Goal: Information Seeking & Learning: Check status

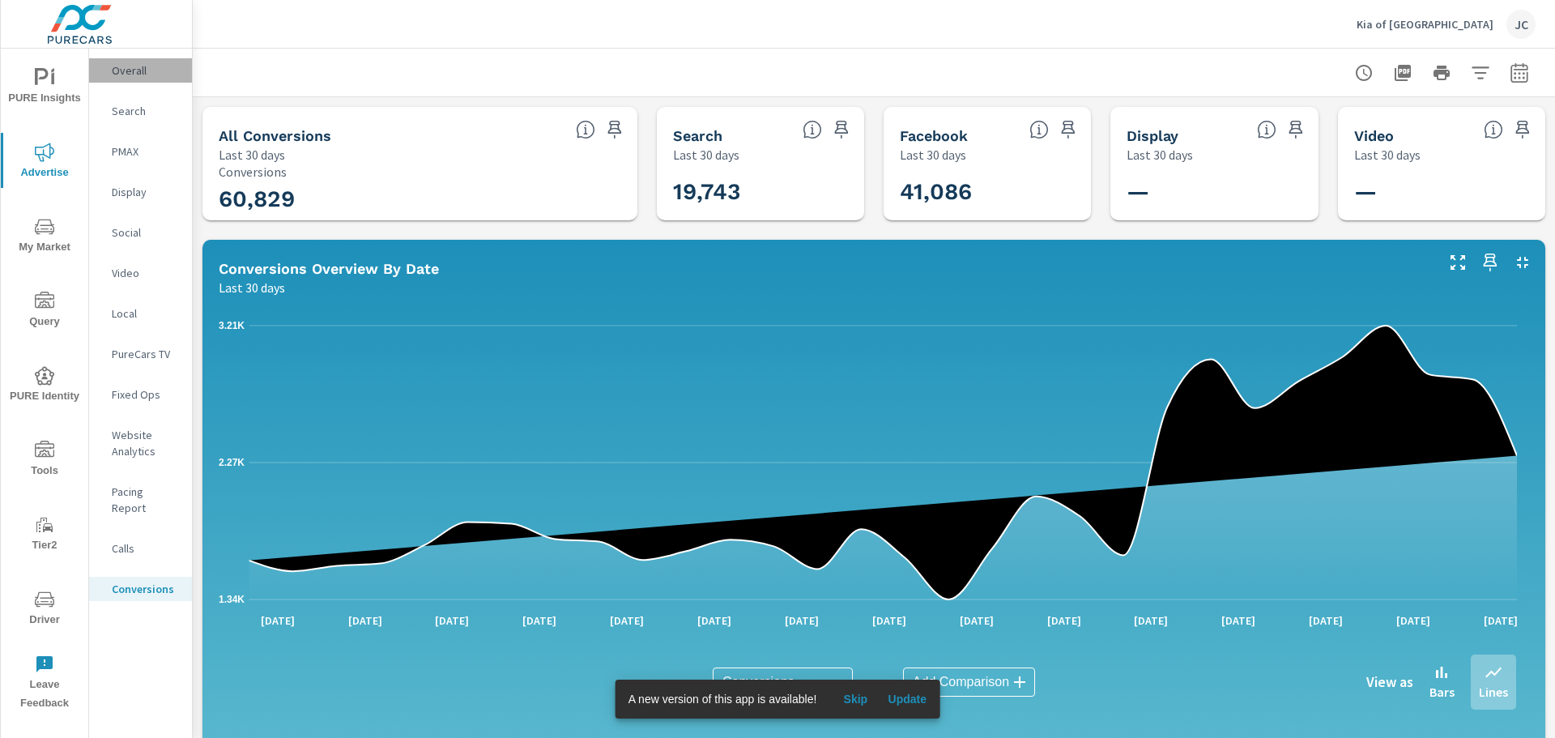
click at [114, 65] on p "Overall" at bounding box center [145, 70] width 67 height 16
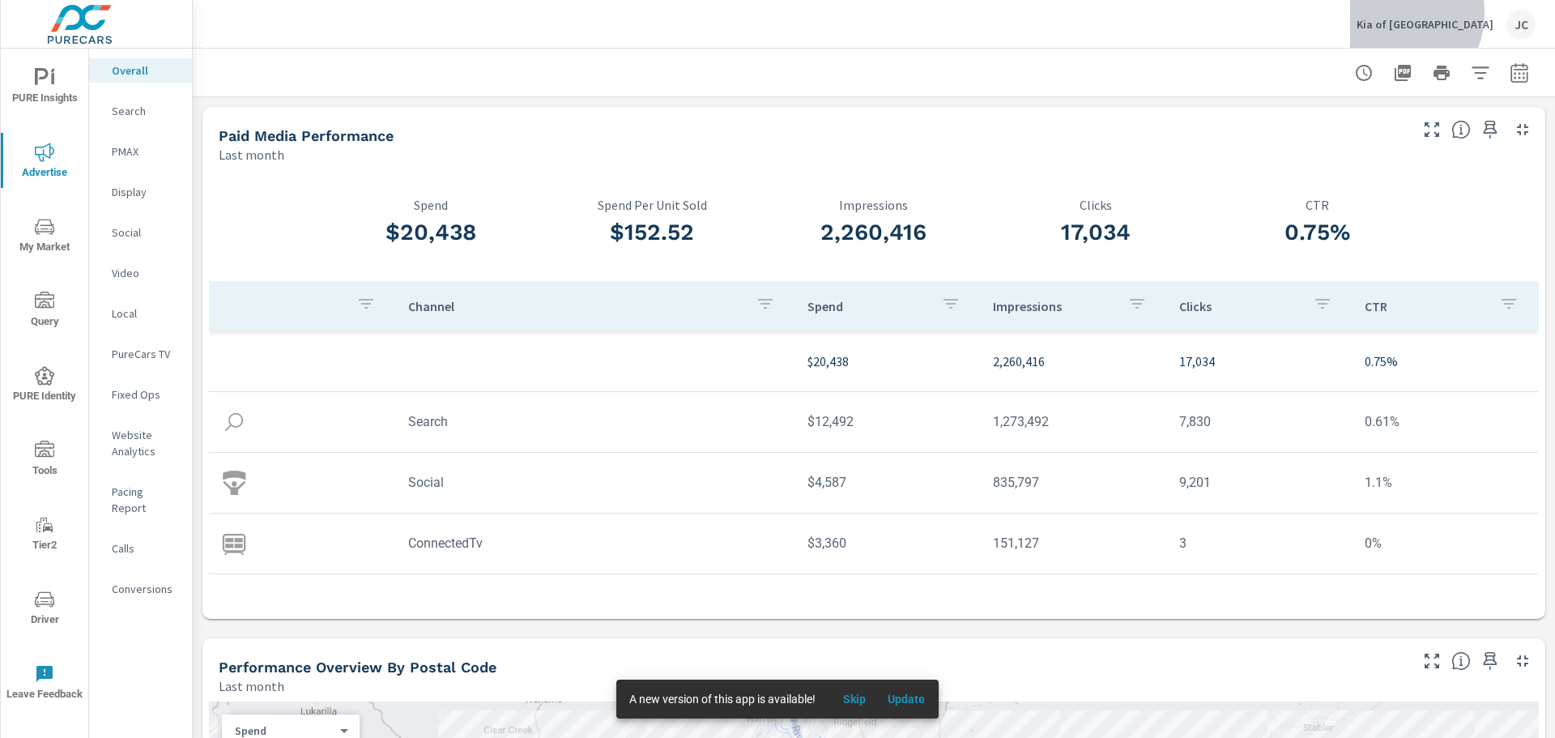
click at [1230, 13] on div "Kia of Portland JC" at bounding box center [1446, 24] width 179 height 29
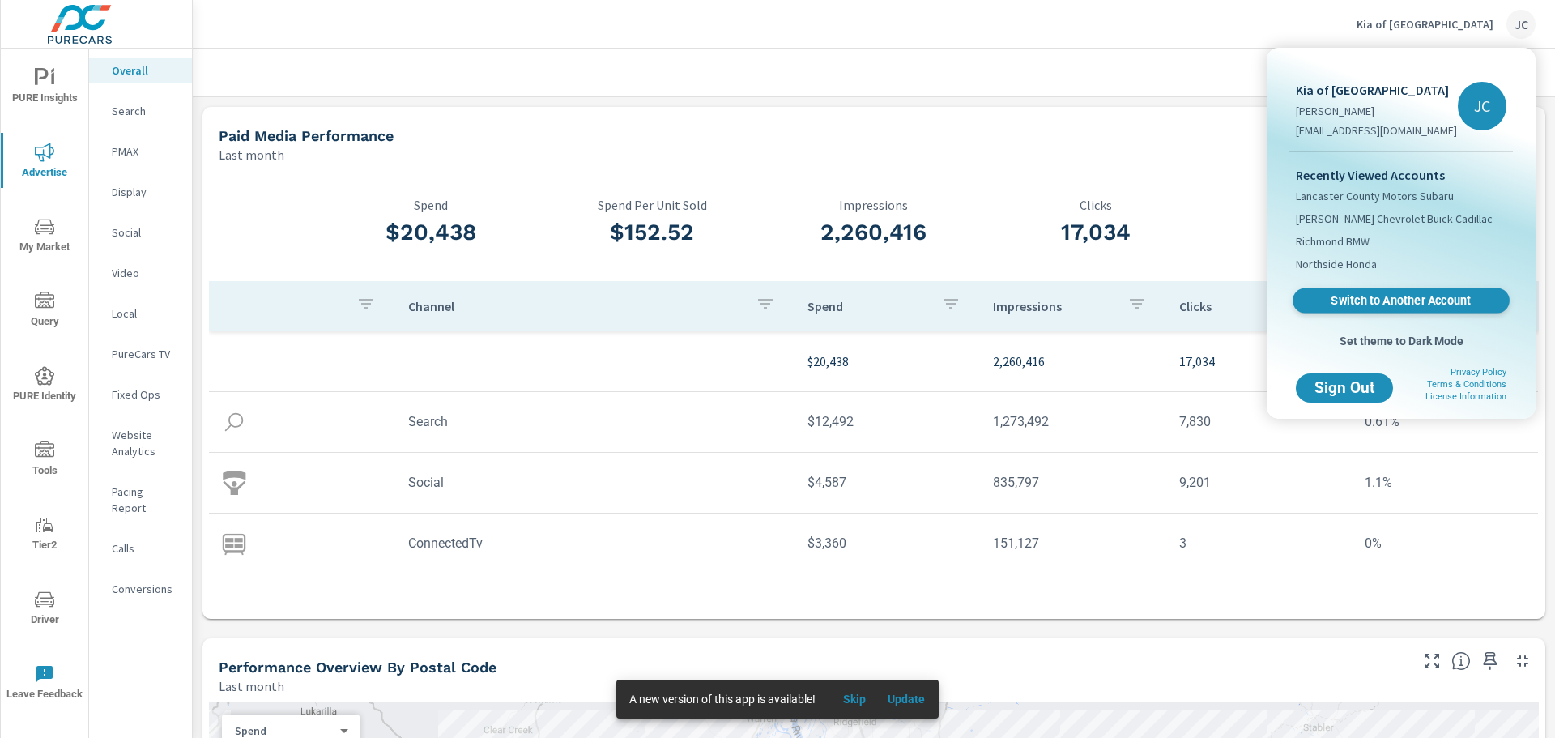
click at [1230, 298] on span "Switch to Another Account" at bounding box center [1401, 300] width 198 height 15
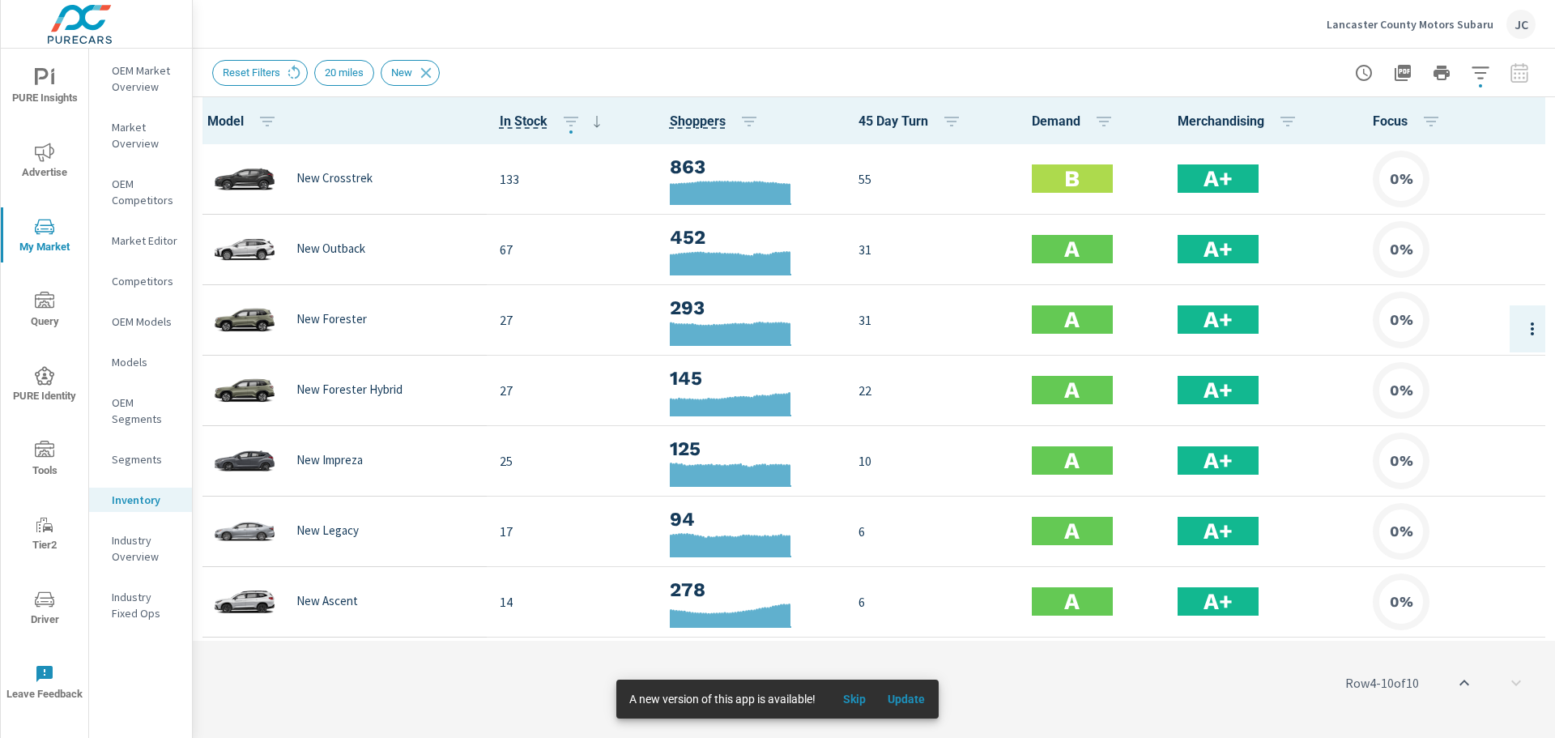
scroll to position [208, 0]
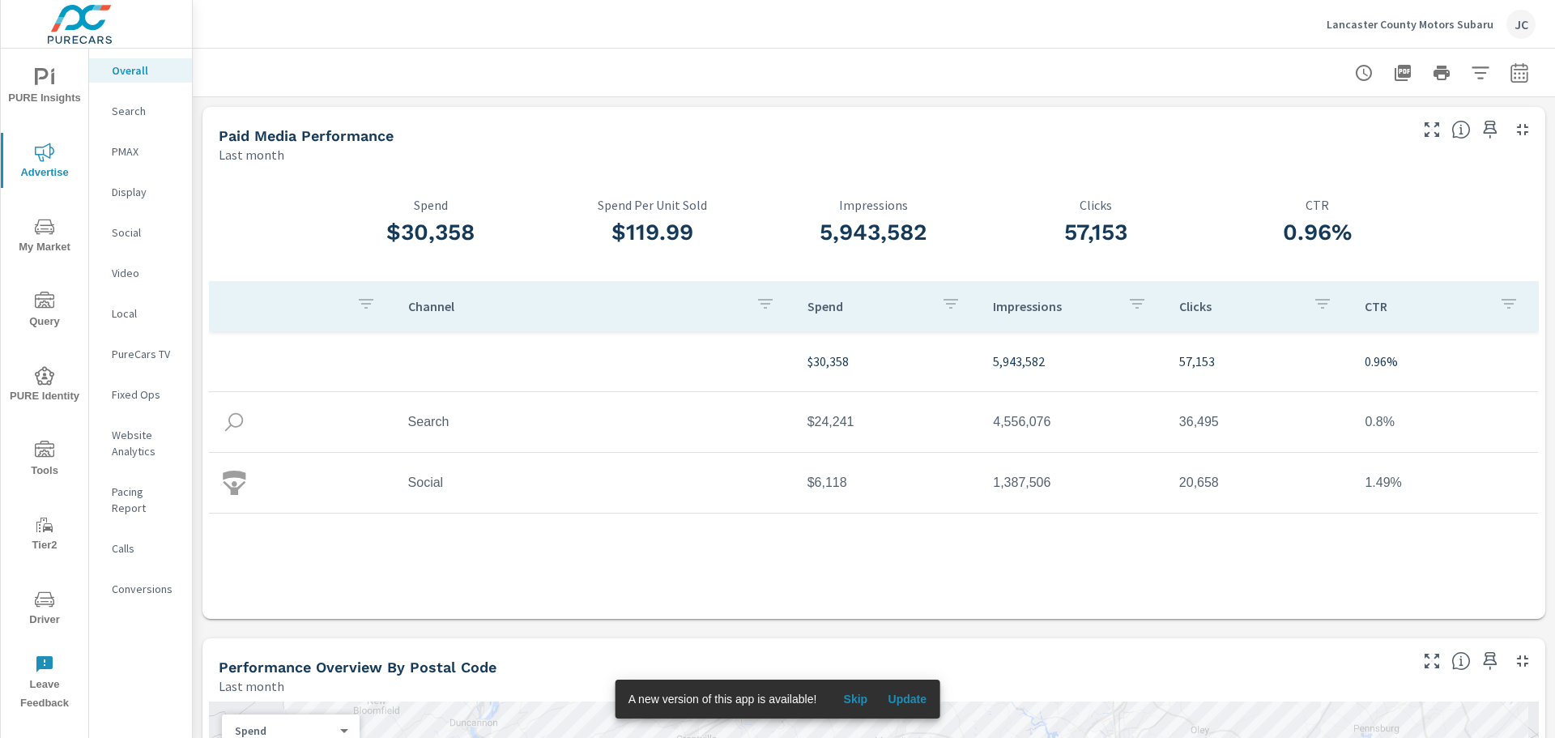
click at [45, 81] on icon "nav menu" at bounding box center [44, 77] width 19 height 19
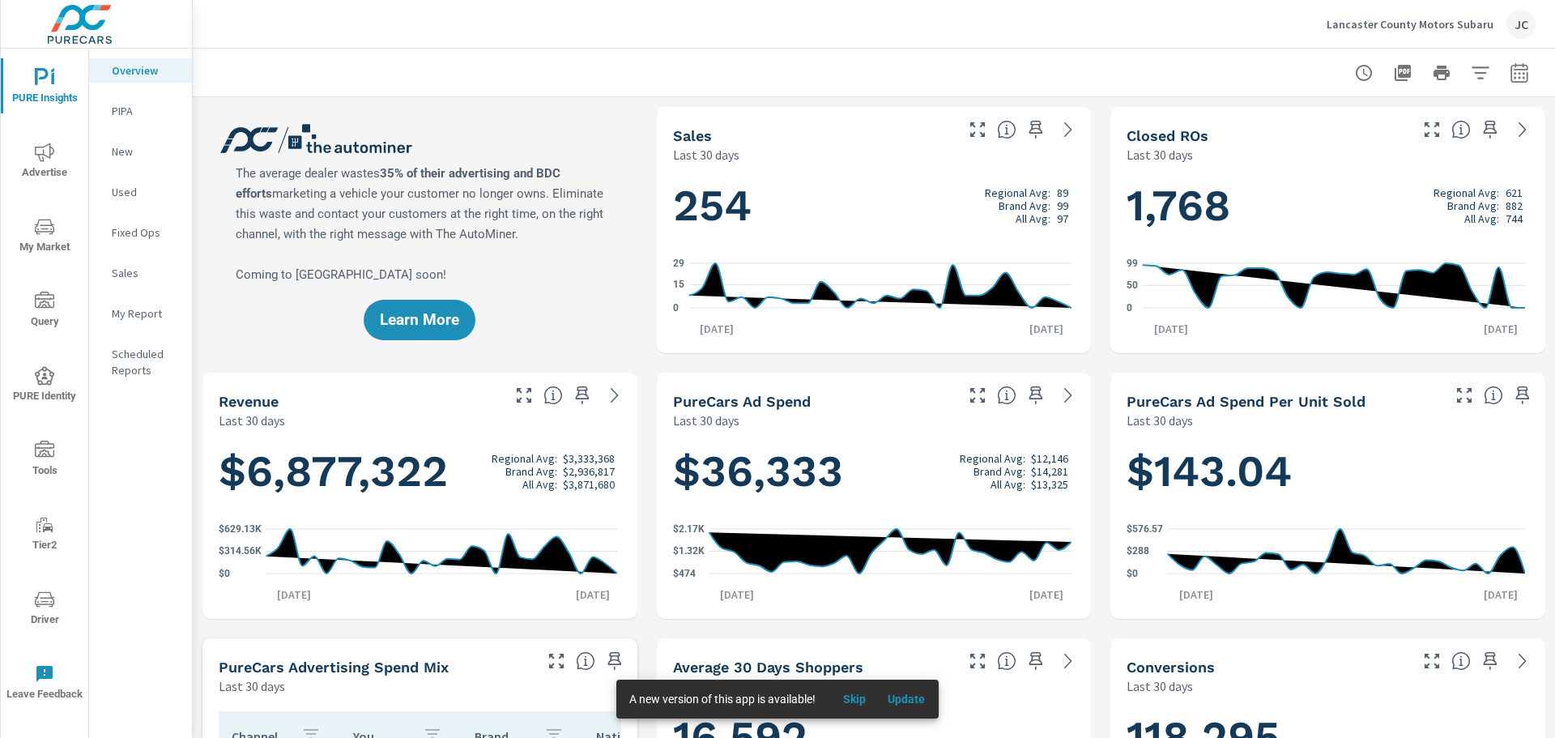
scroll to position [1, 0]
click at [47, 223] on icon "nav menu" at bounding box center [44, 226] width 19 height 19
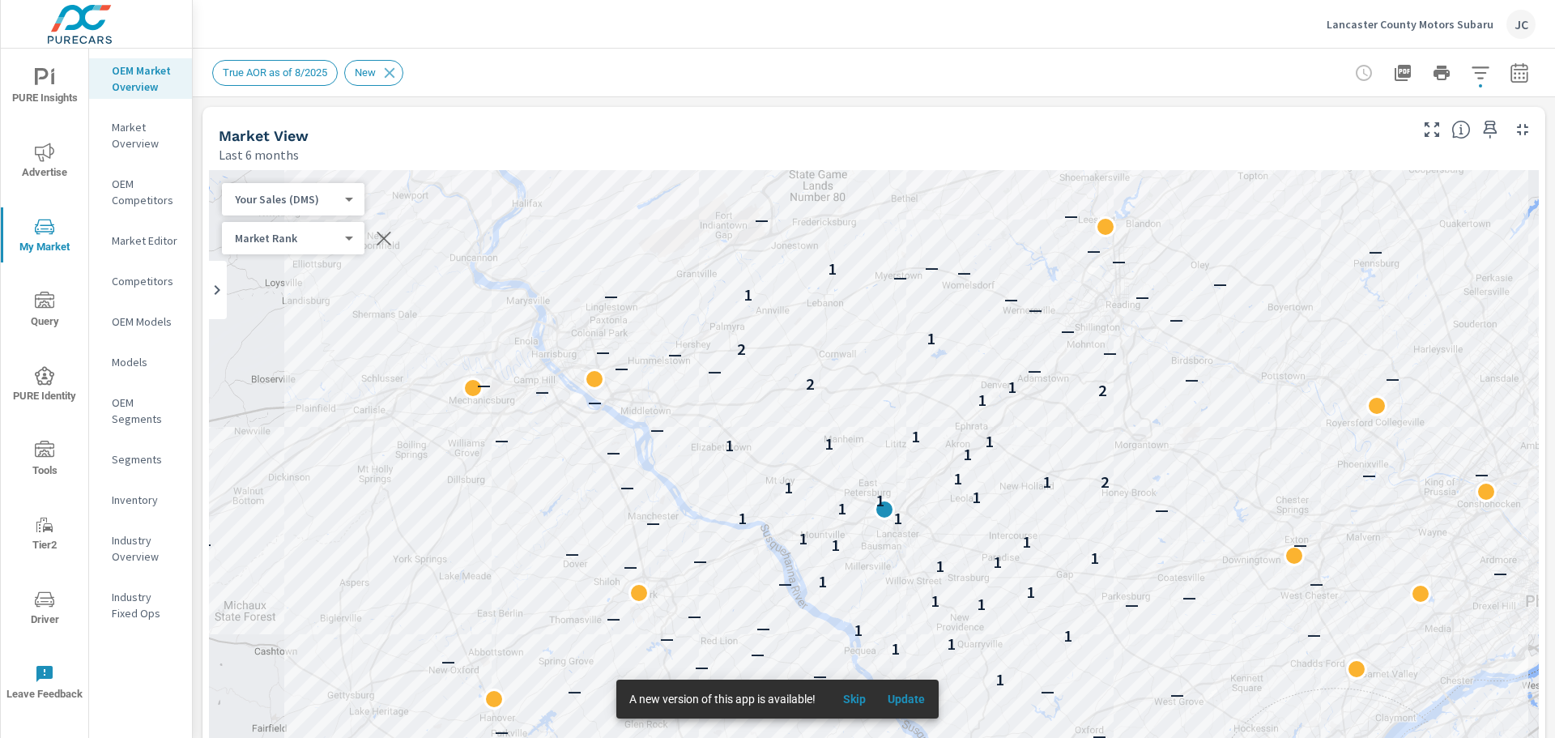
scroll to position [1, 0]
click at [1471, 75] on icon "button" at bounding box center [1480, 72] width 19 height 19
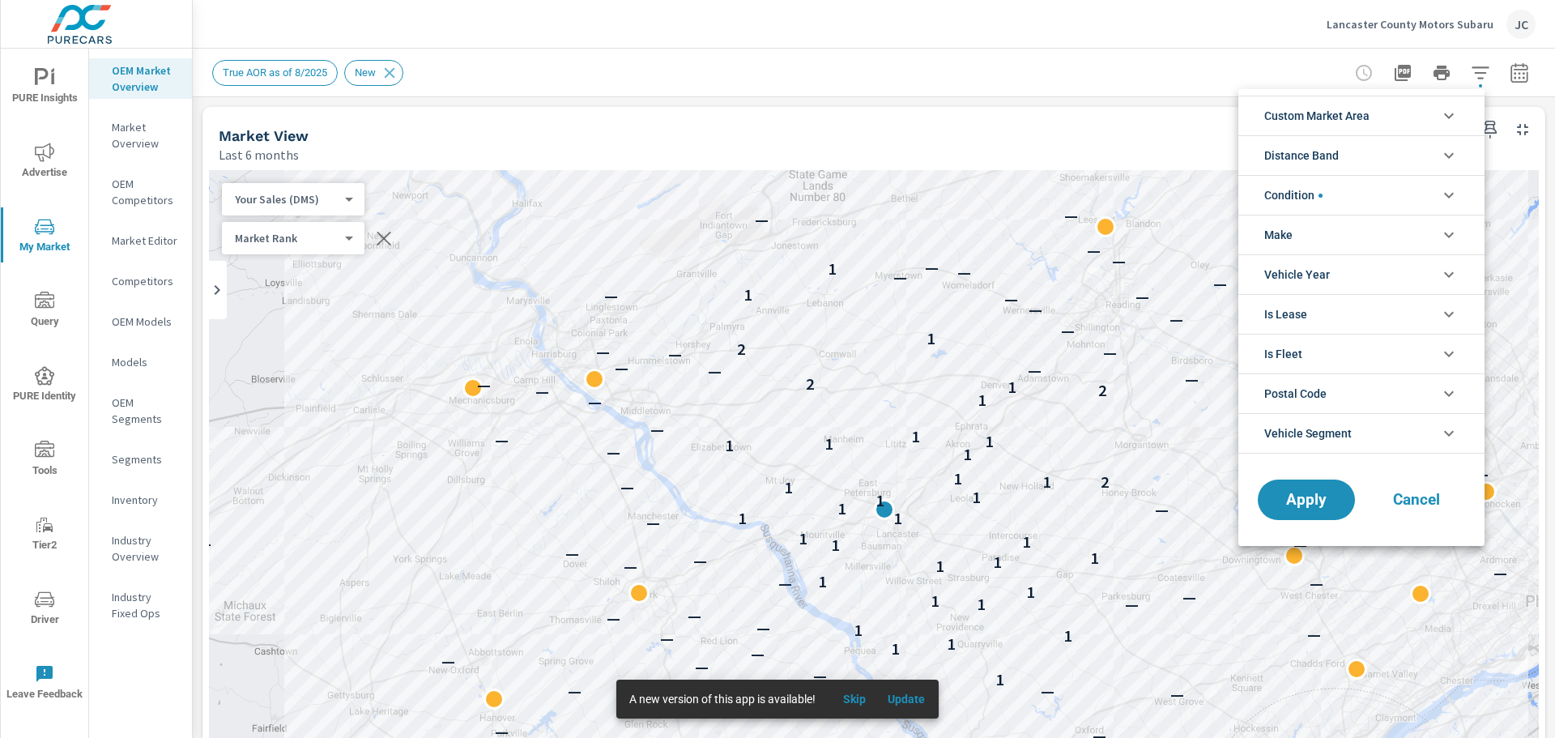
click at [1398, 398] on li "Postal Code" at bounding box center [1362, 393] width 246 height 40
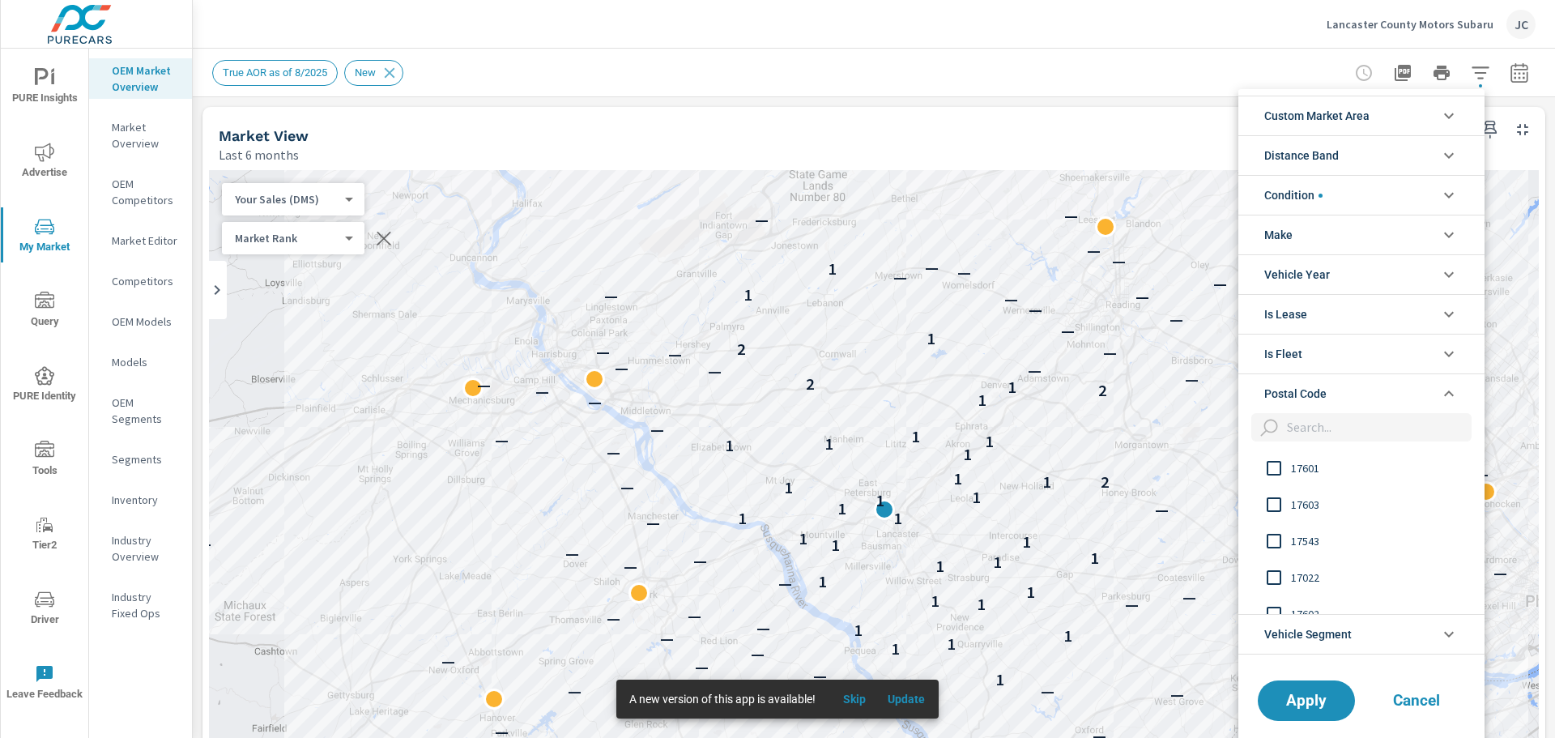
click at [863, 66] on div at bounding box center [777, 369] width 1555 height 738
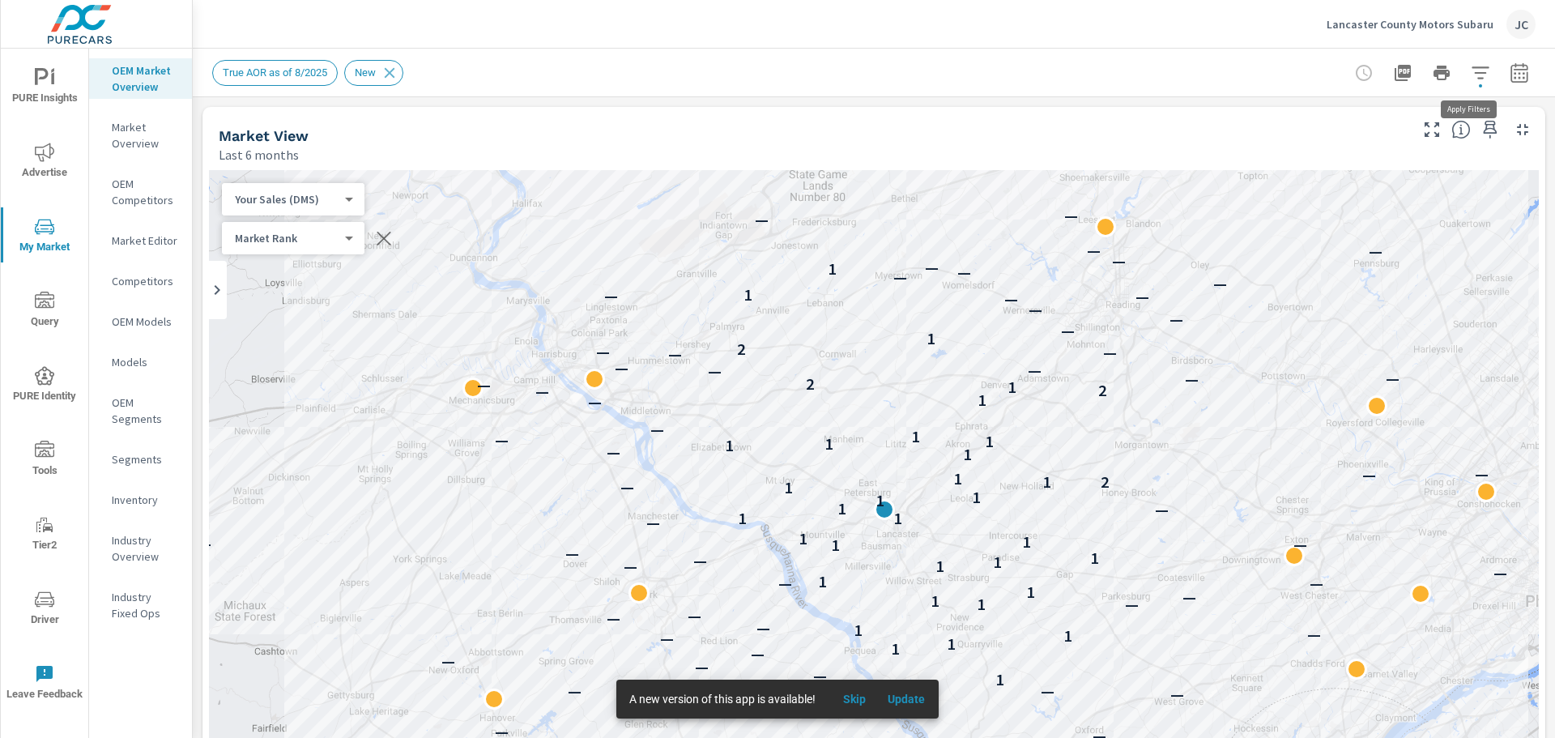
click at [1471, 74] on icon "button" at bounding box center [1480, 72] width 19 height 19
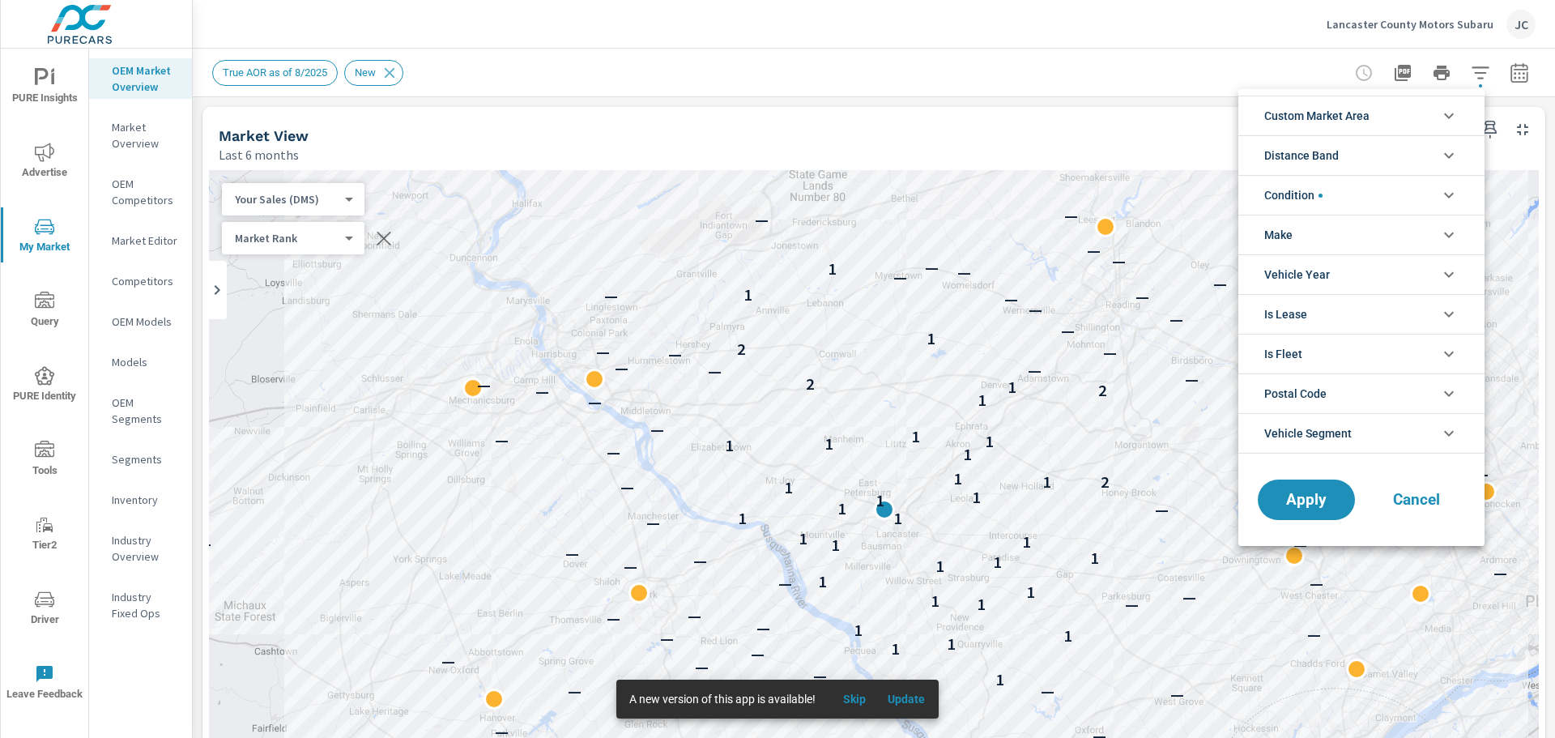
click at [1394, 157] on li "Distance Band" at bounding box center [1362, 155] width 246 height 40
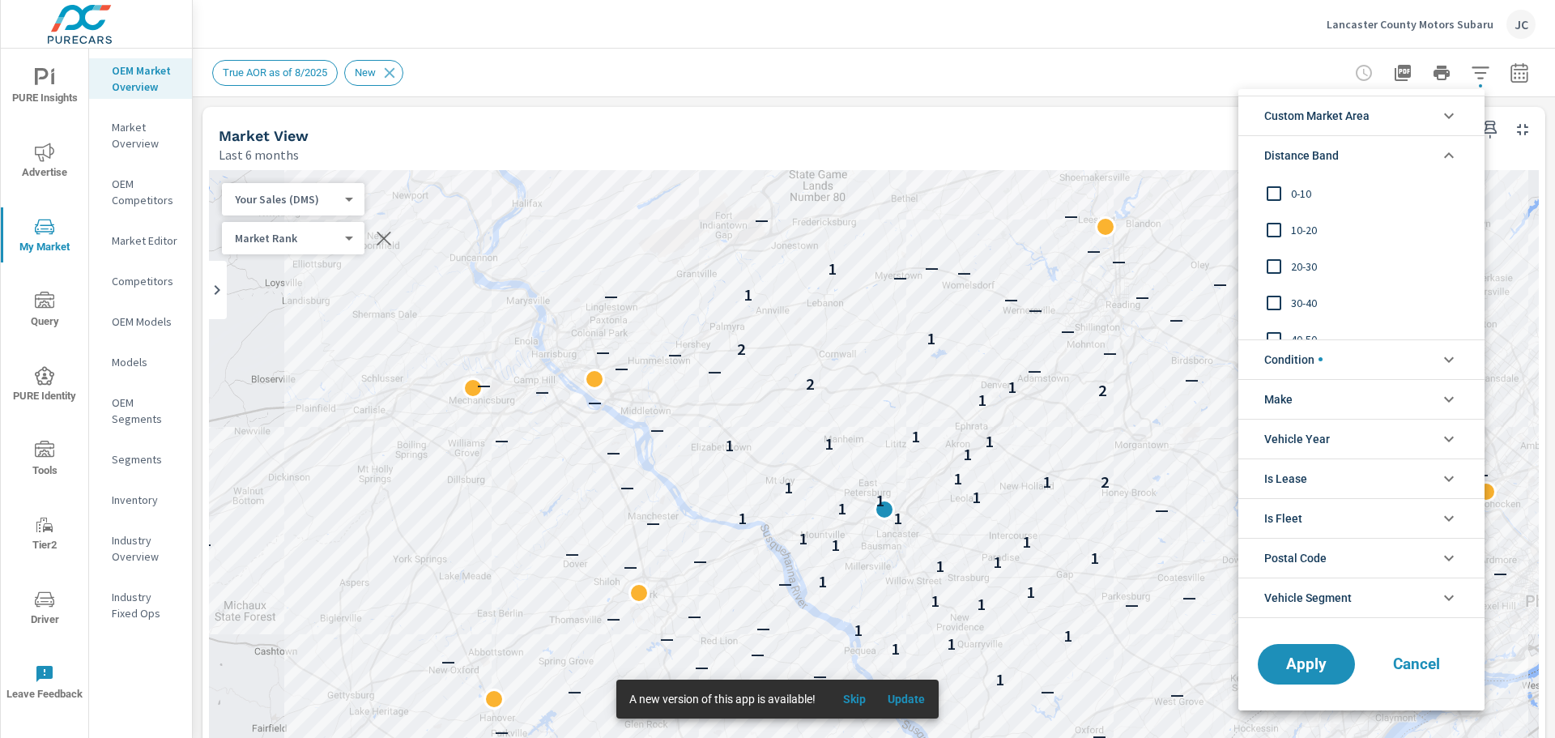
scroll to position [54, 0]
click at [1276, 248] on input "filter options" at bounding box center [1274, 249] width 34 height 34
click at [1292, 668] on span "Apply" at bounding box center [1306, 663] width 66 height 15
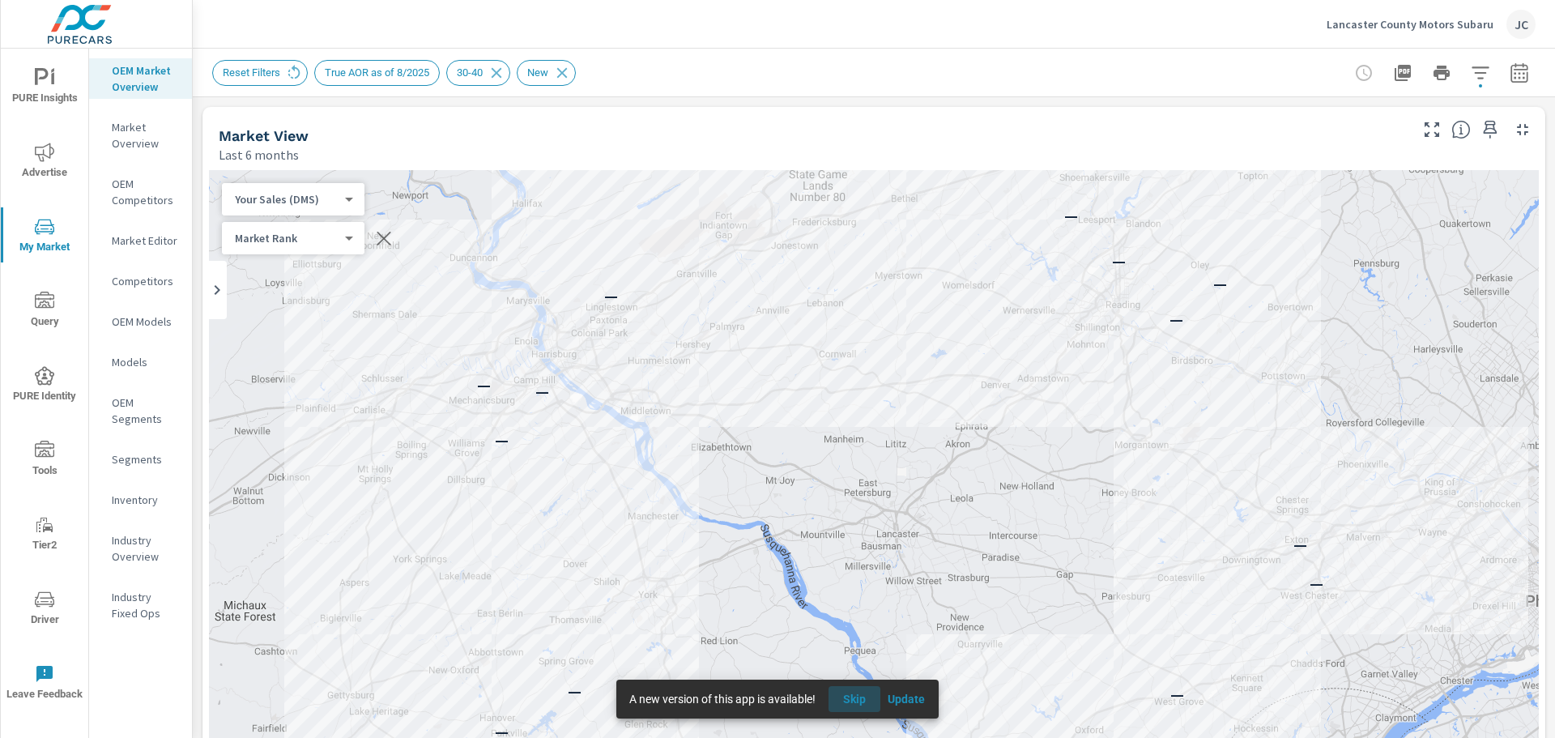
click at [866, 702] on span "Skip" at bounding box center [854, 699] width 39 height 15
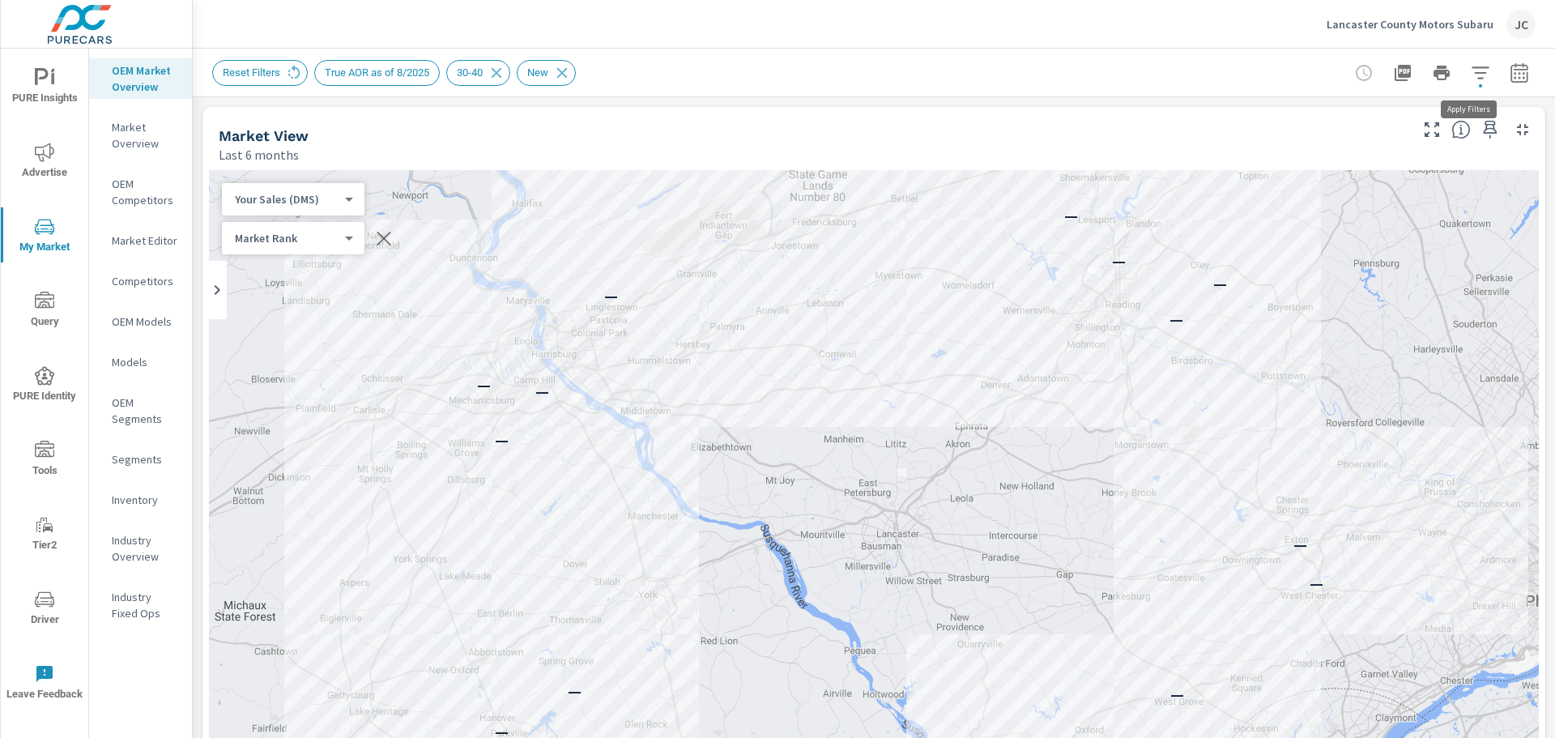
click at [1472, 79] on icon "button" at bounding box center [1480, 72] width 17 height 12
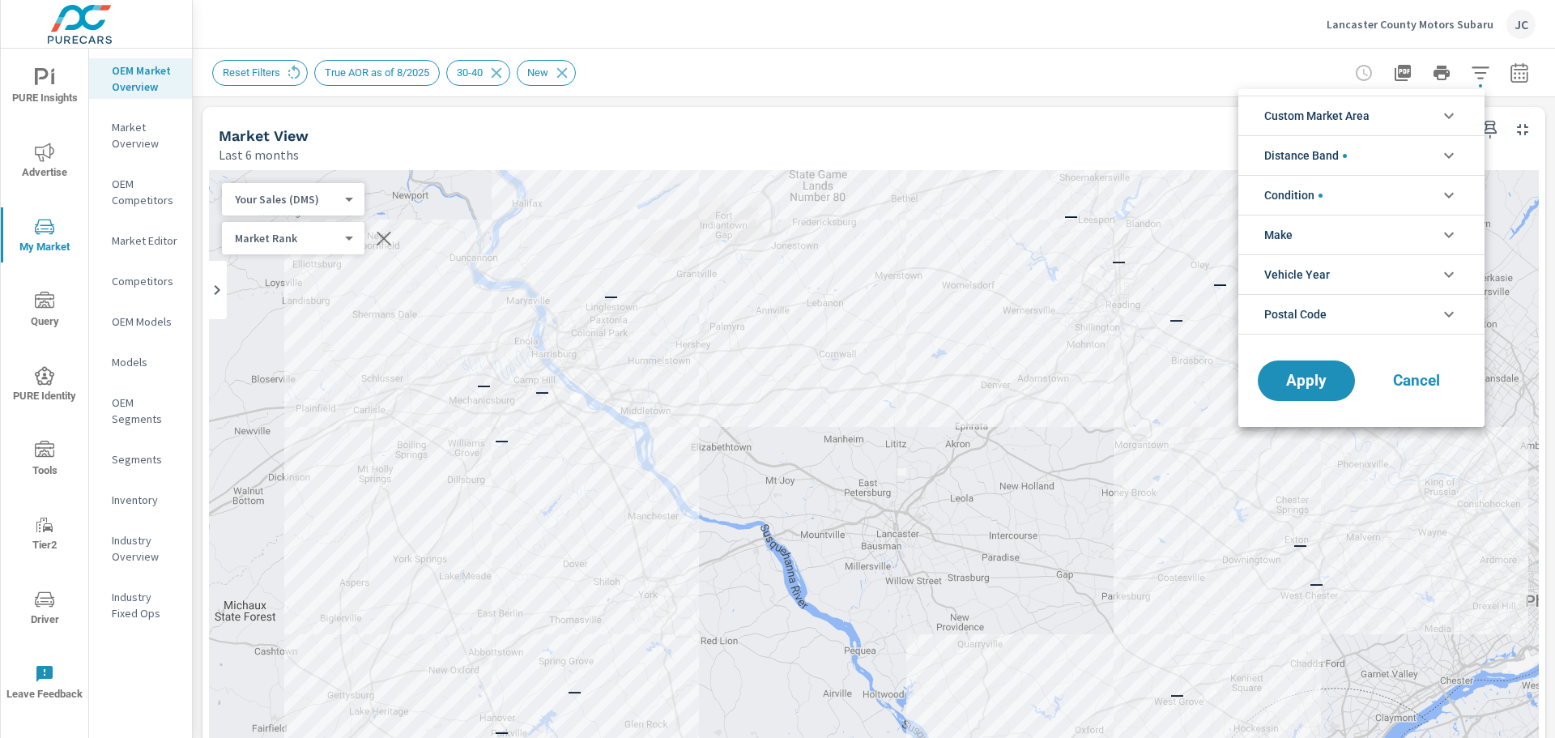
click at [1328, 159] on span "Distance Band" at bounding box center [1305, 155] width 83 height 39
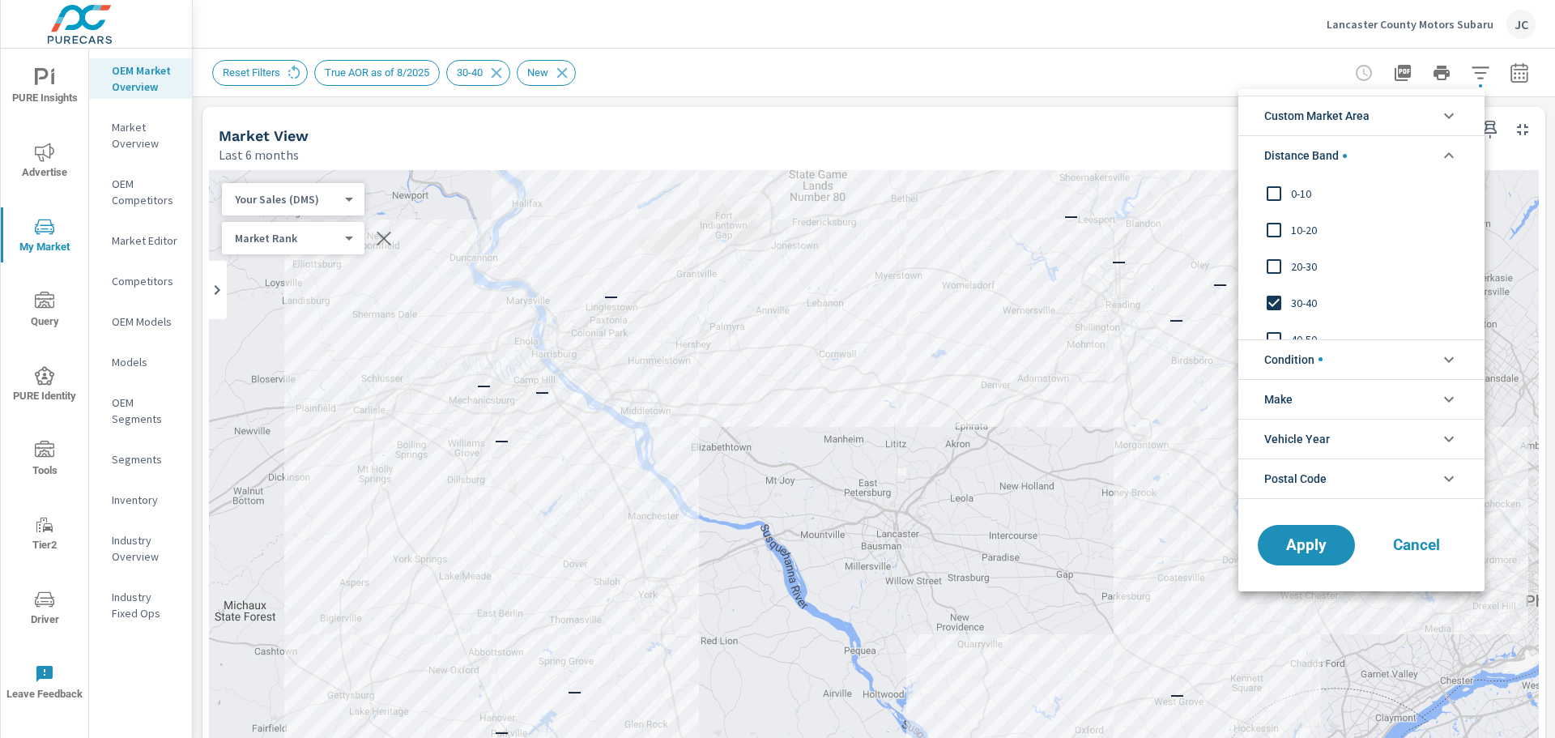
scroll to position [54, 0]
click at [1279, 284] on input "filter options" at bounding box center [1274, 285] width 34 height 34
click at [1277, 175] on input "filter options" at bounding box center [1274, 176] width 34 height 34
click at [1273, 207] on input "filter options" at bounding box center [1274, 212] width 34 height 34
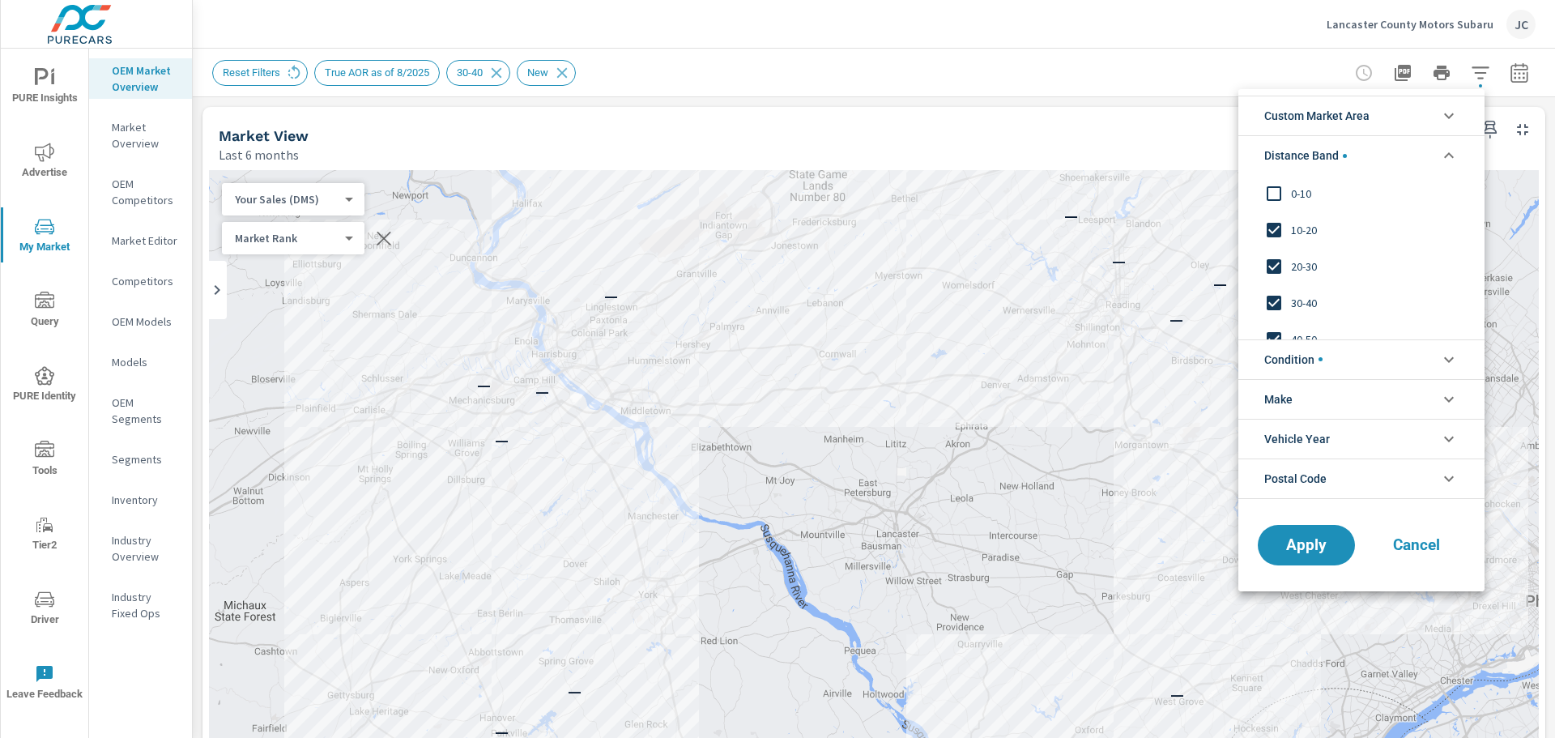
click at [1275, 190] on input "filter options" at bounding box center [1274, 194] width 34 height 34
click at [1448, 117] on icon "filter options" at bounding box center [1449, 116] width 10 height 6
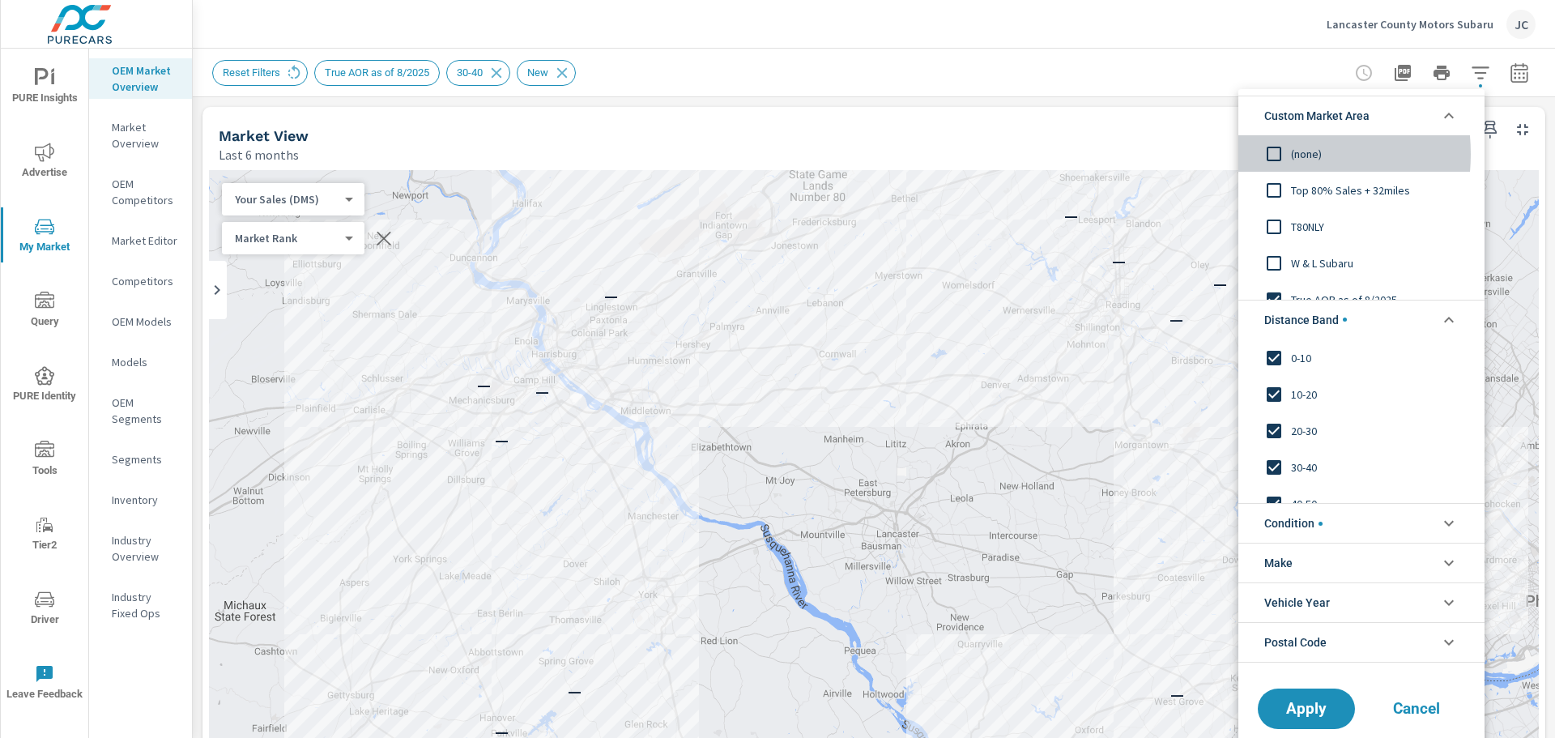
click at [1268, 154] on input "filter options" at bounding box center [1274, 154] width 34 height 34
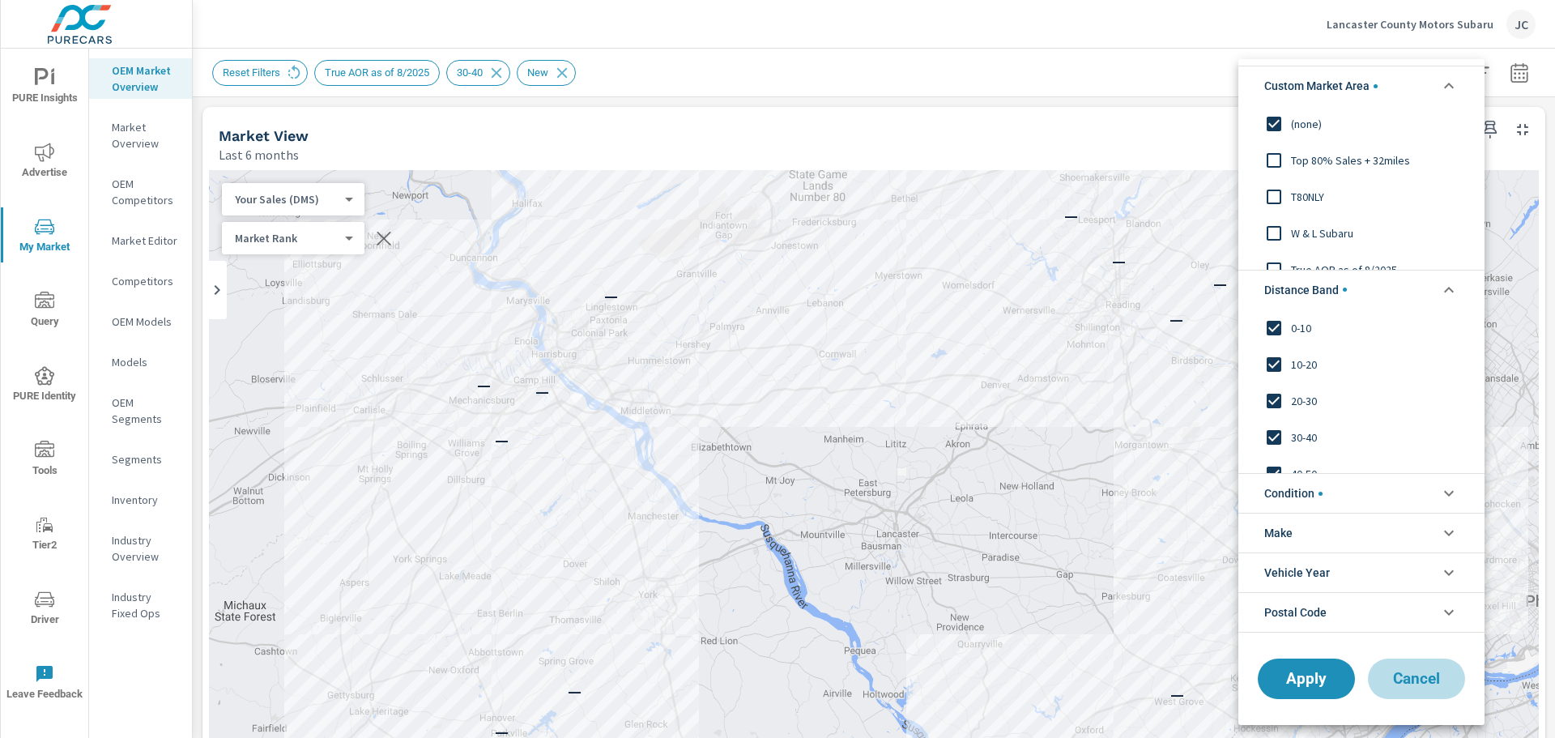
click at [1428, 678] on span "Cancel" at bounding box center [1416, 679] width 65 height 15
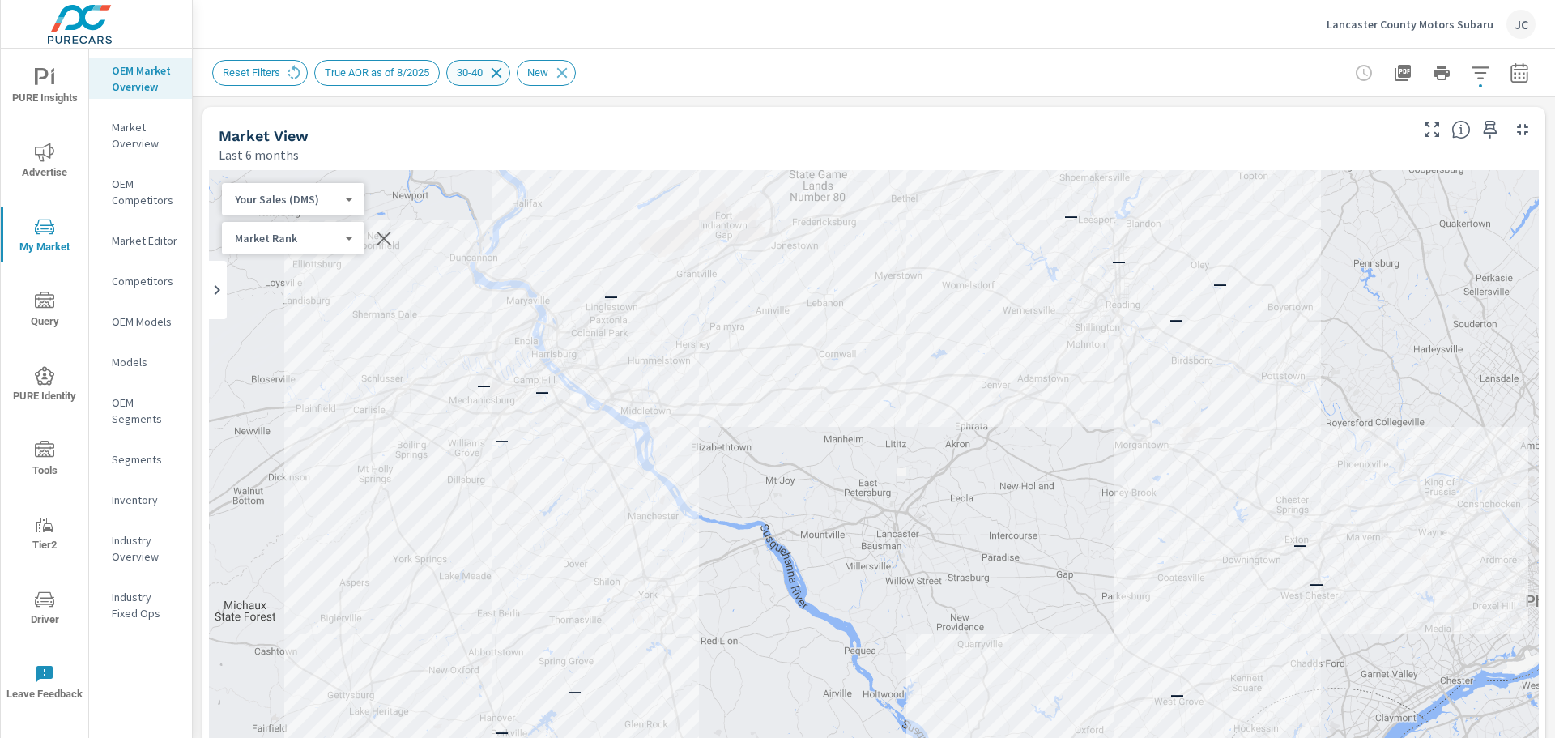
click at [490, 78] on icon at bounding box center [497, 73] width 18 height 18
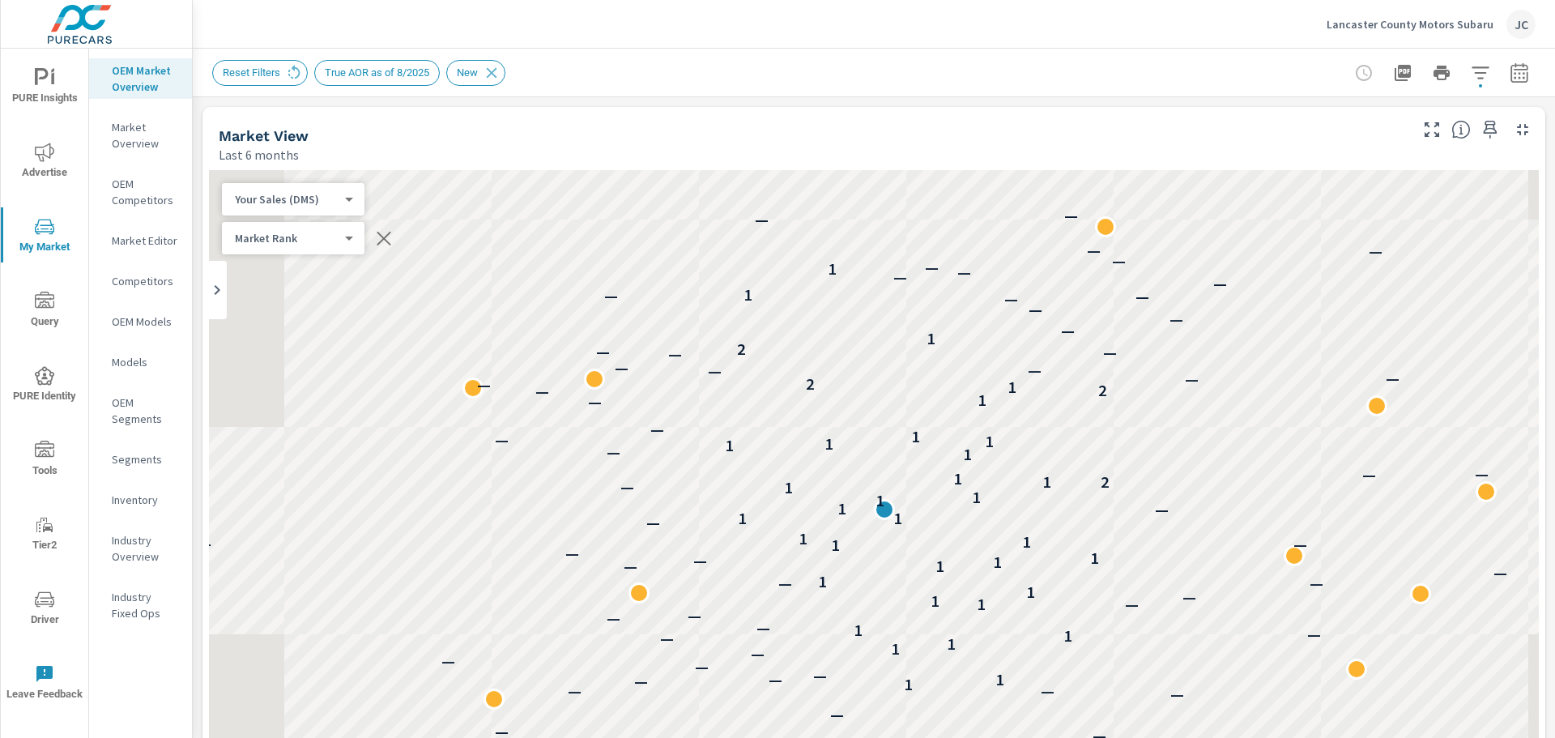
scroll to position [1, 0]
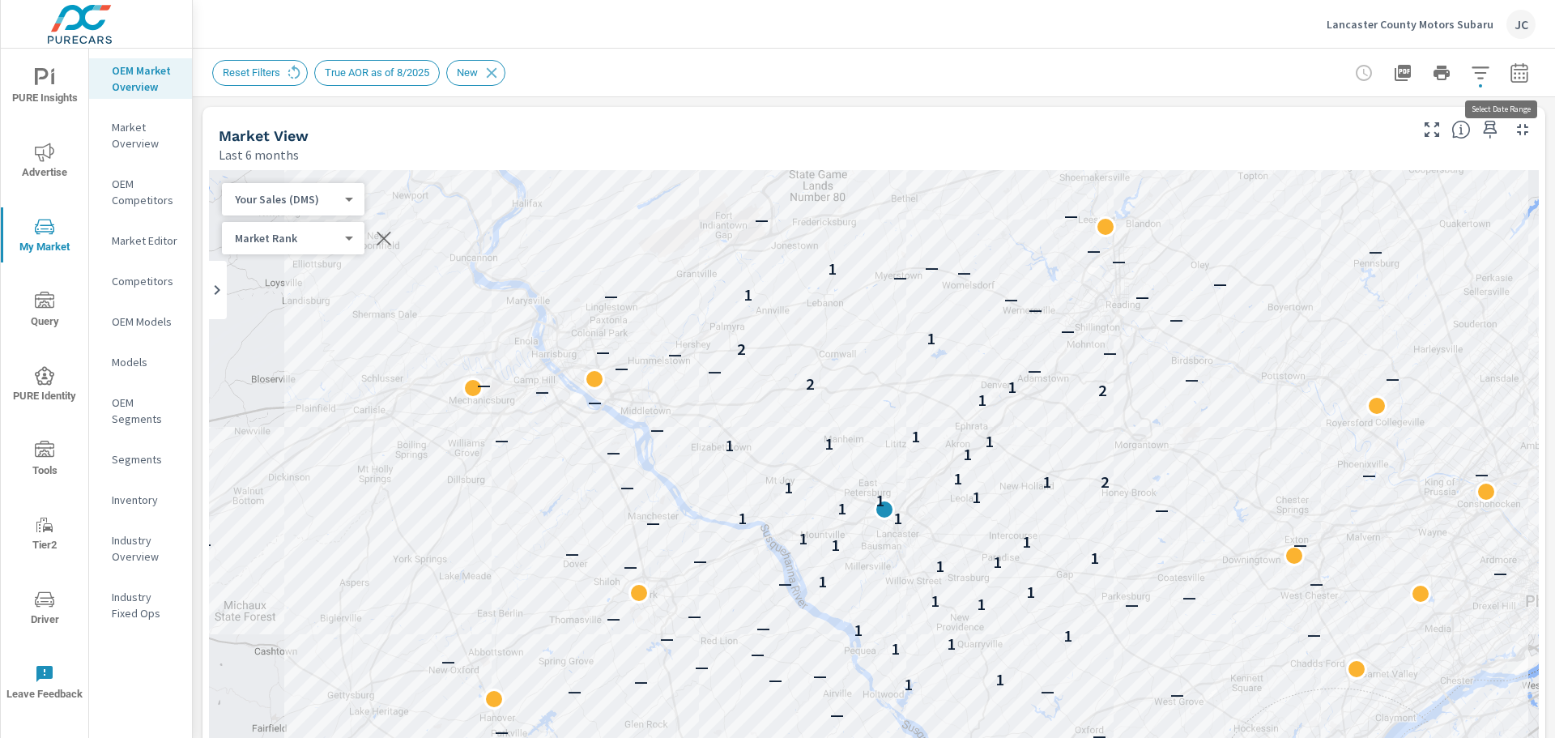
click at [1510, 73] on icon "button" at bounding box center [1519, 72] width 19 height 19
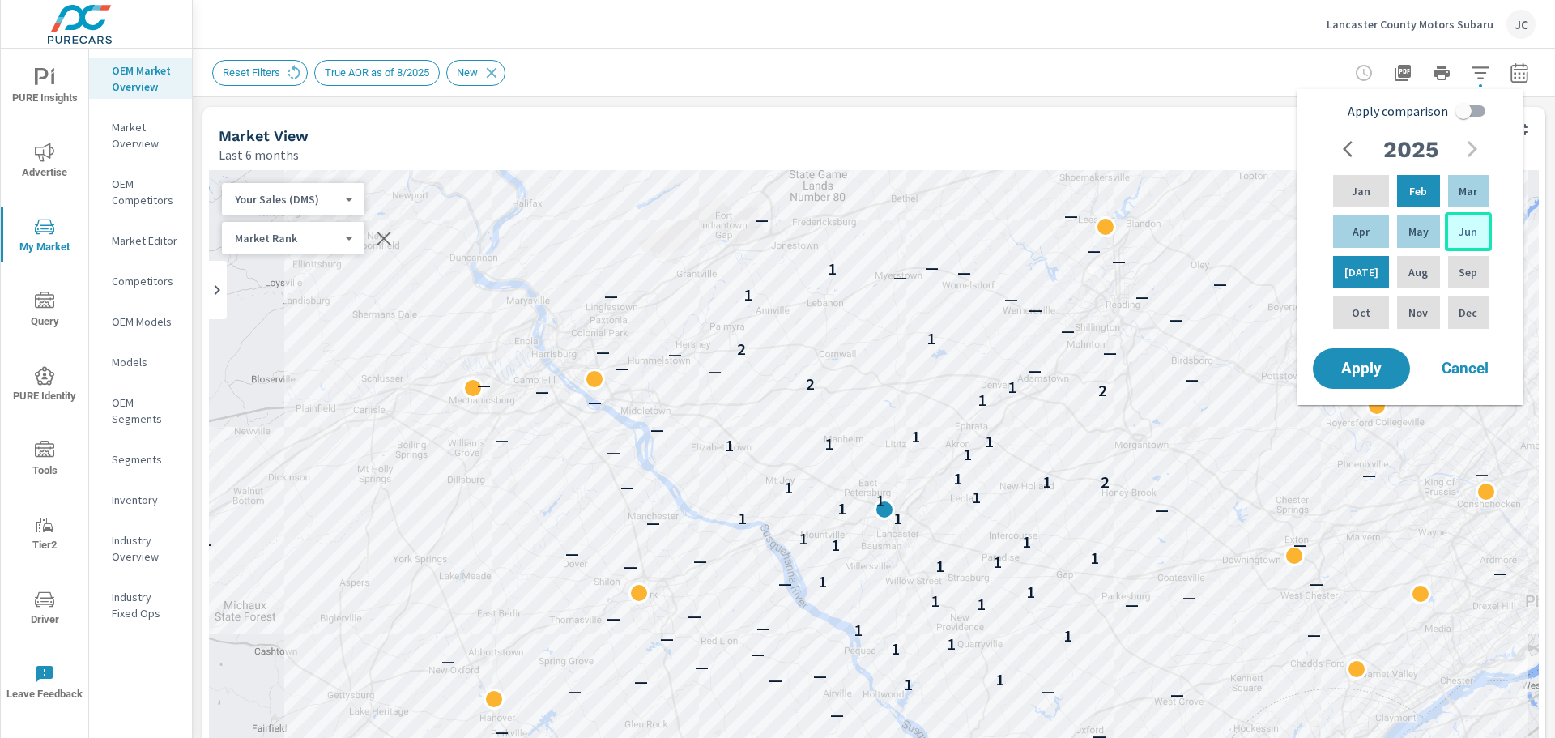
click at [1447, 237] on div "Jun" at bounding box center [1468, 231] width 47 height 39
click at [1358, 188] on p "Jan" at bounding box center [1361, 191] width 19 height 16
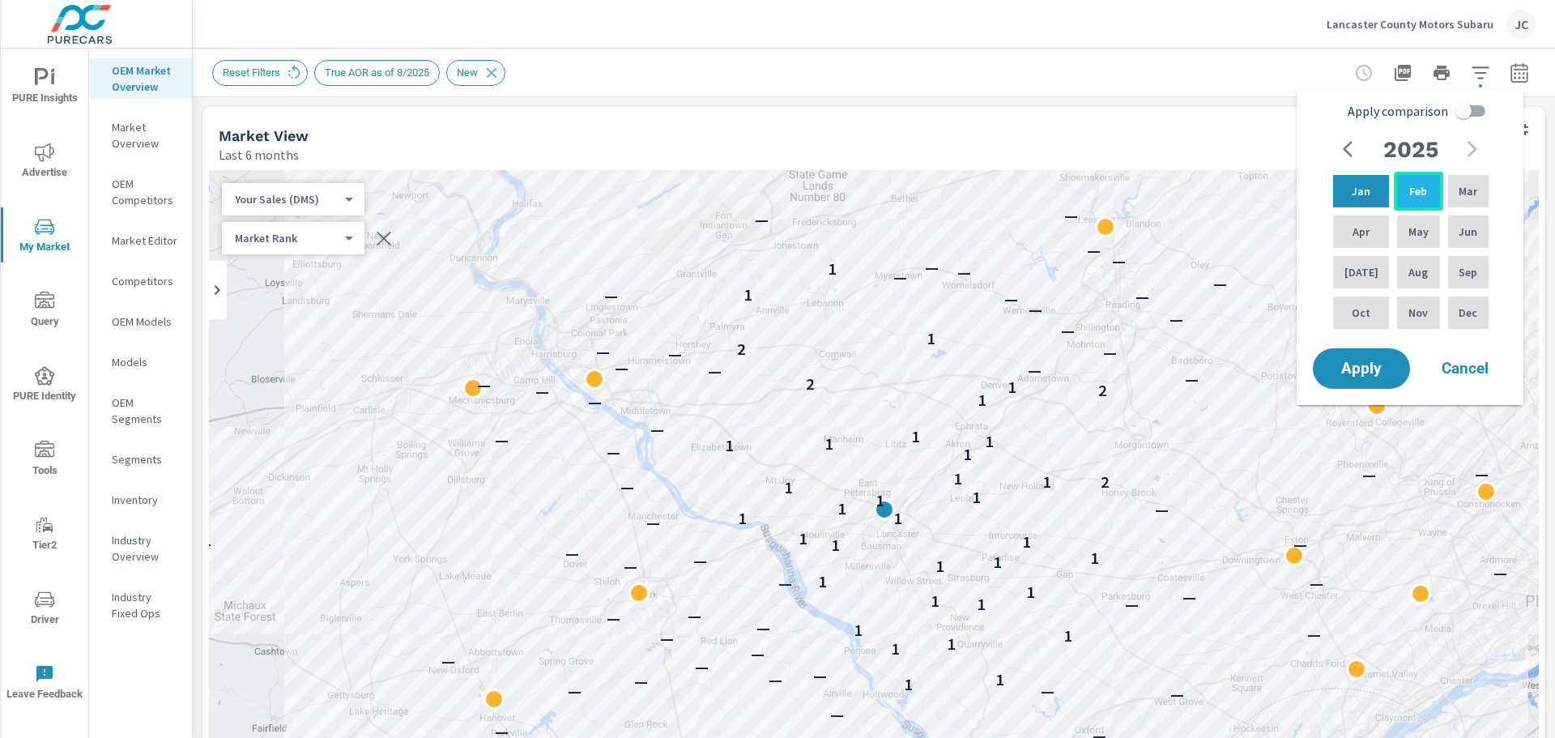
drag, startPoint x: 1422, startPoint y: 190, endPoint x: 1432, endPoint y: 190, distance: 9.7
click at [1423, 190] on div "Feb" at bounding box center [1418, 191] width 49 height 39
click at [1460, 190] on p "Mar" at bounding box center [1468, 191] width 19 height 16
click at [1368, 224] on div "Apr" at bounding box center [1361, 231] width 62 height 39
click at [1449, 226] on div "Jun" at bounding box center [1468, 231] width 47 height 39
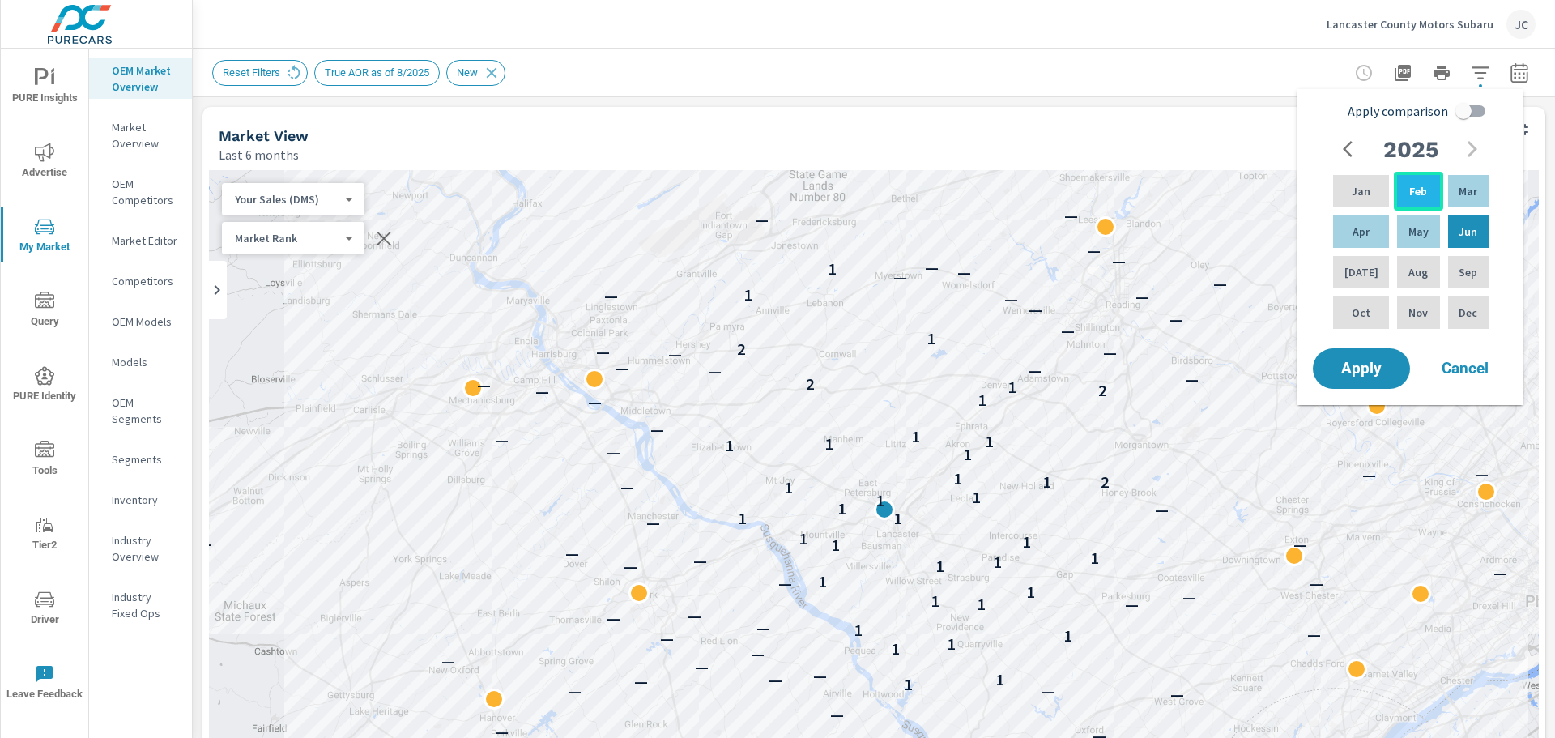
drag, startPoint x: 1372, startPoint y: 186, endPoint x: 1405, endPoint y: 190, distance: 32.7
click at [1405, 190] on div "Jan Feb Mar Apr May Jun Jul Aug Sep Oct Nov Dec" at bounding box center [1411, 252] width 162 height 160
click at [1371, 192] on div "Jan" at bounding box center [1361, 191] width 62 height 39
drag, startPoint x: 1452, startPoint y: 232, endPoint x: 1344, endPoint y: 190, distance: 115.7
click at [1344, 190] on div "Jan Feb Mar Apr May Jun Jul Aug Sep Oct Nov Dec" at bounding box center [1411, 252] width 162 height 160
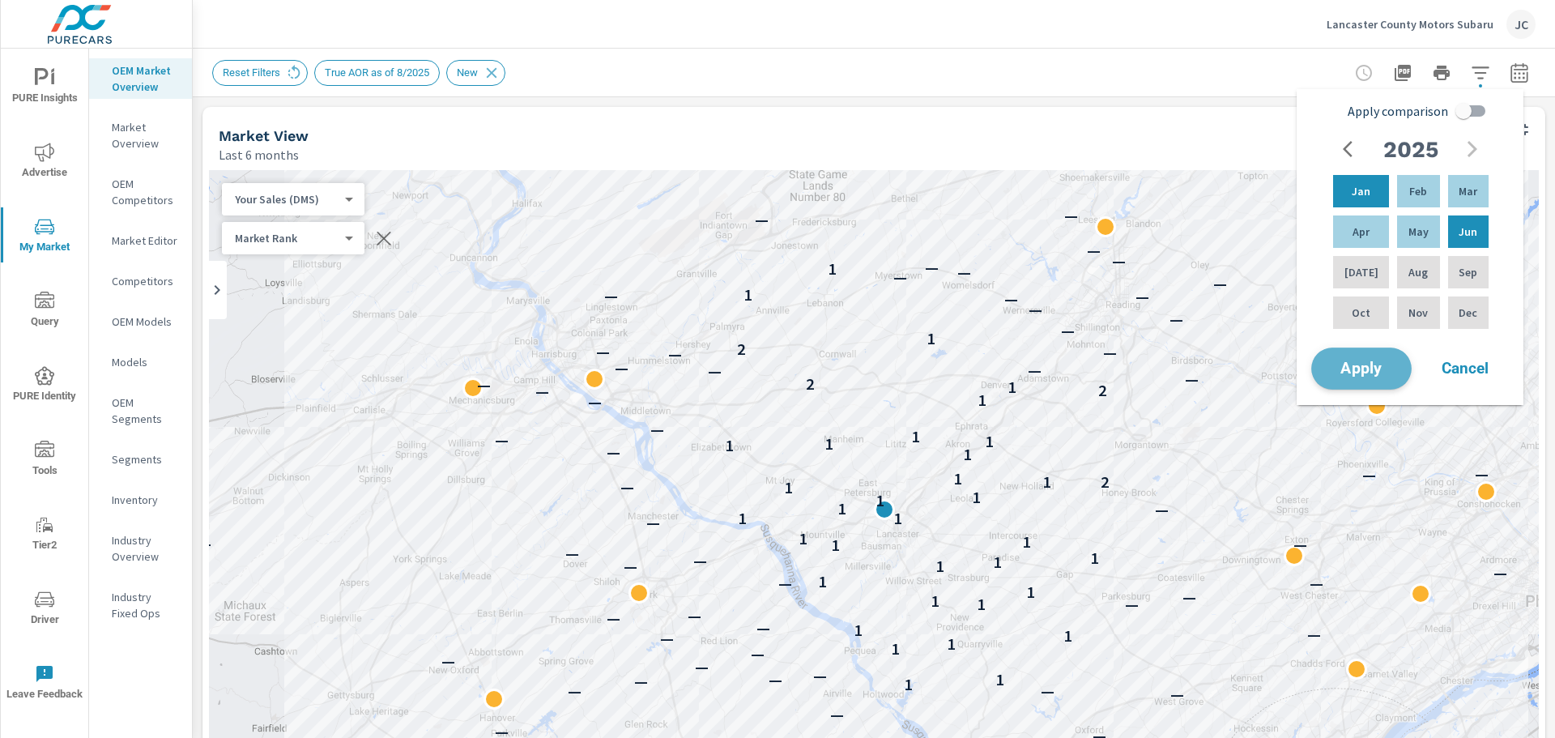
click at [1351, 373] on span "Apply" at bounding box center [1361, 368] width 66 height 15
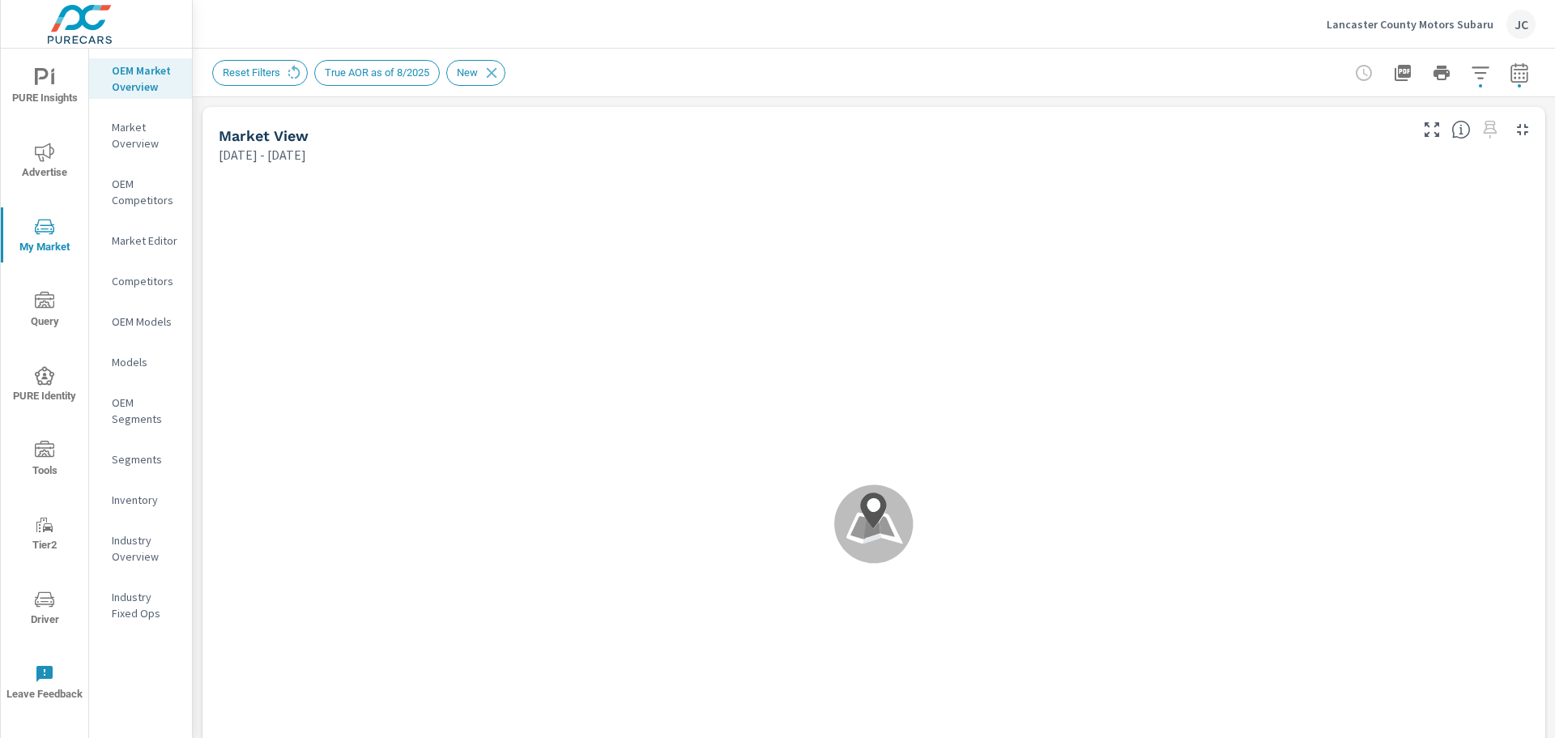
scroll to position [1, 0]
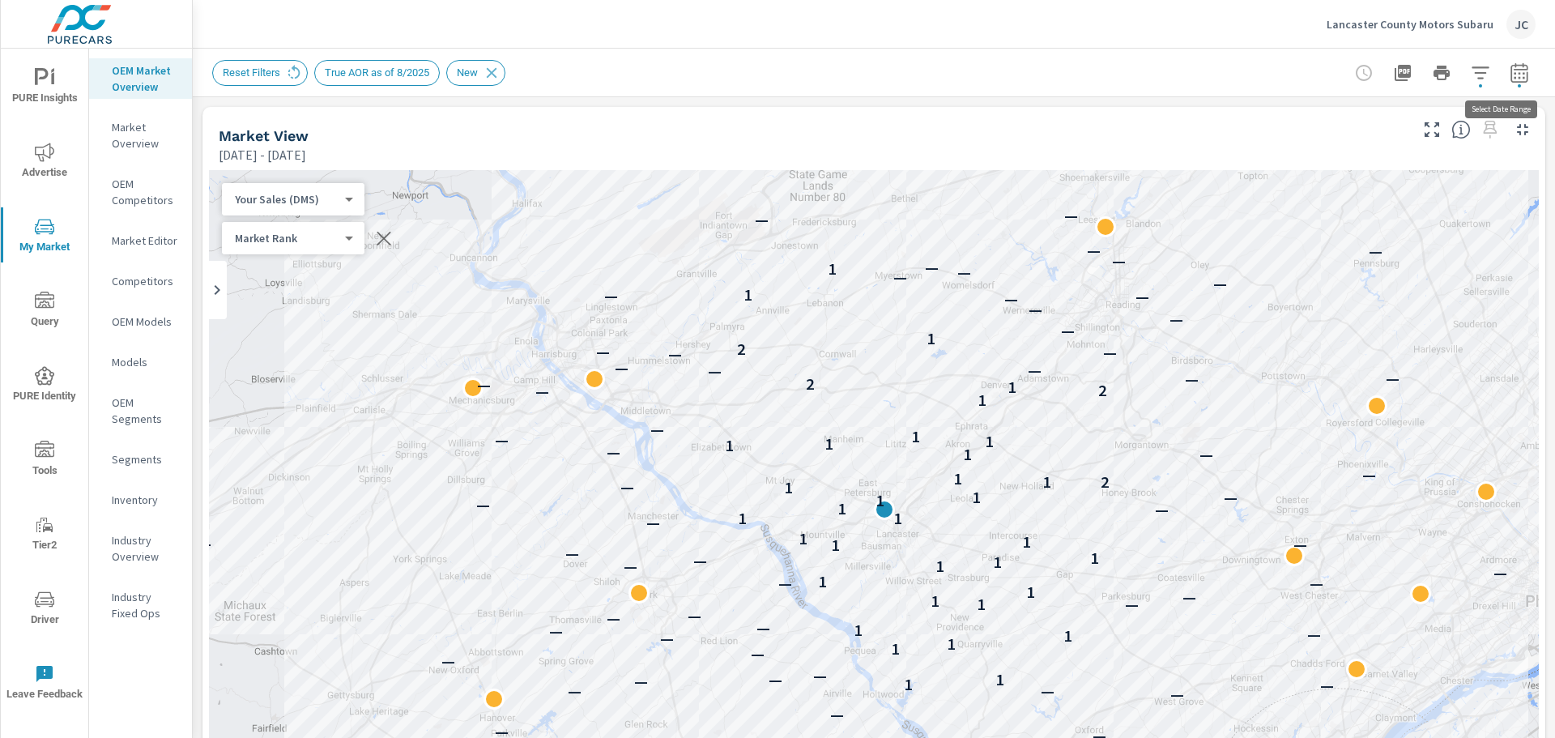
click at [1514, 72] on icon "button" at bounding box center [1519, 75] width 11 height 6
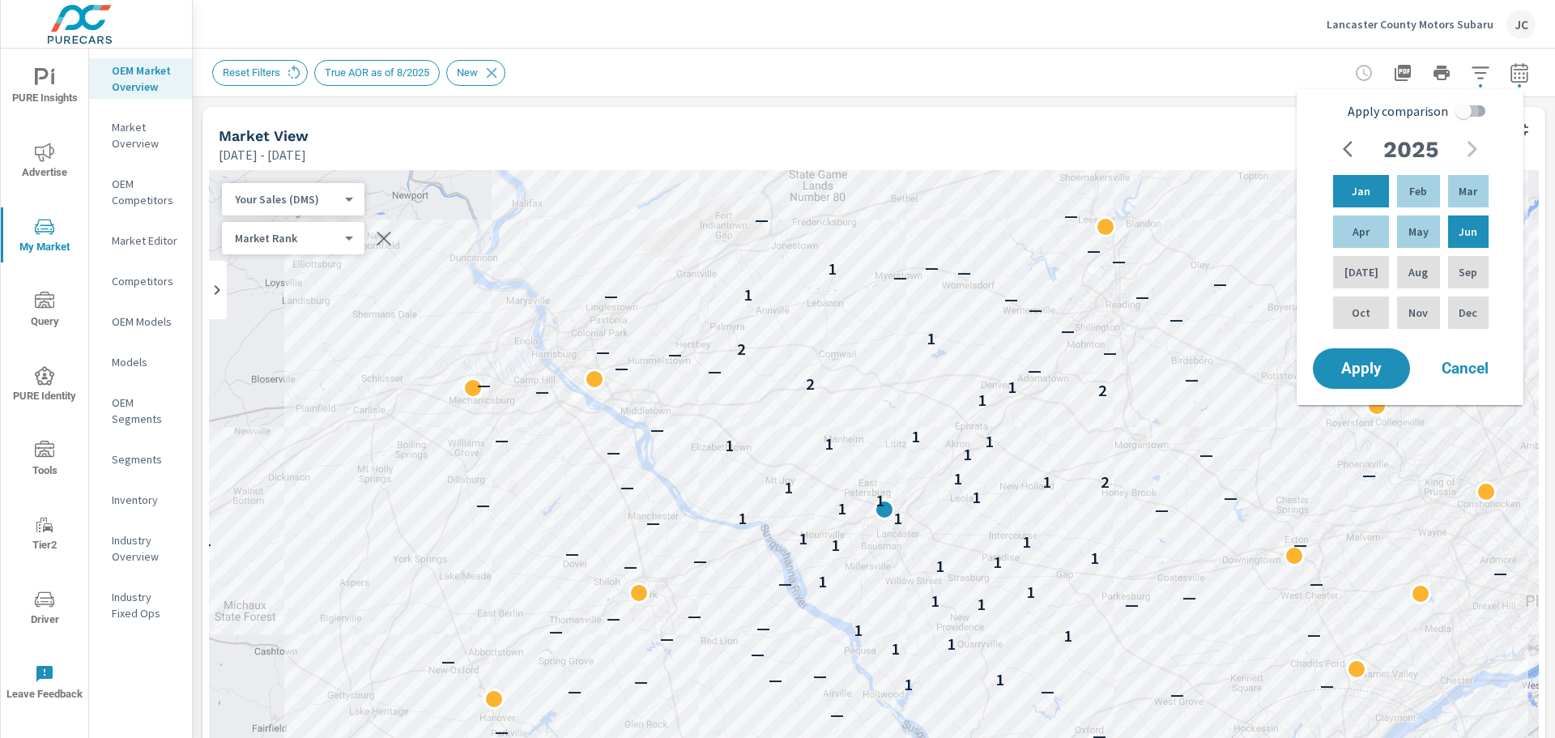
click at [1462, 109] on input "Apply comparison" at bounding box center [1464, 111] width 92 height 31
checkbox input "true"
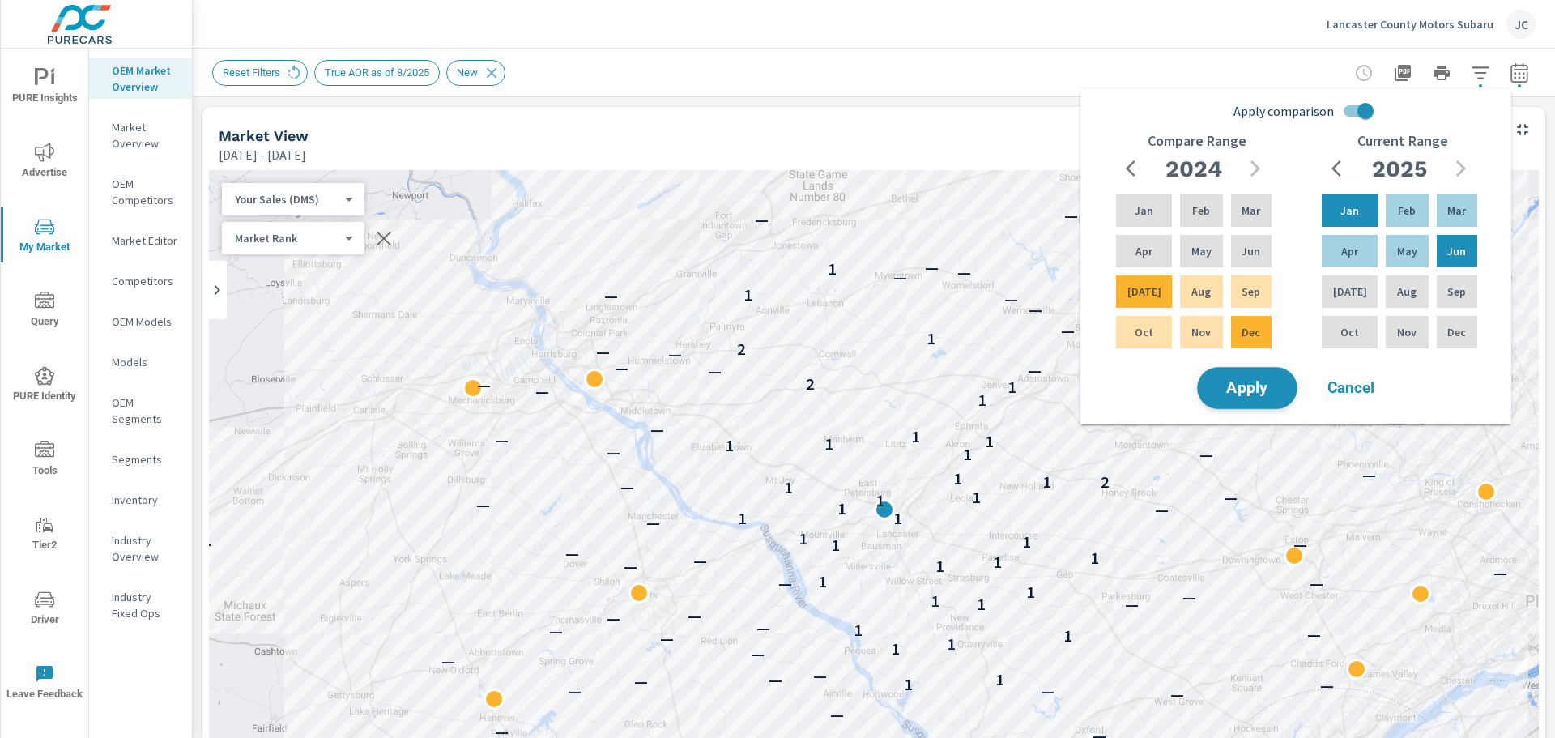
click at [1268, 396] on span "Apply" at bounding box center [1247, 388] width 66 height 15
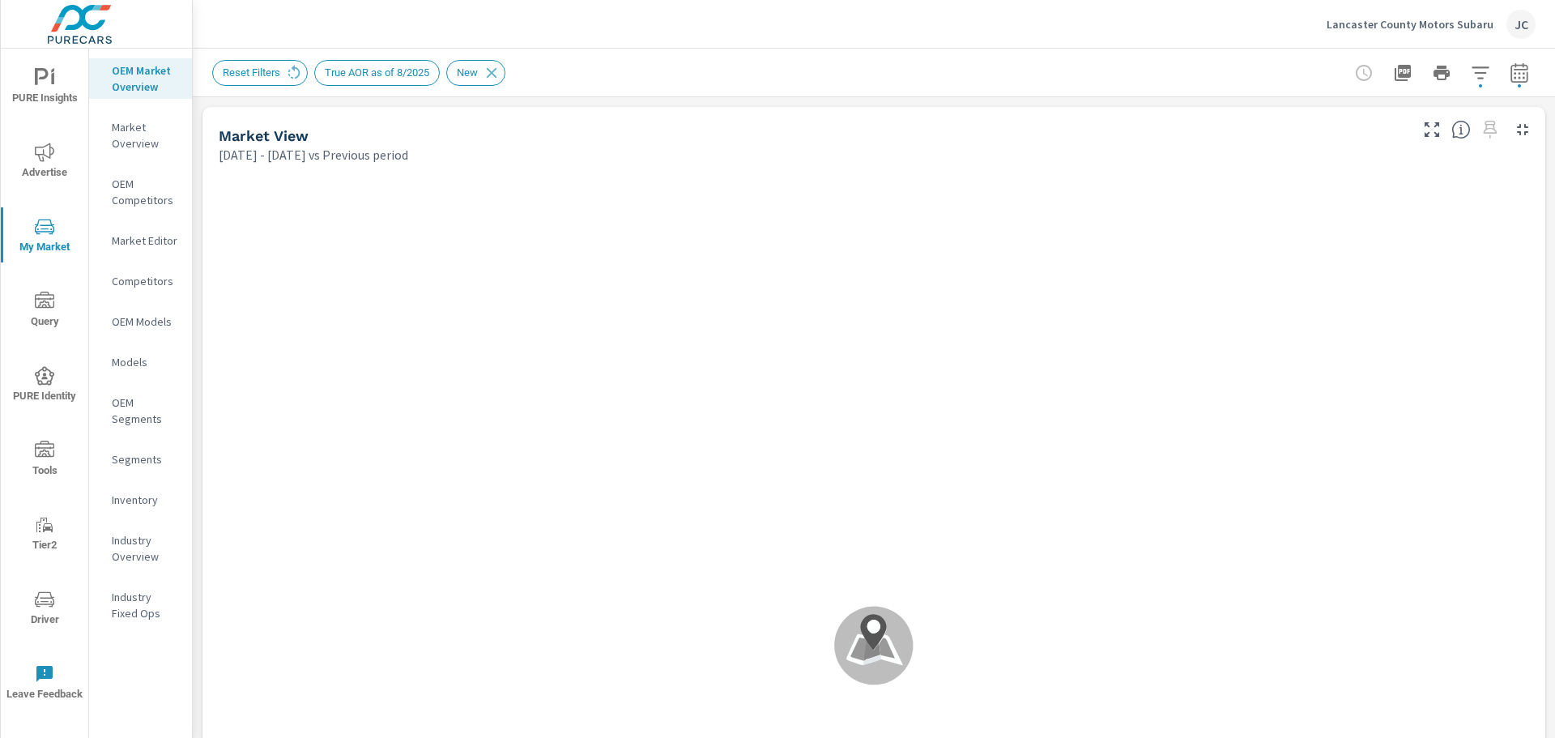
scroll to position [1, 0]
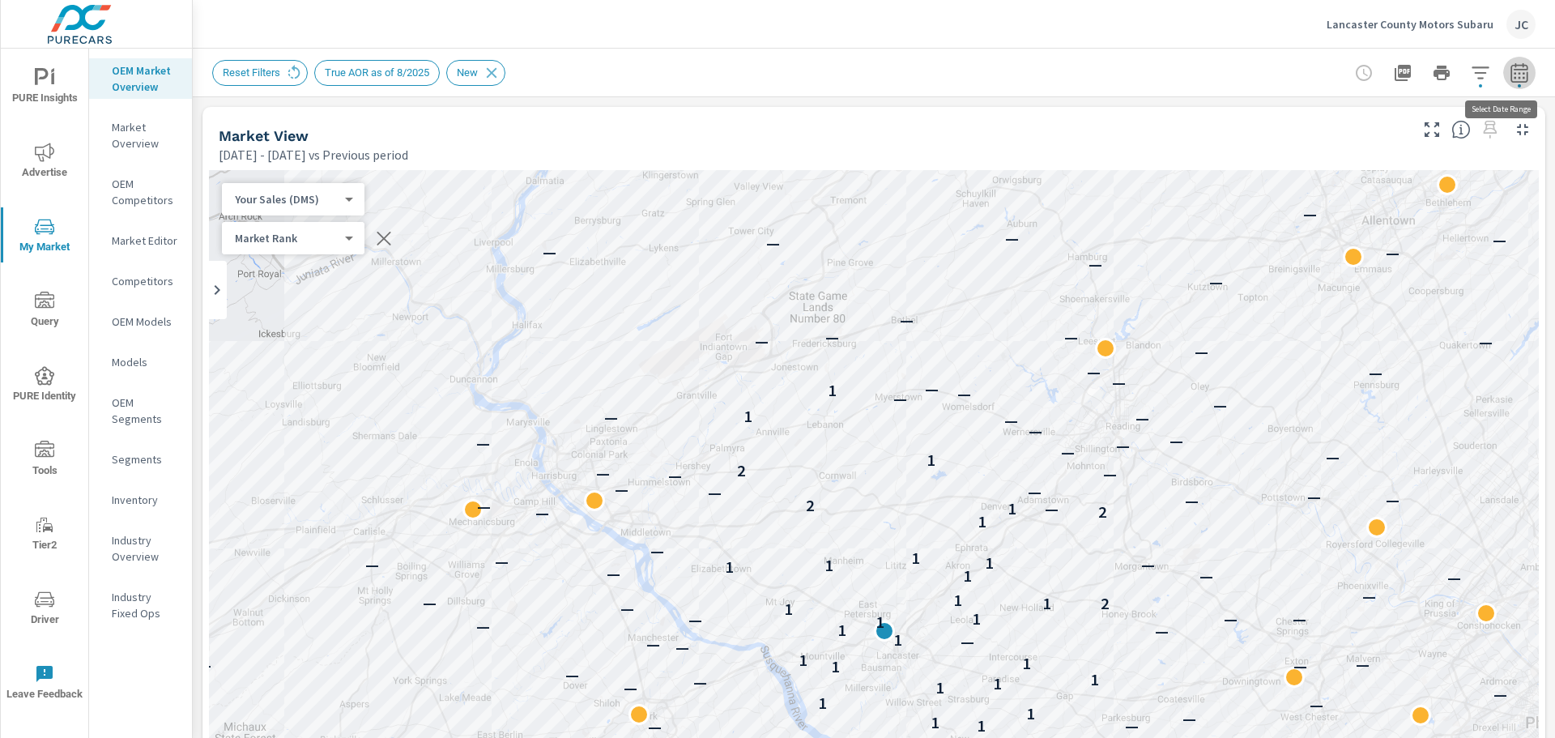
click at [1517, 70] on button "button" at bounding box center [1519, 73] width 32 height 32
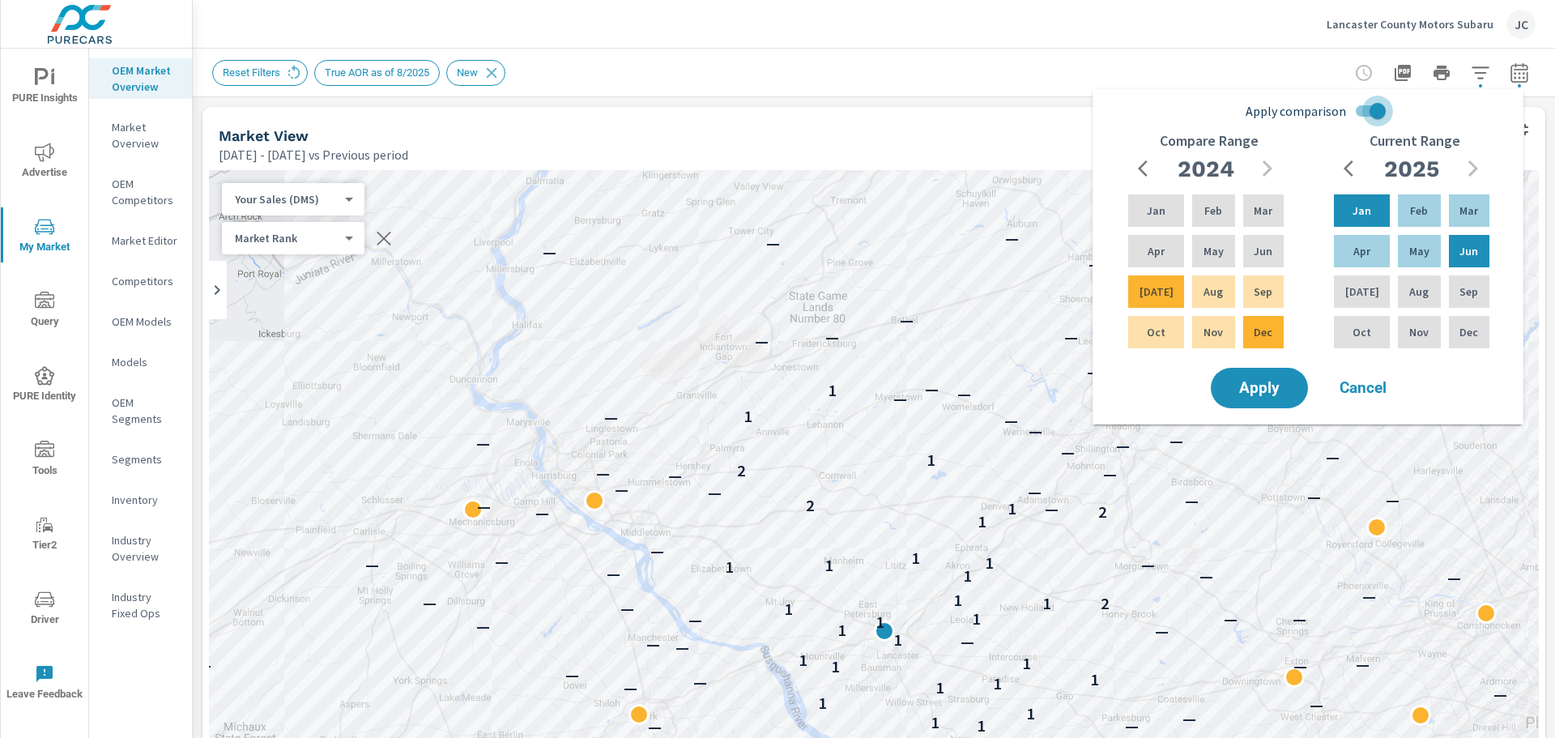
click at [1383, 109] on input "Apply comparison" at bounding box center [1378, 111] width 92 height 31
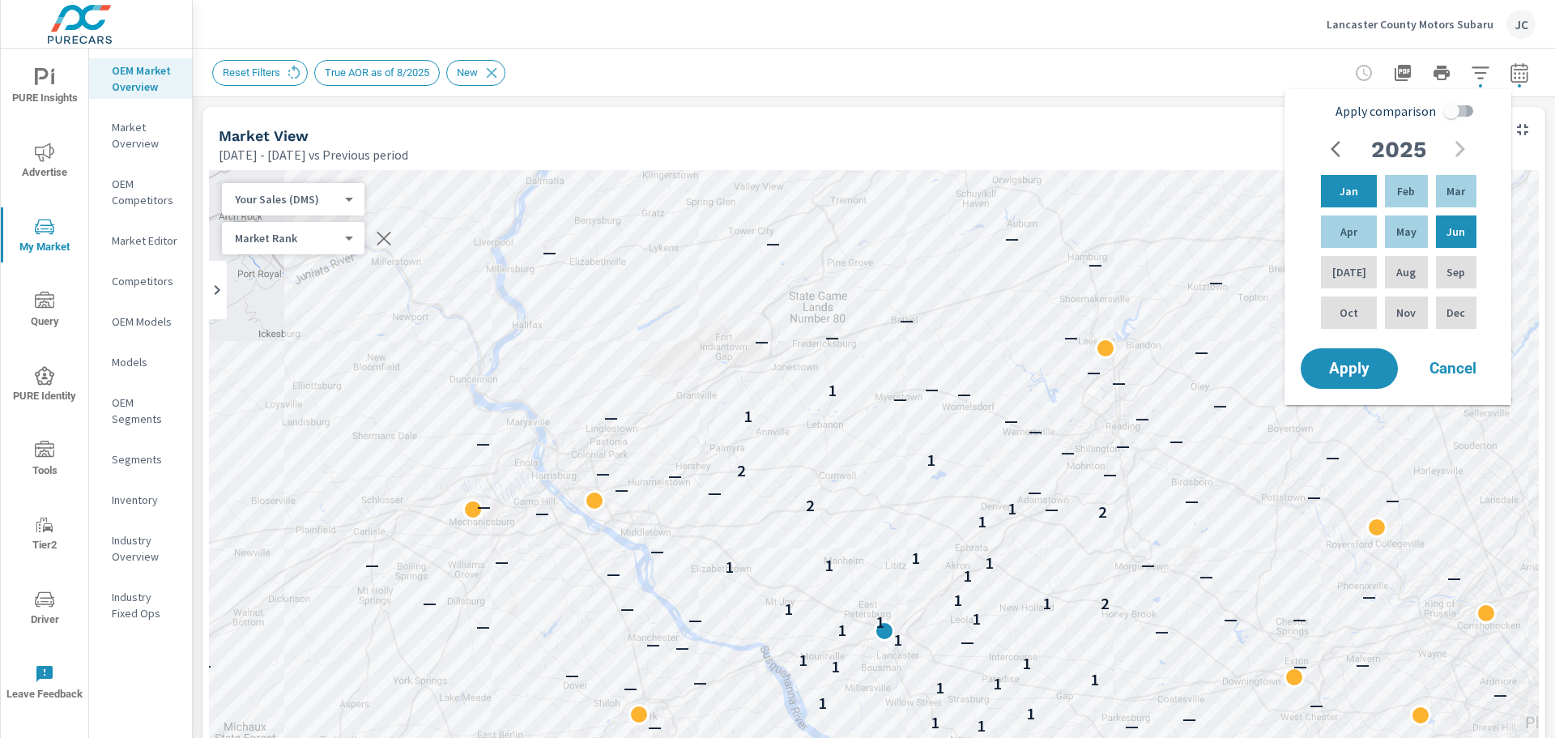
click at [1446, 106] on input "Apply comparison" at bounding box center [1451, 111] width 92 height 31
checkbox input "true"
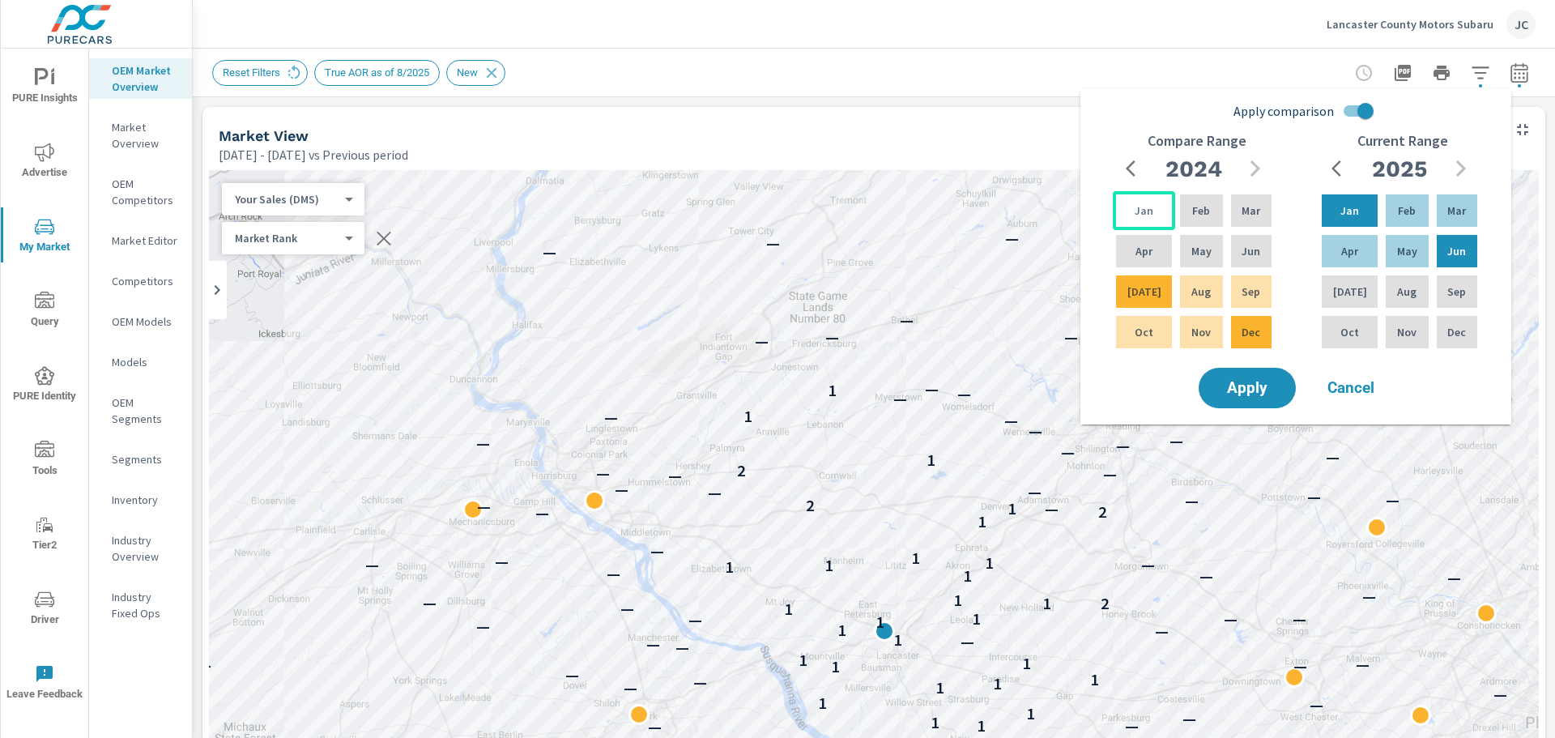
click at [1141, 213] on p "Jan" at bounding box center [1144, 211] width 19 height 16
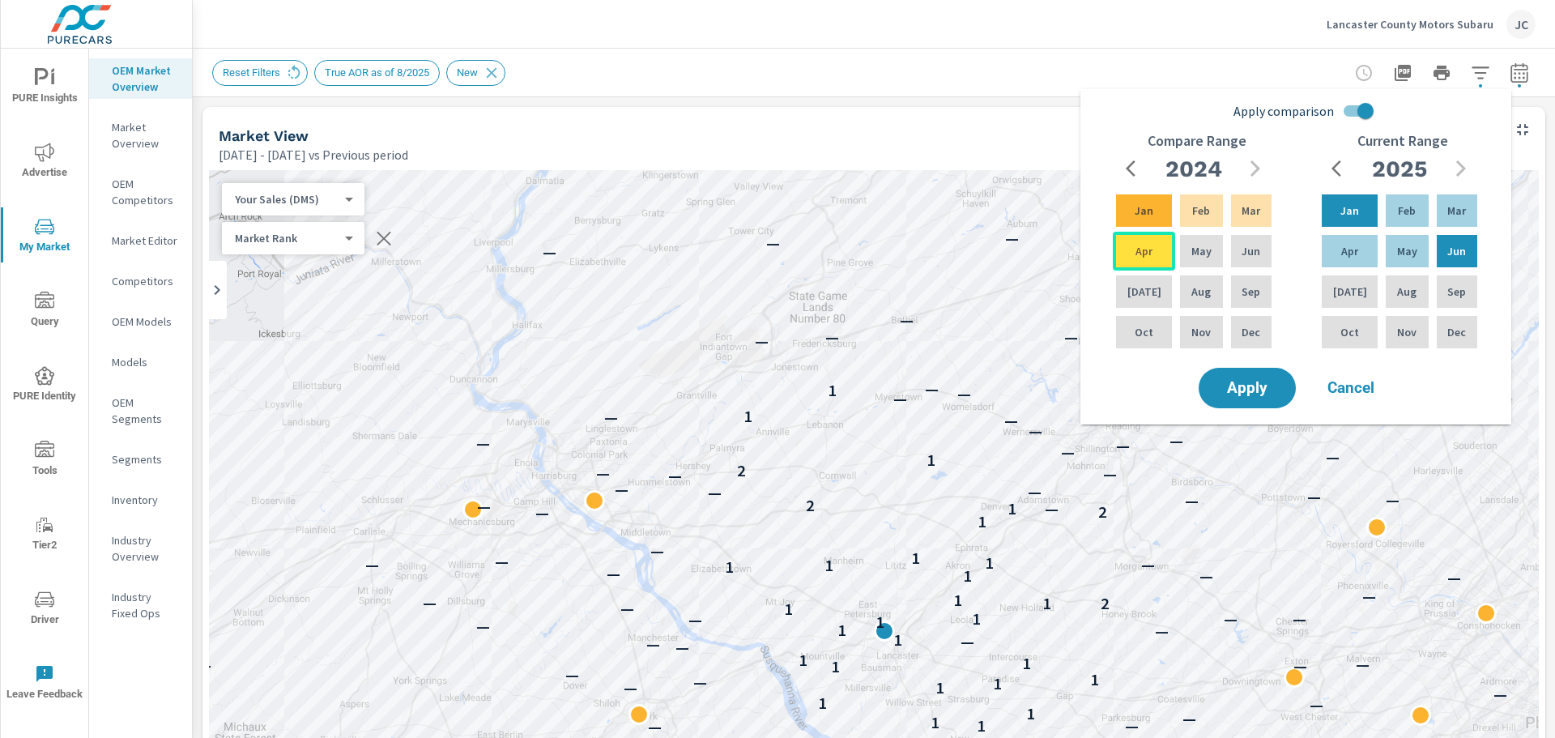
drag, startPoint x: 1149, startPoint y: 207, endPoint x: 1139, endPoint y: 245, distance: 39.3
click at [1139, 245] on div "Jan Feb Mar Apr May Jun Jul Aug Sep Oct Nov Dec" at bounding box center [1194, 271] width 162 height 160
click at [1254, 246] on p "Jun" at bounding box center [1251, 251] width 19 height 16
drag, startPoint x: 1254, startPoint y: 246, endPoint x: 1117, endPoint y: 202, distance: 144.0
click at [1117, 202] on div "Jan Feb Mar Apr May Jun Jul Aug Sep Oct Nov Dec" at bounding box center [1194, 271] width 162 height 160
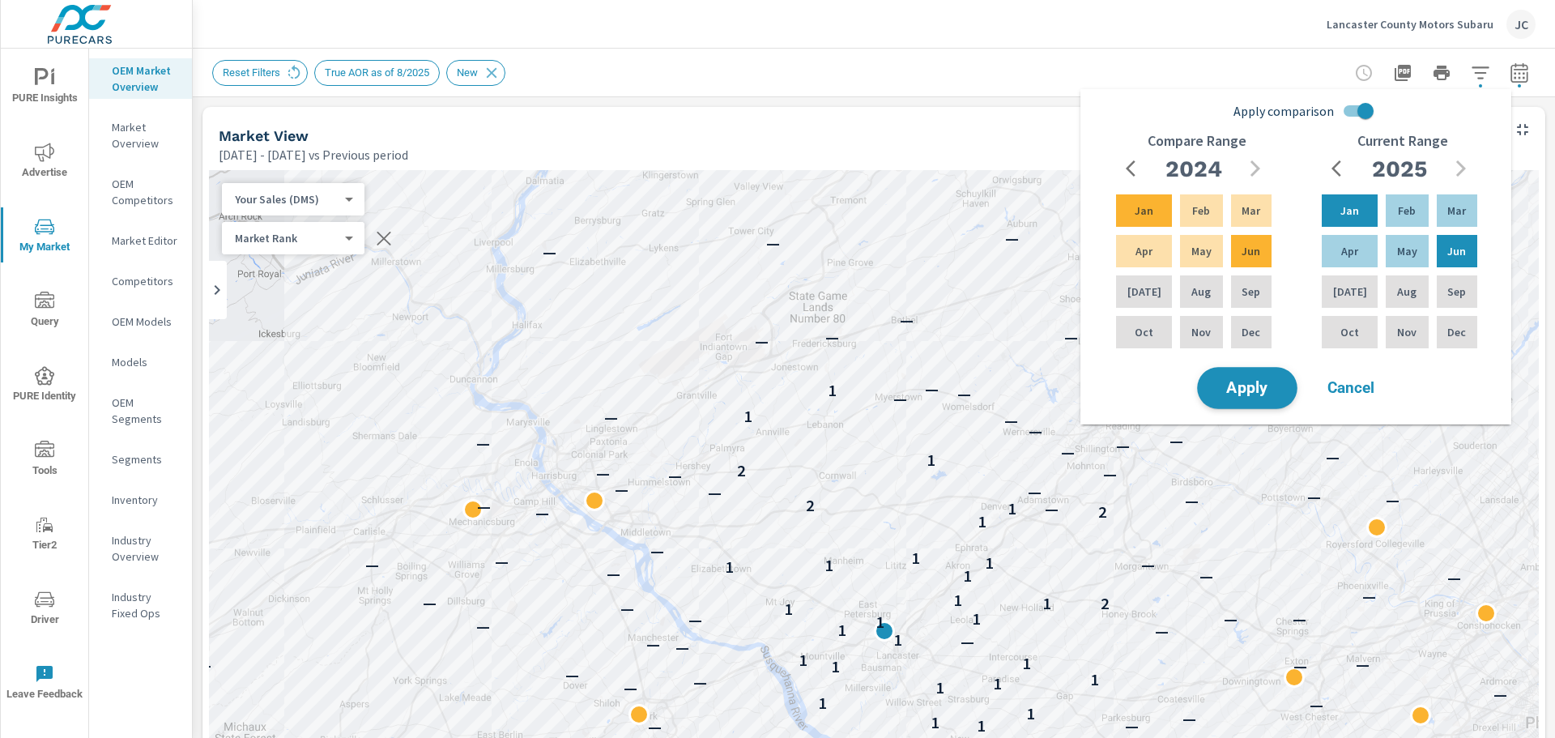
click at [1260, 399] on button "Apply" at bounding box center [1247, 388] width 100 height 42
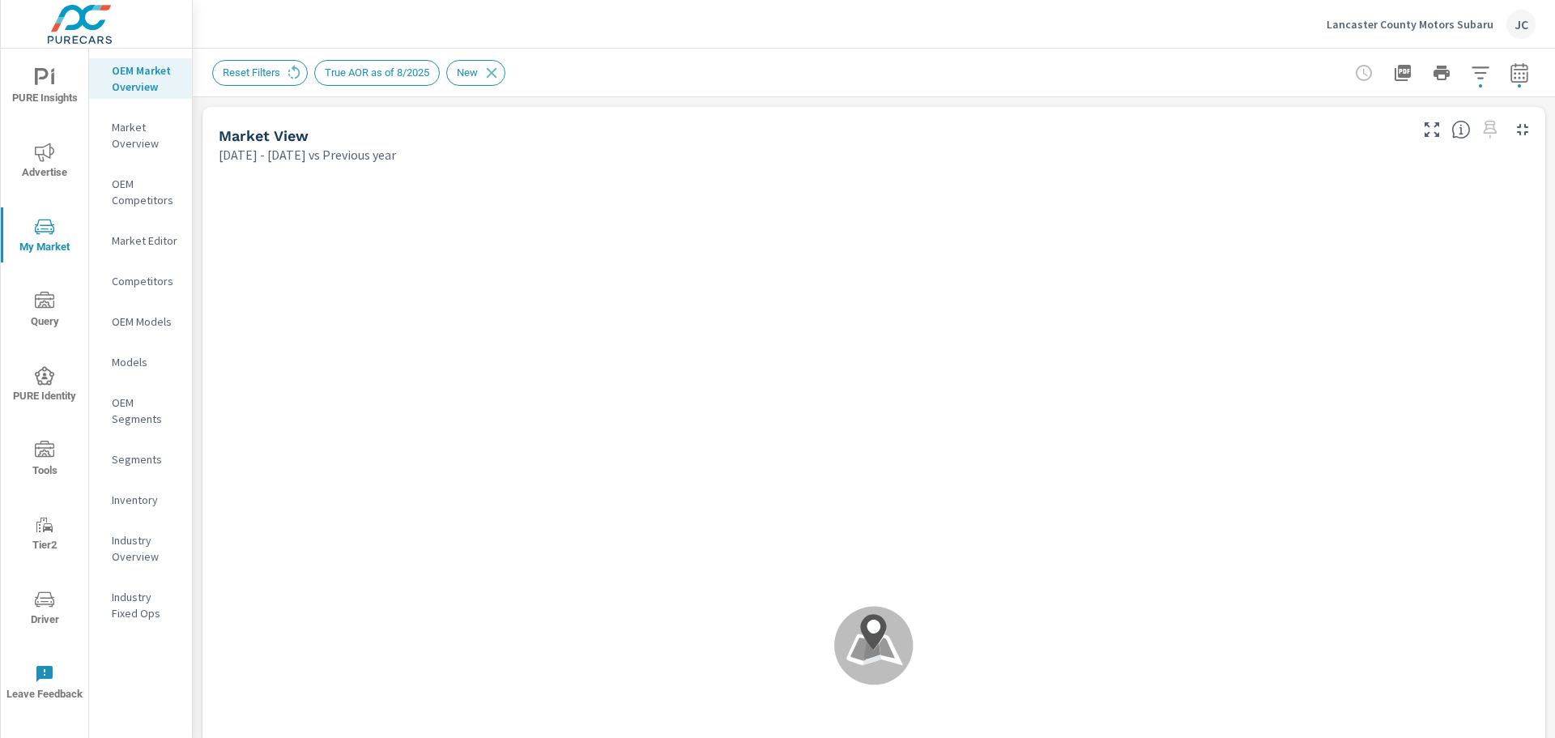
click at [882, 662] on icon at bounding box center [873, 645] width 79 height 79
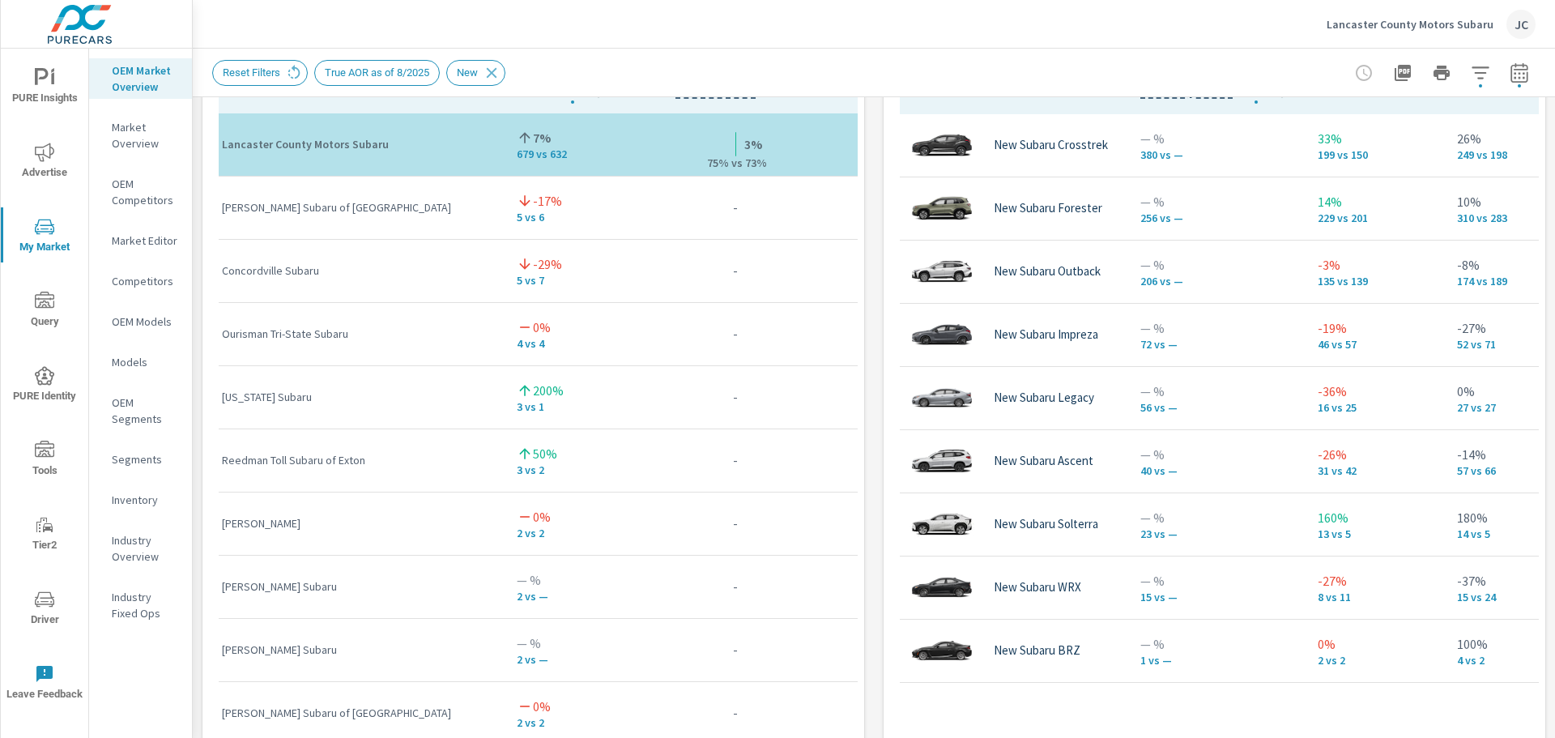
scroll to position [796, 0]
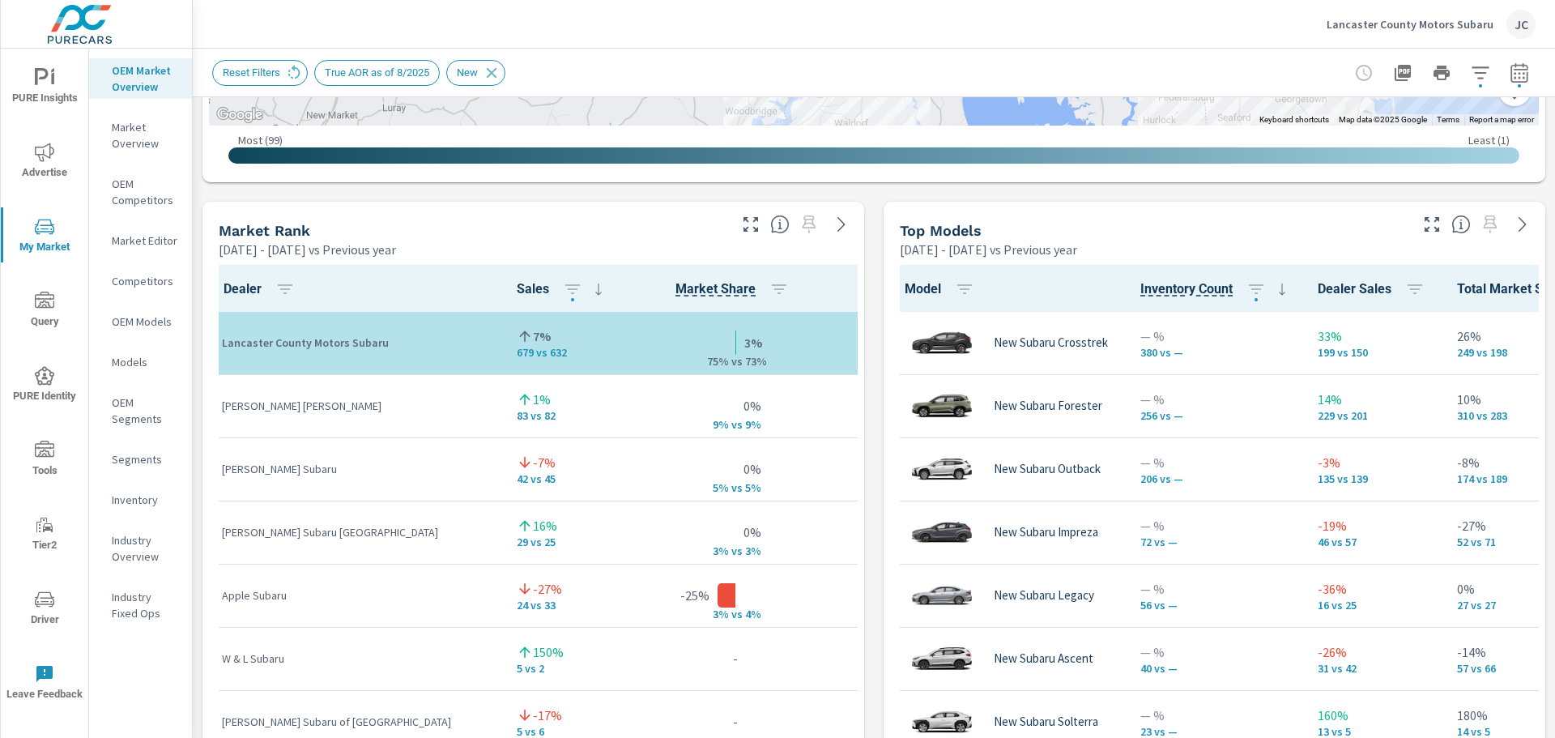
scroll to position [1043, 0]
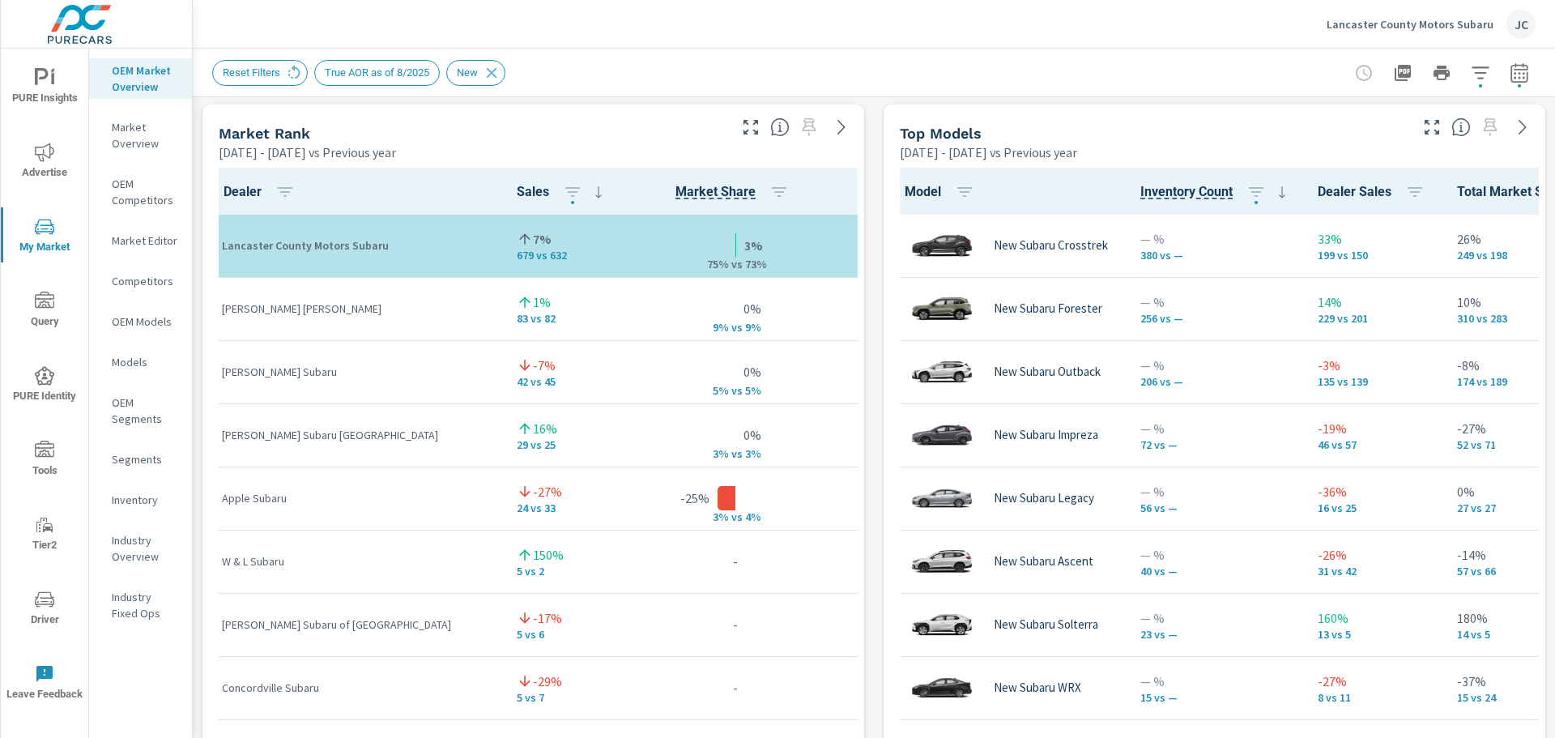
click at [329, 371] on div "Steve Moyer Subaru" at bounding box center [356, 372] width 269 height 49
click at [1422, 132] on icon "button" at bounding box center [1431, 126] width 19 height 19
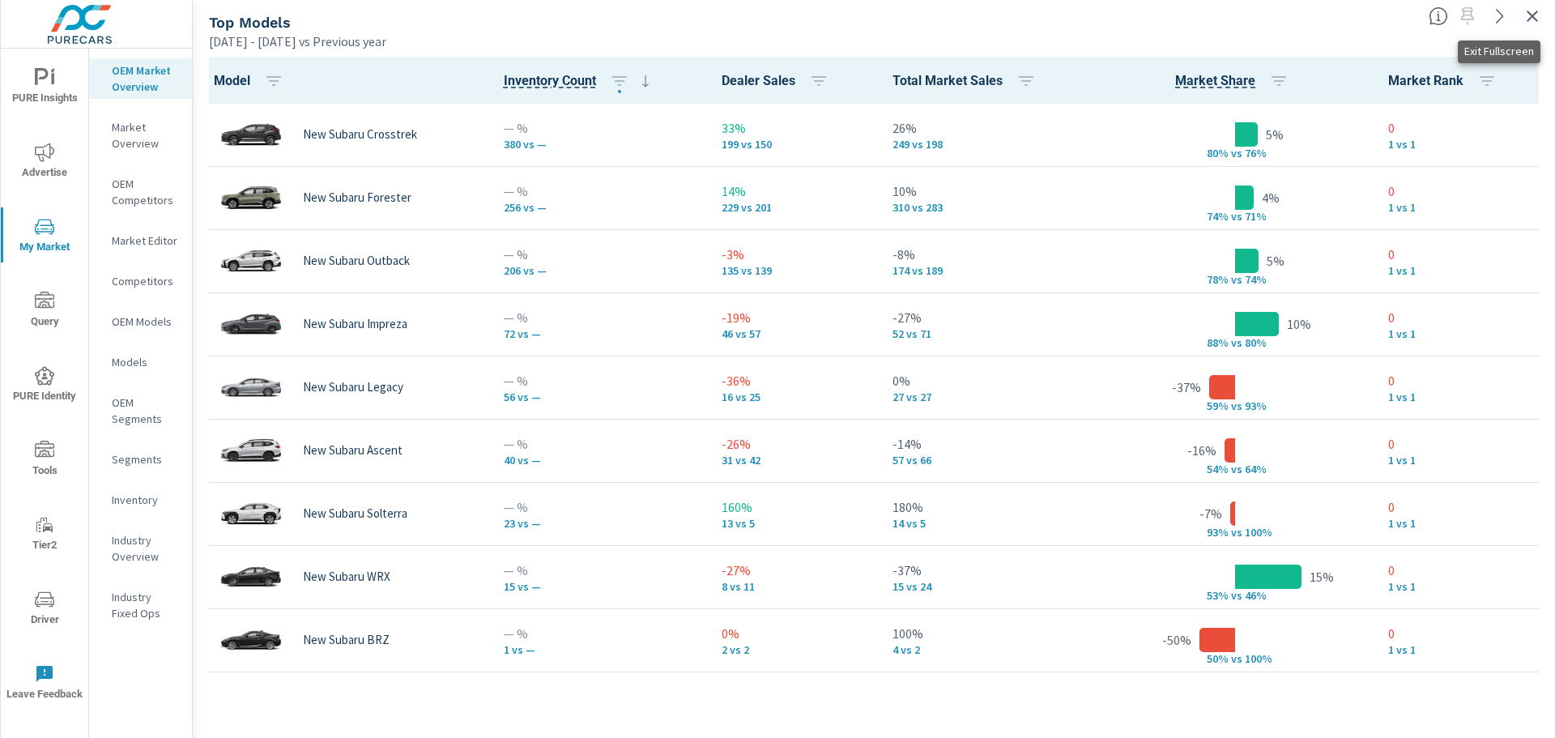
click at [1526, 15] on icon "button" at bounding box center [1532, 15] width 19 height 19
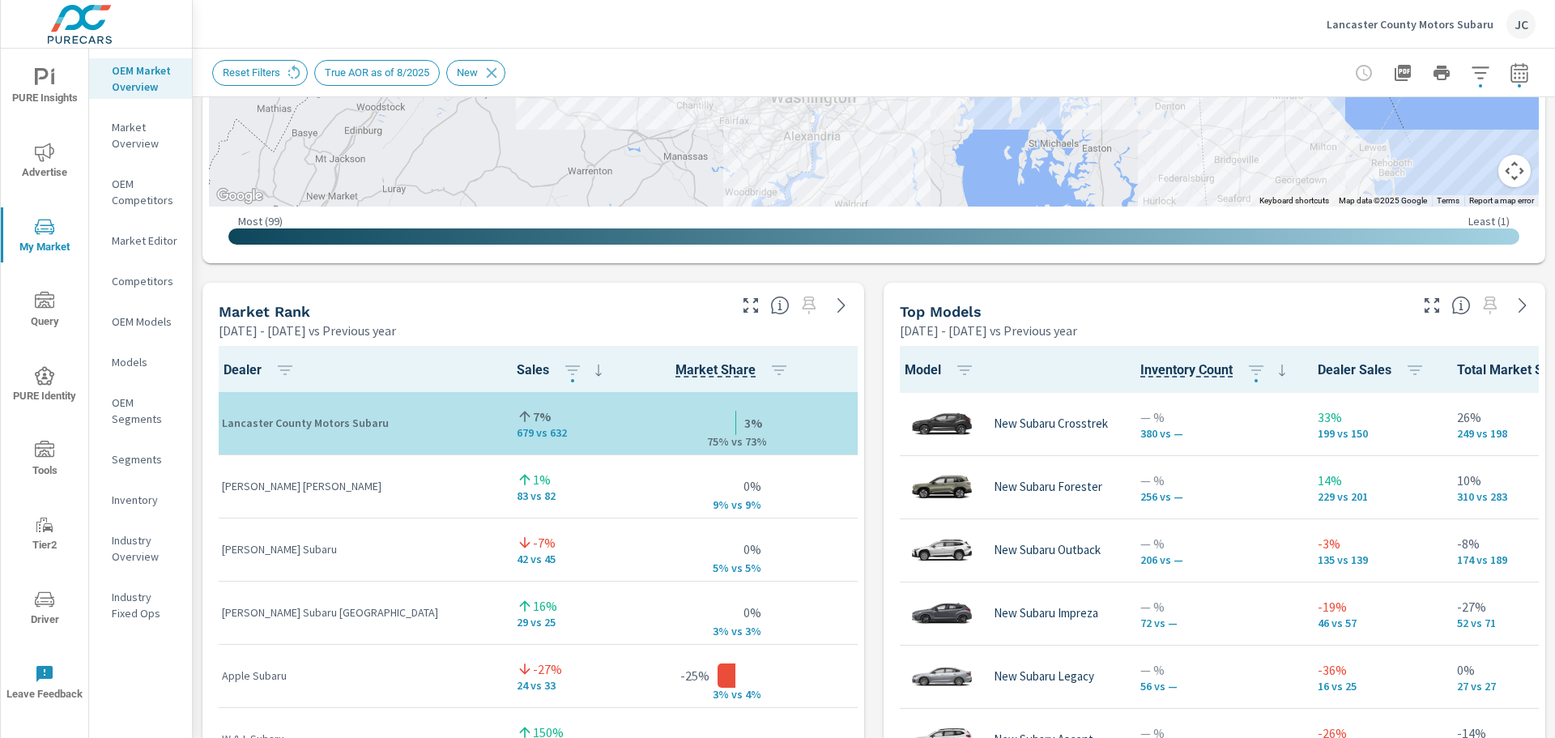
scroll to position [918, 0]
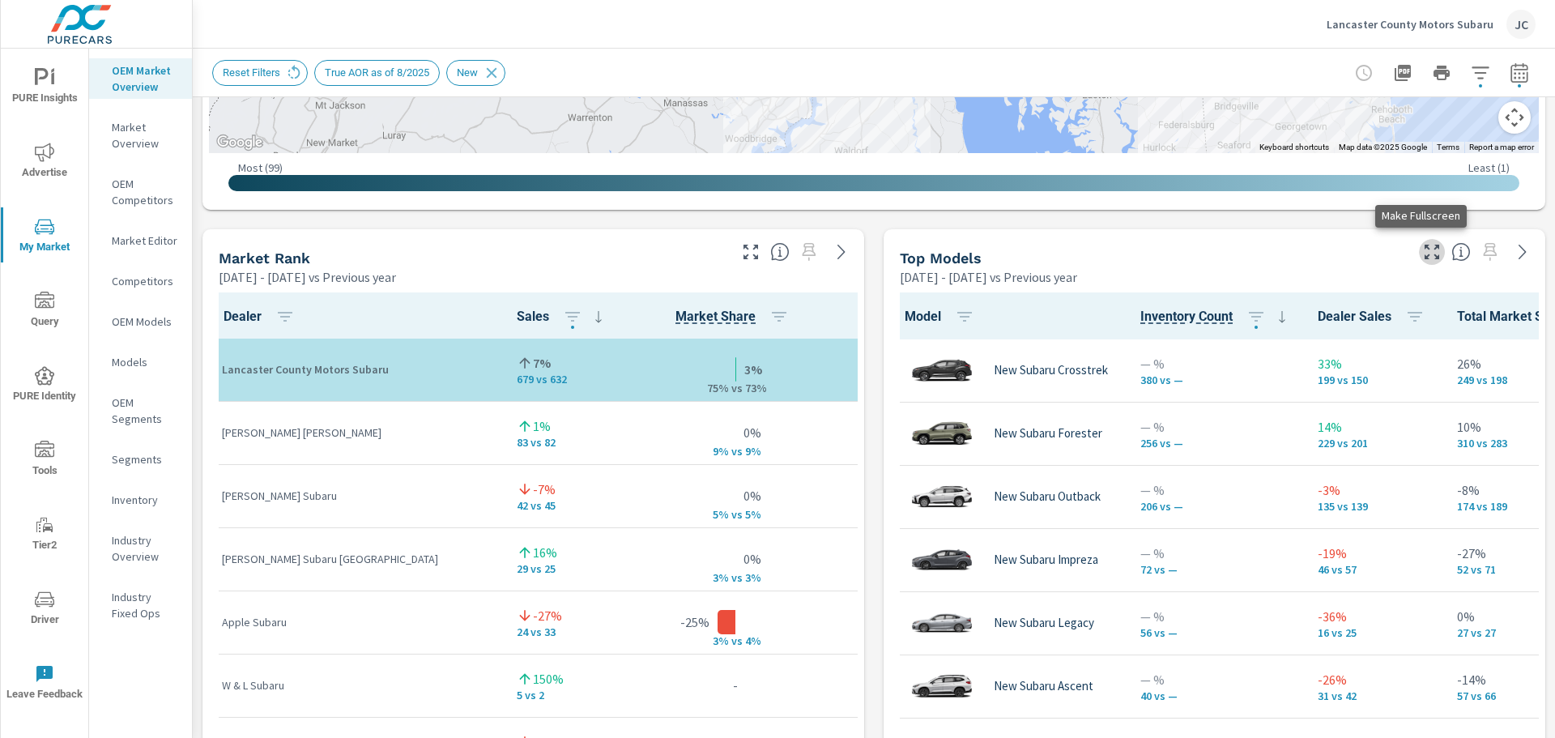
click at [1422, 252] on icon "button" at bounding box center [1431, 251] width 19 height 19
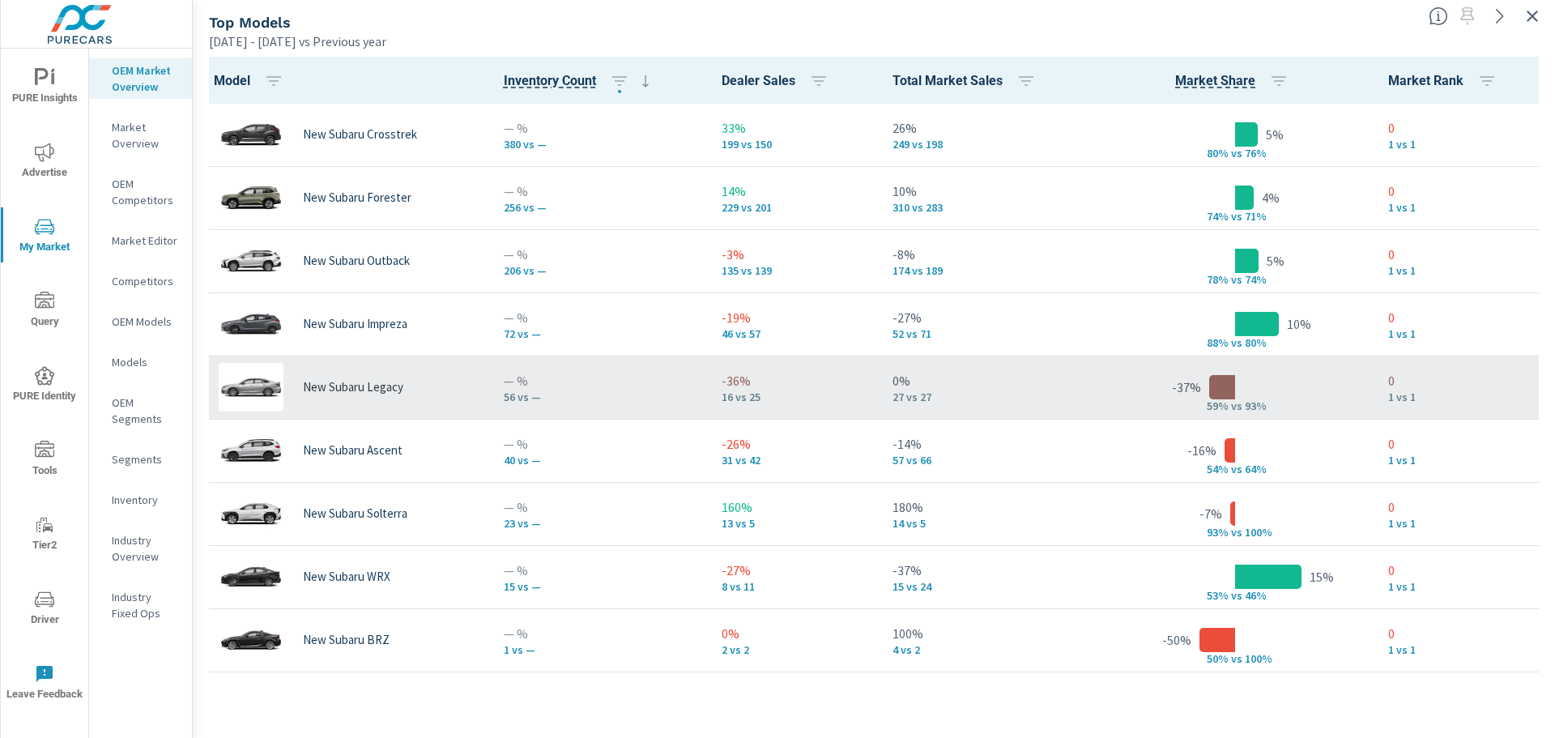
click at [312, 386] on p "New Subaru Legacy" at bounding box center [353, 387] width 100 height 15
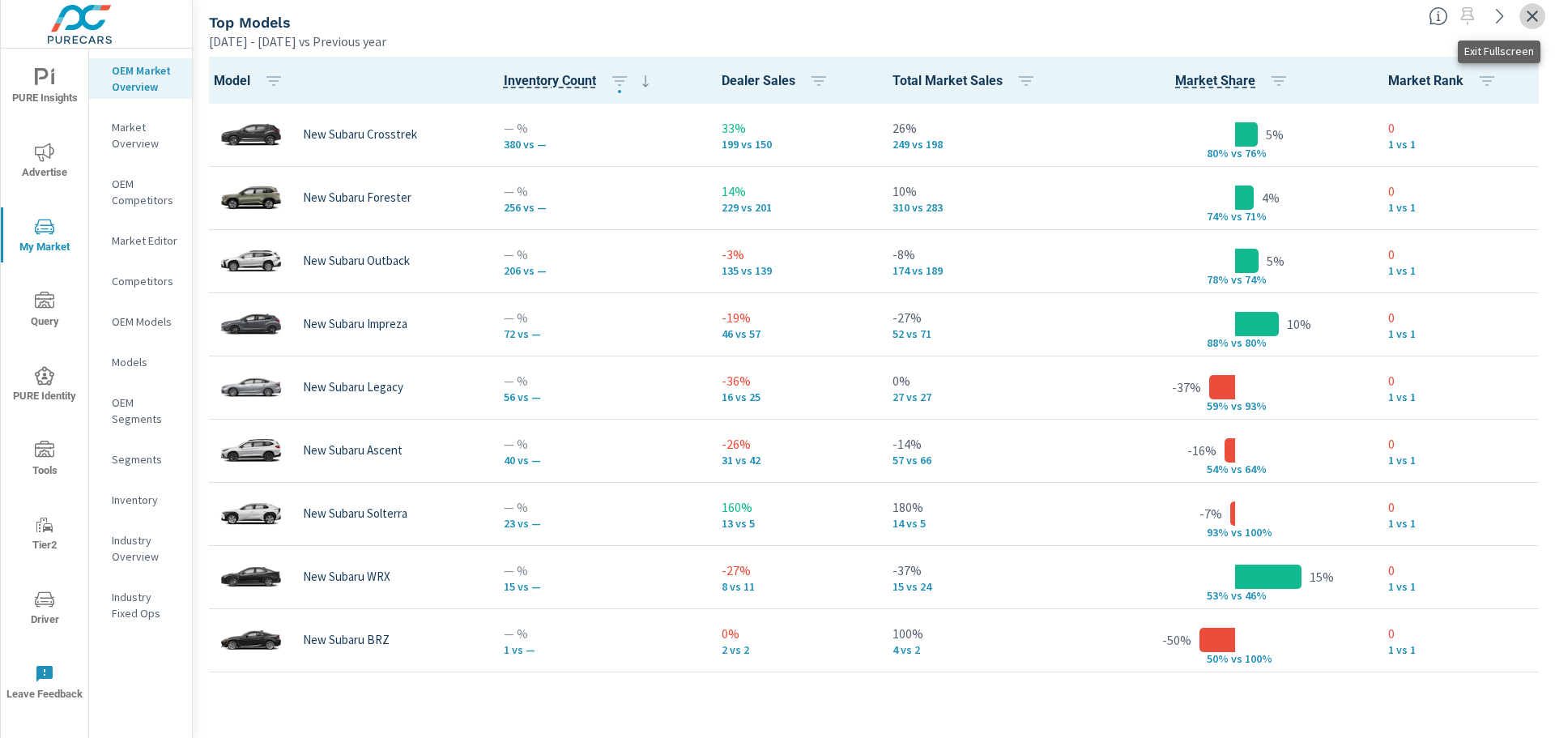
click at [1535, 13] on icon "button" at bounding box center [1532, 16] width 11 height 11
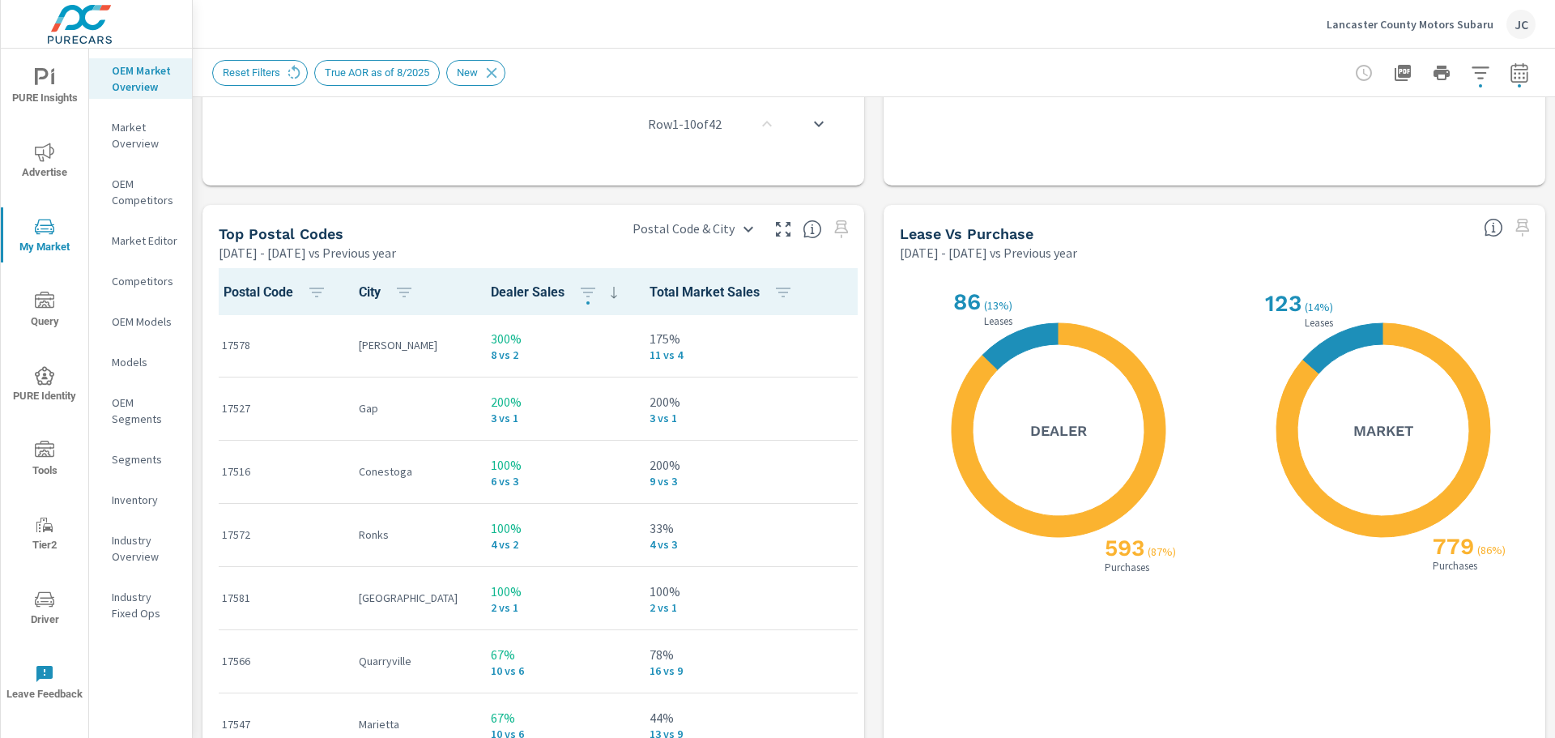
scroll to position [1206, 0]
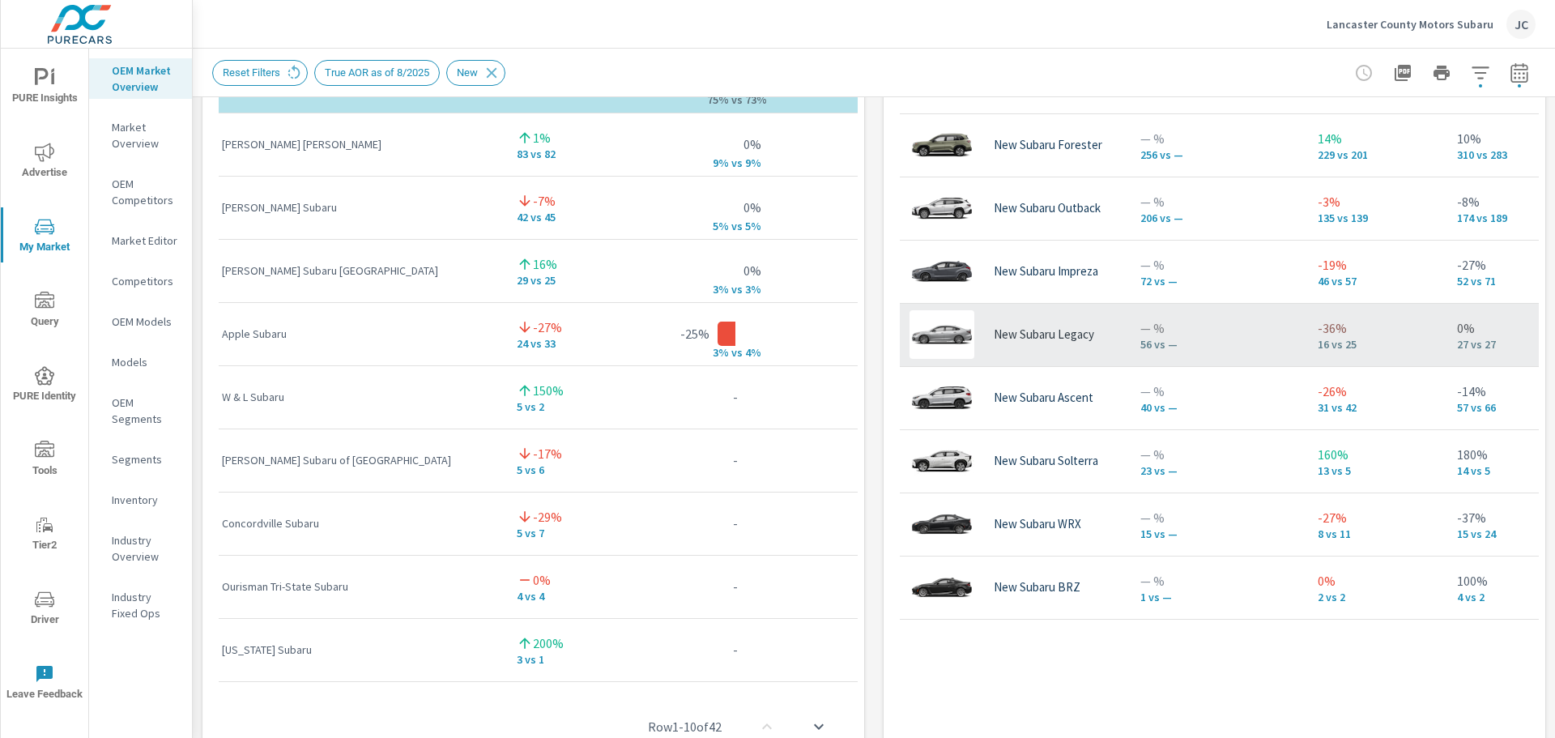
click at [1004, 337] on p "New Subaru Legacy" at bounding box center [1044, 334] width 100 height 15
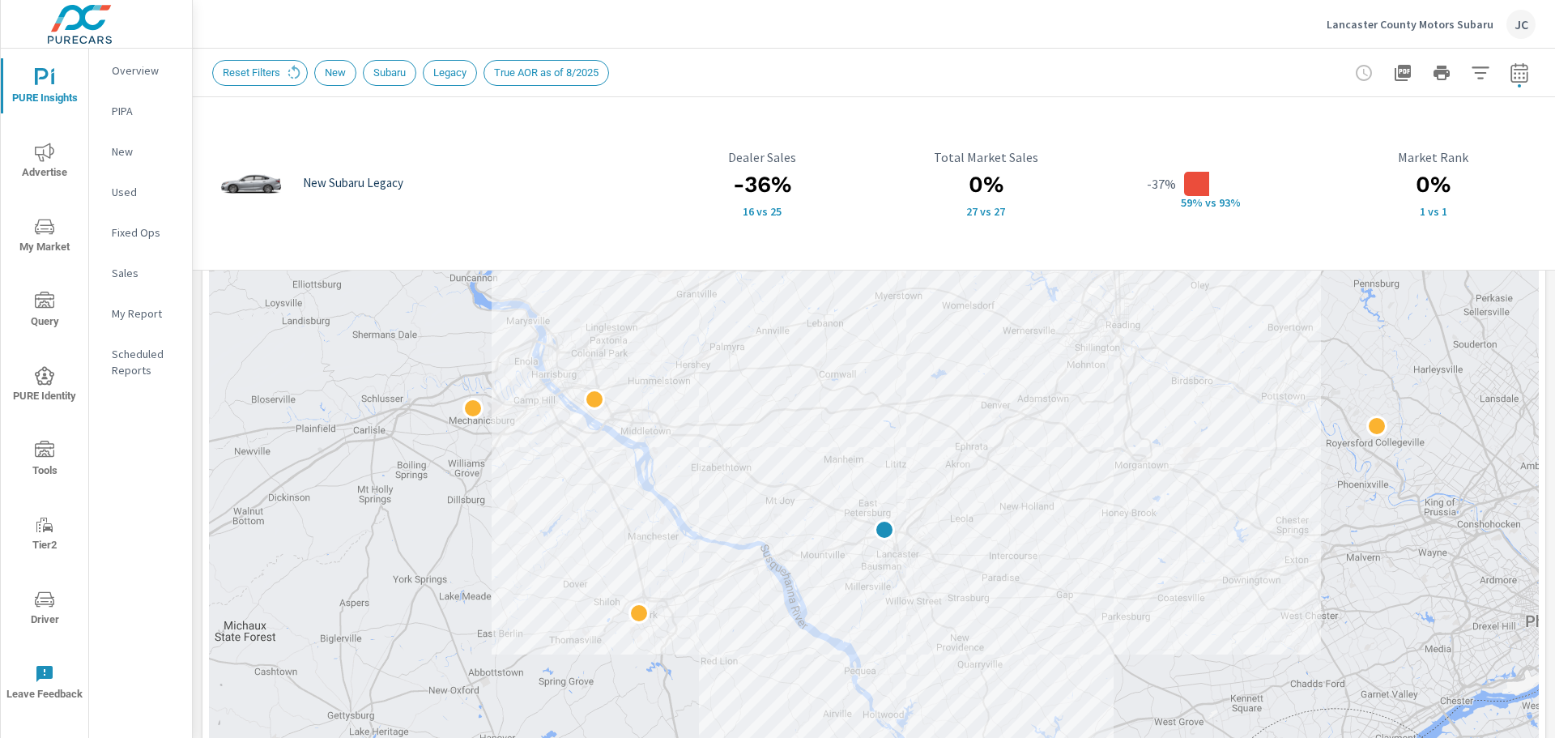
scroll to position [269, 0]
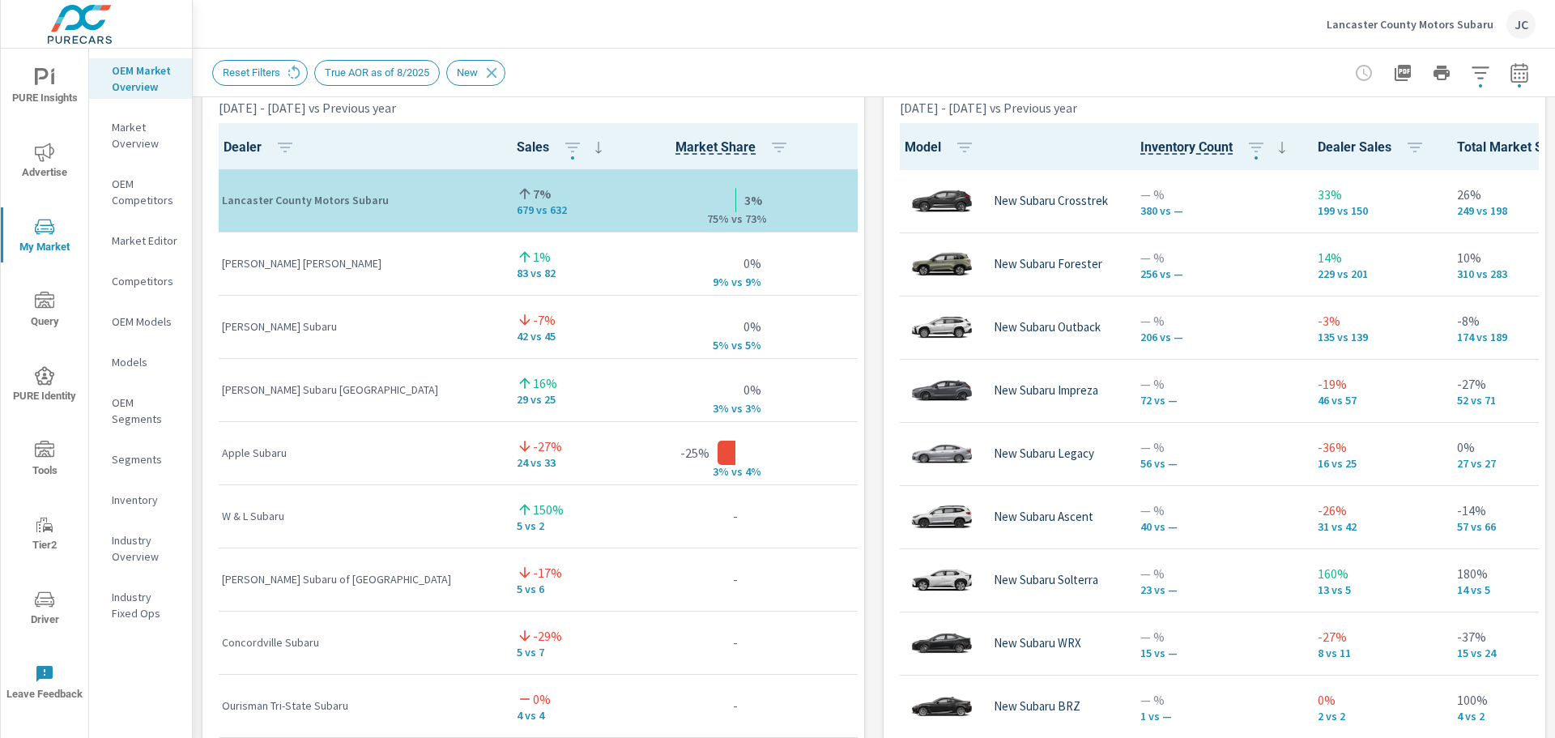
scroll to position [1073, 0]
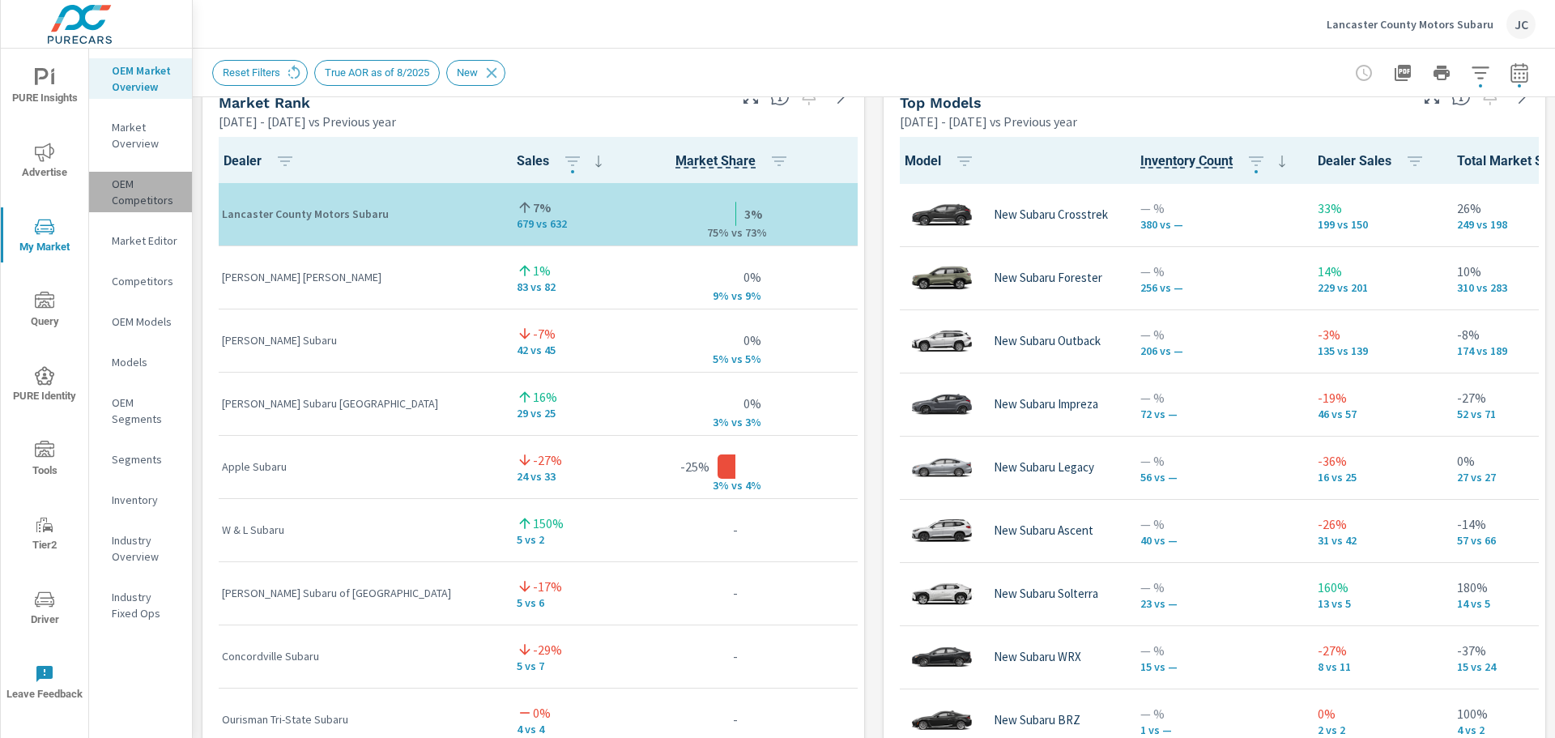
click at [130, 188] on p "OEM Competitors" at bounding box center [145, 192] width 67 height 32
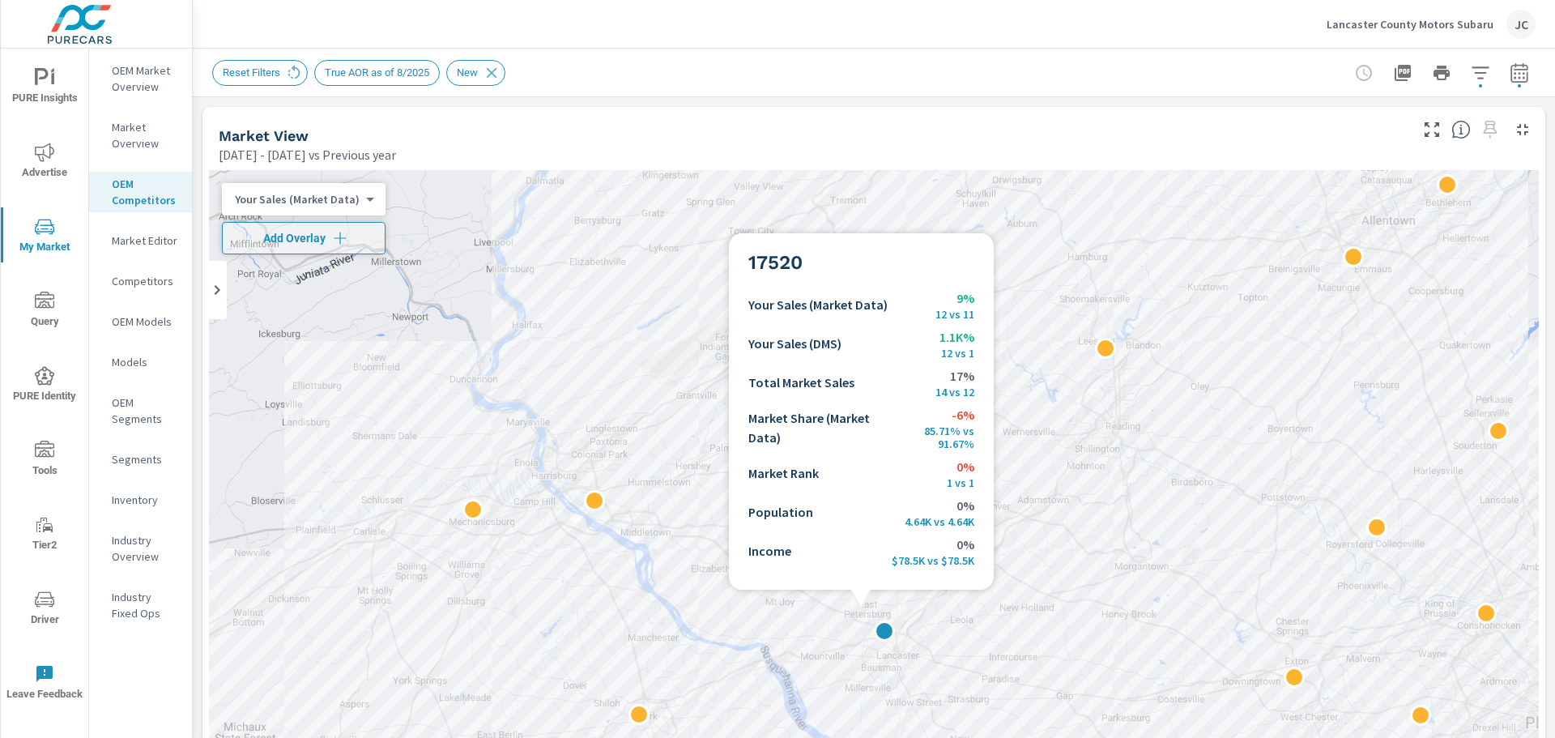
scroll to position [1, 0]
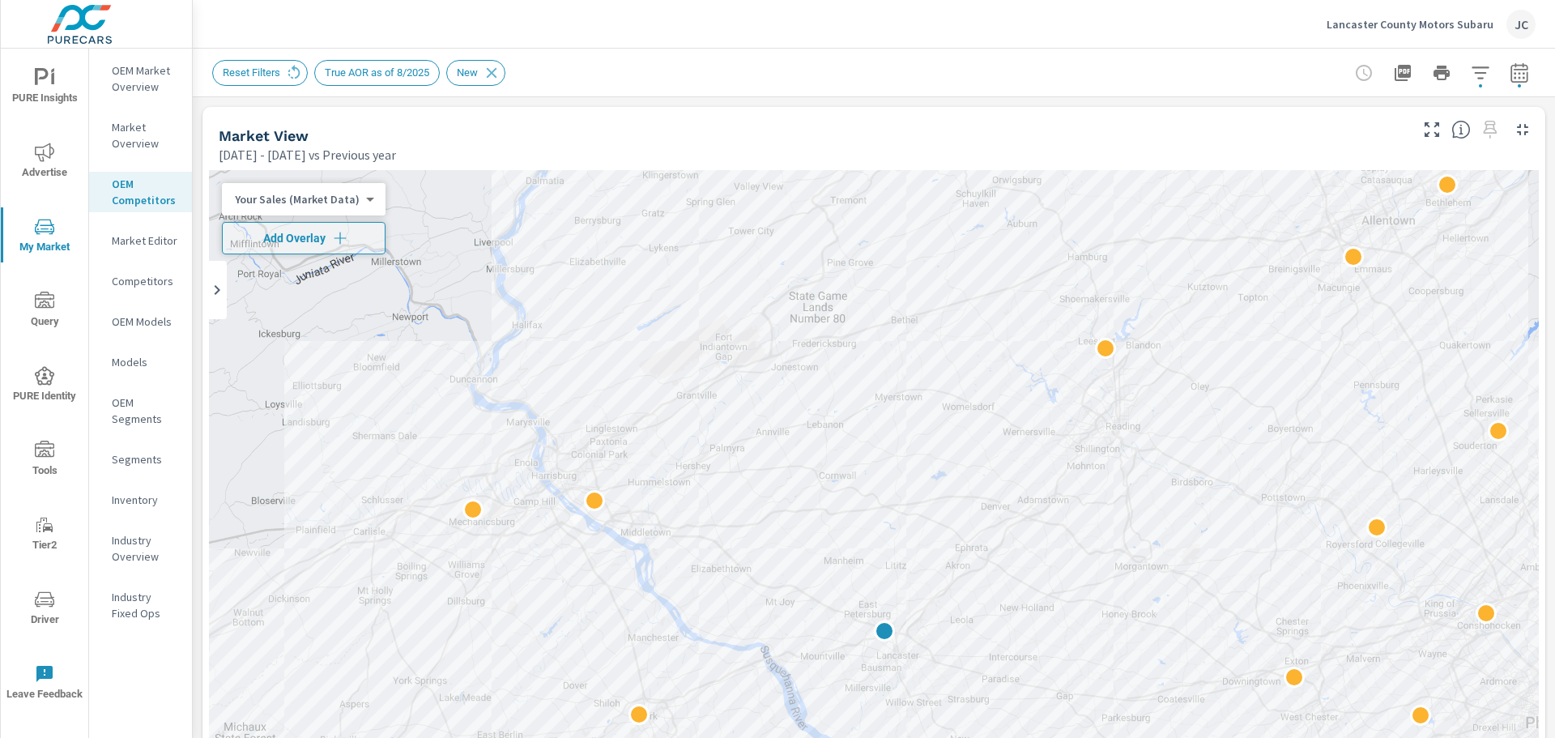
click at [1473, 76] on icon "button" at bounding box center [1480, 72] width 19 height 19
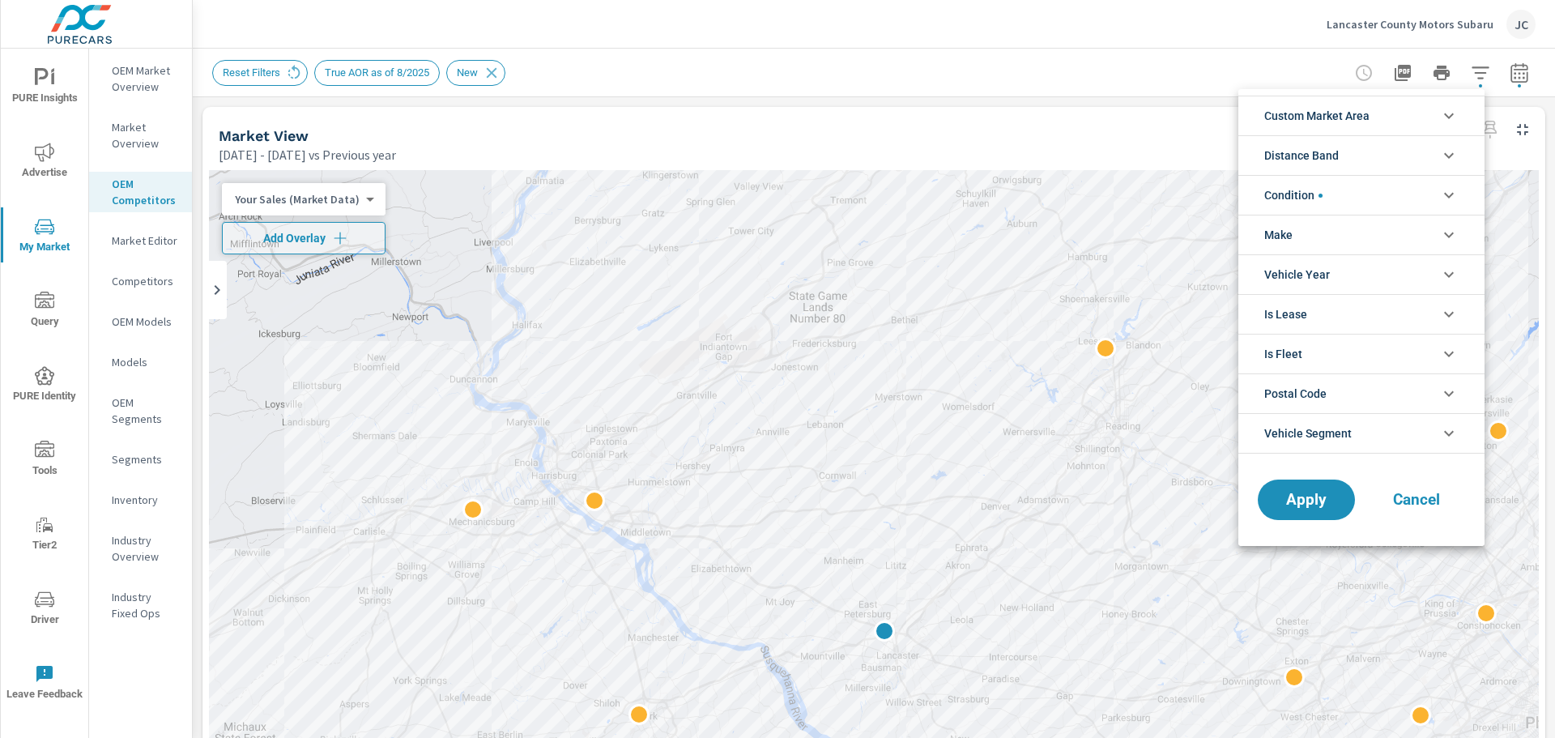
click at [1350, 242] on li "Make" at bounding box center [1362, 235] width 246 height 40
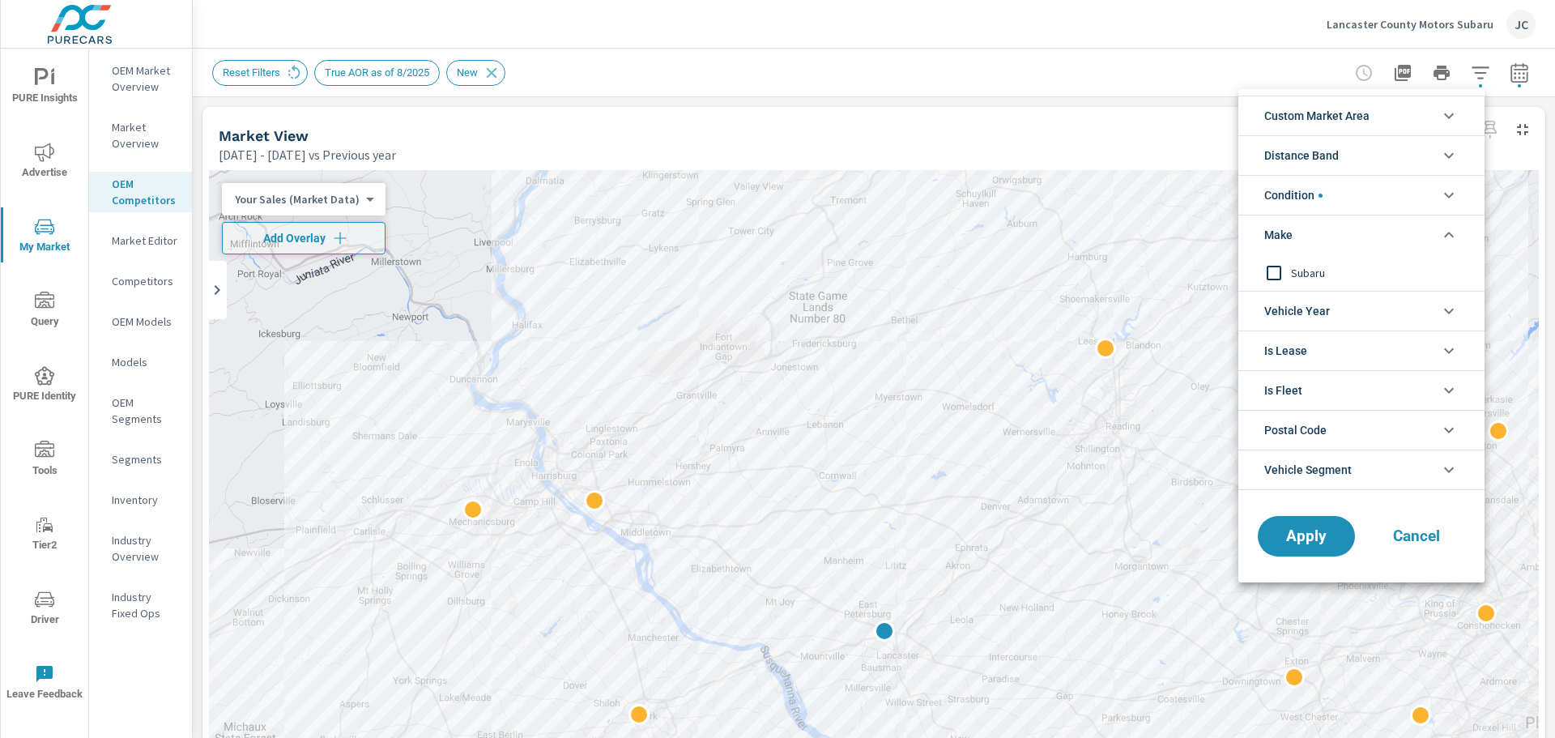
click at [1277, 276] on input "filter options" at bounding box center [1274, 273] width 34 height 34
click at [1325, 531] on span "Apply" at bounding box center [1306, 536] width 66 height 15
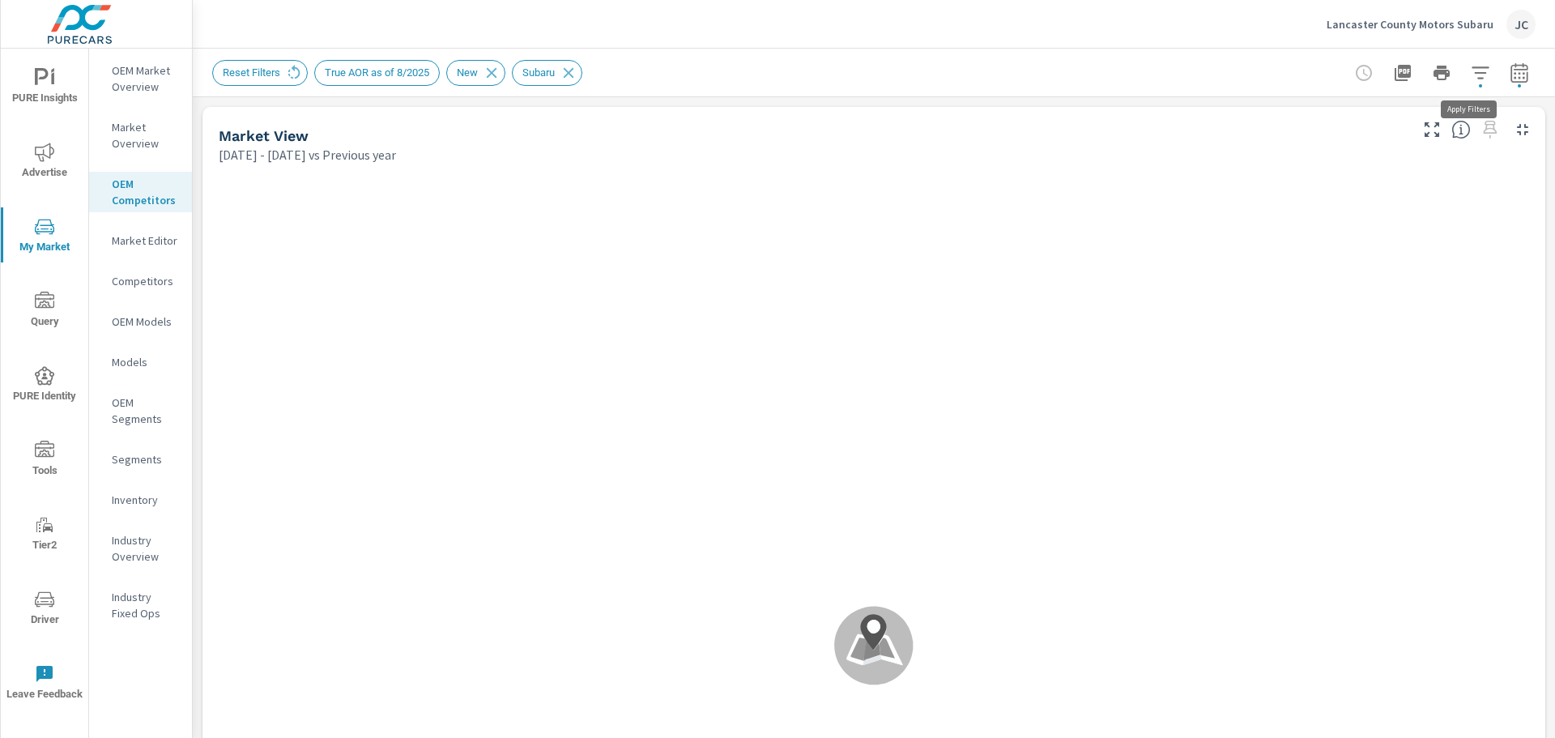
click at [1472, 79] on icon "button" at bounding box center [1480, 72] width 17 height 12
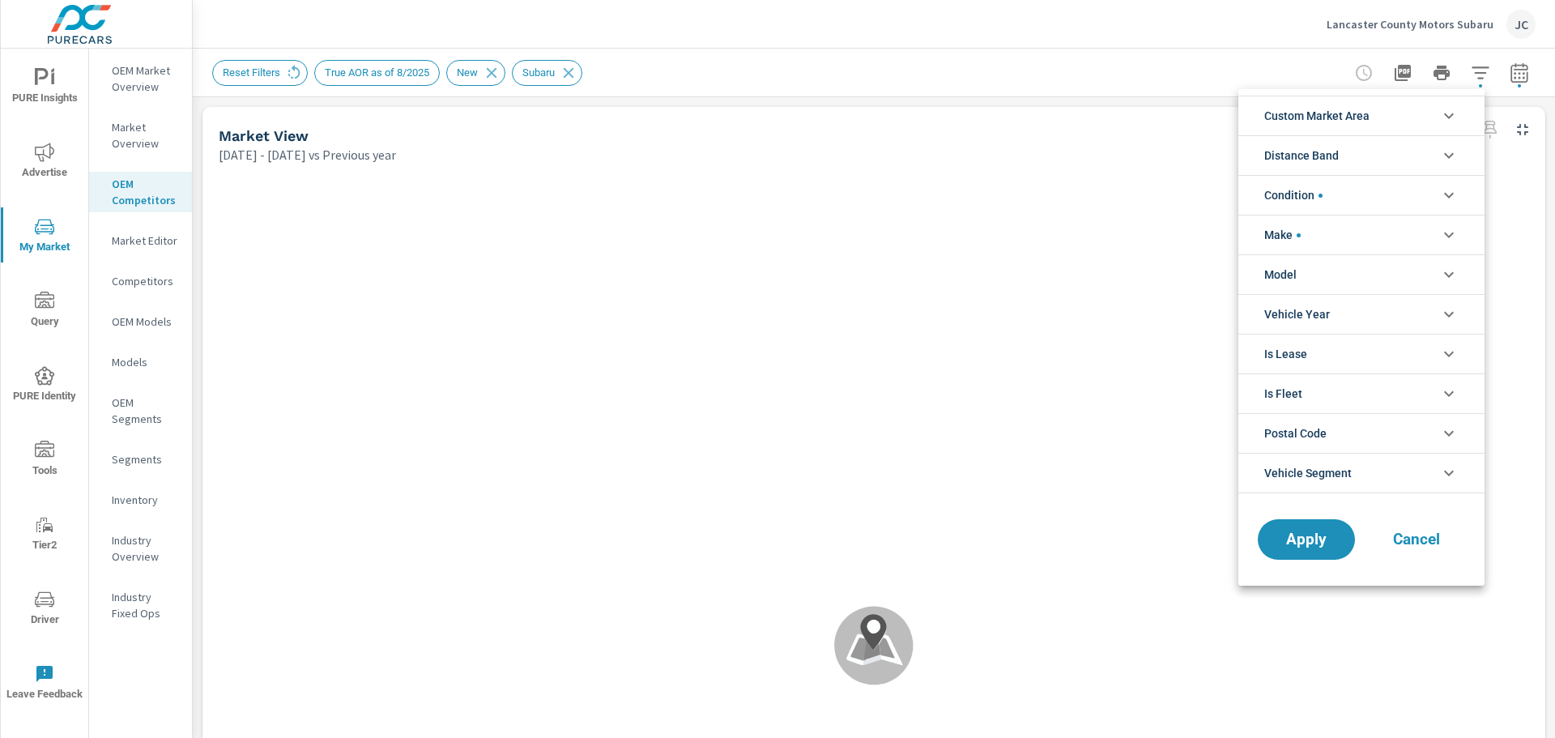
click at [1423, 282] on li "Model" at bounding box center [1362, 274] width 246 height 40
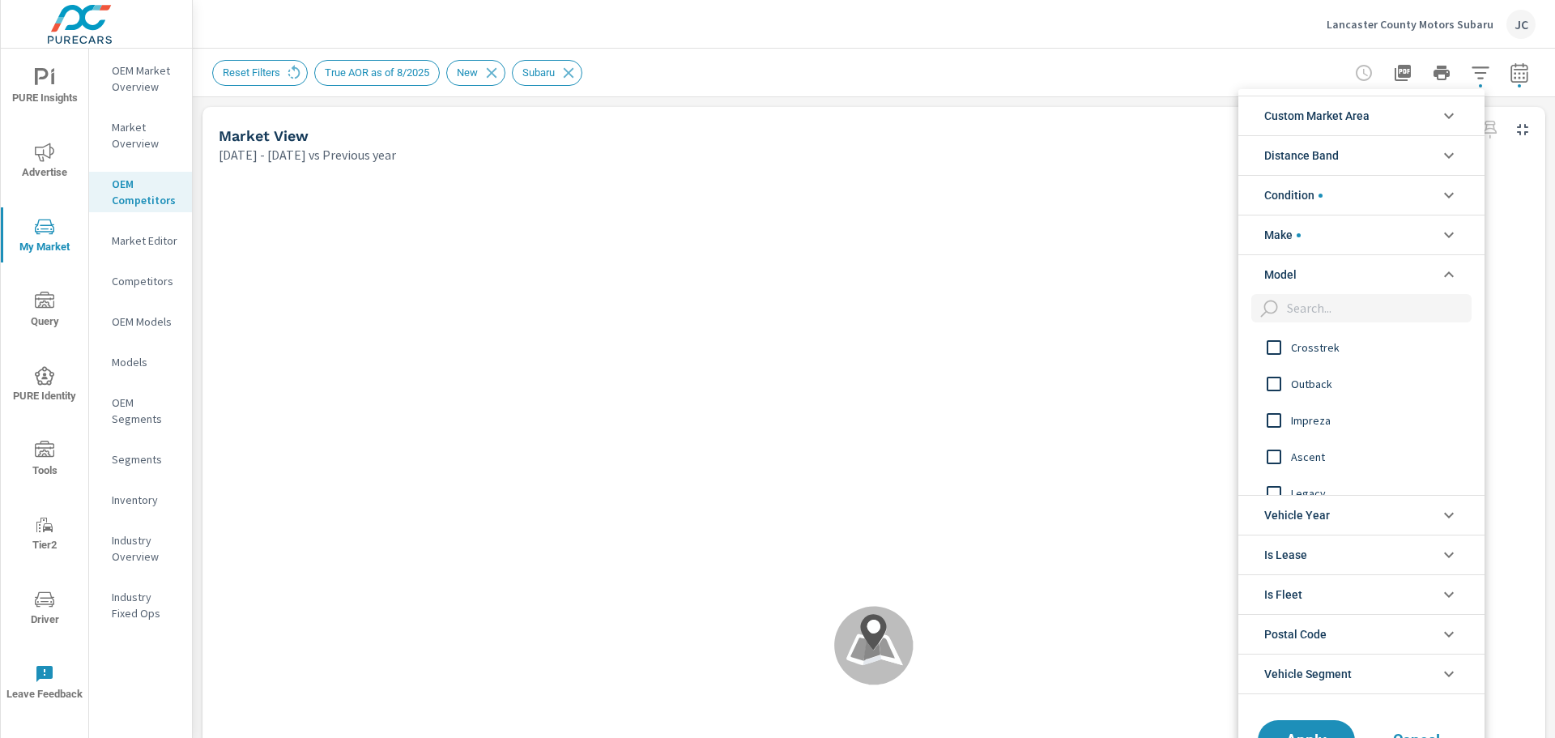
scroll to position [119, 0]
click at [1269, 420] on input "filter options" at bounding box center [1274, 412] width 34 height 34
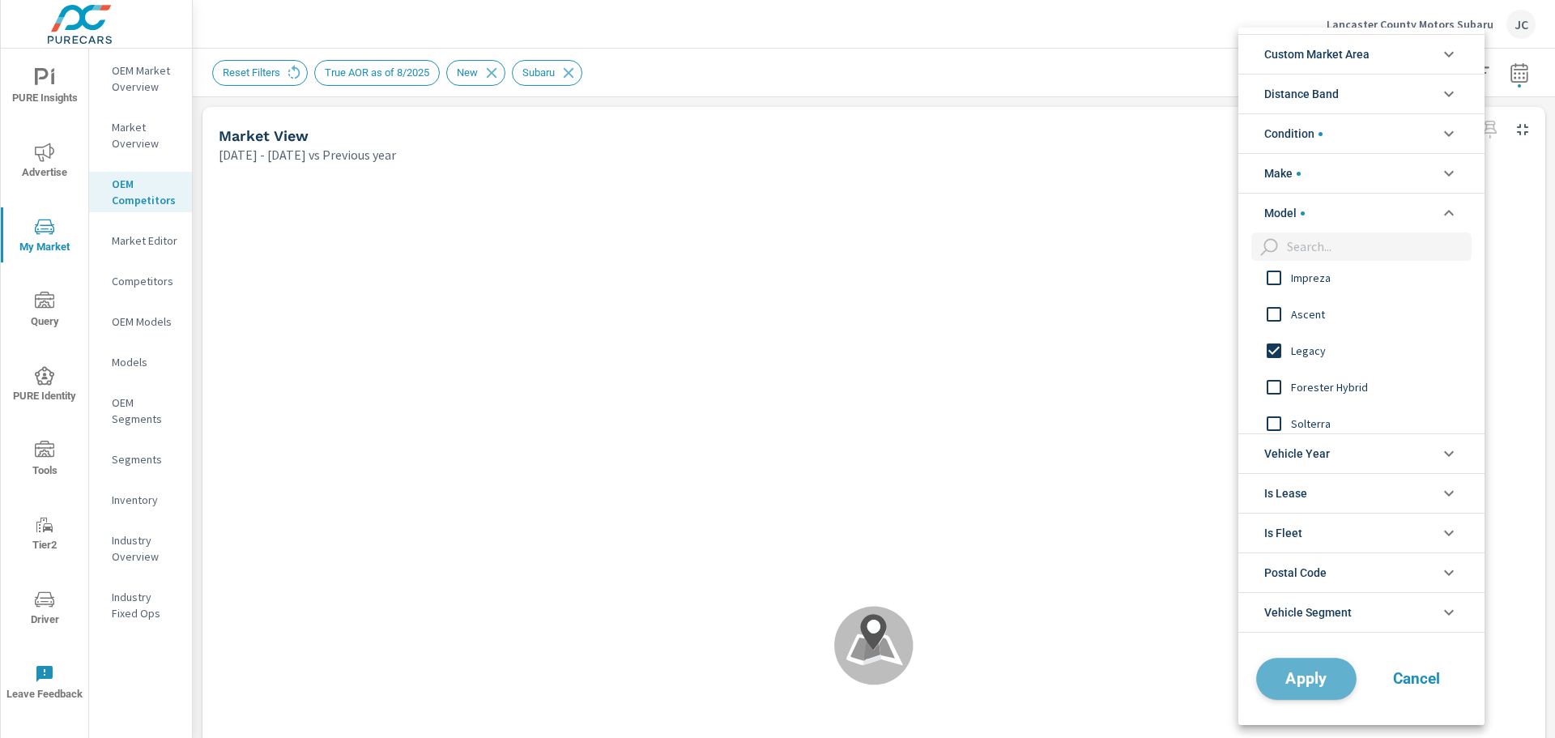
click at [1302, 676] on span "Apply" at bounding box center [1306, 678] width 66 height 15
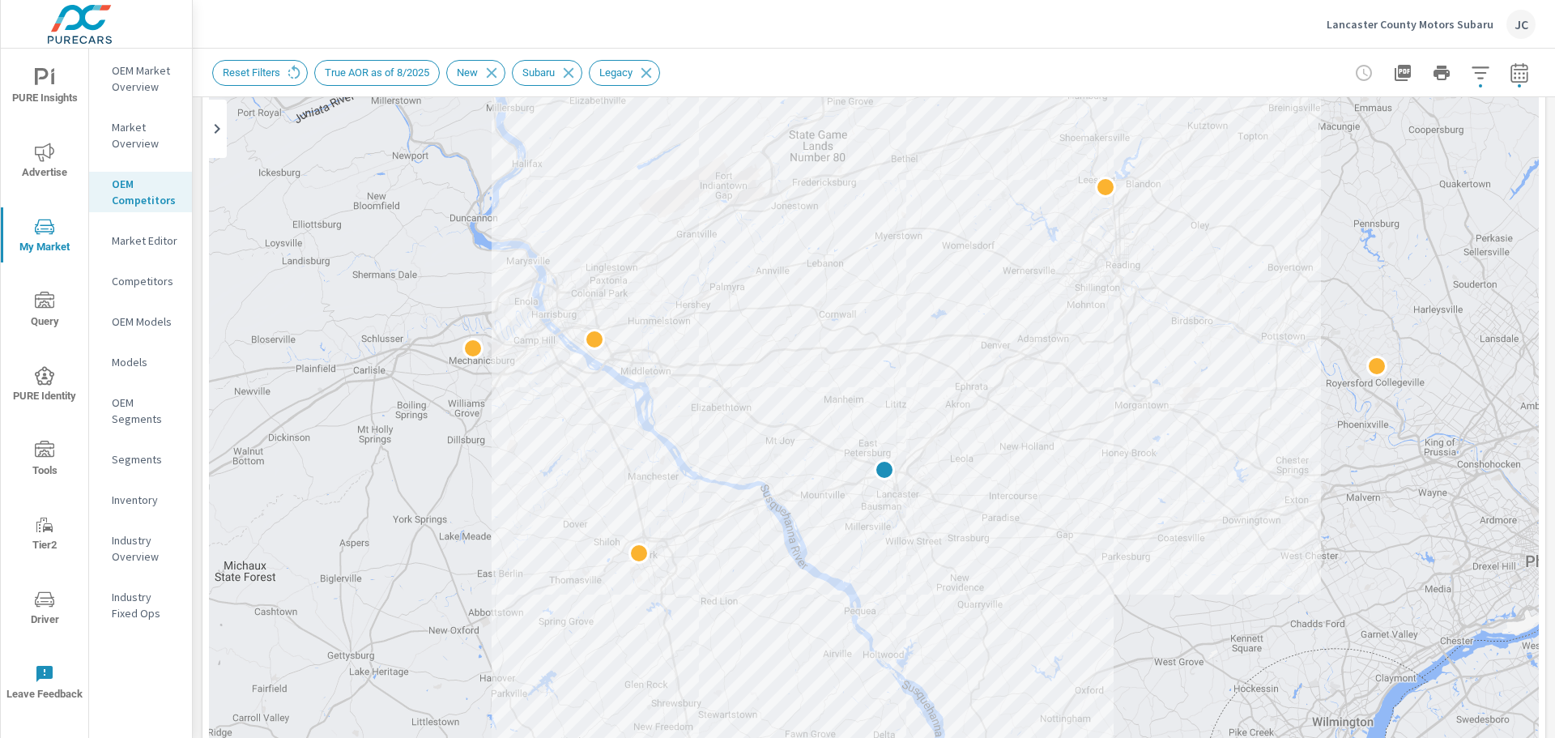
scroll to position [130, 0]
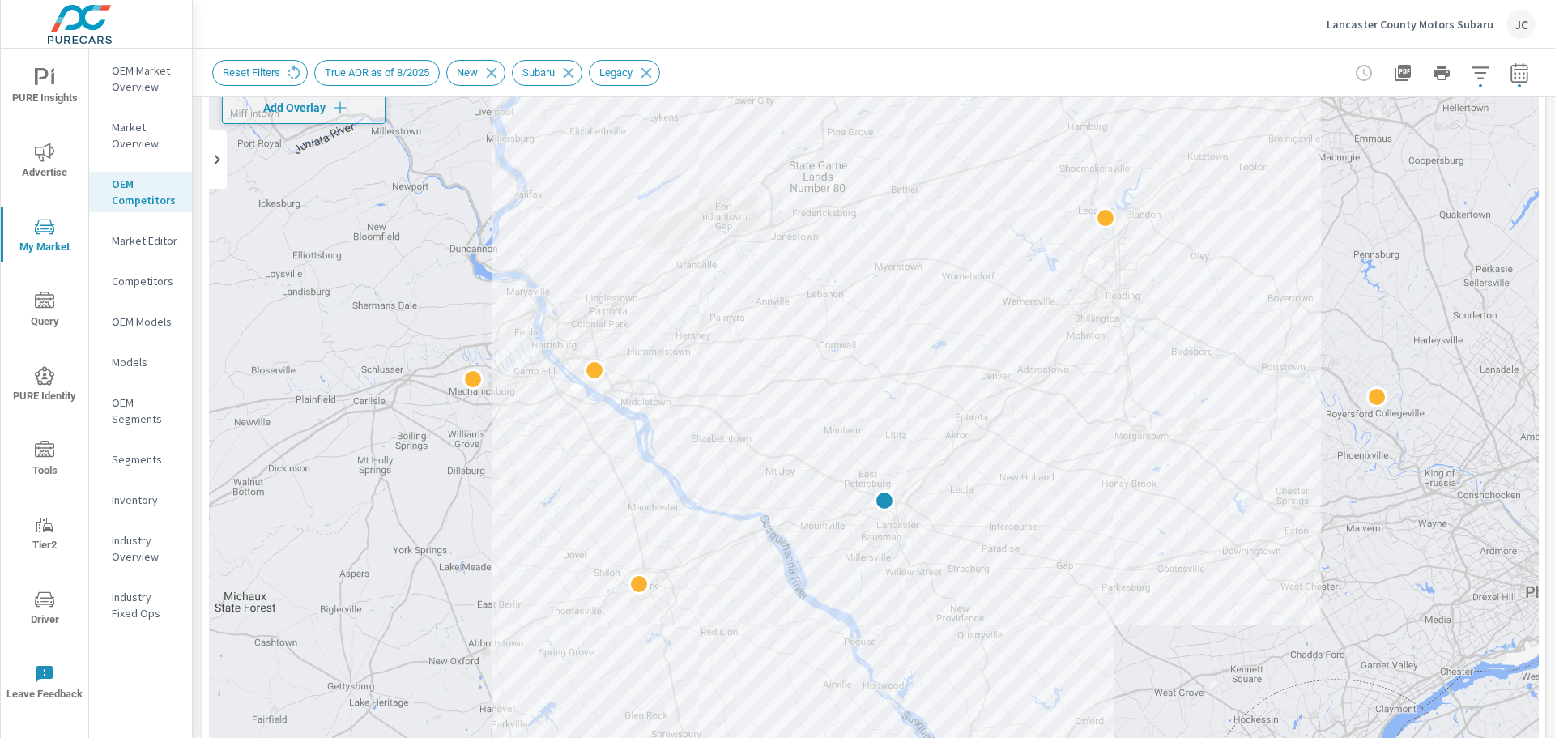
click at [217, 162] on icon at bounding box center [218, 160] width 6 height 10
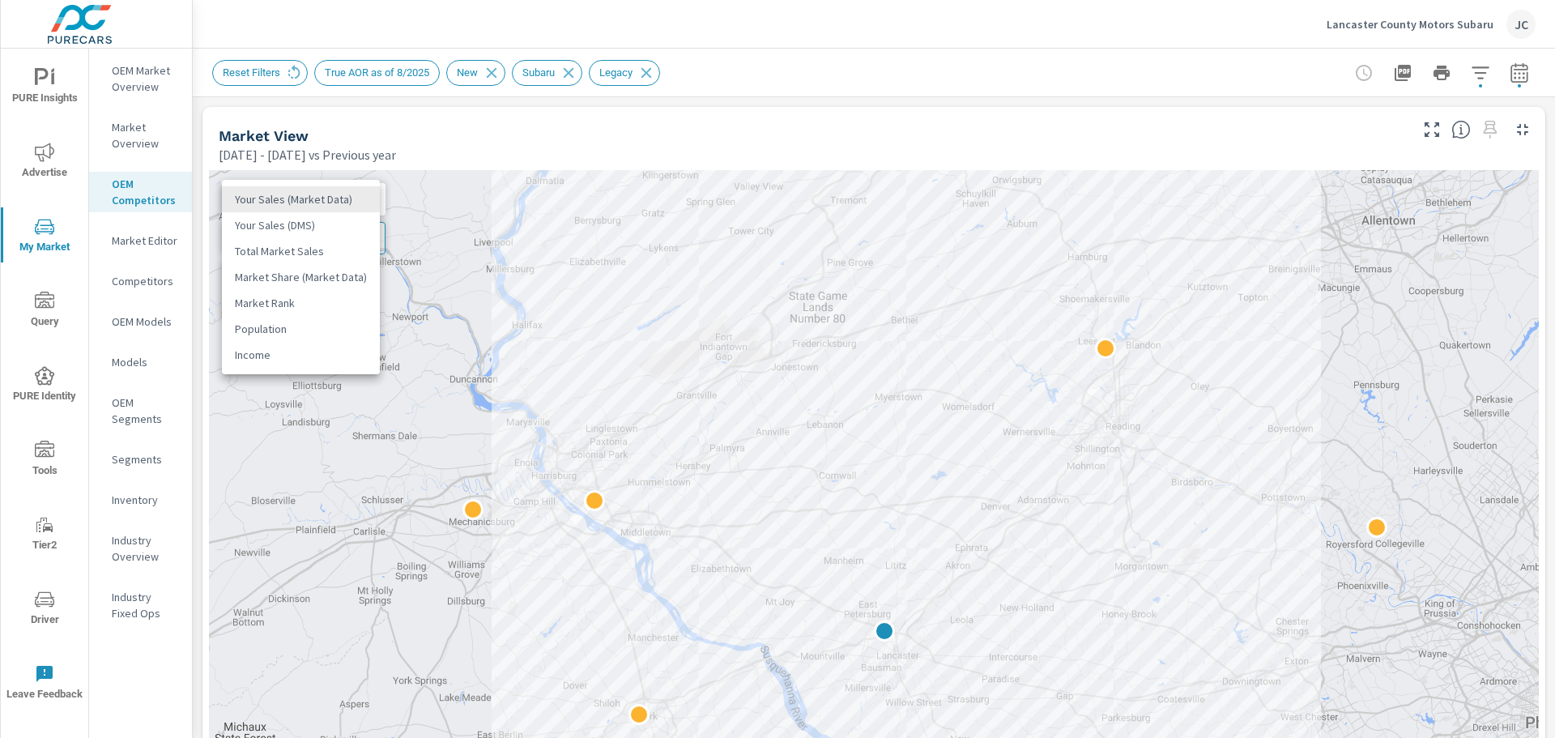
click at [316, 204] on body "PURE Insights Advertise My Market Query PURE Identity Tools Tier2 Driver Leave …" at bounding box center [777, 369] width 1555 height 738
click at [249, 251] on li "Total Market Sales" at bounding box center [301, 251] width 158 height 26
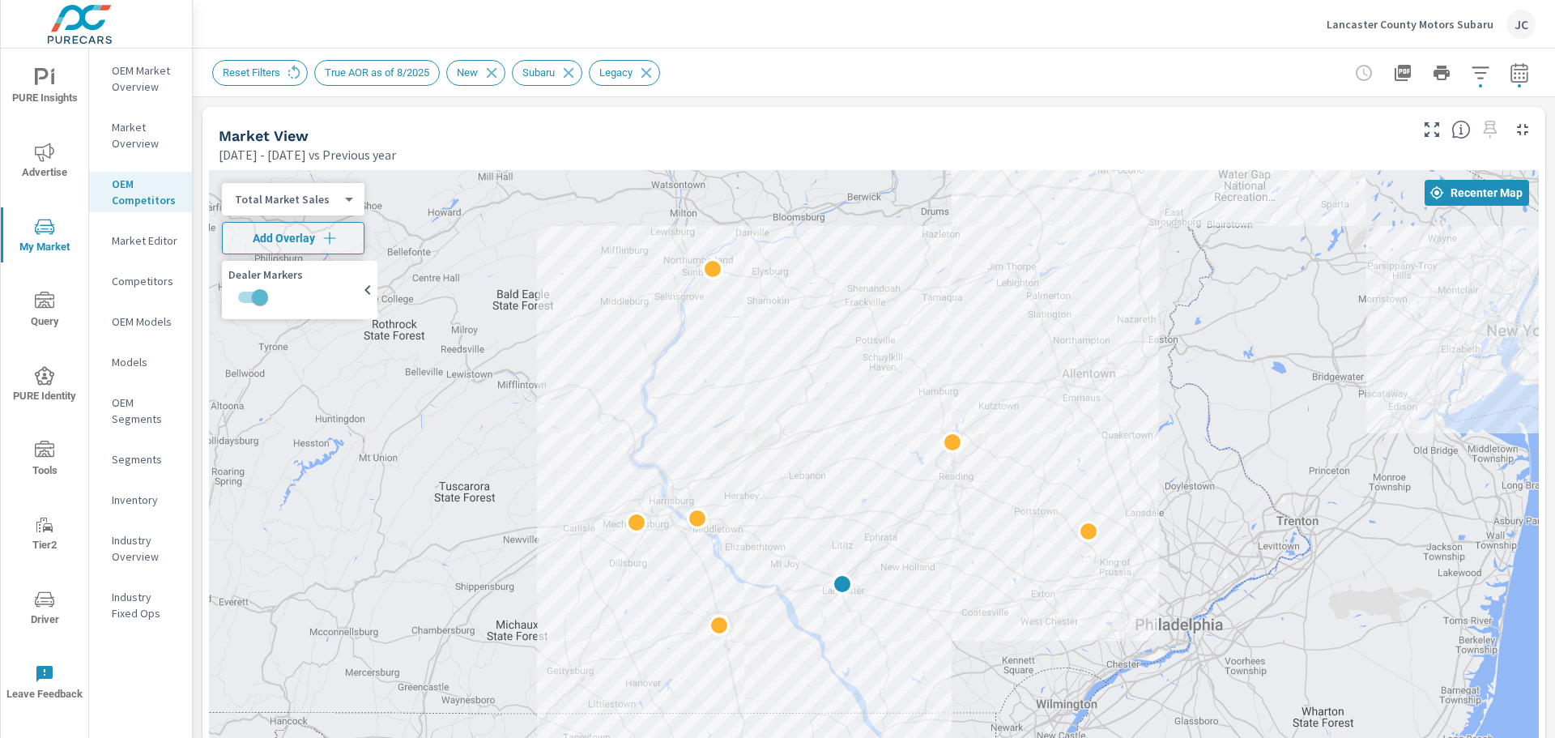
drag, startPoint x: 1256, startPoint y: 289, endPoint x: 1263, endPoint y: 389, distance: 99.9
click at [1263, 389] on div at bounding box center [874, 620] width 1330 height 901
click at [261, 245] on span "Add Overlay" at bounding box center [293, 238] width 128 height 16
click at [348, 242] on body "PURE Insights Advertise My Market Query PURE Identity Tools Tier2 Driver Leave …" at bounding box center [777, 369] width 1555 height 738
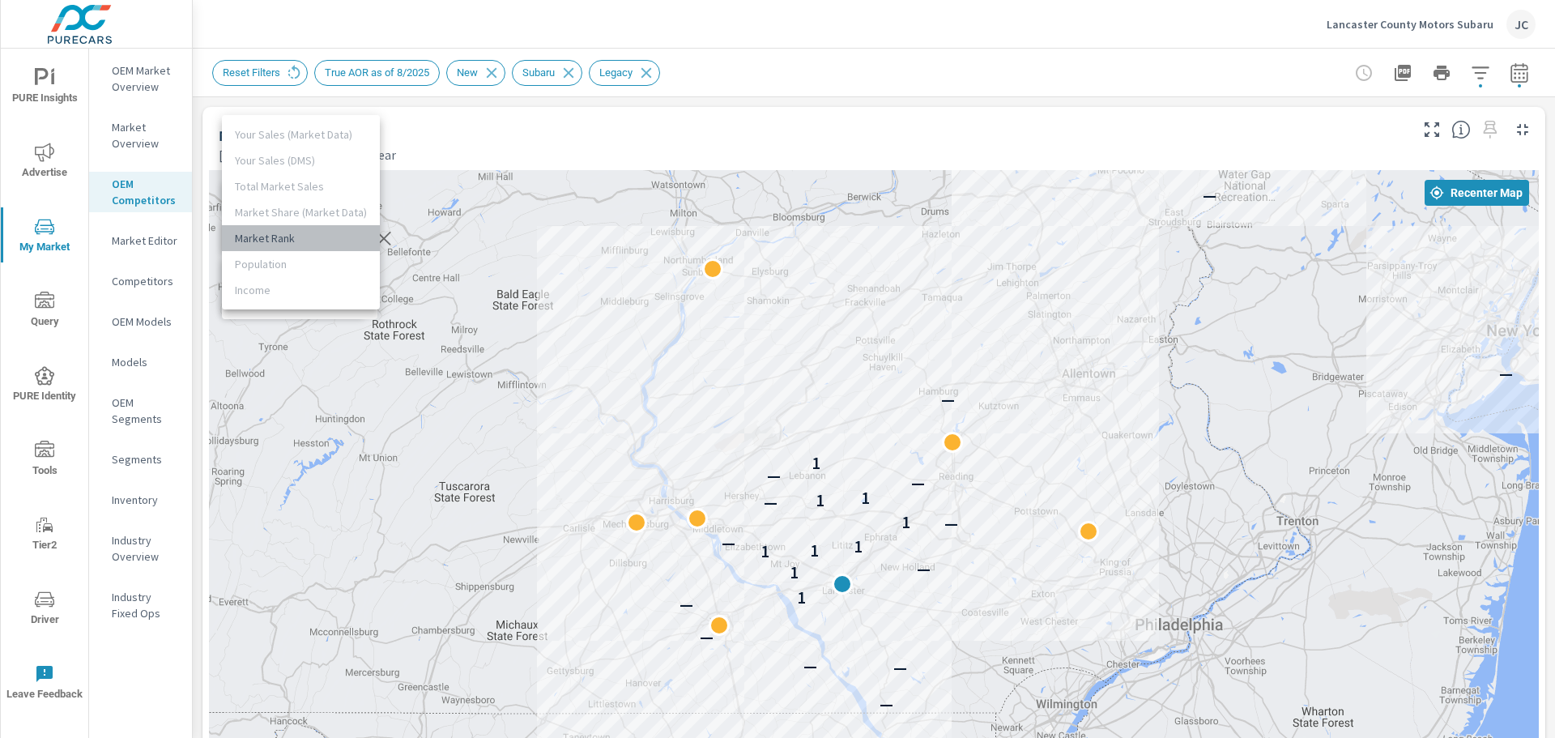
click at [310, 246] on li "Market Rank" at bounding box center [301, 238] width 158 height 26
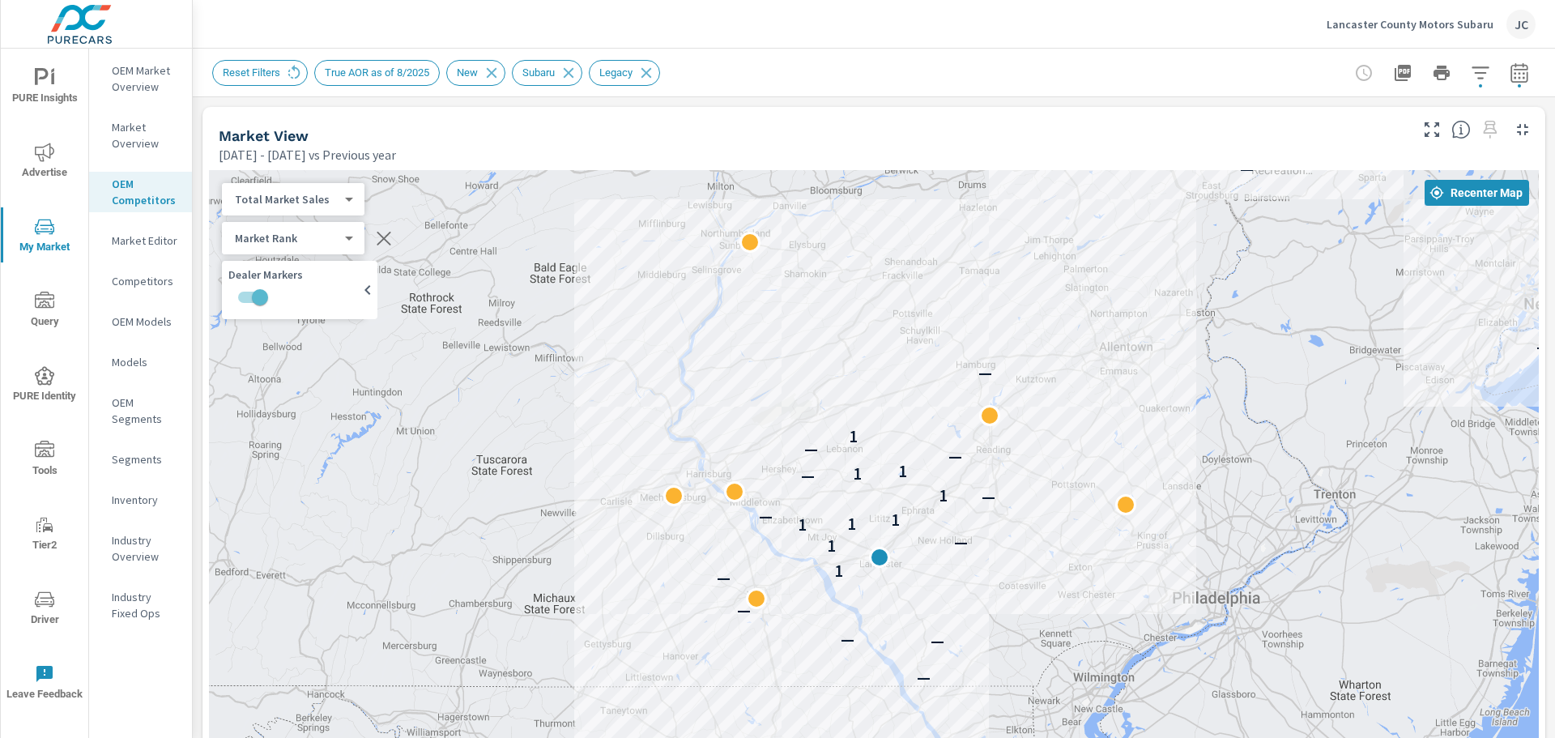
drag, startPoint x: 1196, startPoint y: 473, endPoint x: 1233, endPoint y: 441, distance: 48.9
click at [1233, 441] on div "— — — — — 1 1 — 1 1 1 — — 1 — 1 1 — — 1 — — —" at bounding box center [874, 620] width 1330 height 901
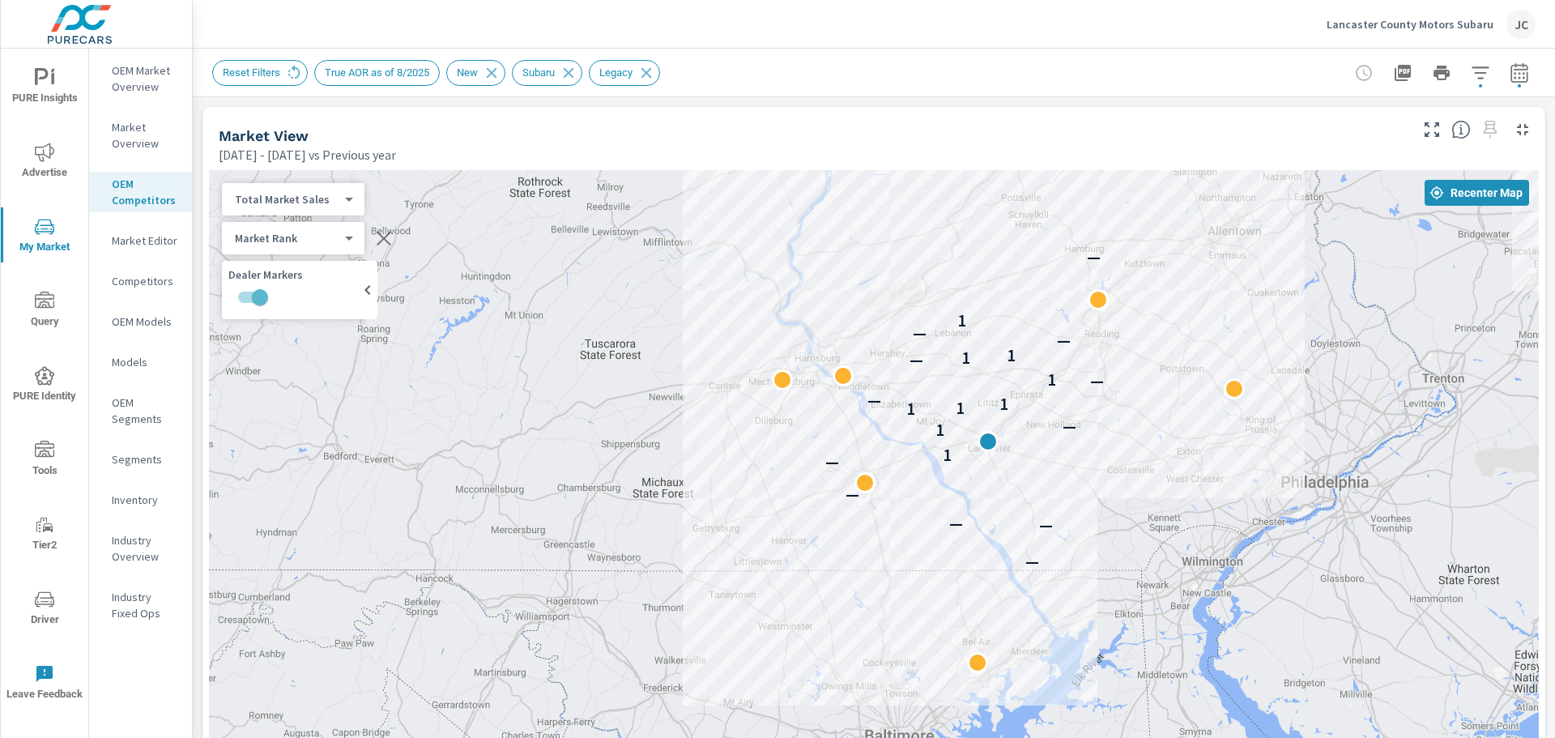
drag, startPoint x: 1205, startPoint y: 352, endPoint x: 1306, endPoint y: 237, distance: 153.2
click at [1306, 237] on div "— — — — — 1 1 — 1 1 1 — — 1 — 1 1 — — 1 — — —" at bounding box center [874, 620] width 1330 height 901
click at [361, 236] on div "Market Rank 4 ​" at bounding box center [293, 238] width 143 height 32
click at [352, 237] on div "Market Rank 4 ​" at bounding box center [293, 238] width 143 height 32
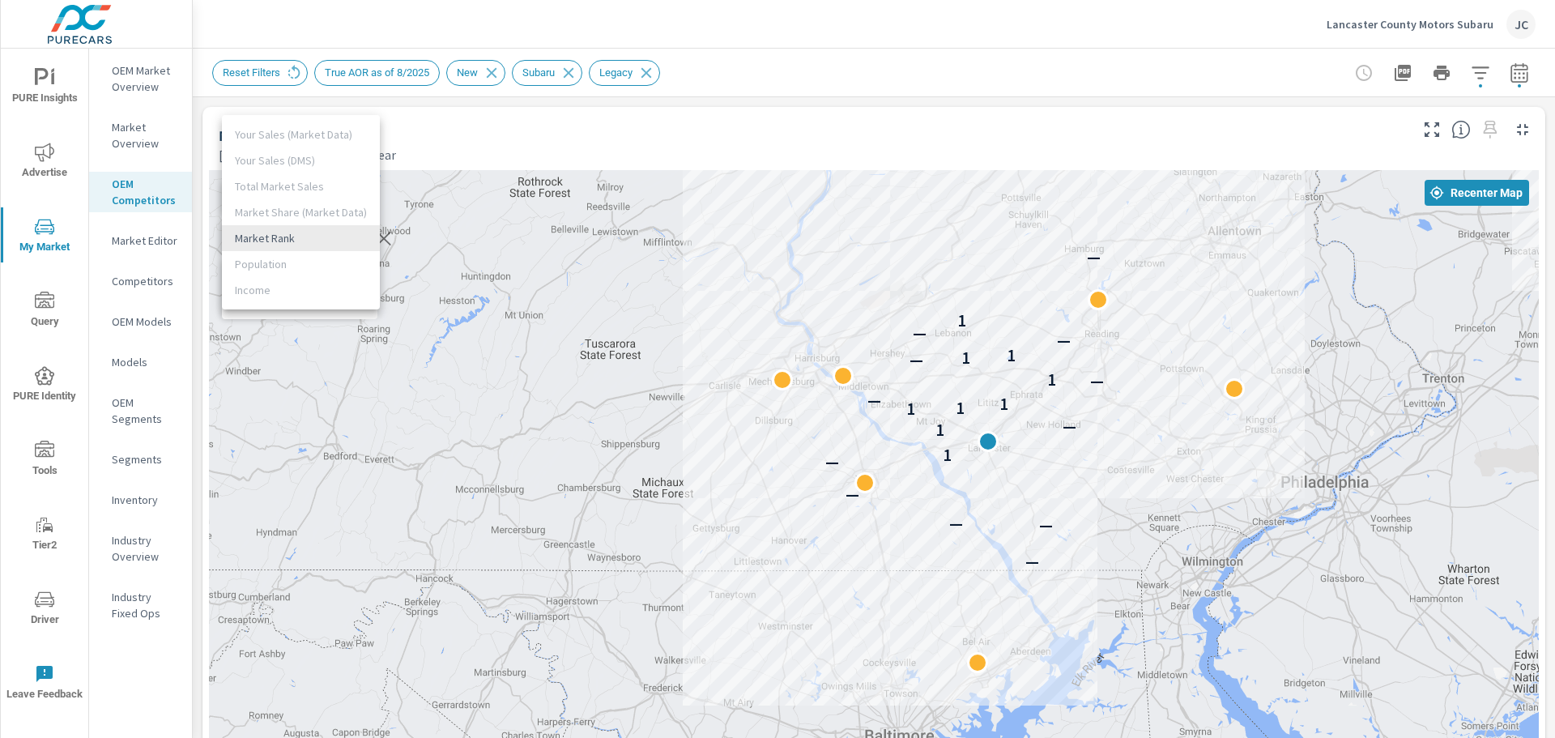
click at [348, 243] on body "PURE Insights Advertise My Market Query PURE Identity Tools Tier2 Driver Leave …" at bounding box center [777, 369] width 1555 height 738
click at [518, 259] on div at bounding box center [777, 369] width 1555 height 738
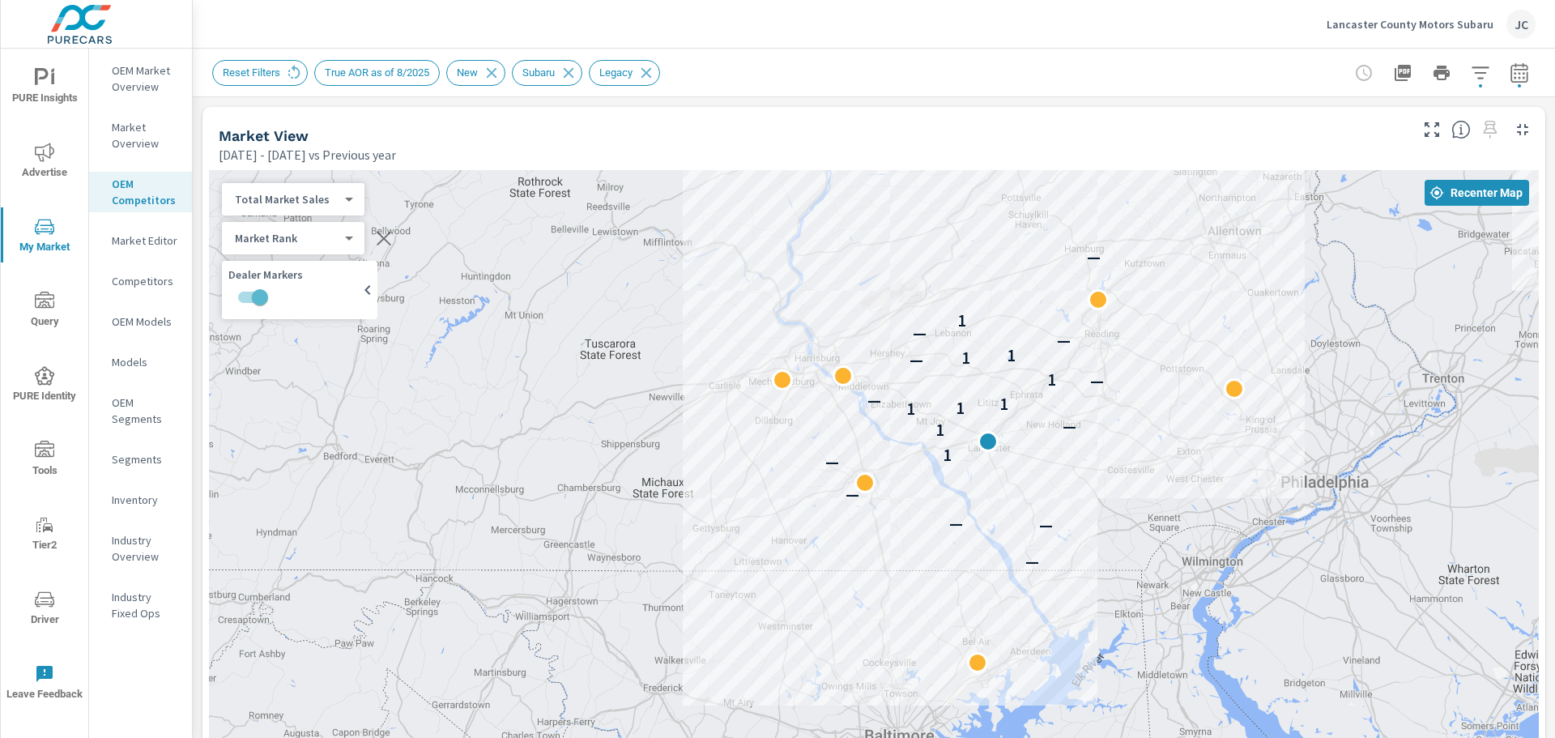
click at [352, 205] on div "Total Market Sales 2 ​" at bounding box center [293, 199] width 143 height 32
click at [348, 203] on body "PURE Insights Advertise My Market Query PURE Identity Tools Tier2 Driver Leave …" at bounding box center [777, 369] width 1555 height 738
click at [330, 146] on li "Your Sales (Market Data)" at bounding box center [301, 147] width 158 height 26
click at [360, 207] on div "Your Sales (Market Data) 0 ​" at bounding box center [304, 199] width 164 height 32
click at [364, 198] on body "PURE Insights Advertise My Market Query PURE Identity Tools Tier2 Driver Leave …" at bounding box center [777, 369] width 1555 height 738
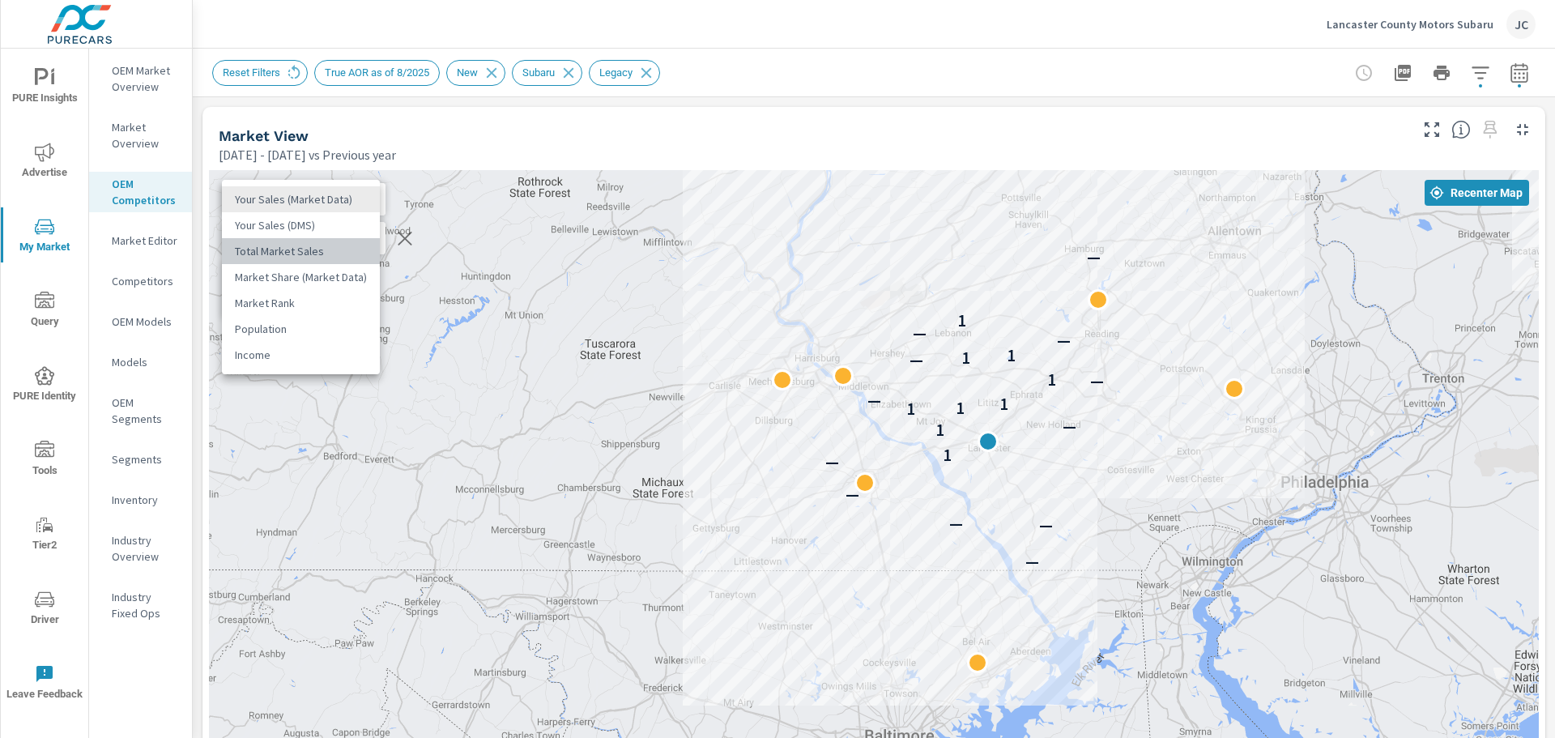
click at [309, 245] on li "Total Market Sales" at bounding box center [301, 251] width 158 height 26
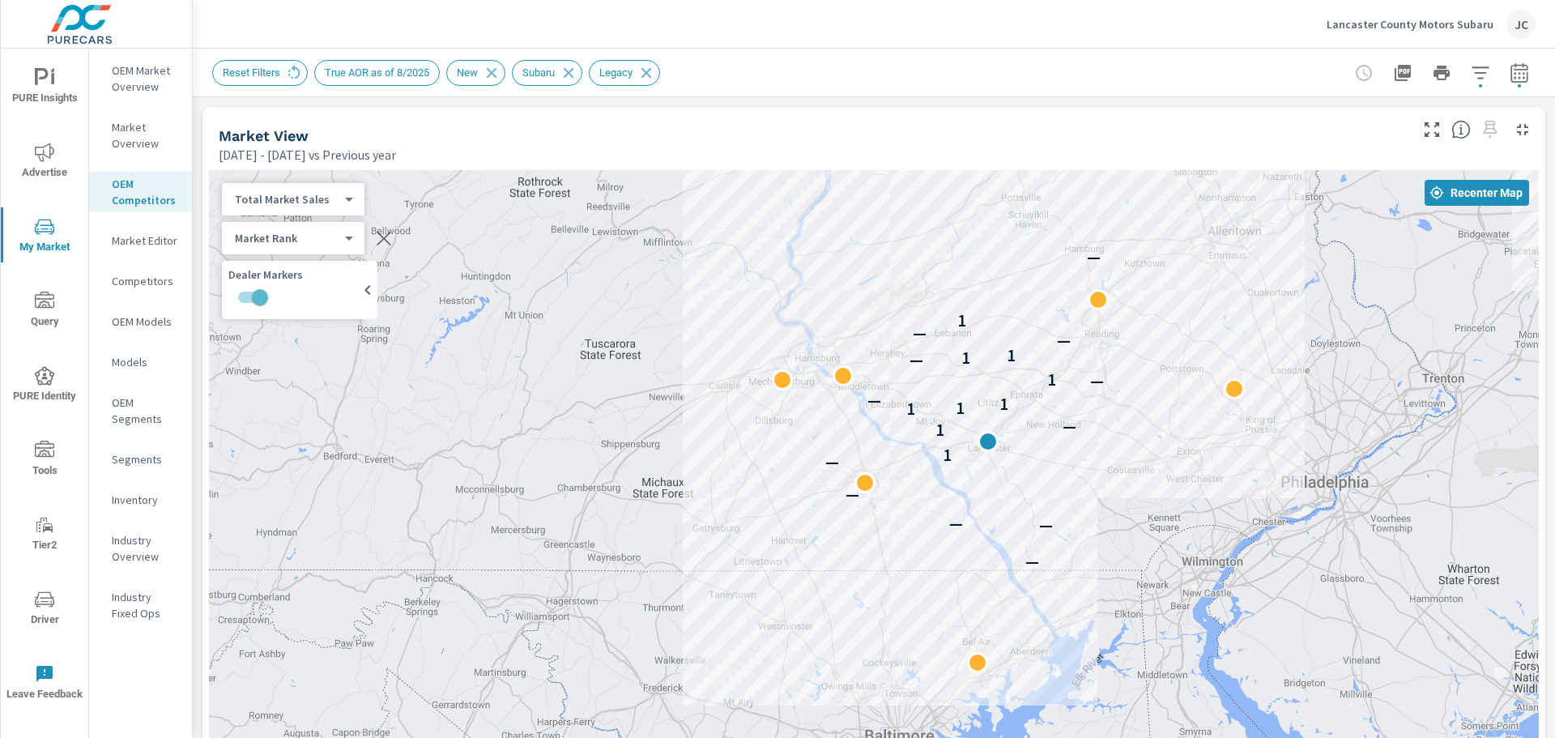
click at [352, 202] on div "Total Market Sales 2 ​" at bounding box center [293, 199] width 143 height 32
click at [350, 196] on body "PURE Insights Advertise My Market Query PURE Identity Tools Tier2 Driver Leave …" at bounding box center [777, 369] width 1555 height 738
click at [314, 165] on li "Your Sales (DMS)" at bounding box center [301, 173] width 158 height 26
click at [344, 202] on body "PURE Insights Advertise My Market Query PURE Identity Tools Tier2 Driver Leave …" at bounding box center [777, 369] width 1555 height 738
click at [301, 228] on li "Total Market Sales" at bounding box center [301, 225] width 158 height 26
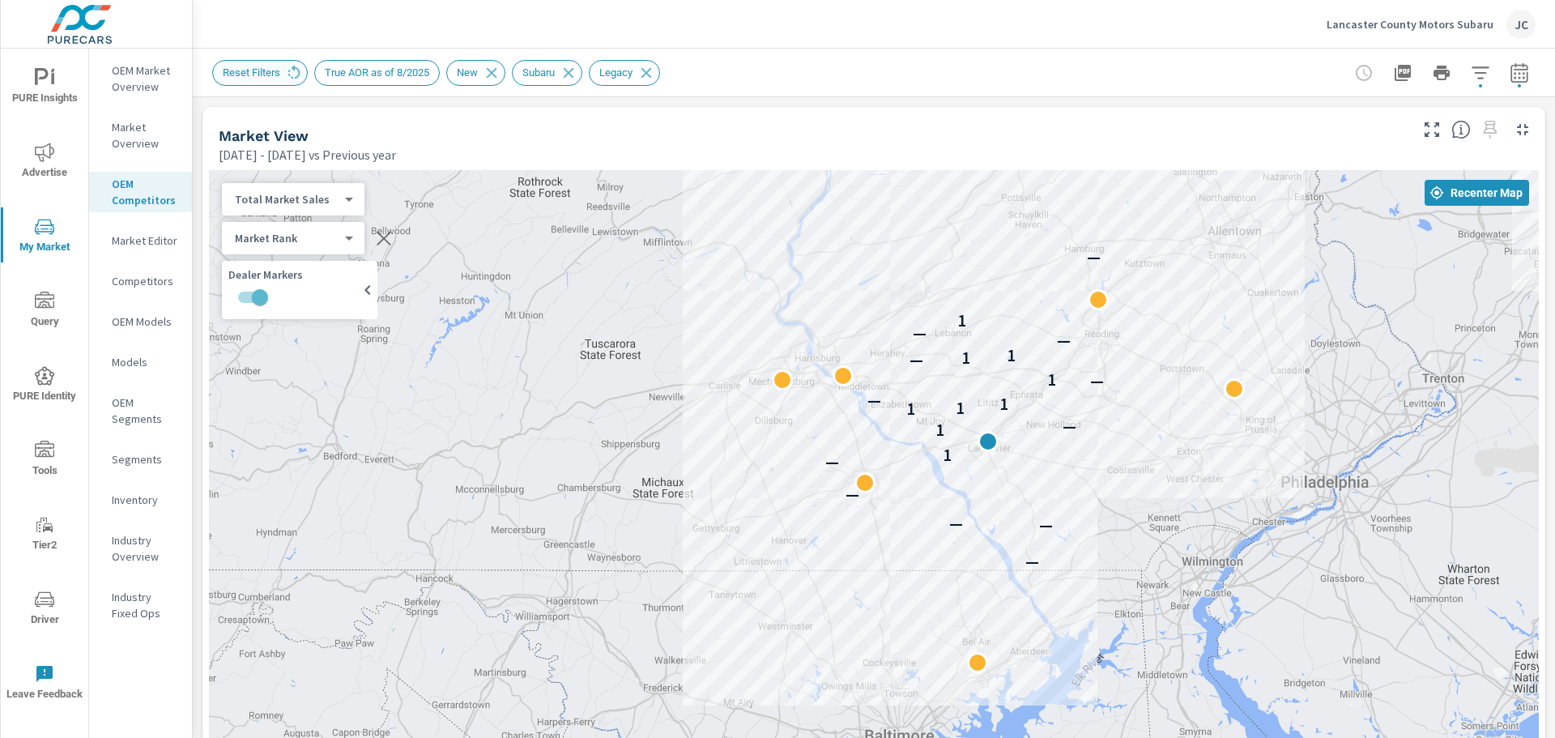
click at [260, 76] on span "Reset Filters" at bounding box center [251, 72] width 77 height 12
click at [282, 79] on span "Reset Filters" at bounding box center [251, 72] width 77 height 12
click at [288, 72] on icon at bounding box center [294, 73] width 18 height 18
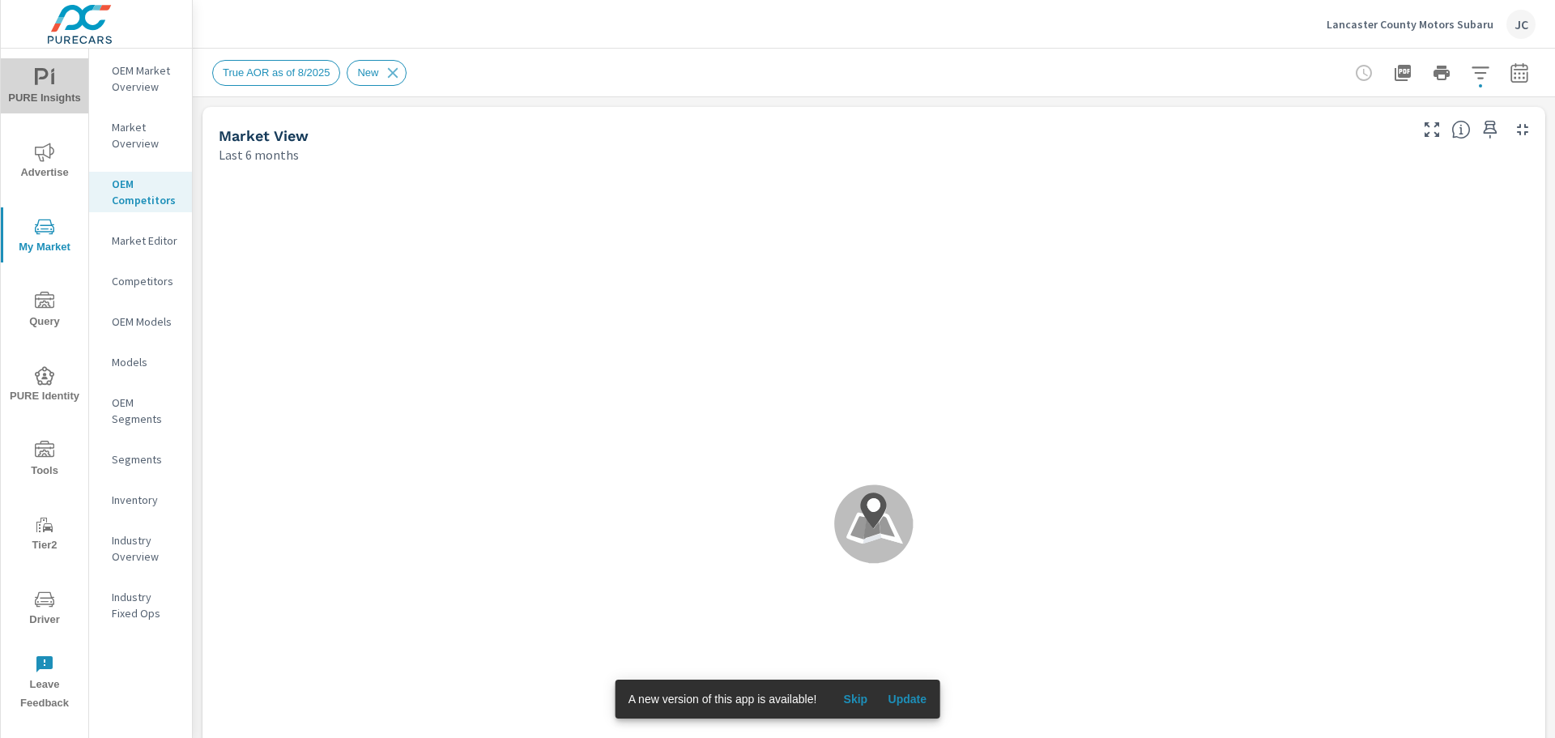
click at [56, 96] on span "PURE Insights" at bounding box center [45, 88] width 78 height 40
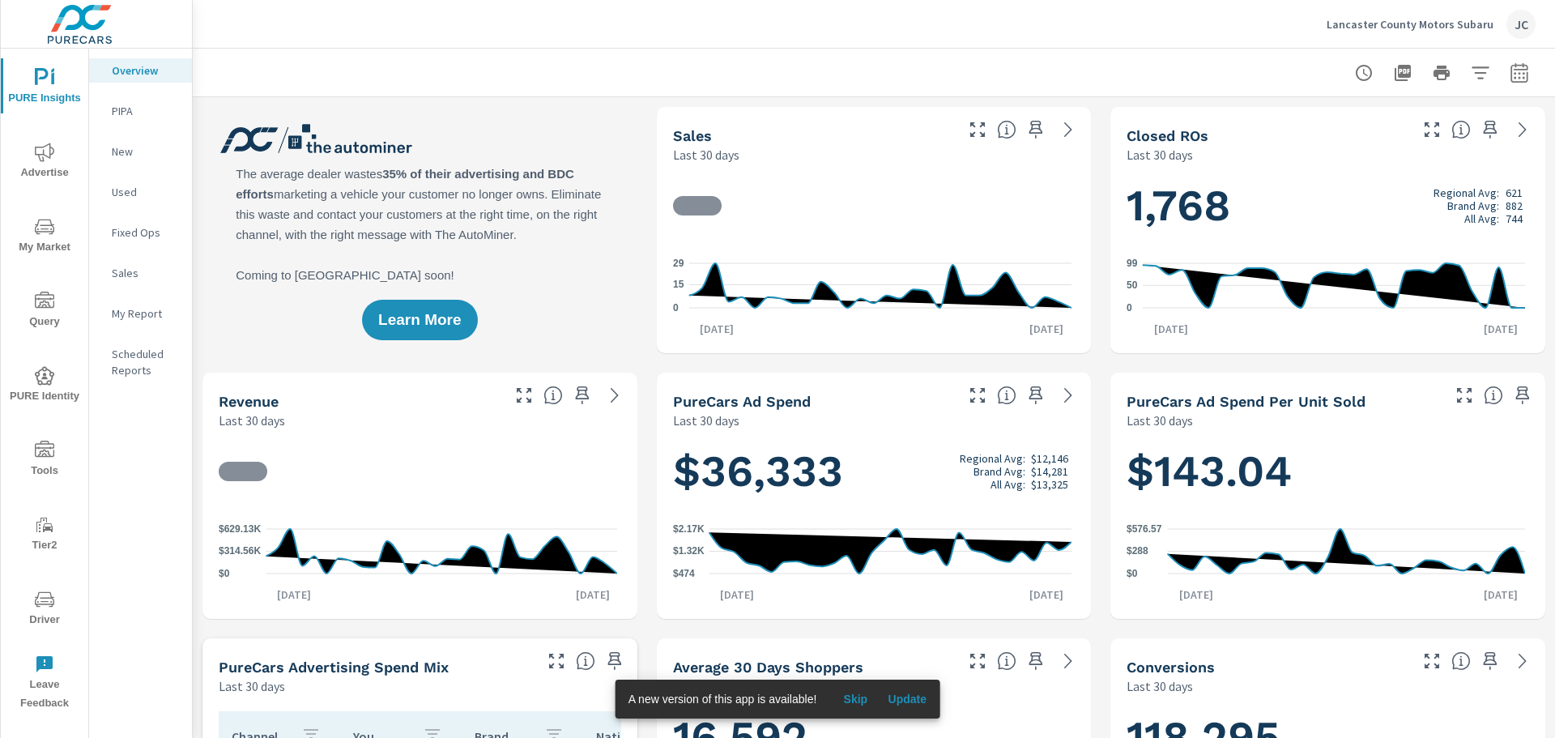
scroll to position [1, 0]
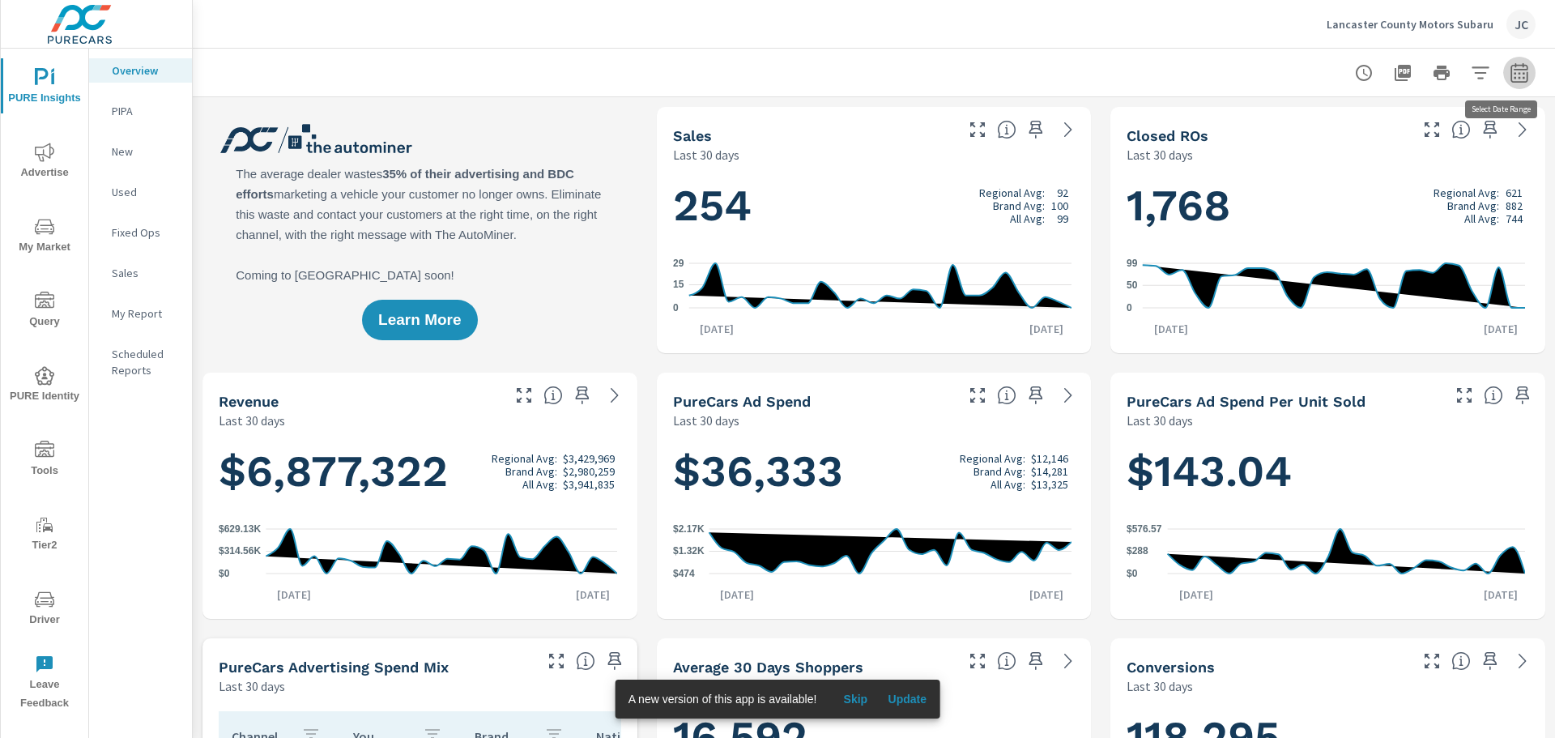
click at [1511, 70] on icon "button" at bounding box center [1519, 71] width 17 height 19
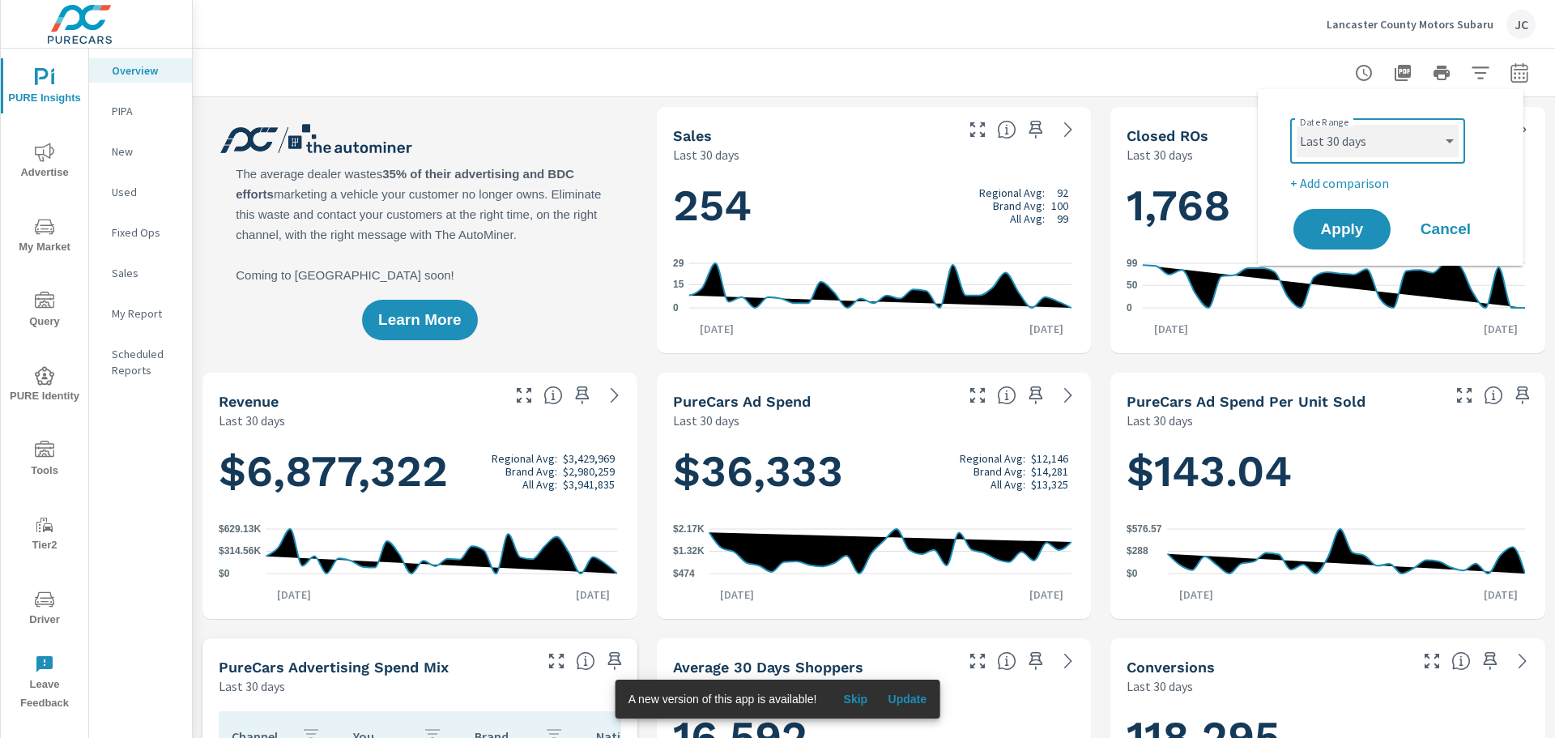
click at [1453, 143] on select "Custom Yesterday Last week Last 7 days Last 14 days Last 30 days Last 45 days L…" at bounding box center [1378, 141] width 162 height 32
click at [1297, 125] on select "Custom Yesterday Last week Last 7 days Last 14 days Last 30 days Last 45 days L…" at bounding box center [1378, 141] width 162 height 32
click at [1450, 145] on select "Custom Yesterday Last week Last 7 days Last 14 days Last 30 days Last 45 days L…" at bounding box center [1378, 141] width 162 height 32
click at [1297, 125] on select "Custom Yesterday Last week Last 7 days Last 14 days Last 30 days Last 45 days L…" at bounding box center [1378, 141] width 162 height 32
select select "custom"
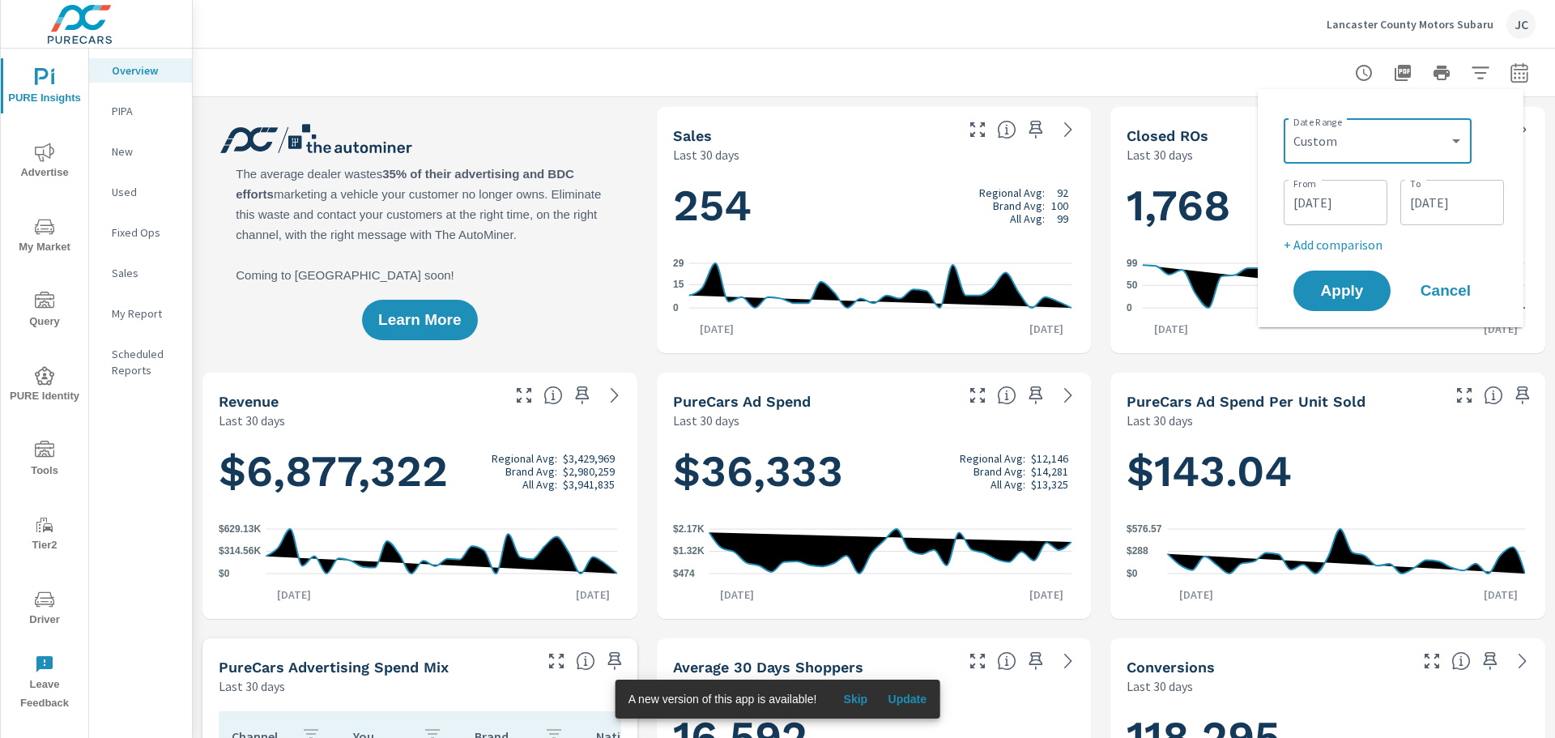
click at [1325, 204] on input "08/01/2024" at bounding box center [1335, 202] width 91 height 32
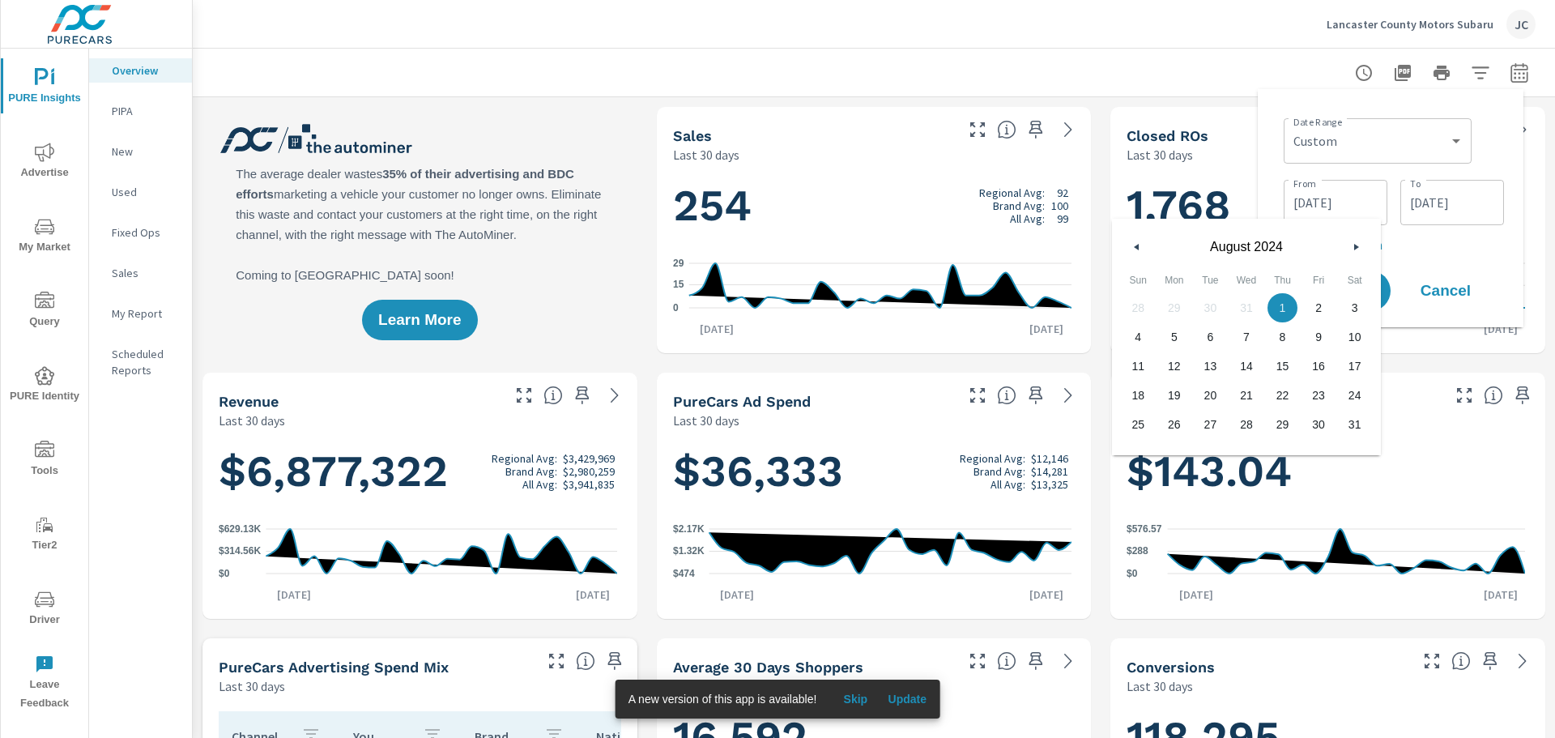
click at [1128, 243] on button "button" at bounding box center [1137, 246] width 19 height 19
click at [1264, 431] on span "31" at bounding box center [1247, 424] width 36 height 21
click at [1257, 431] on span "31" at bounding box center [1247, 424] width 36 height 21
click at [1166, 307] on span "1" at bounding box center [1175, 307] width 36 height 21
type input "07/01/2024"
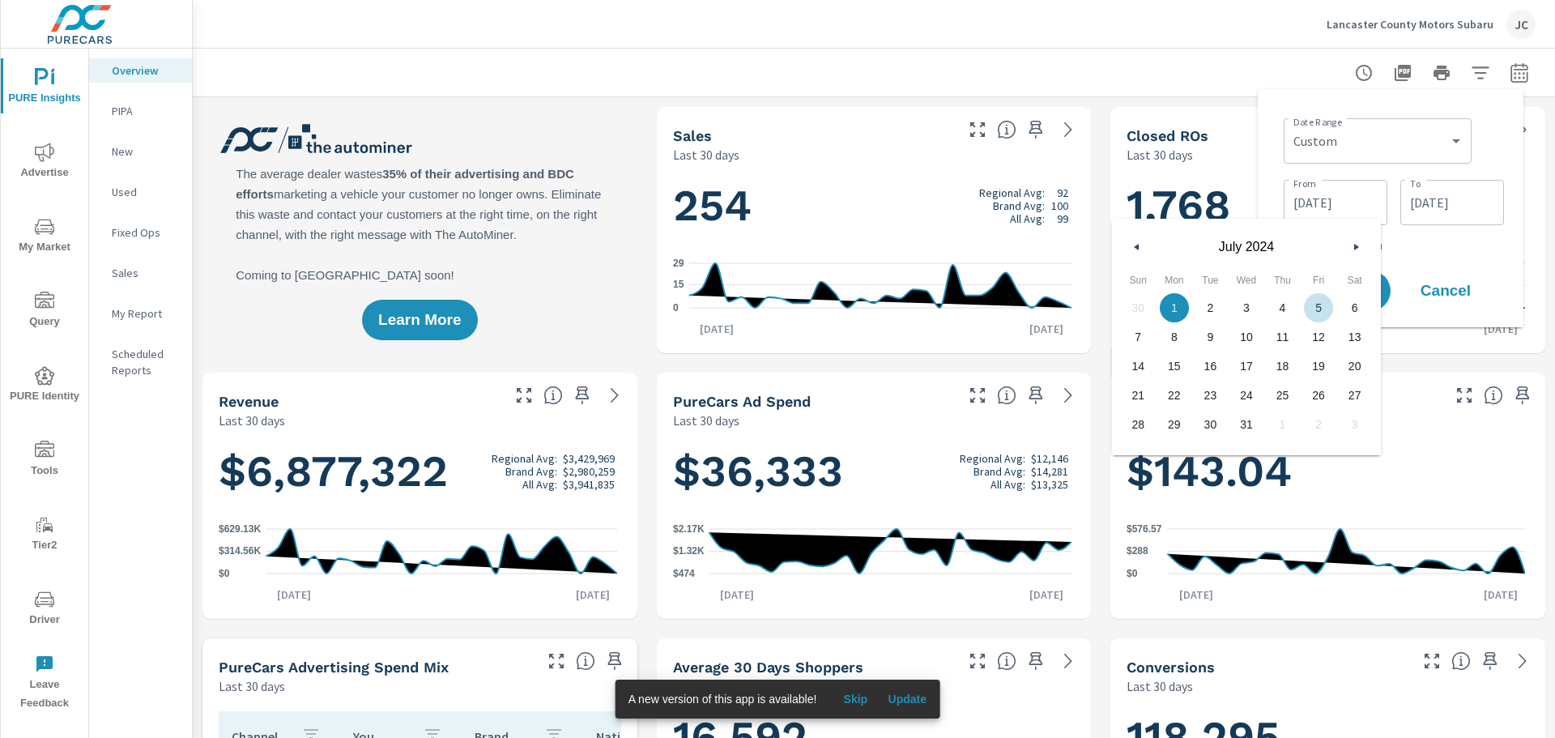
click at [1406, 416] on div "Last 30 days" at bounding box center [1283, 420] width 312 height 19
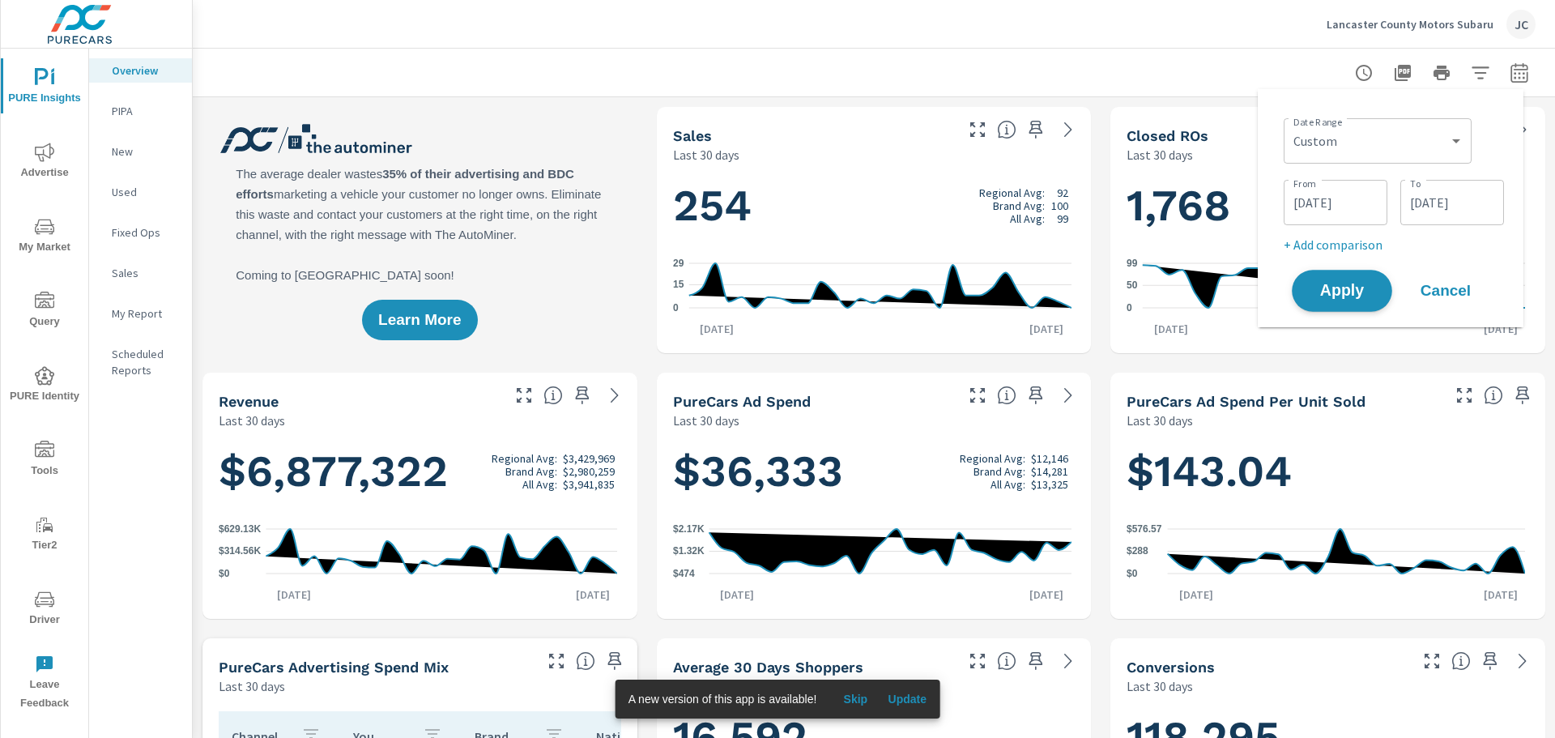
click at [1334, 288] on span "Apply" at bounding box center [1342, 291] width 66 height 15
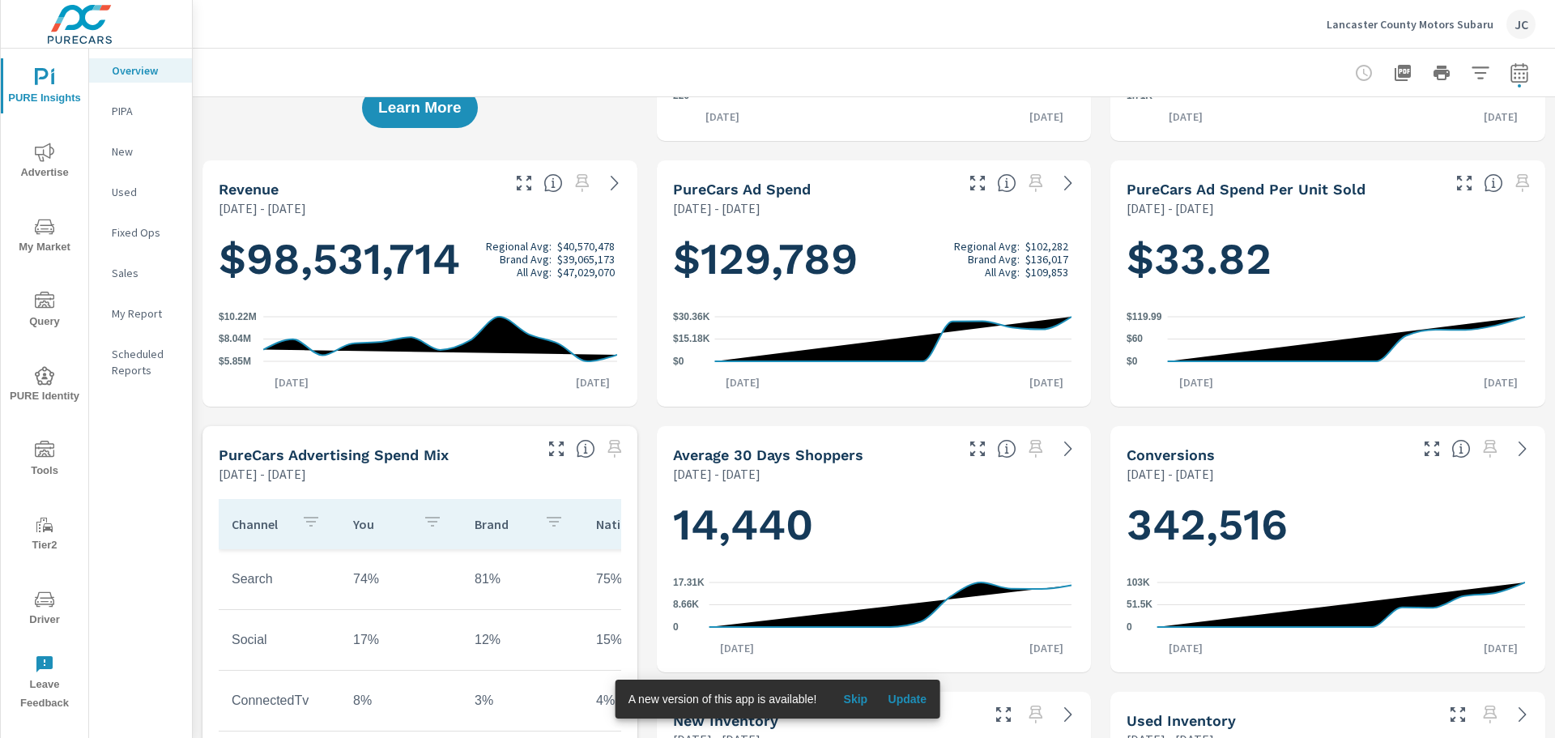
scroll to position [227, 0]
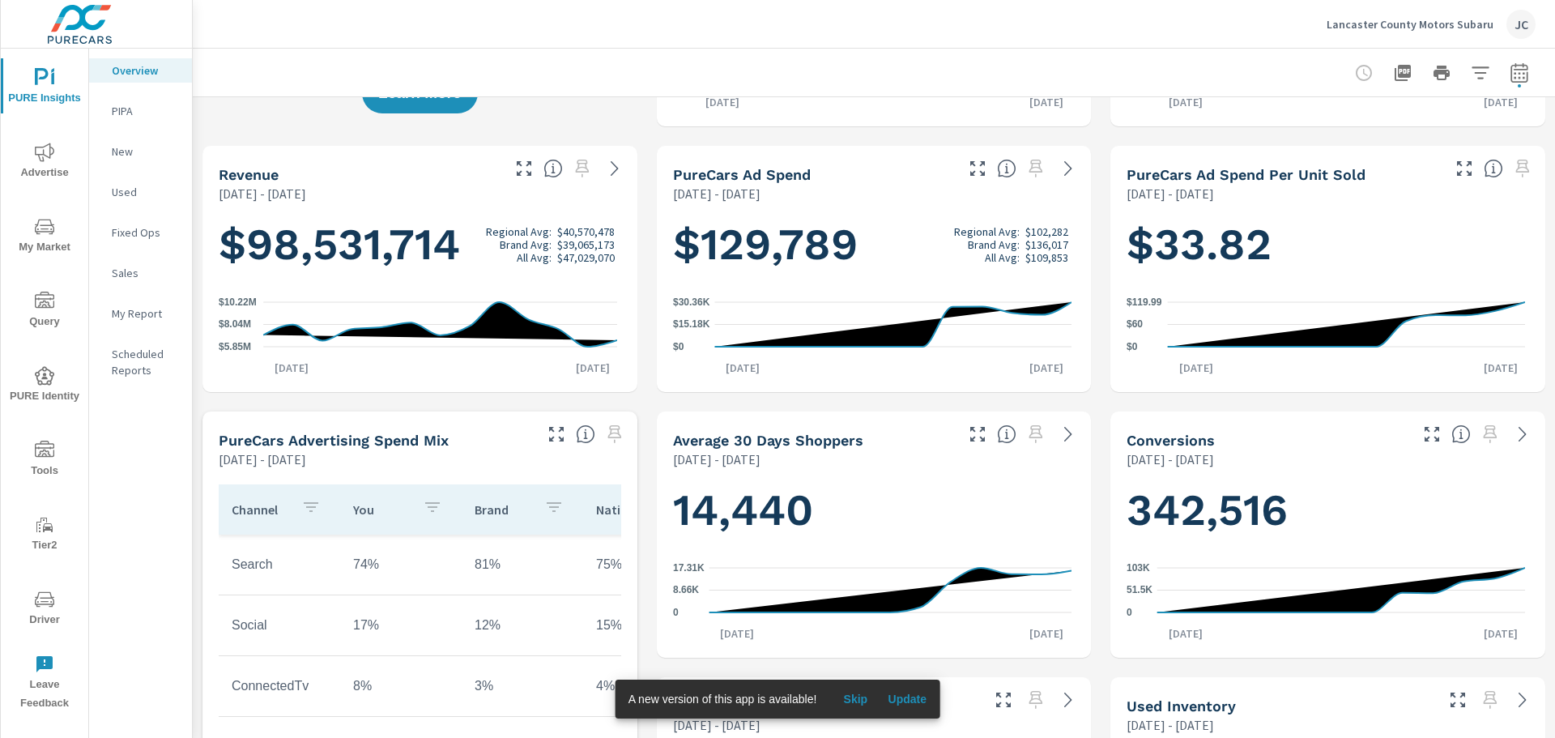
click at [861, 701] on span "Skip" at bounding box center [855, 699] width 39 height 15
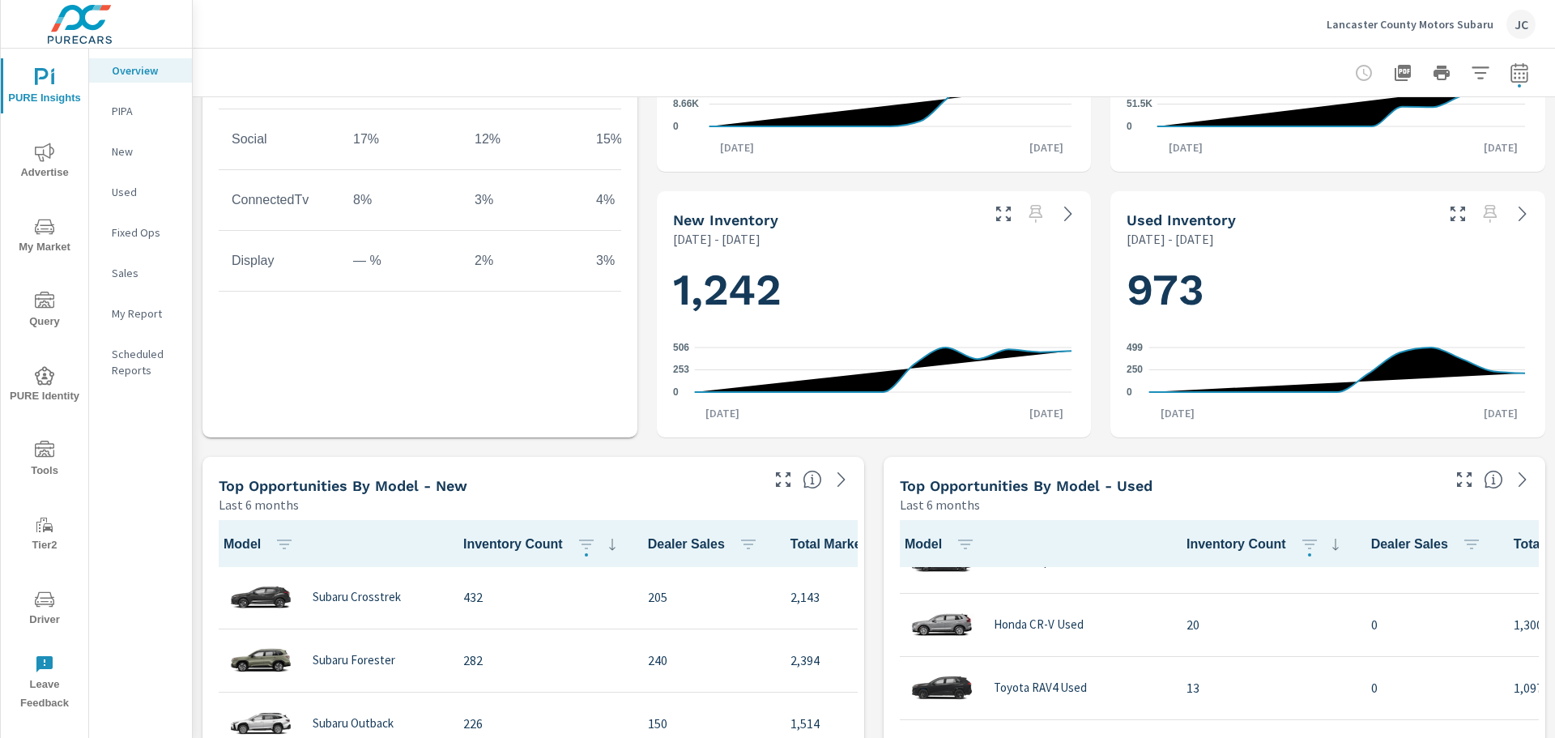
scroll to position [325, 0]
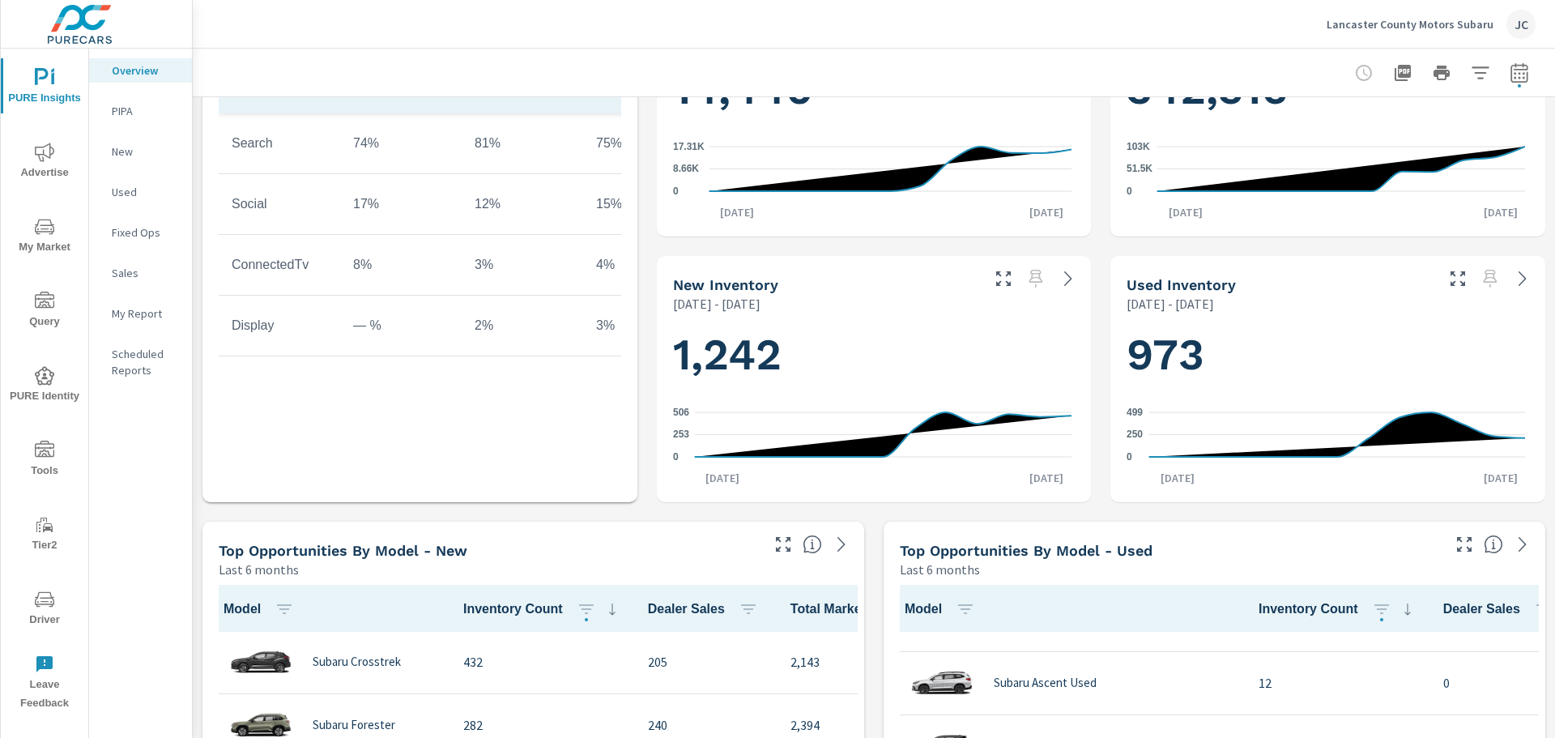
scroll to position [487, 0]
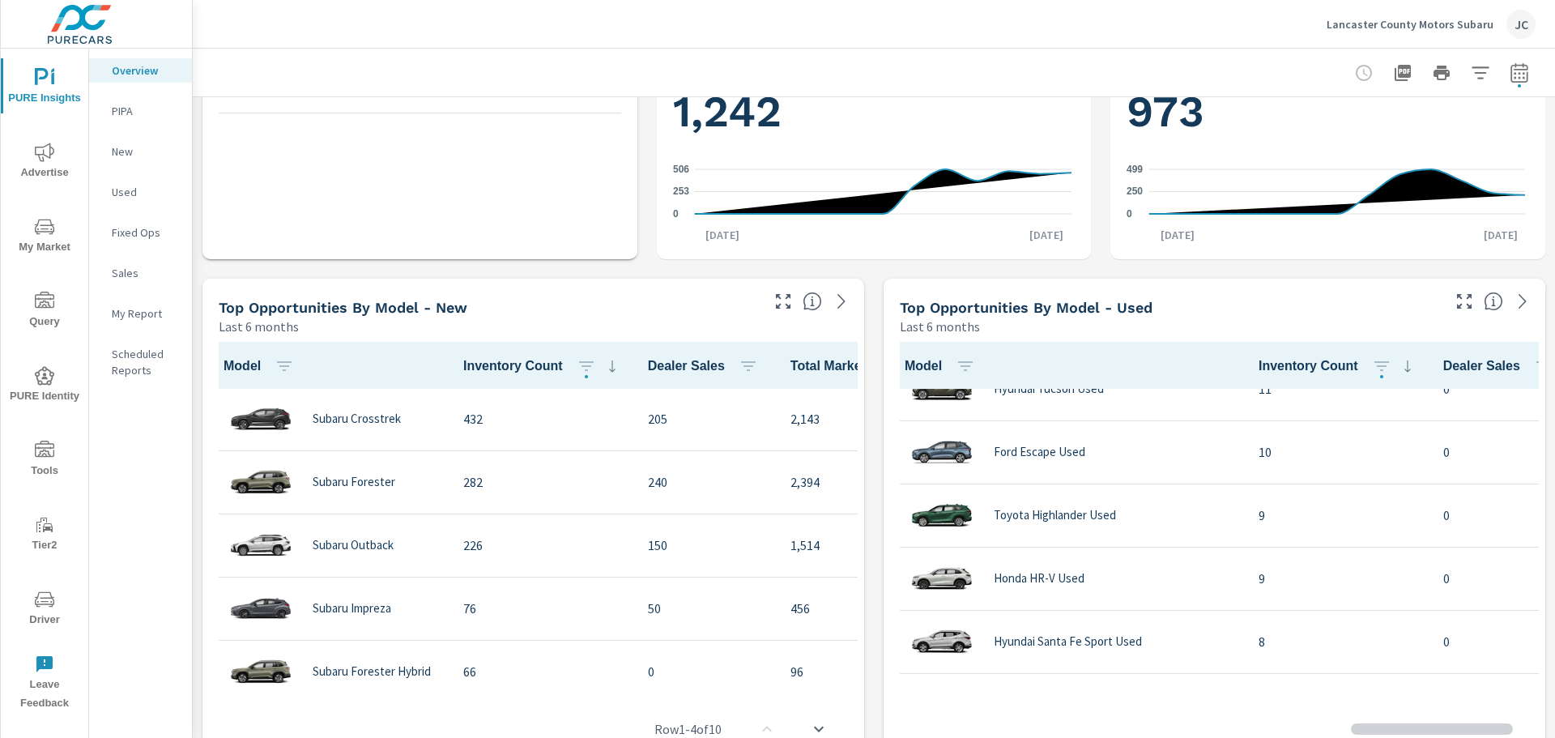
scroll to position [730, 0]
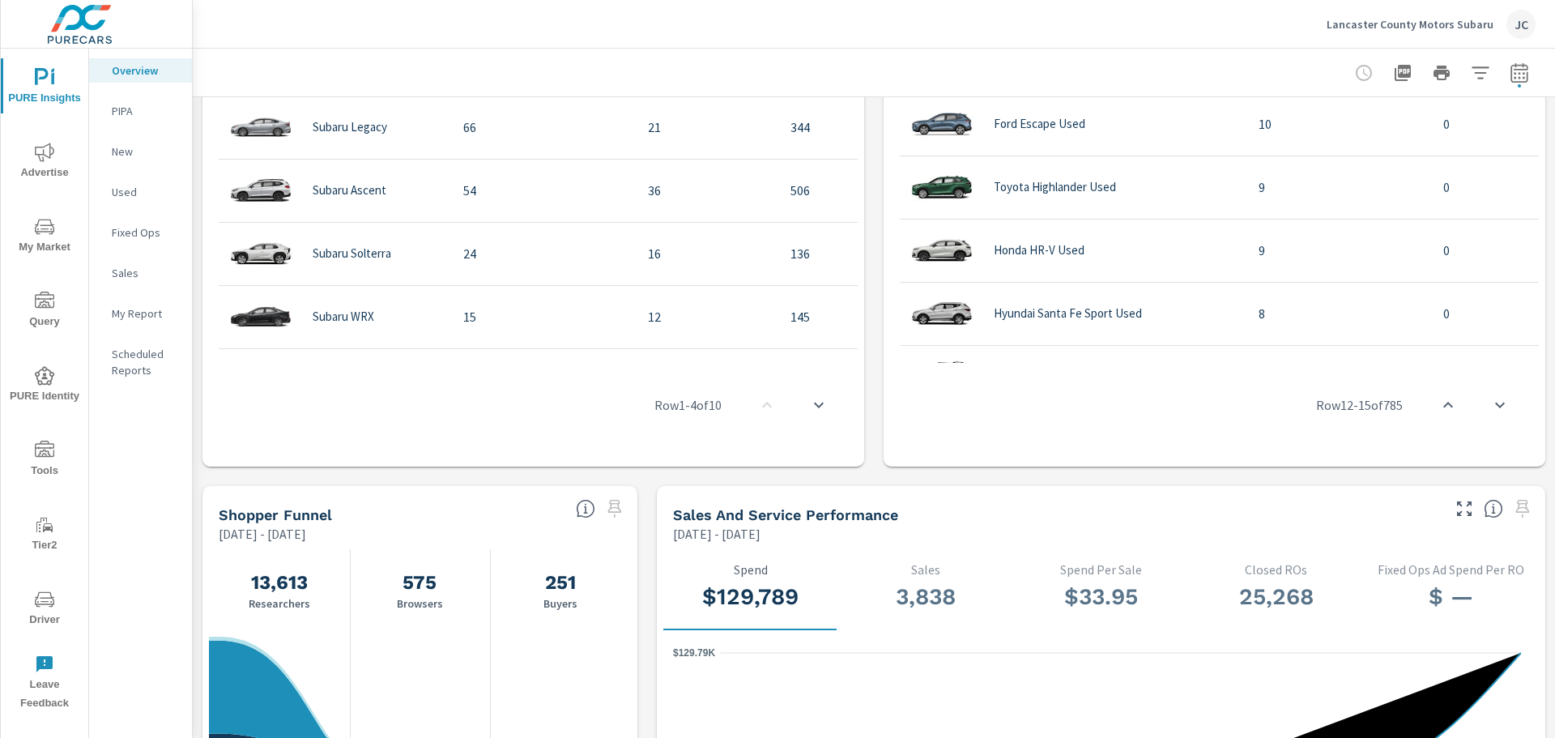
scroll to position [346, 0]
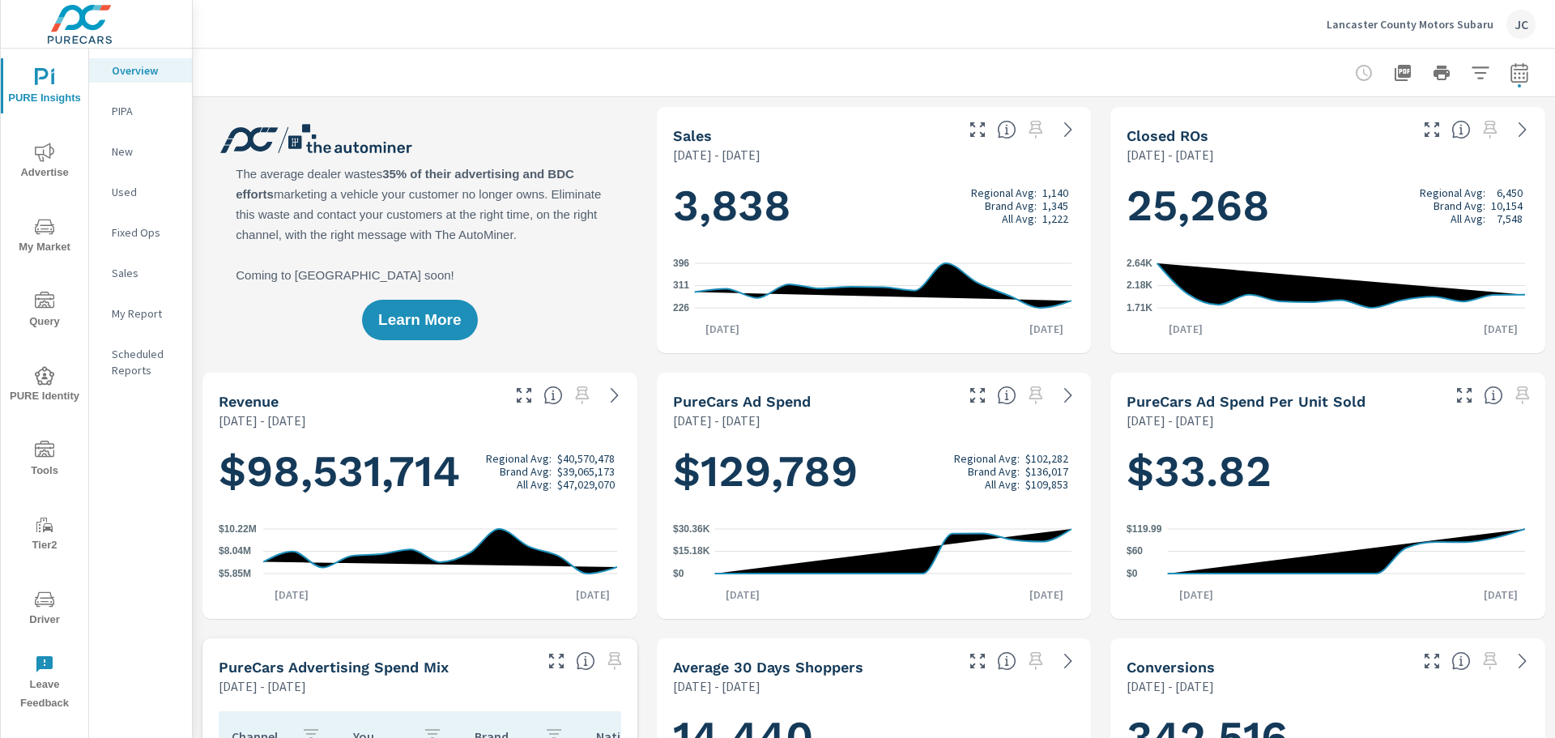
click at [1175, 663] on h5 "Conversions" at bounding box center [1171, 667] width 88 height 17
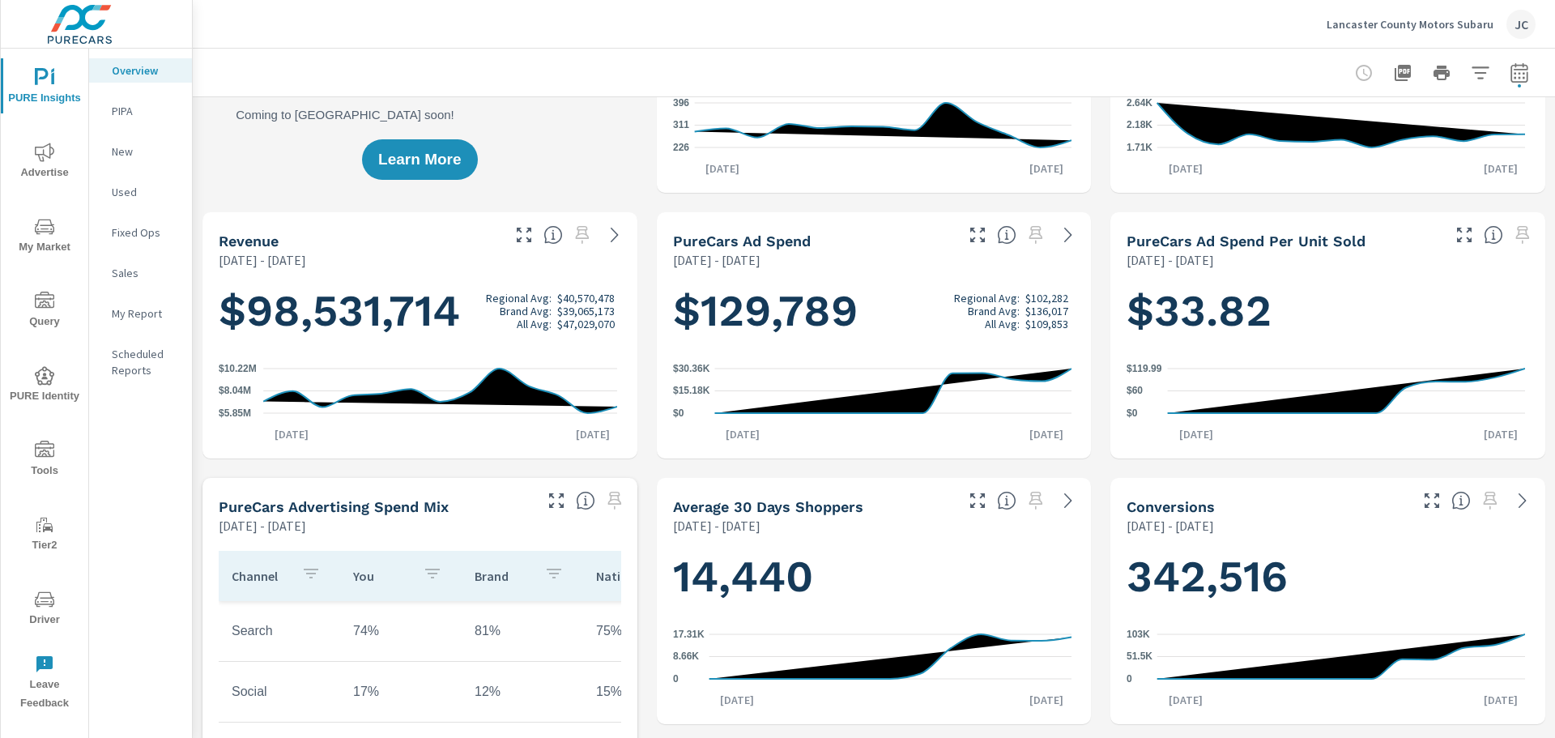
scroll to position [162, 0]
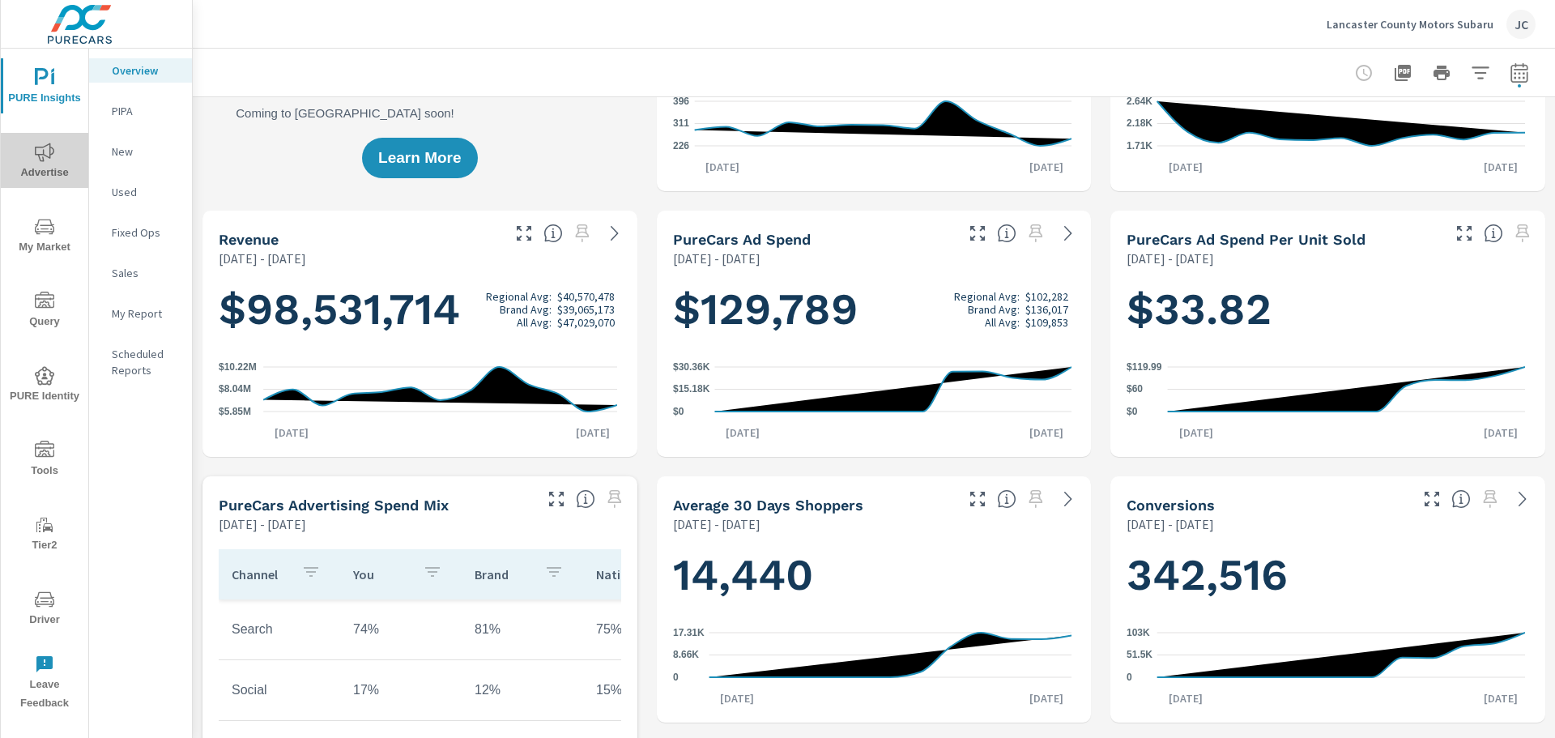
click at [58, 147] on span "Advertise" at bounding box center [45, 163] width 78 height 40
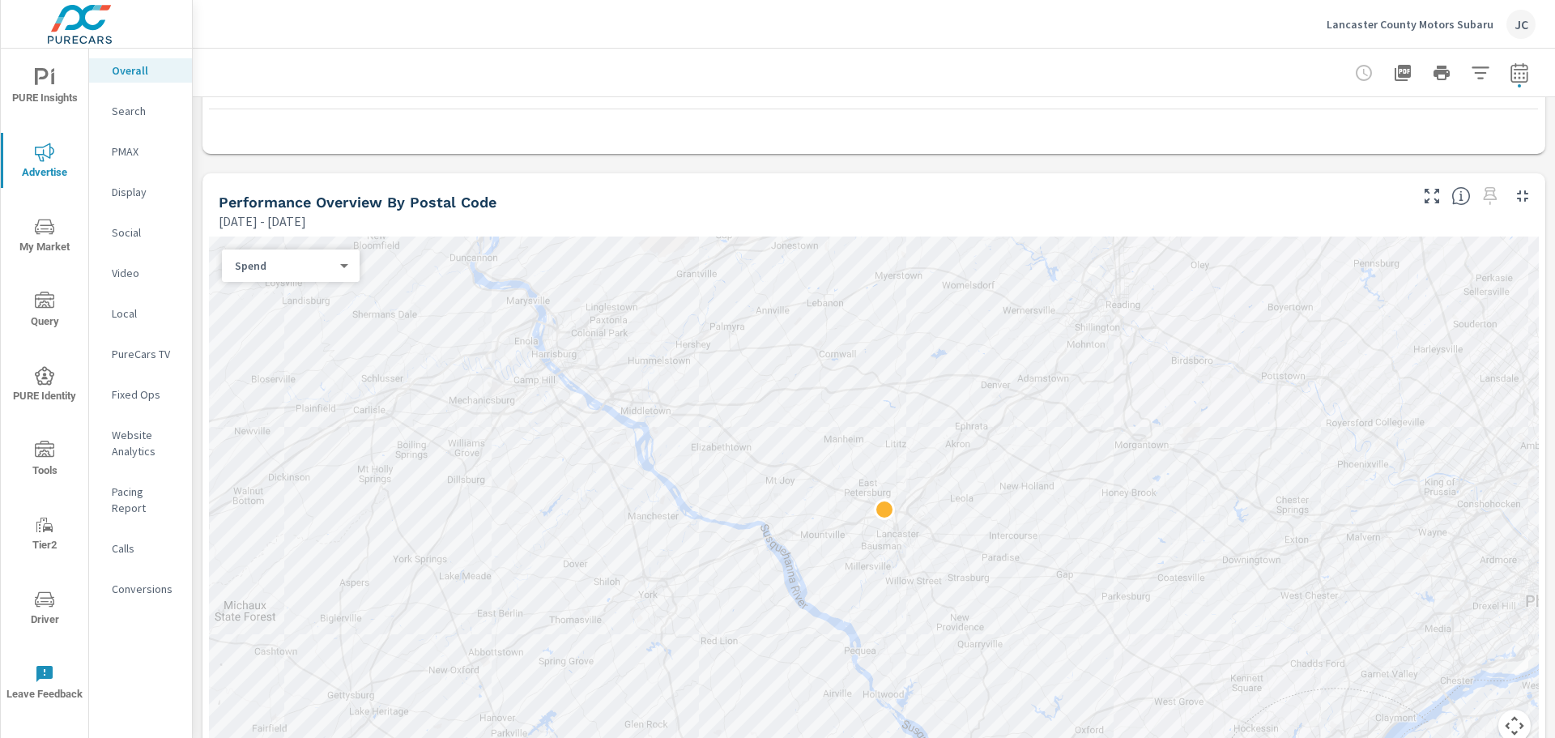
scroll to position [403, 0]
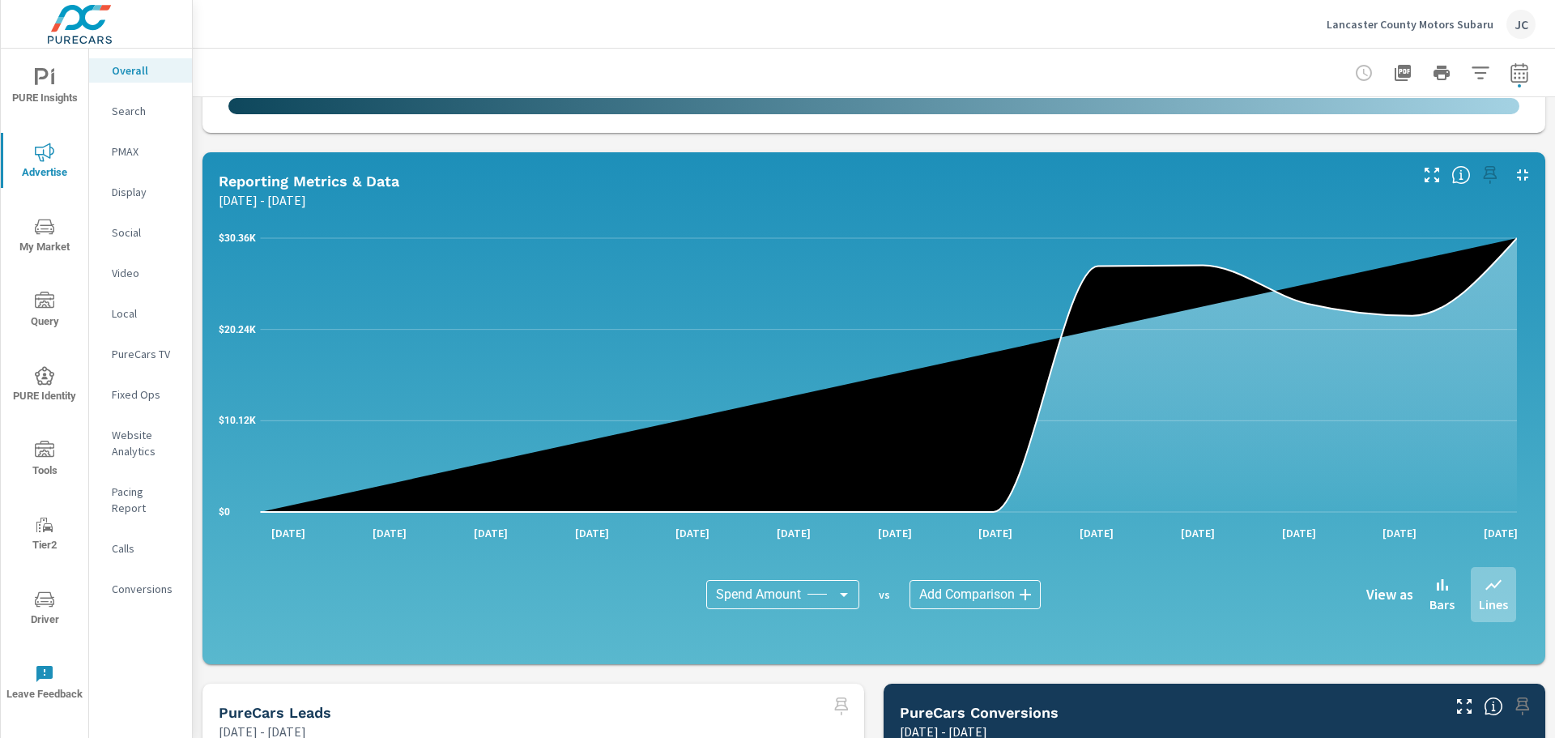
scroll to position [1132, 0]
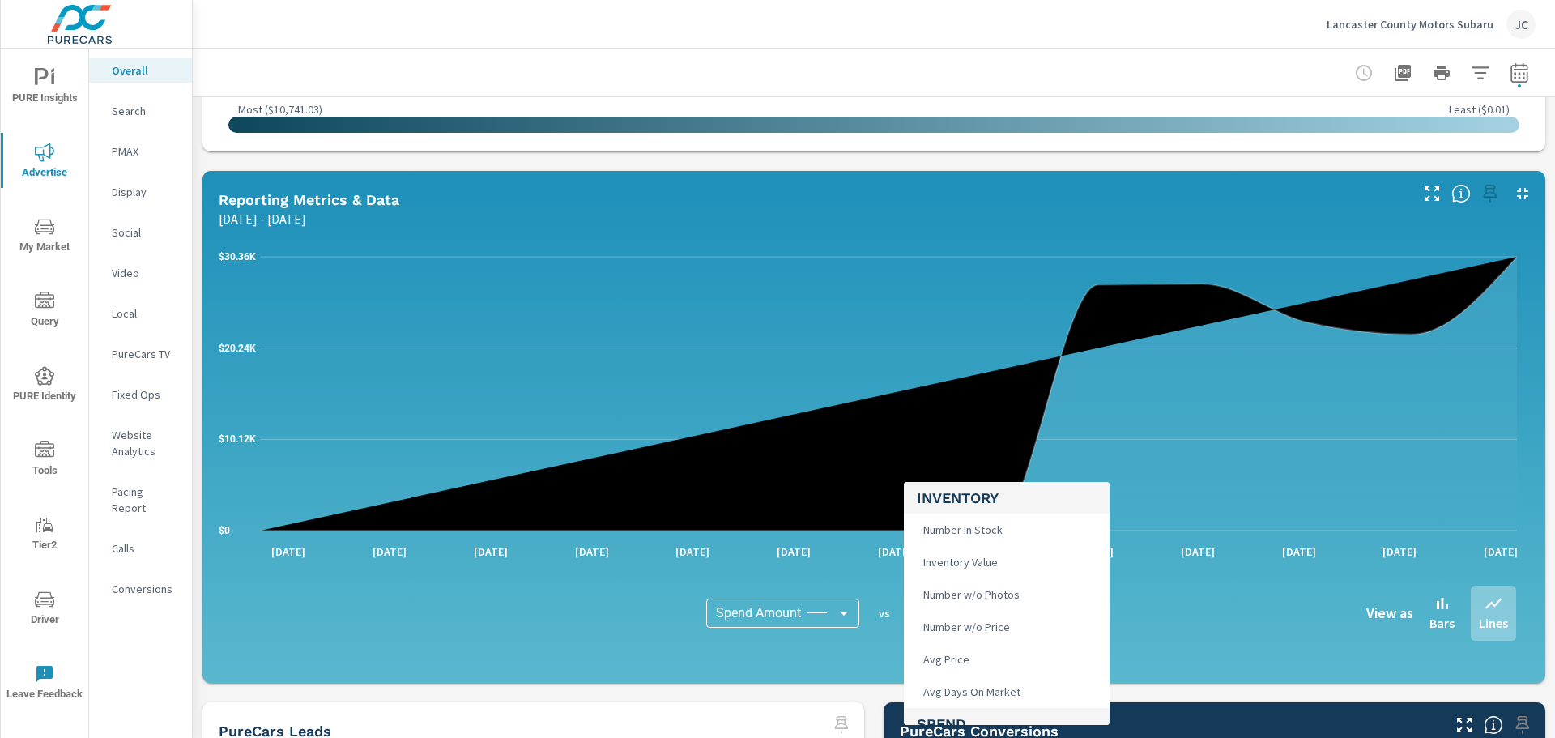
click at [991, 615] on body "PURE Insights Advertise My Market Query PURE Identity Tools Tier2 Driver Leave …" at bounding box center [777, 369] width 1555 height 738
click at [938, 526] on span "Number In Stock" at bounding box center [961, 529] width 89 height 23
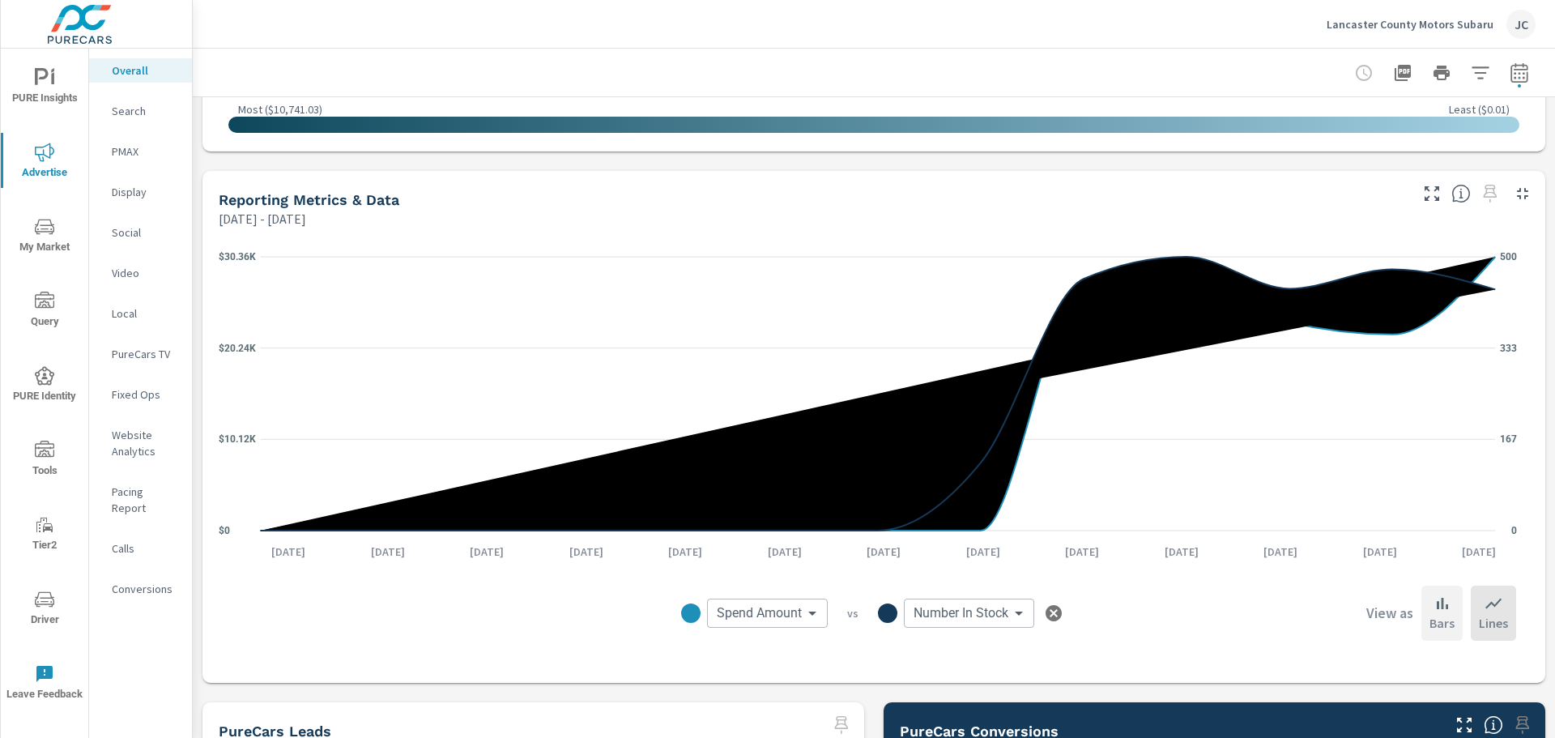
click at [1437, 605] on icon at bounding box center [1442, 603] width 11 height 11
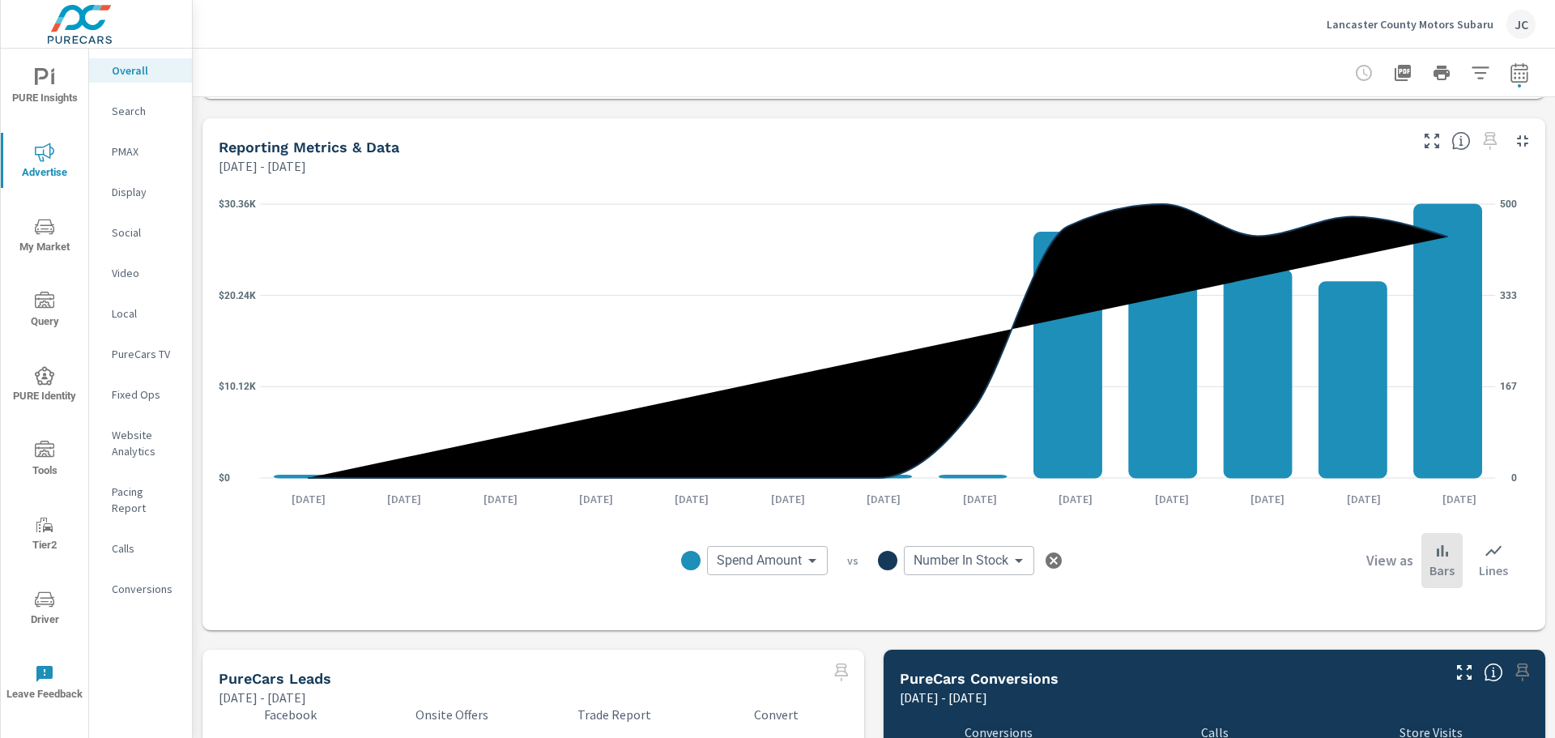
scroll to position [1132, 0]
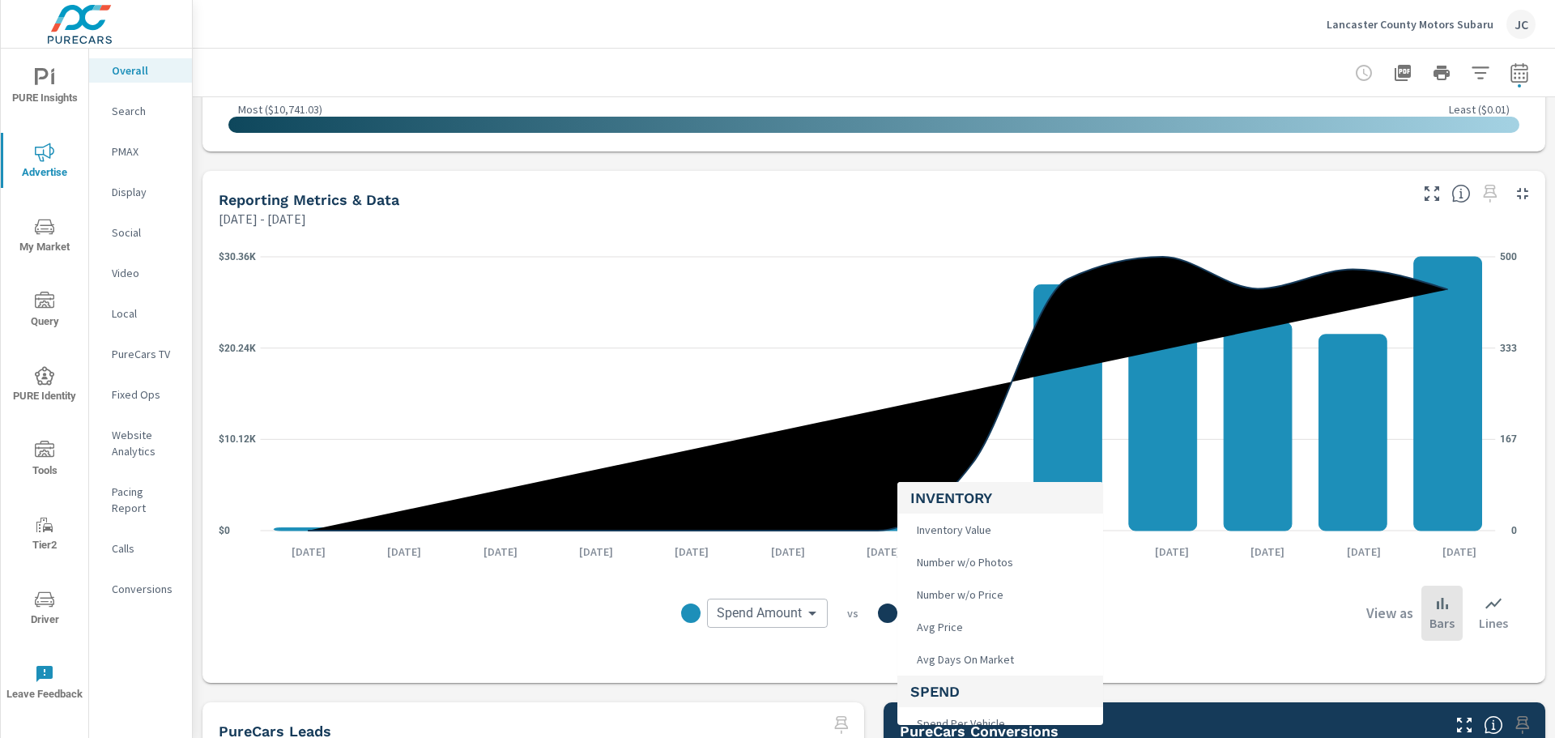
click at [1010, 612] on body "PURE Insights Advertise My Market Query PURE Identity Tools Tier2 Driver Leave …" at bounding box center [777, 369] width 1555 height 738
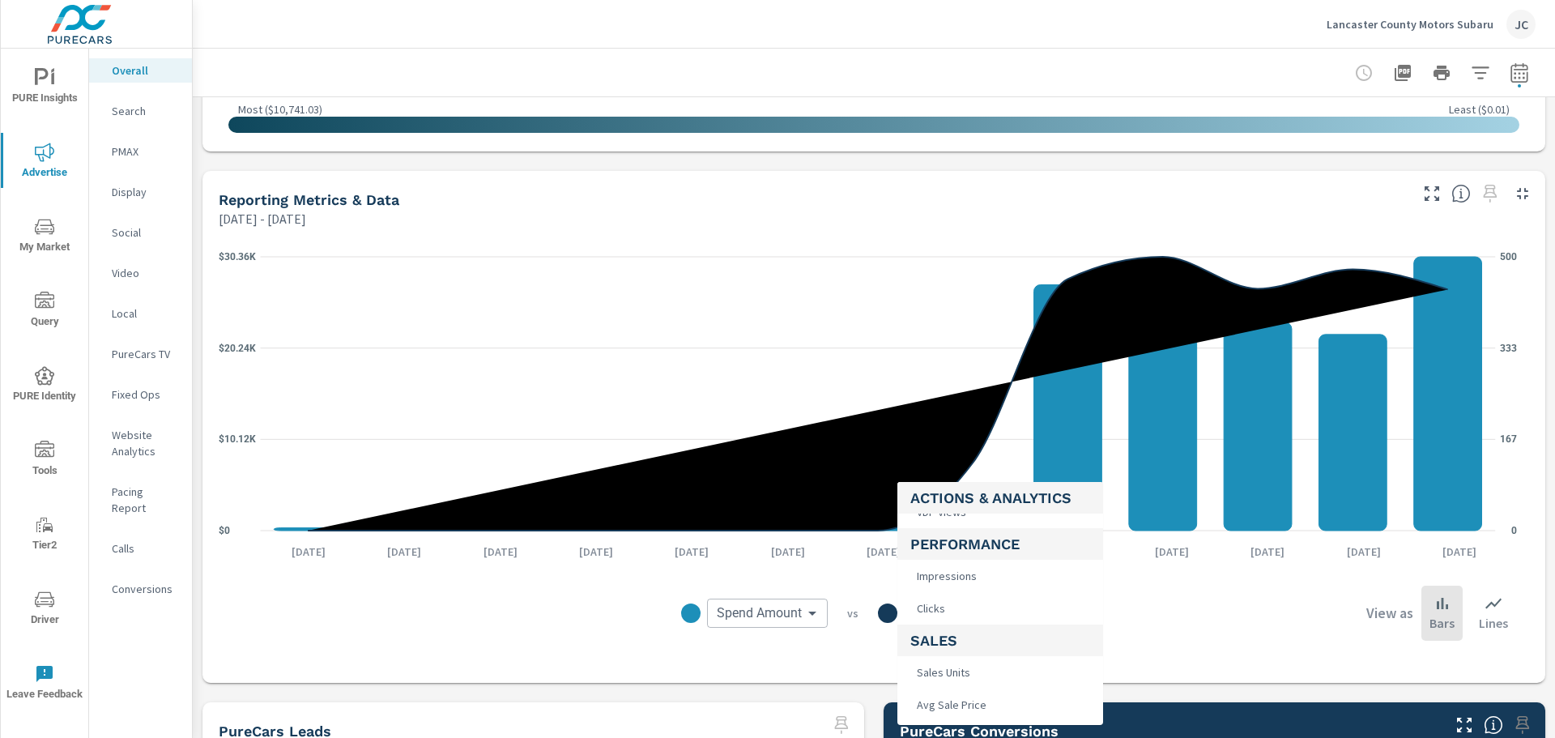
click at [973, 677] on li "Sales Units" at bounding box center [1001, 672] width 206 height 32
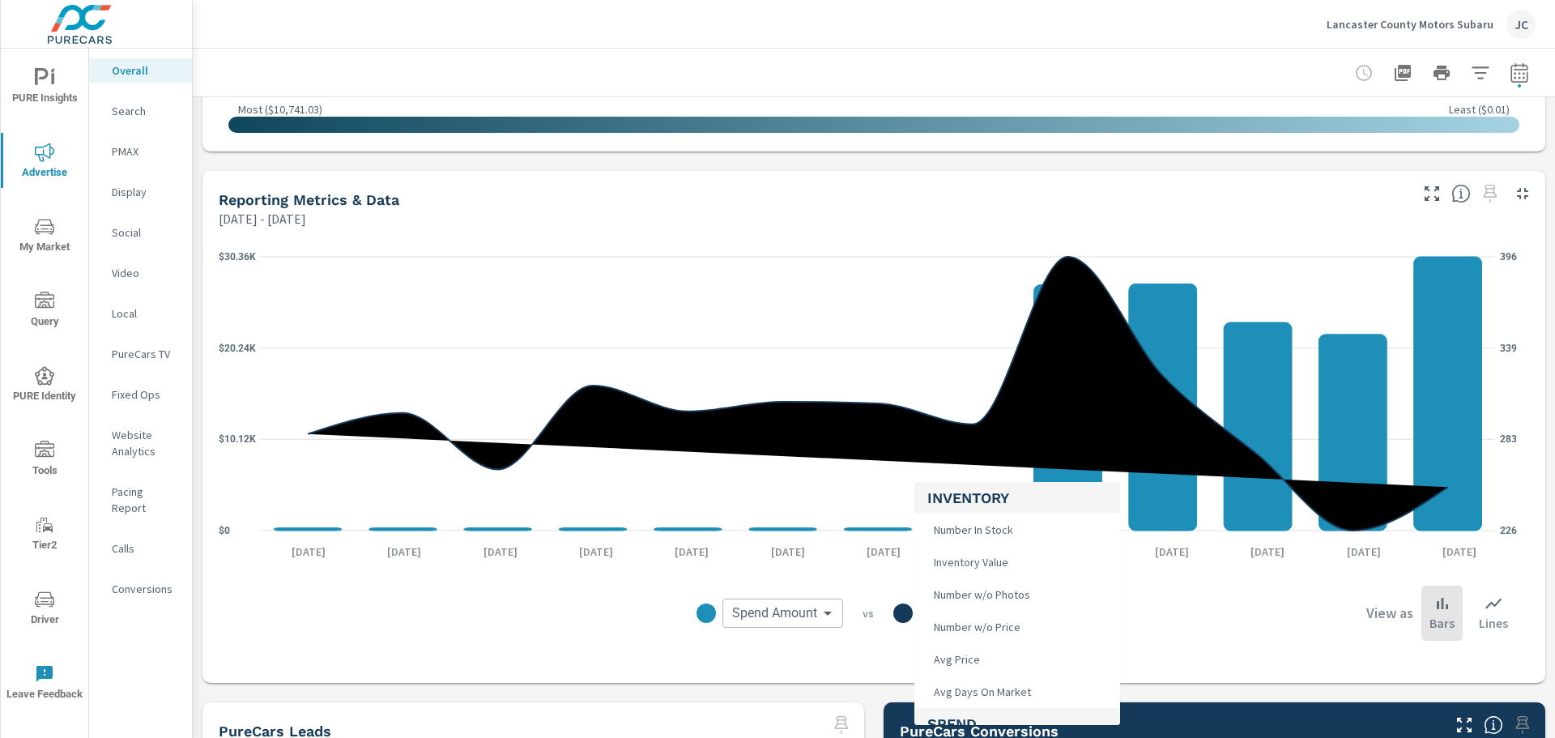
click at [1000, 620] on body "PURE Insights Advertise My Market Query PURE Identity Tools Tier2 Driver Leave …" at bounding box center [777, 369] width 1555 height 738
click at [1000, 531] on span "Number In Stock" at bounding box center [971, 529] width 89 height 23
type input "Number In Stock"
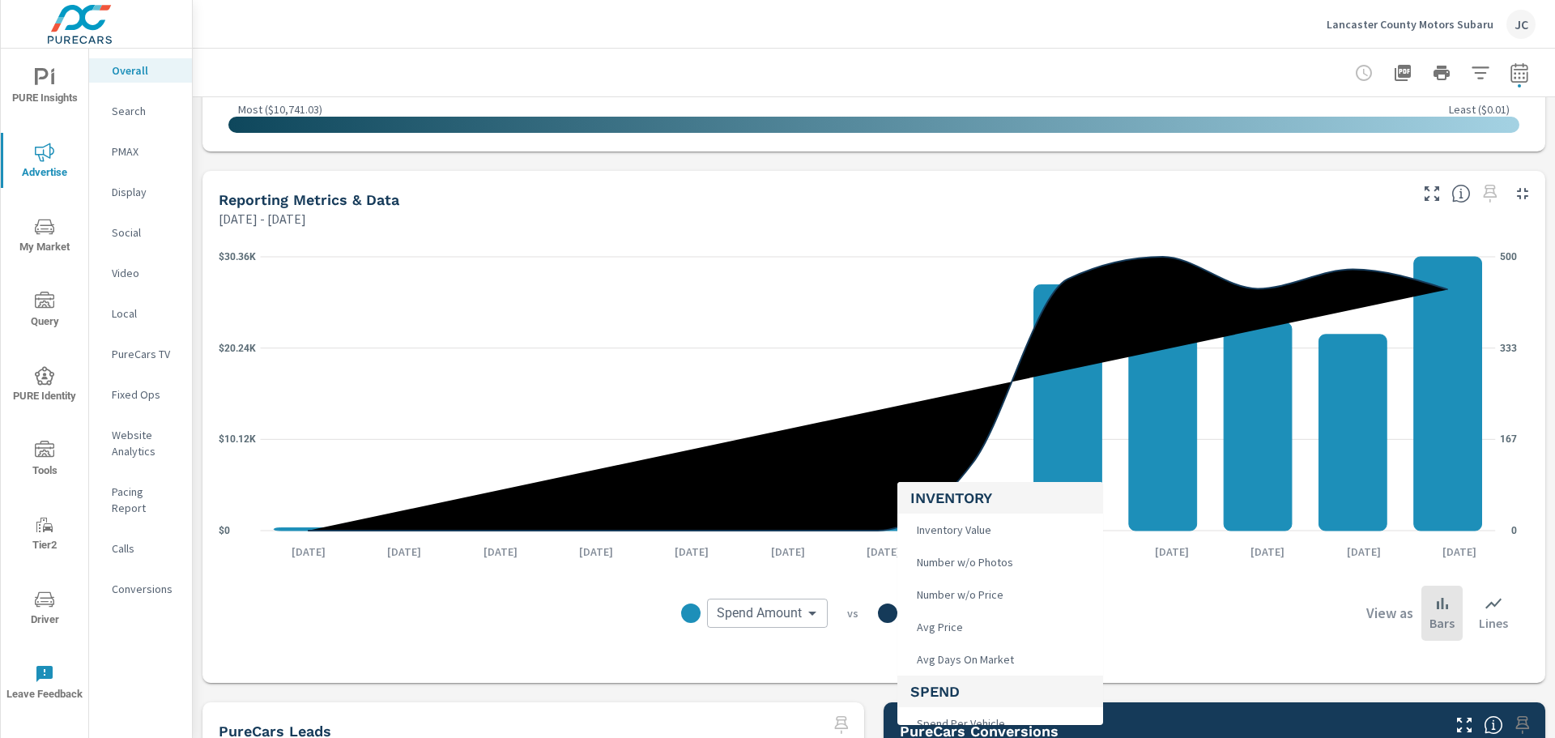
click at [1011, 622] on body "PURE Insights Advertise My Market Query PURE Identity Tools Tier2 Driver Leave …" at bounding box center [777, 369] width 1555 height 738
click at [1374, 273] on div at bounding box center [777, 369] width 1555 height 738
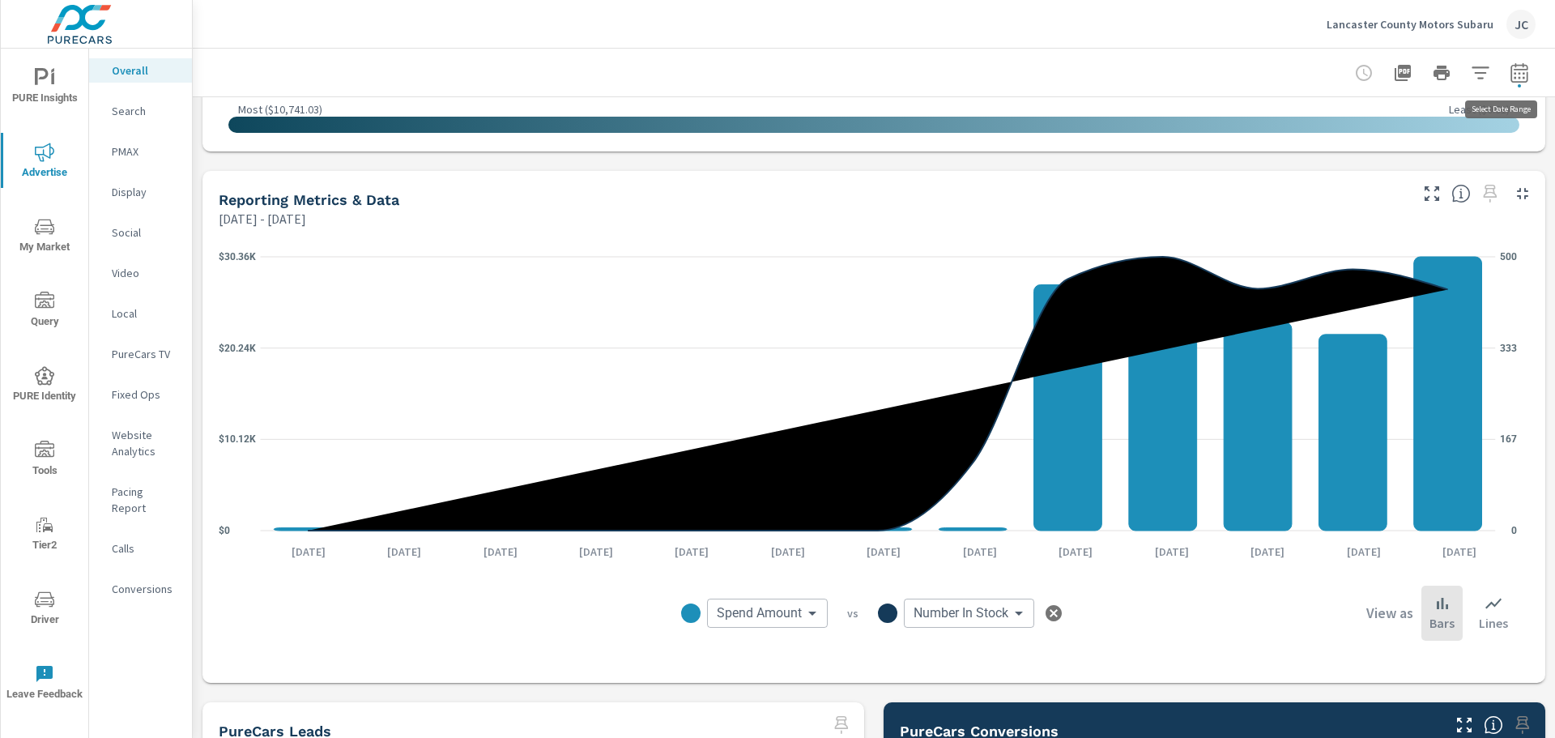
click at [1511, 66] on icon "button" at bounding box center [1519, 71] width 17 height 19
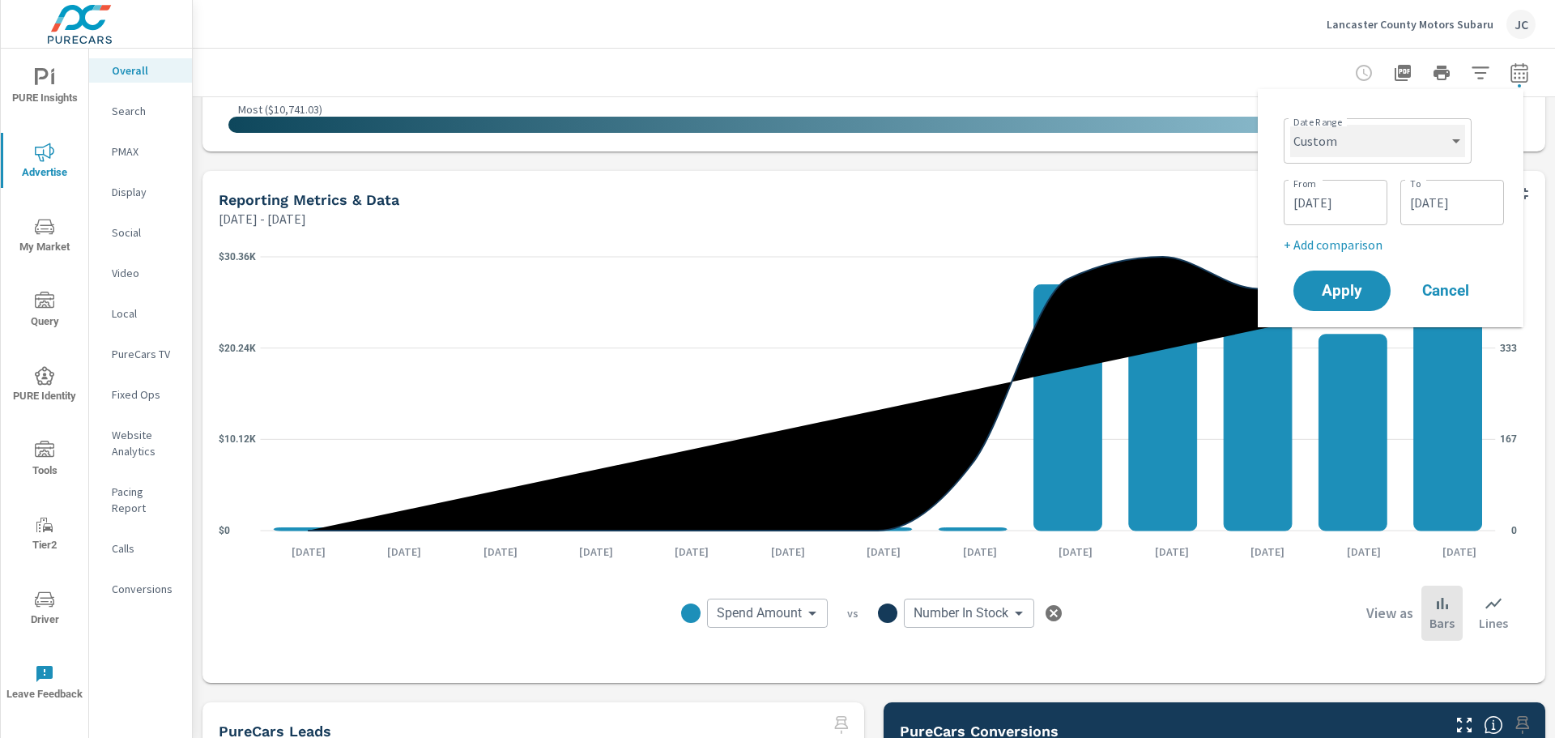
click at [1430, 148] on select "Custom Yesterday Last week Last 7 days Last 14 days Last 30 days Last 45 days L…" at bounding box center [1377, 141] width 175 height 32
click at [1290, 125] on select "Custom Yesterday Last week Last 7 days Last 14 days Last 30 days Last 45 days L…" at bounding box center [1377, 141] width 175 height 32
select select "Last month"
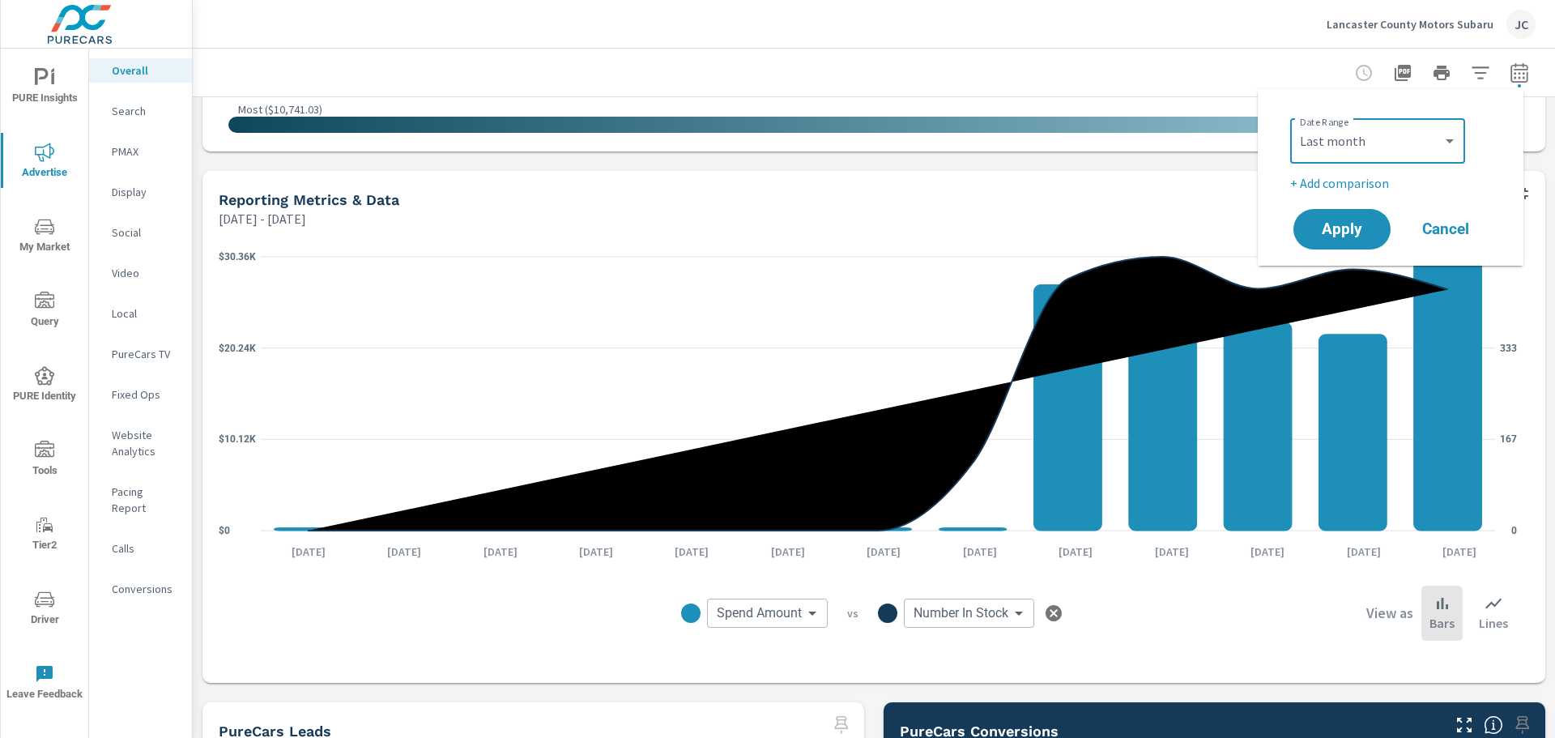
click at [1363, 188] on p "+ Add comparison" at bounding box center [1393, 182] width 207 height 19
select select "Previous period"
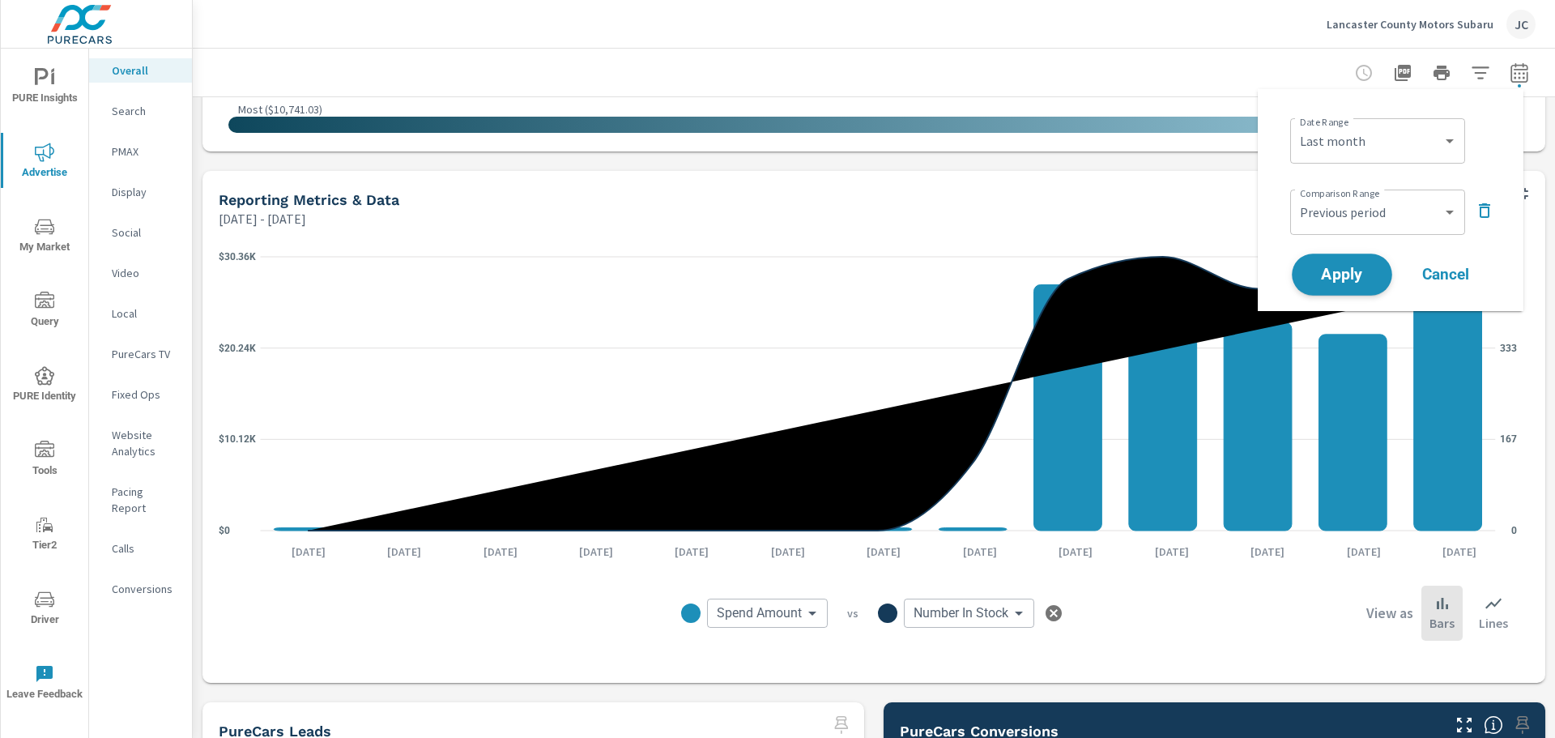
click at [1364, 284] on button "Apply" at bounding box center [1342, 275] width 100 height 42
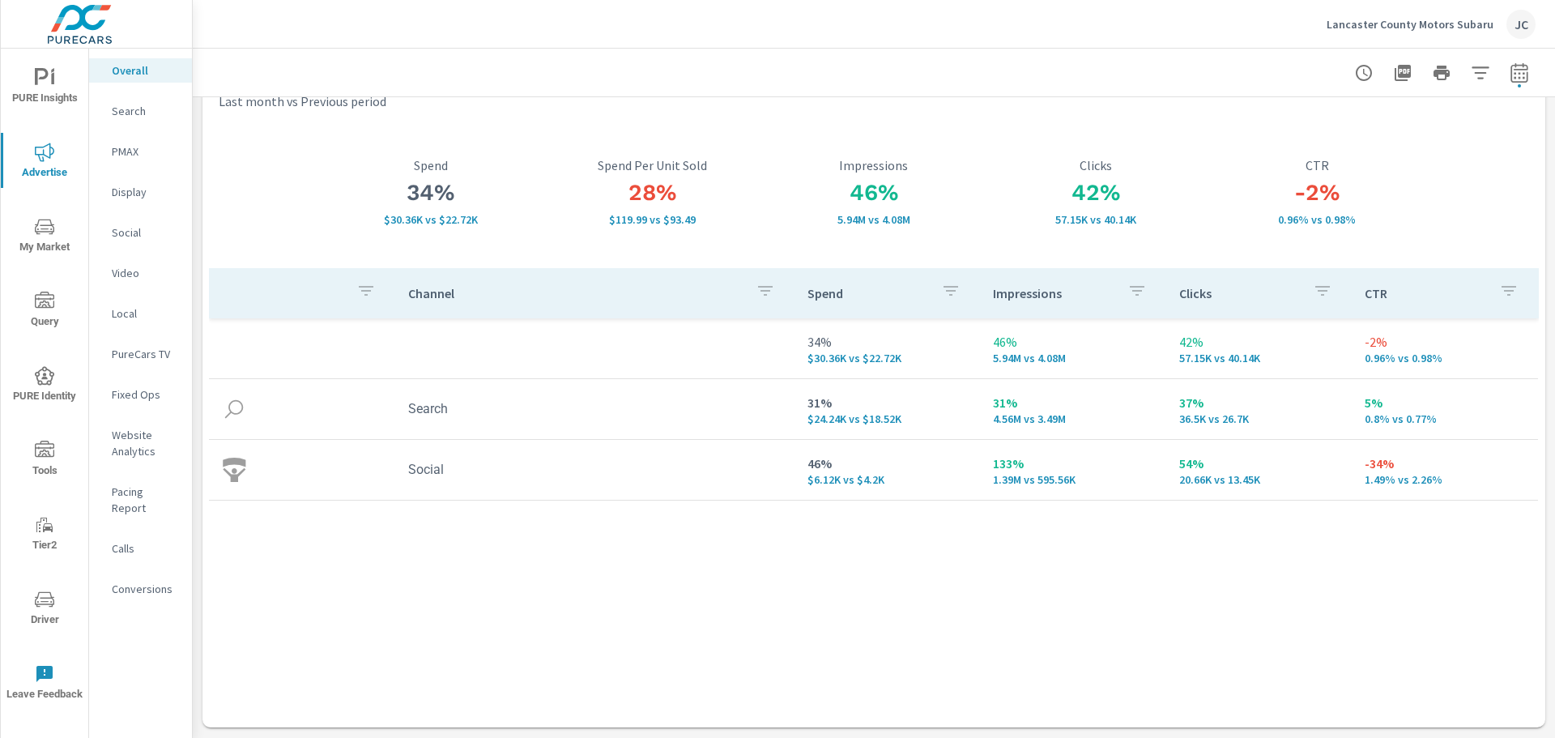
scroll to position [162, 0]
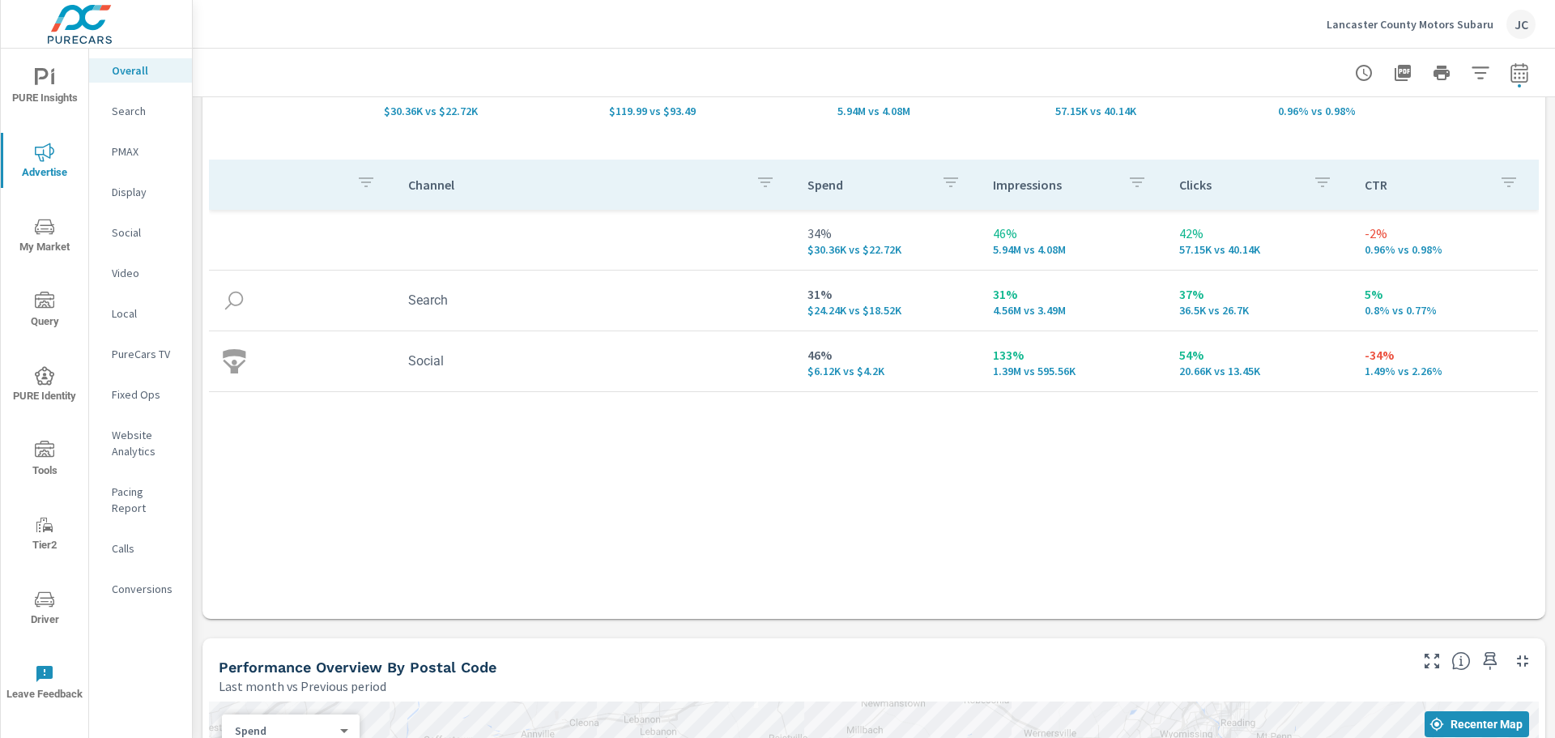
click at [1367, 253] on p "0.96% vs 0.98%" at bounding box center [1445, 249] width 160 height 13
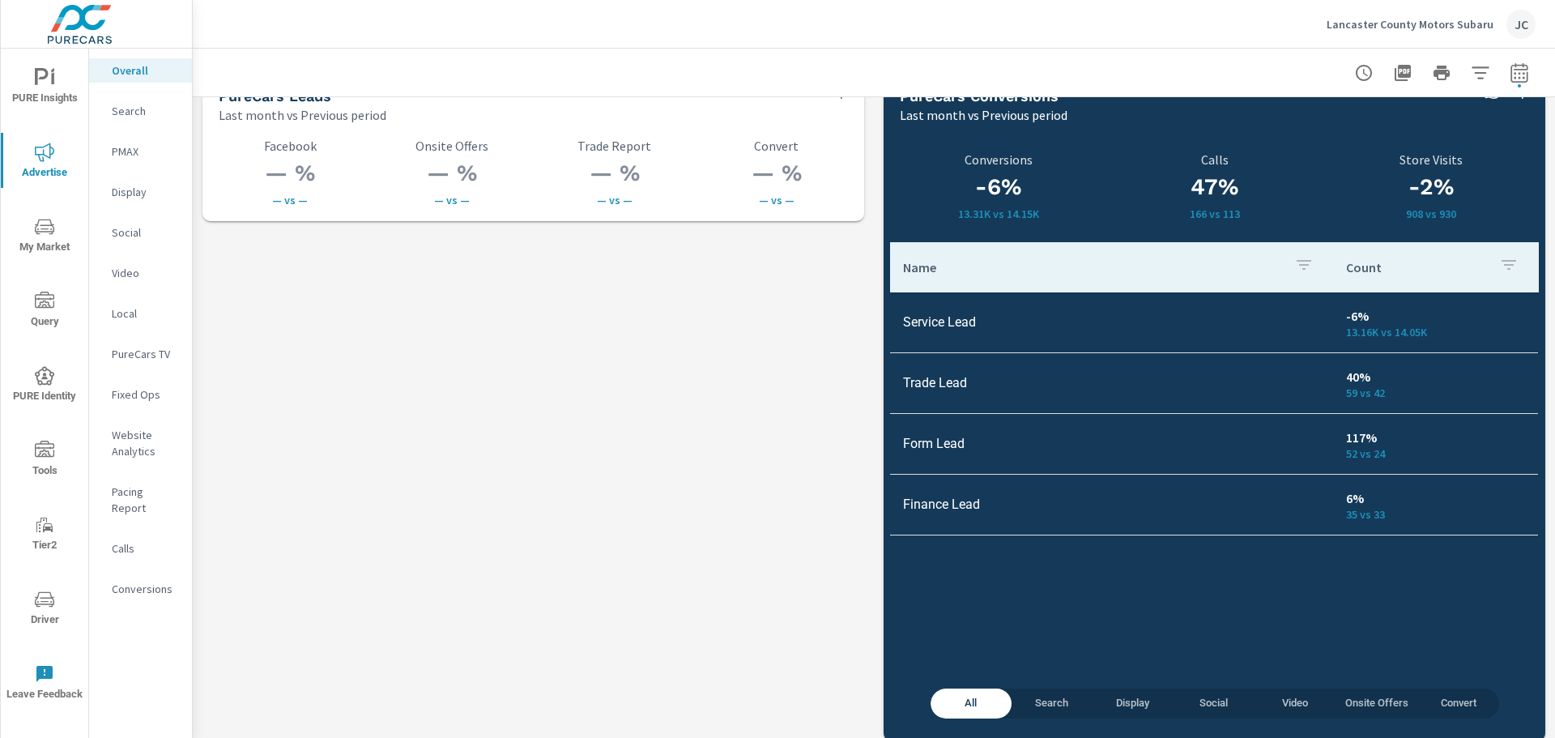
scroll to position [2306, 0]
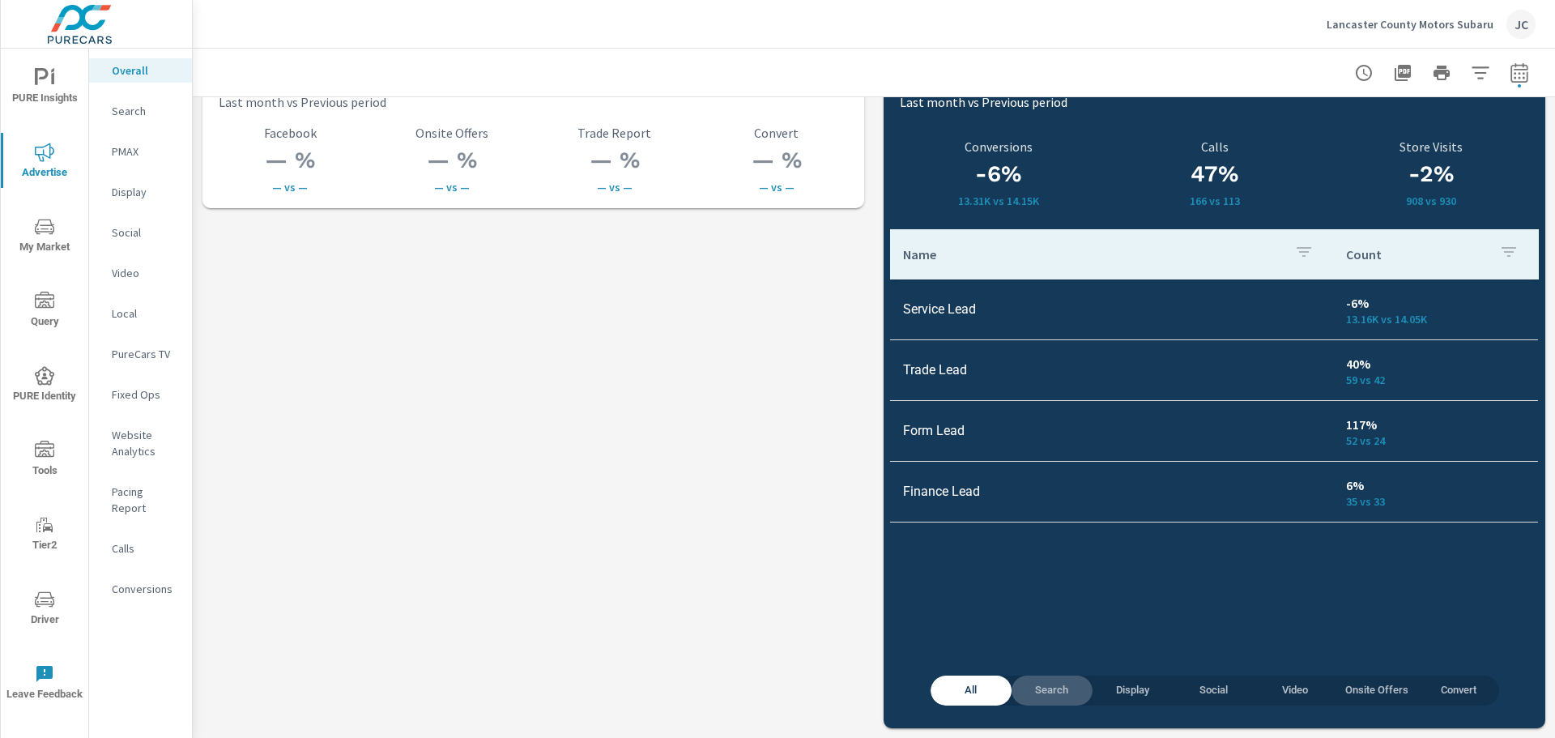
click at [1030, 686] on span "Search" at bounding box center [1052, 690] width 62 height 19
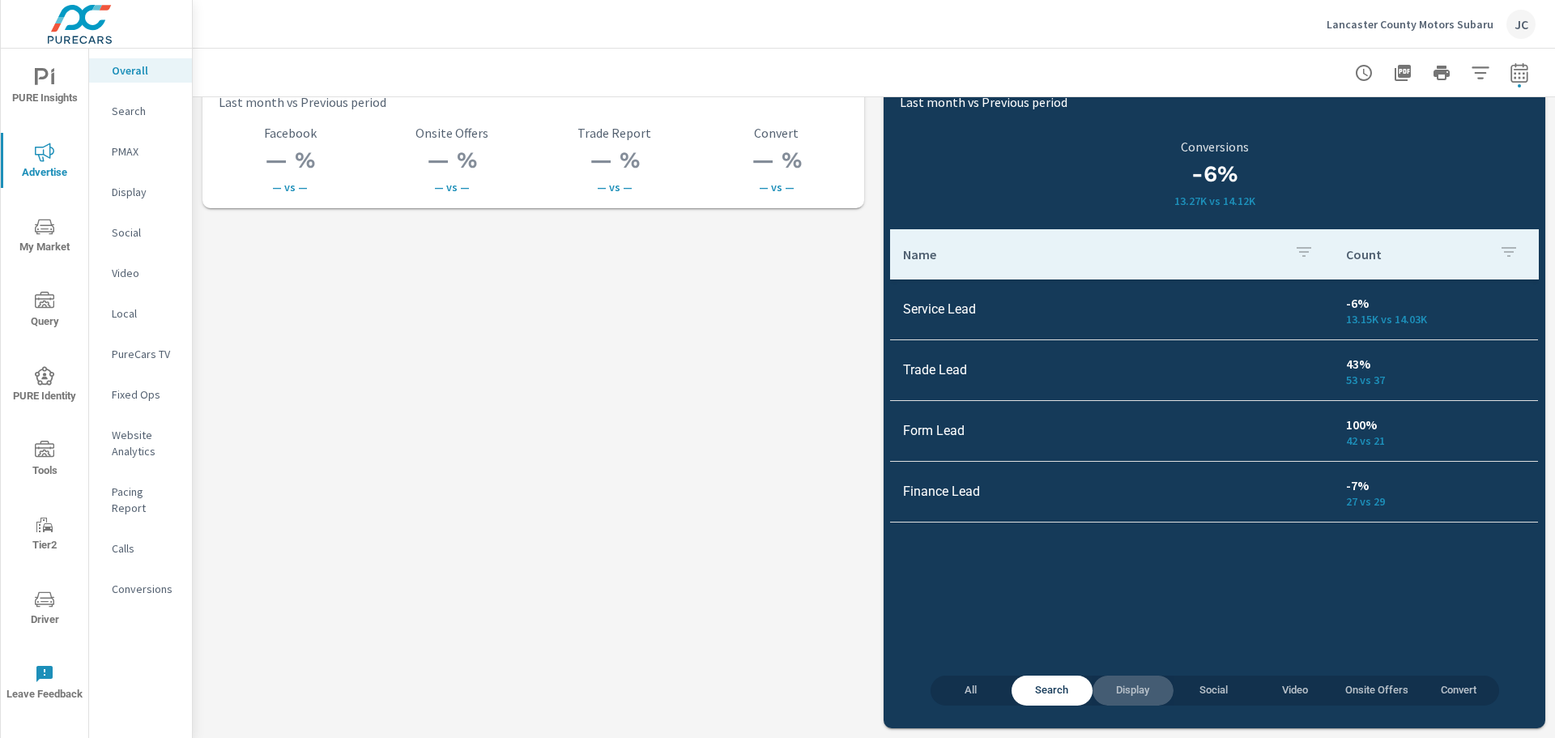
click at [1134, 689] on span "Display" at bounding box center [1133, 690] width 62 height 19
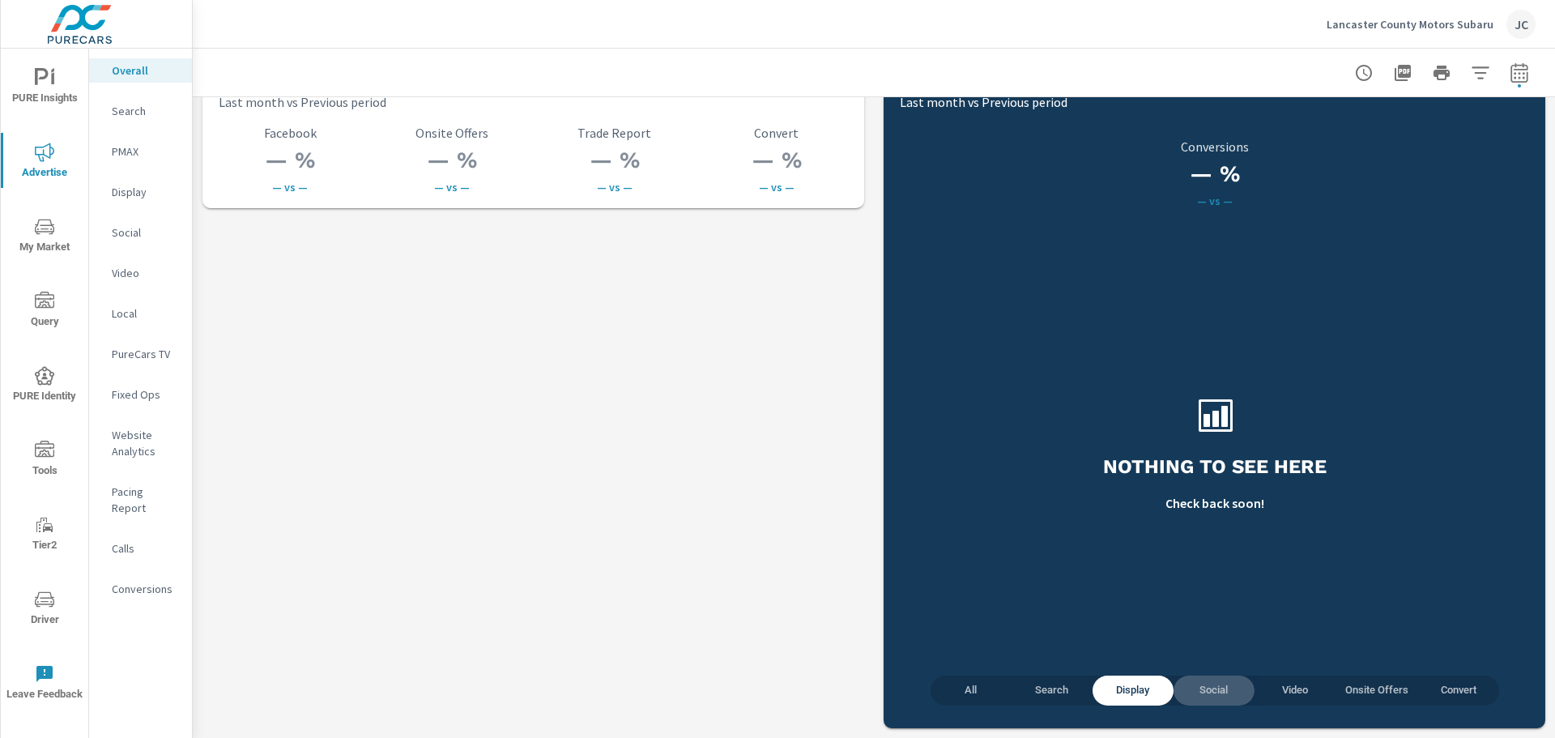
click at [1196, 688] on span "Social" at bounding box center [1214, 690] width 62 height 19
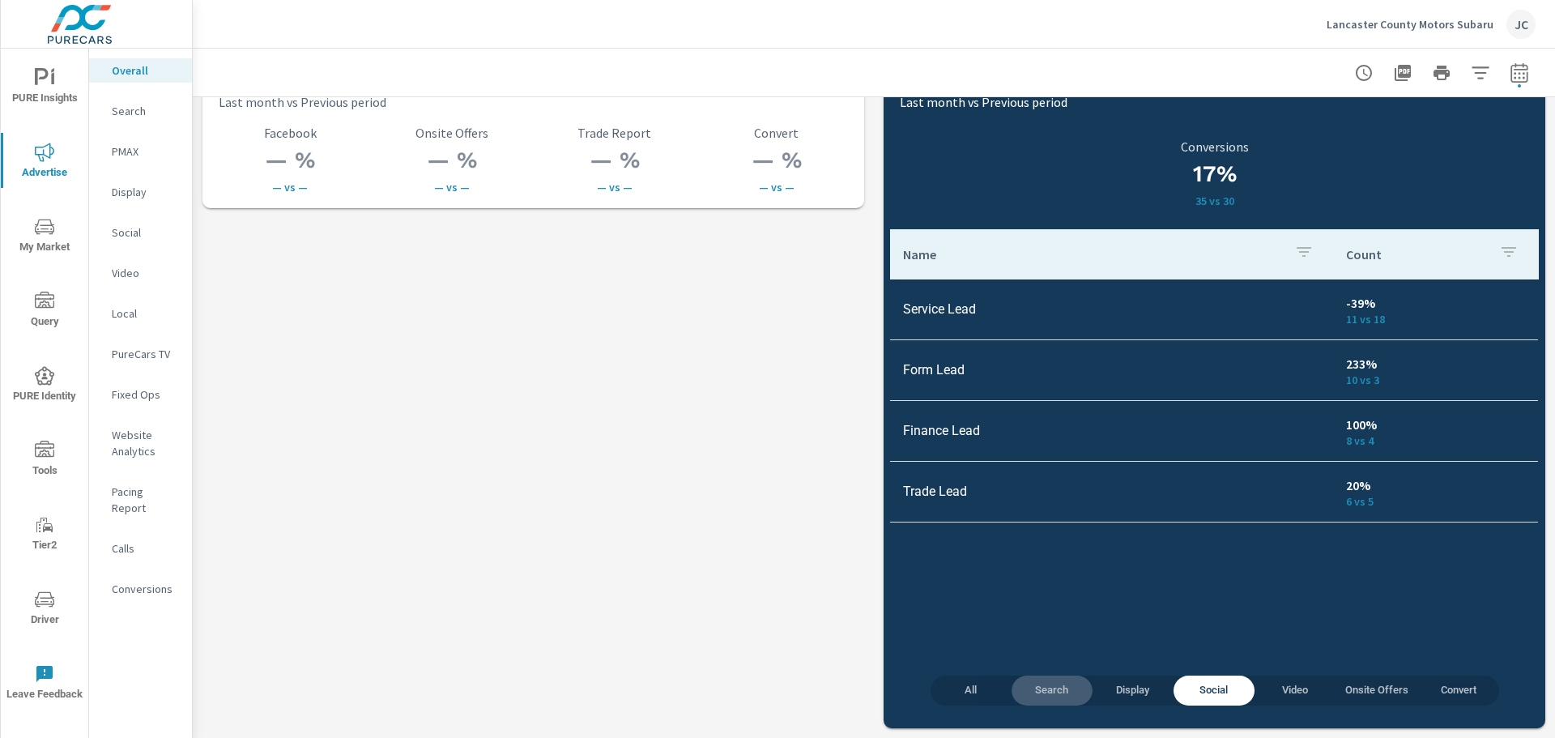
click at [1028, 693] on span "Search" at bounding box center [1052, 690] width 62 height 19
click at [1194, 683] on span "Social" at bounding box center [1214, 690] width 62 height 19
click at [118, 450] on p "Website Analytics" at bounding box center [145, 443] width 67 height 32
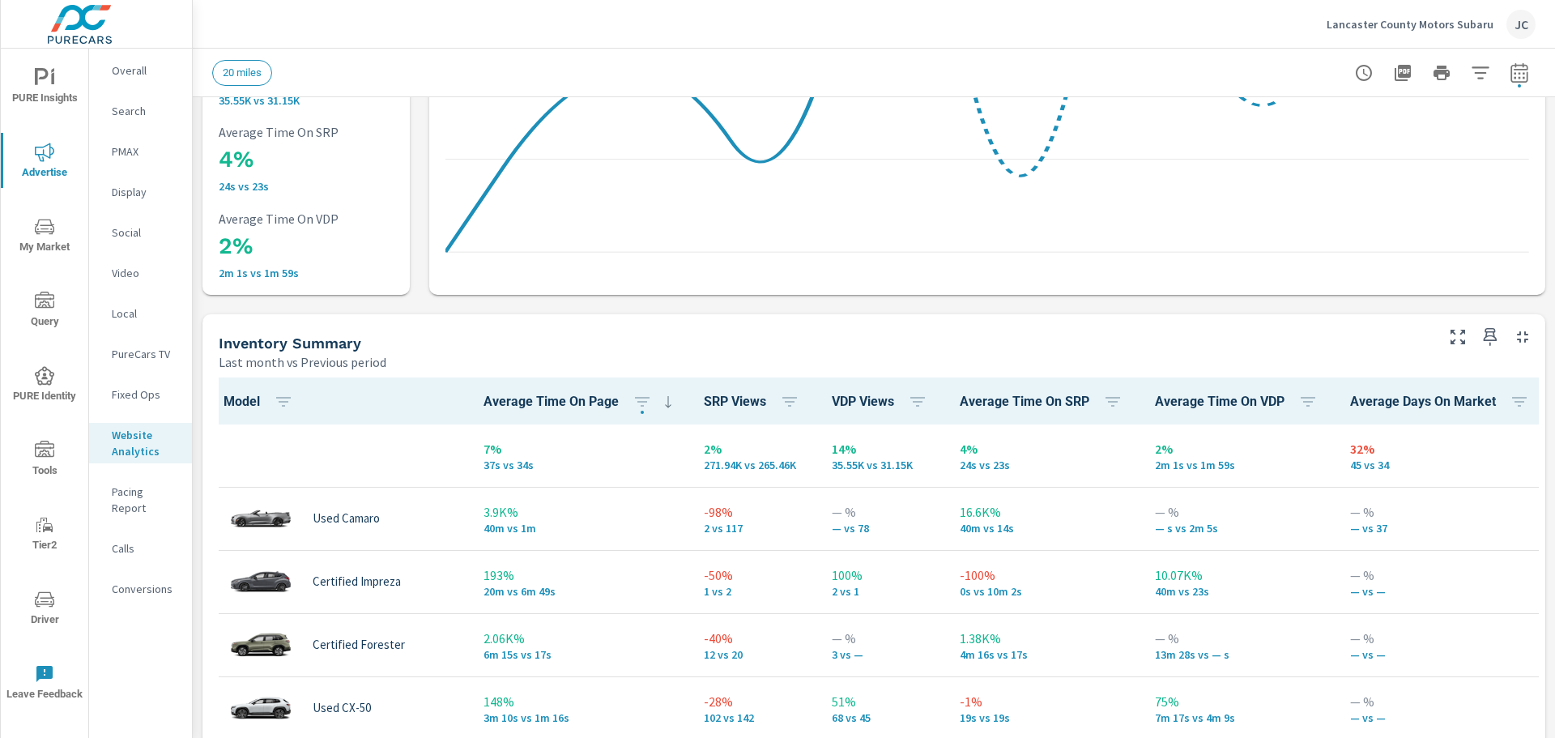
scroll to position [1, 0]
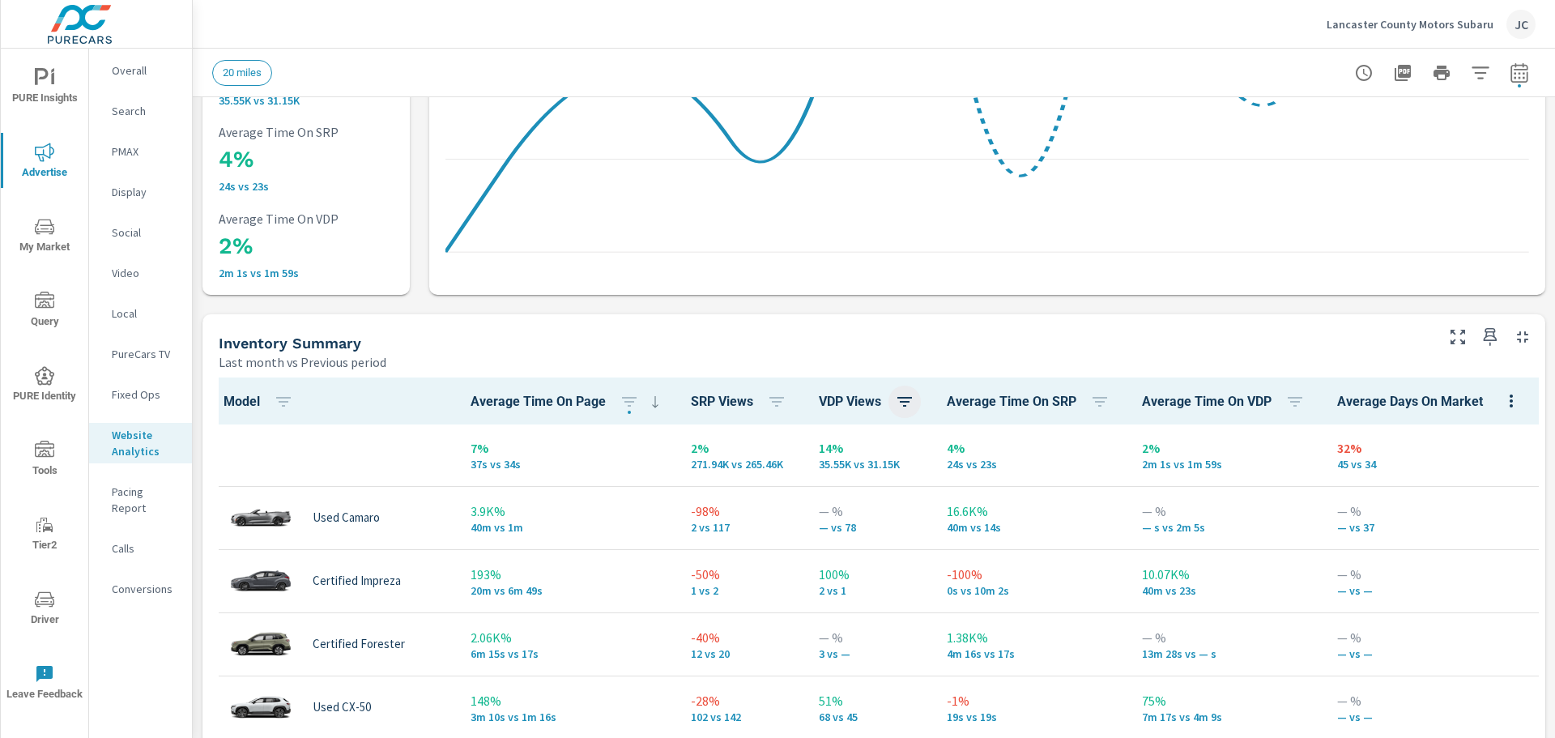
click at [900, 403] on icon "button" at bounding box center [904, 401] width 19 height 19
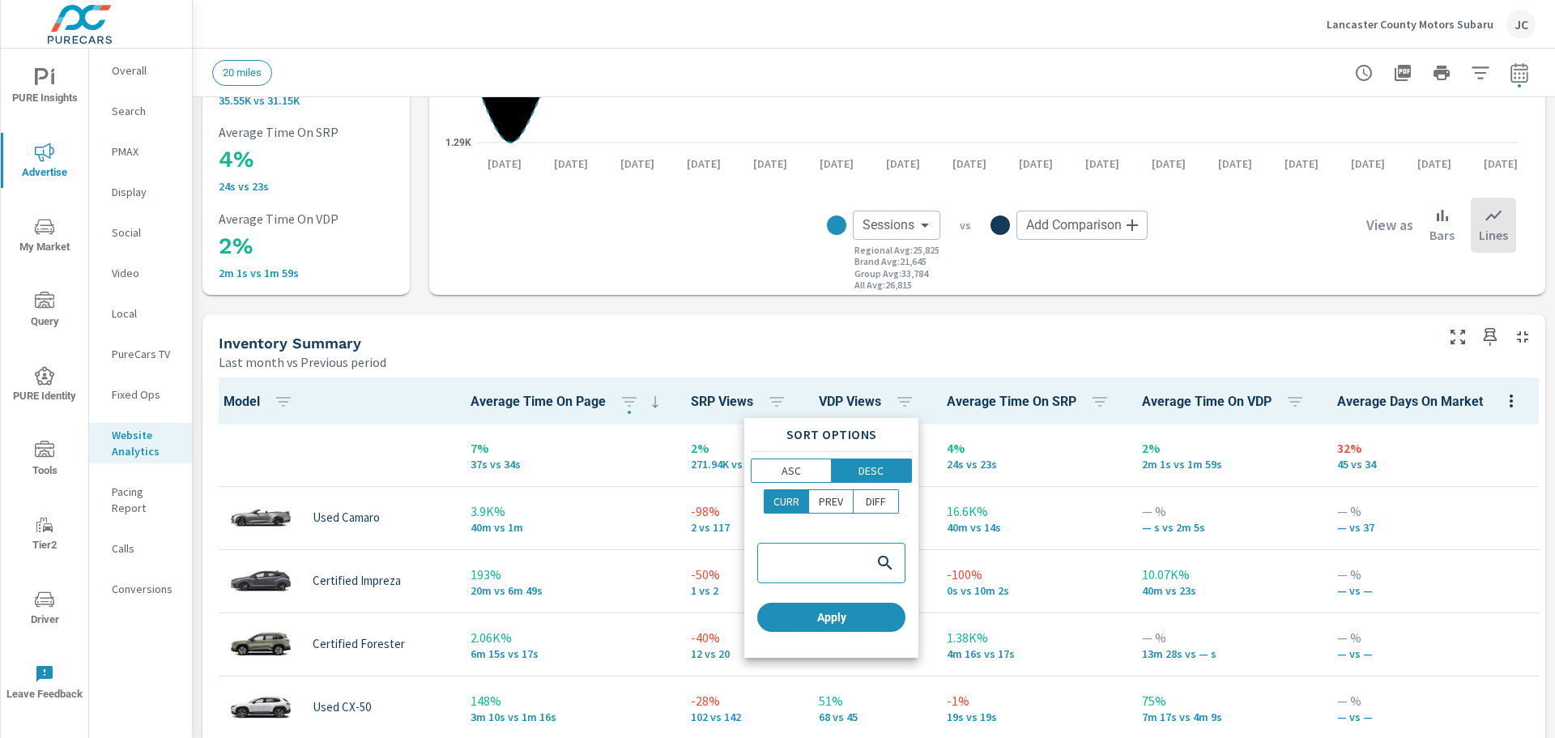
click at [914, 365] on div at bounding box center [777, 369] width 1555 height 738
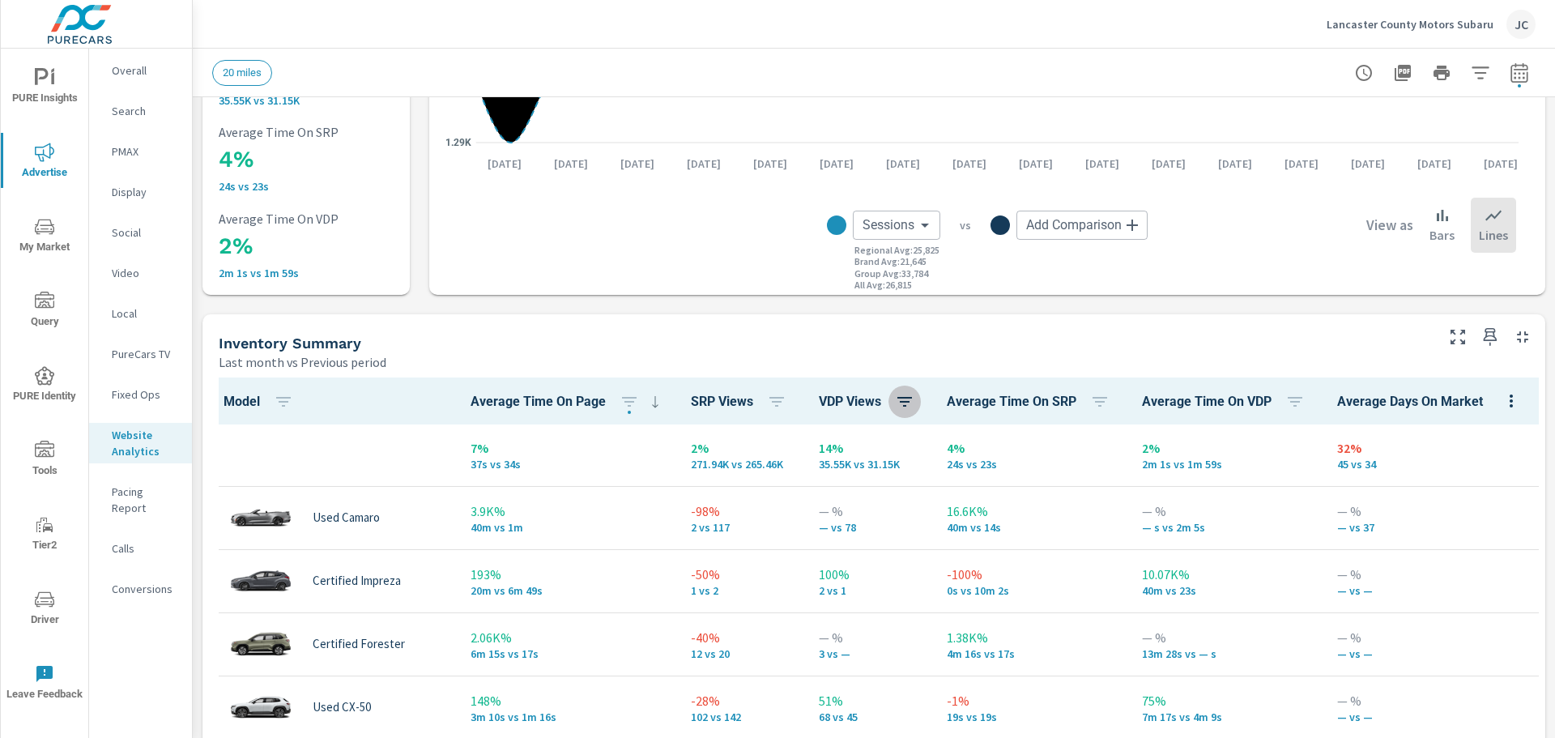
click at [899, 407] on icon "button" at bounding box center [904, 401] width 19 height 19
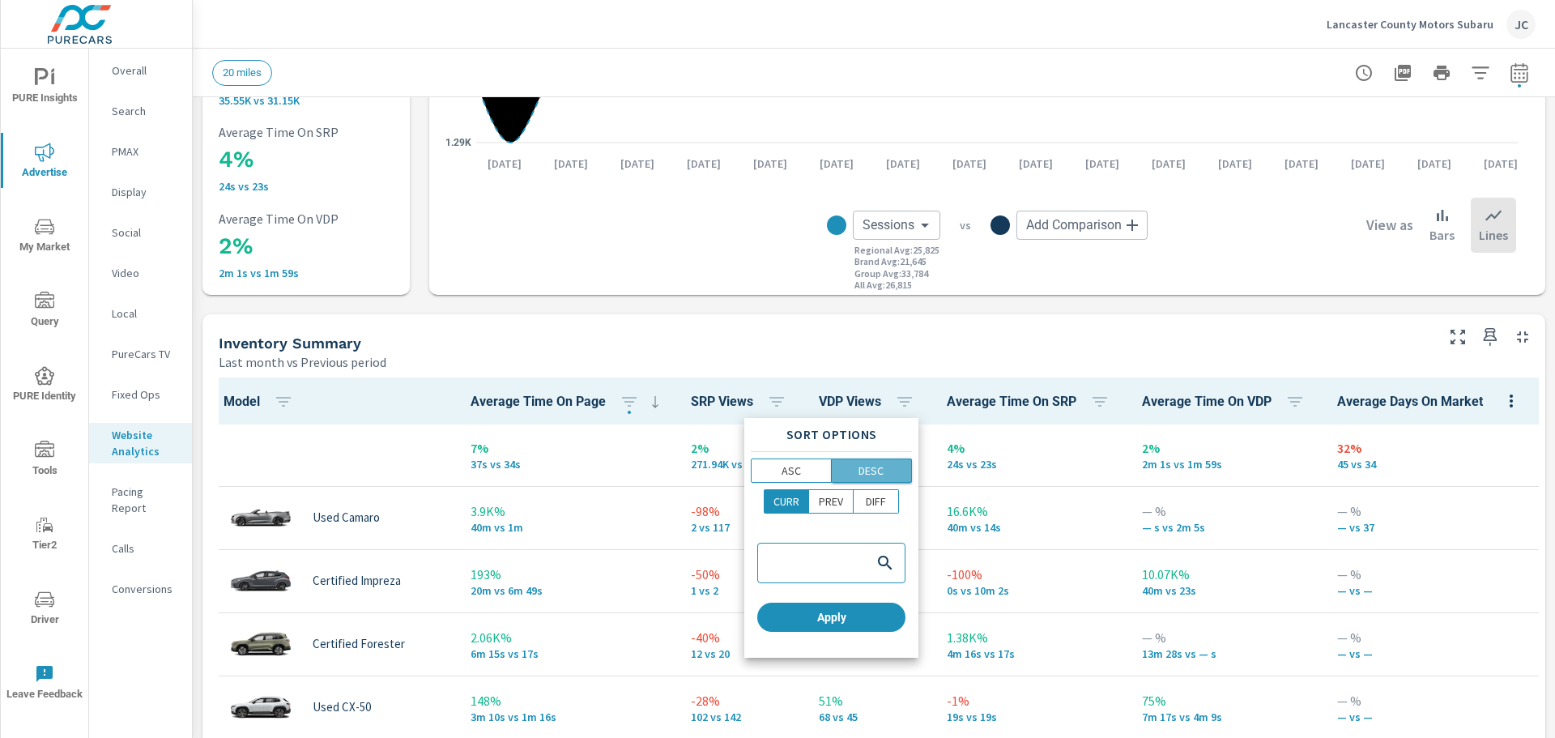
click at [868, 466] on p "DESC" at bounding box center [871, 471] width 25 height 16
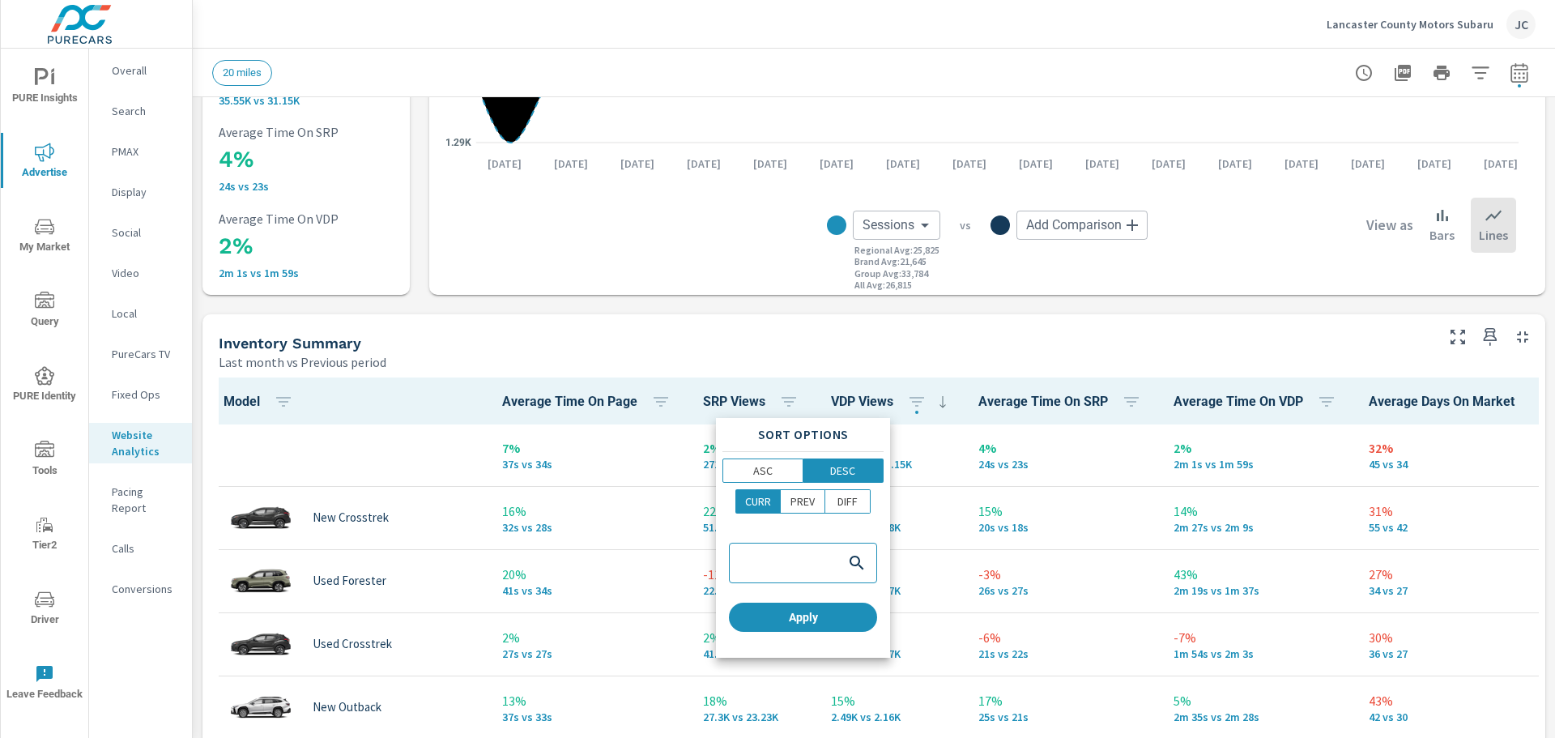
click at [832, 643] on div "Sort Options ASC DESC CURR PREV DIFF Apply" at bounding box center [803, 538] width 174 height 240
click at [829, 610] on span "Apply" at bounding box center [803, 617] width 135 height 15
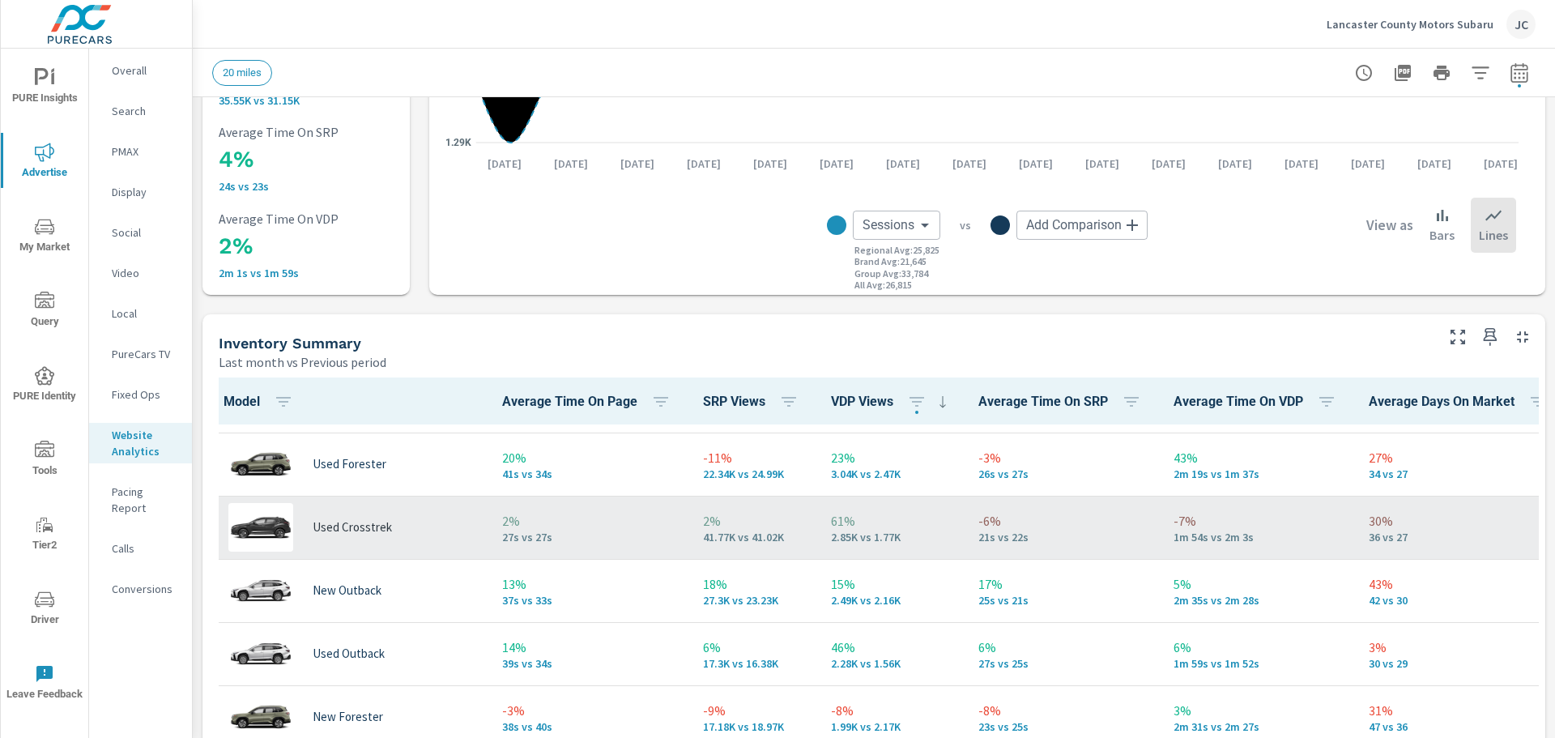
scroll to position [163, 0]
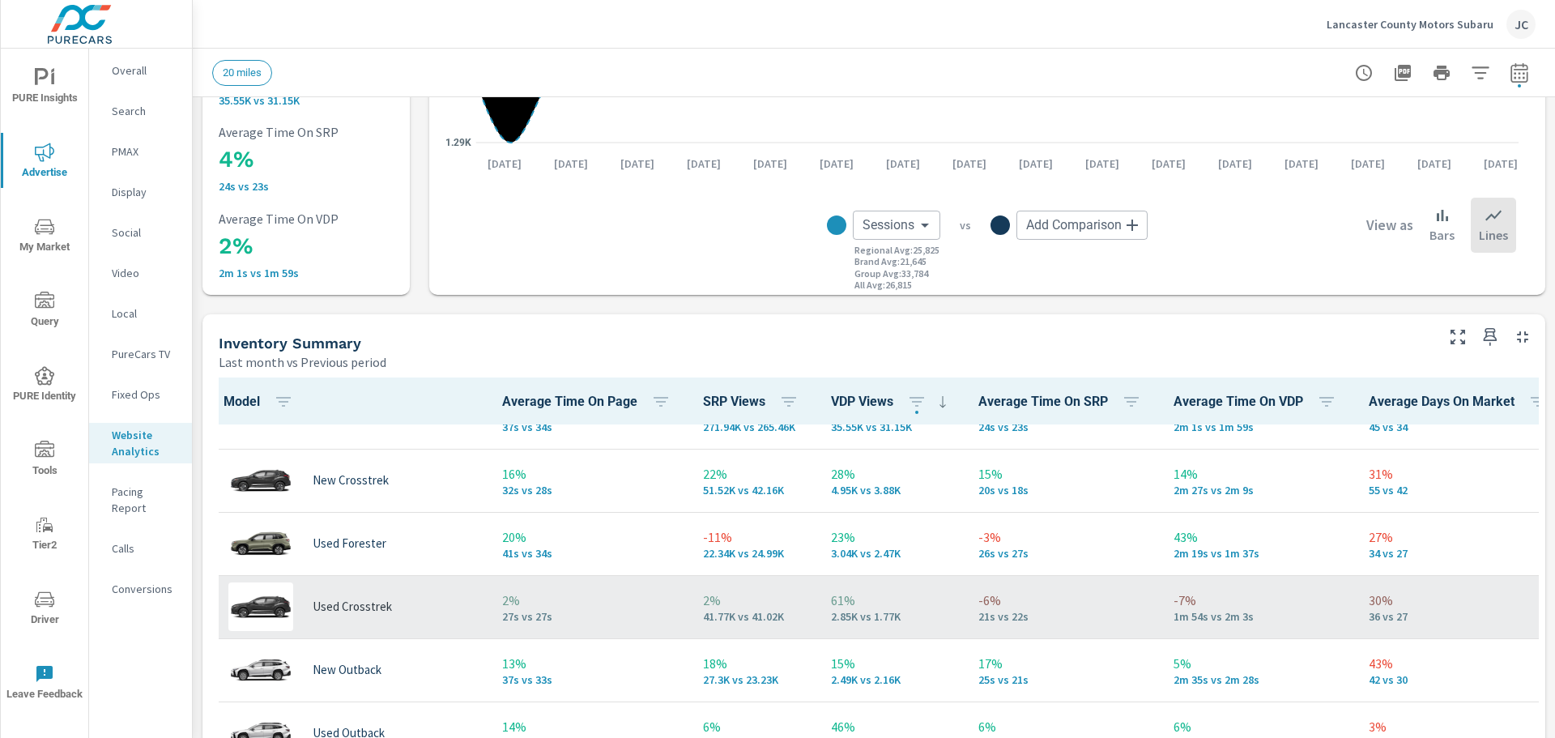
scroll to position [1, 0]
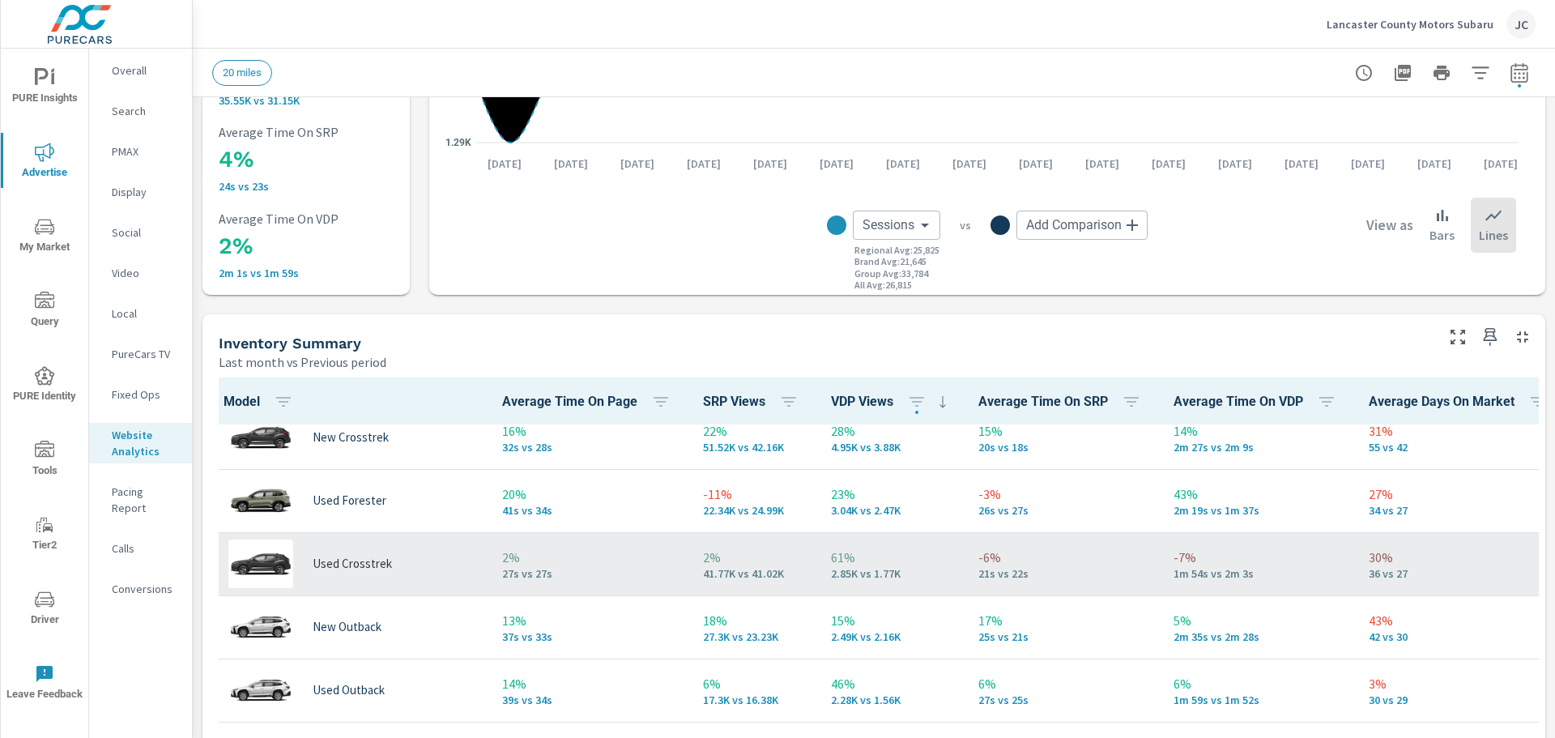
scroll to position [162, 0]
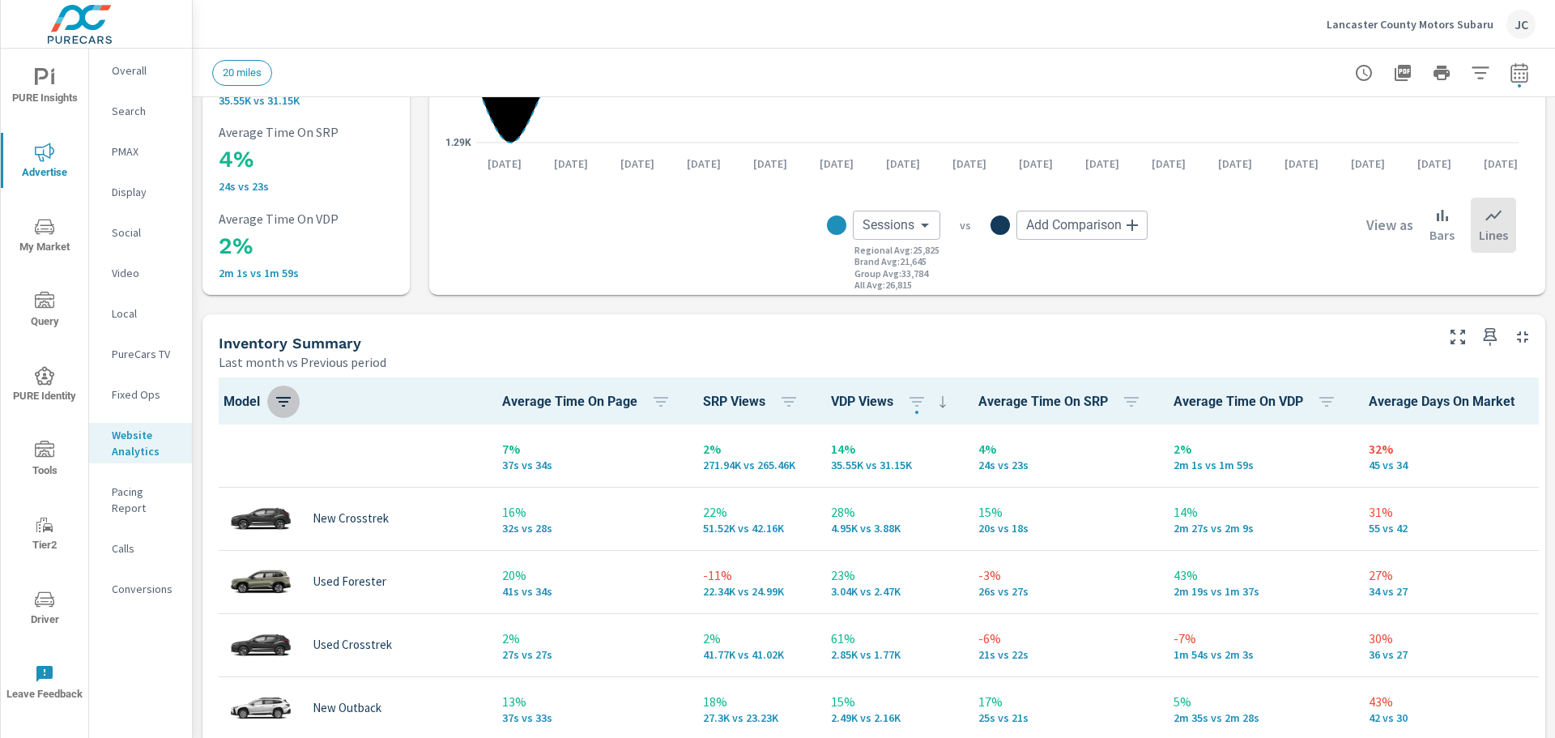
click at [279, 402] on icon "button" at bounding box center [283, 401] width 19 height 19
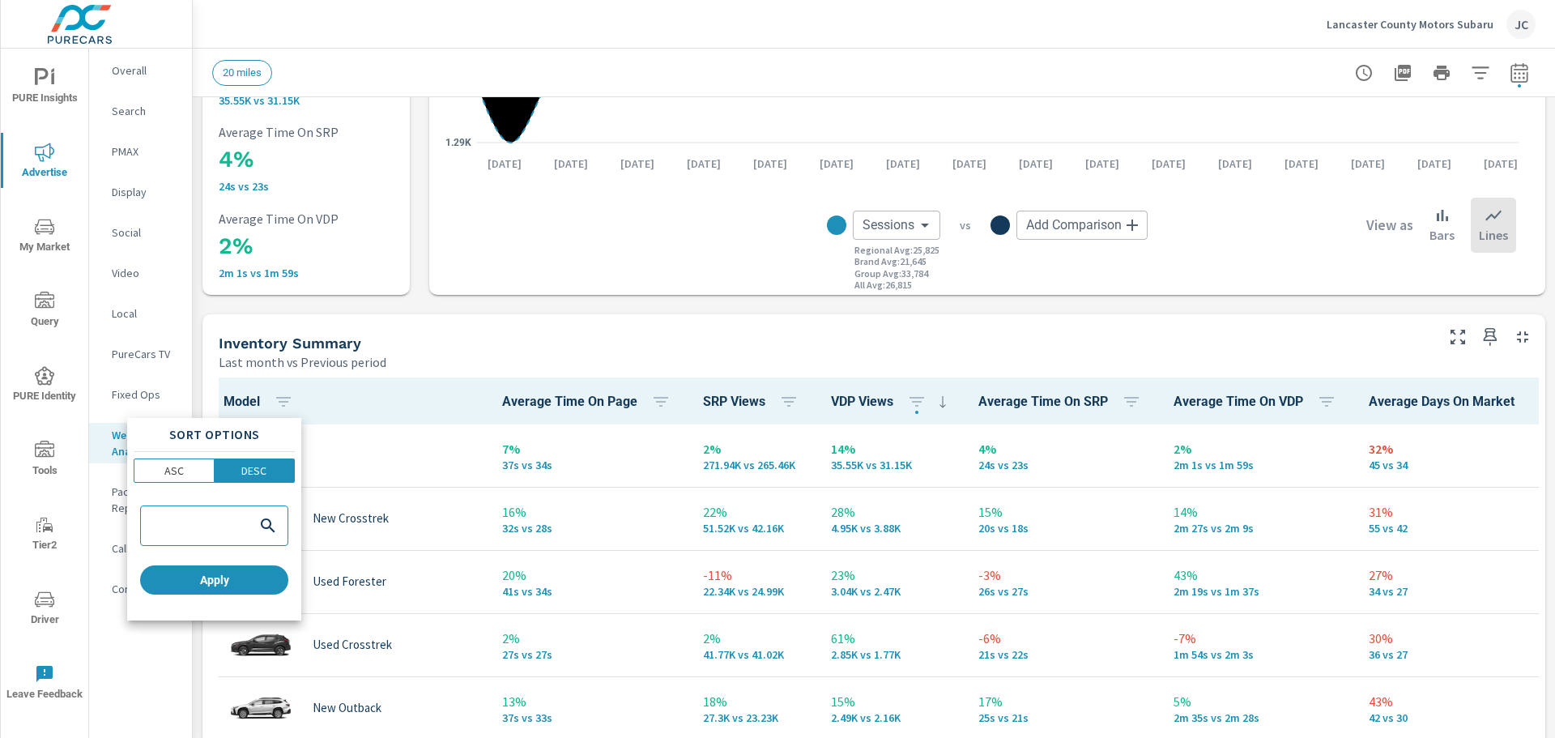
click at [431, 330] on div at bounding box center [777, 369] width 1555 height 738
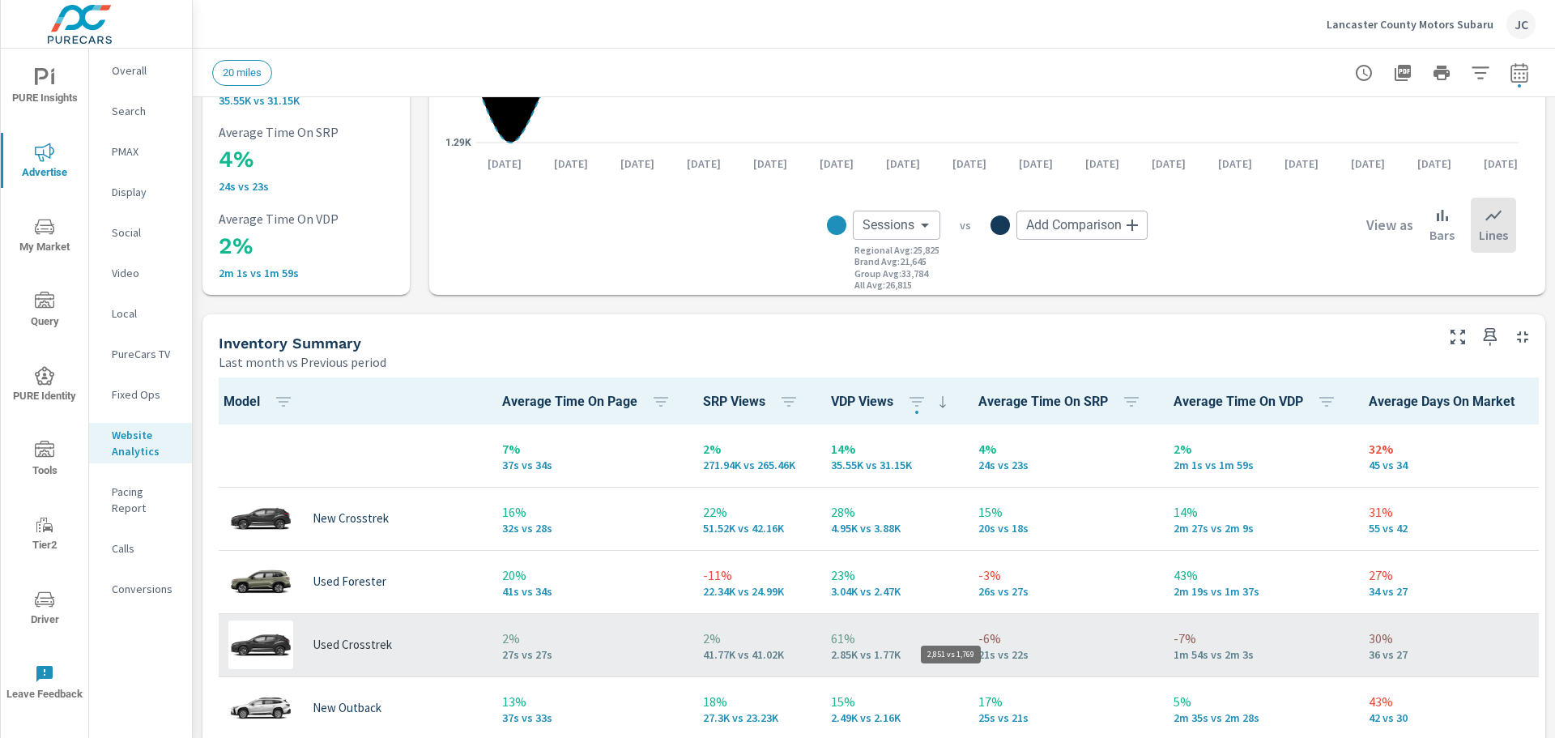
scroll to position [81, 0]
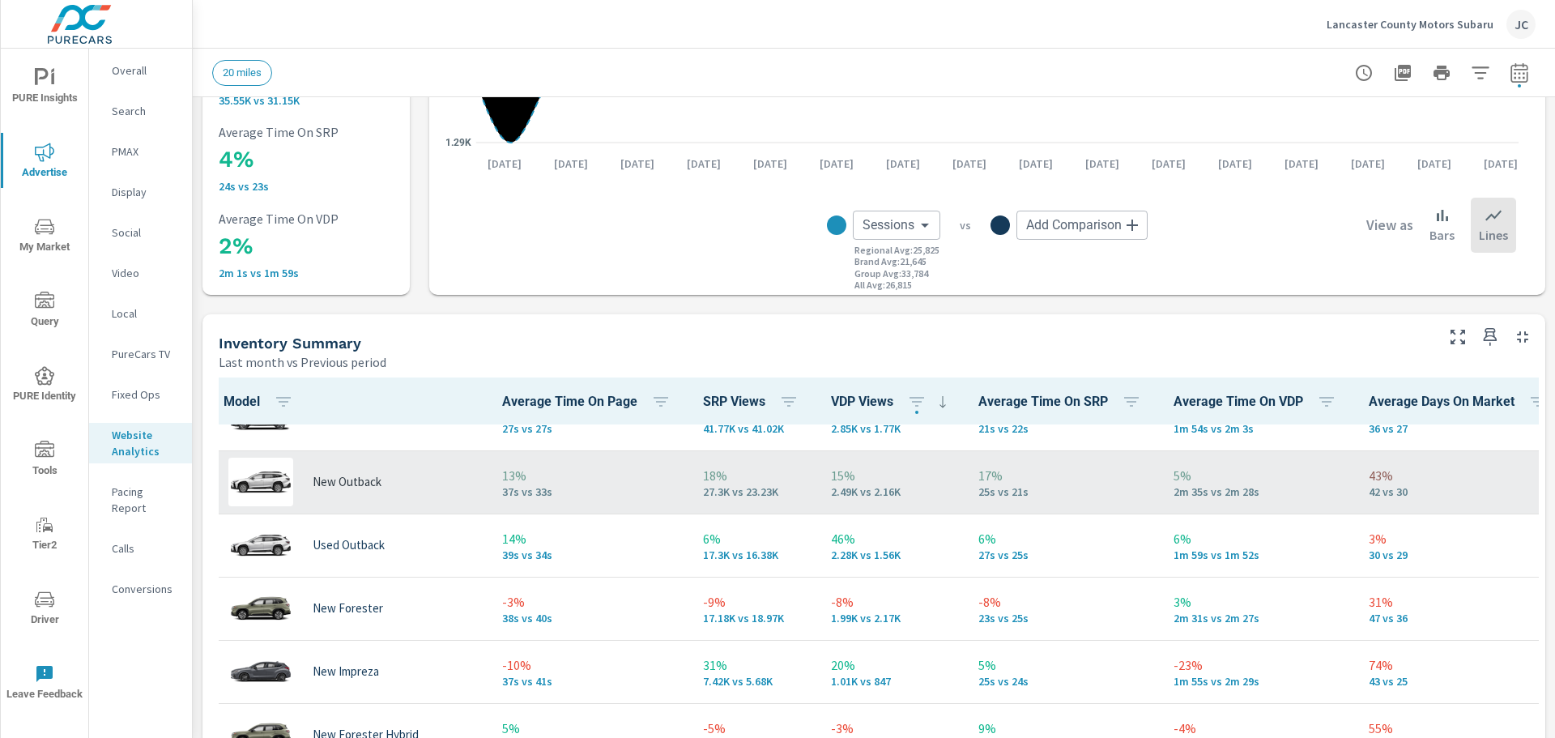
scroll to position [243, 0]
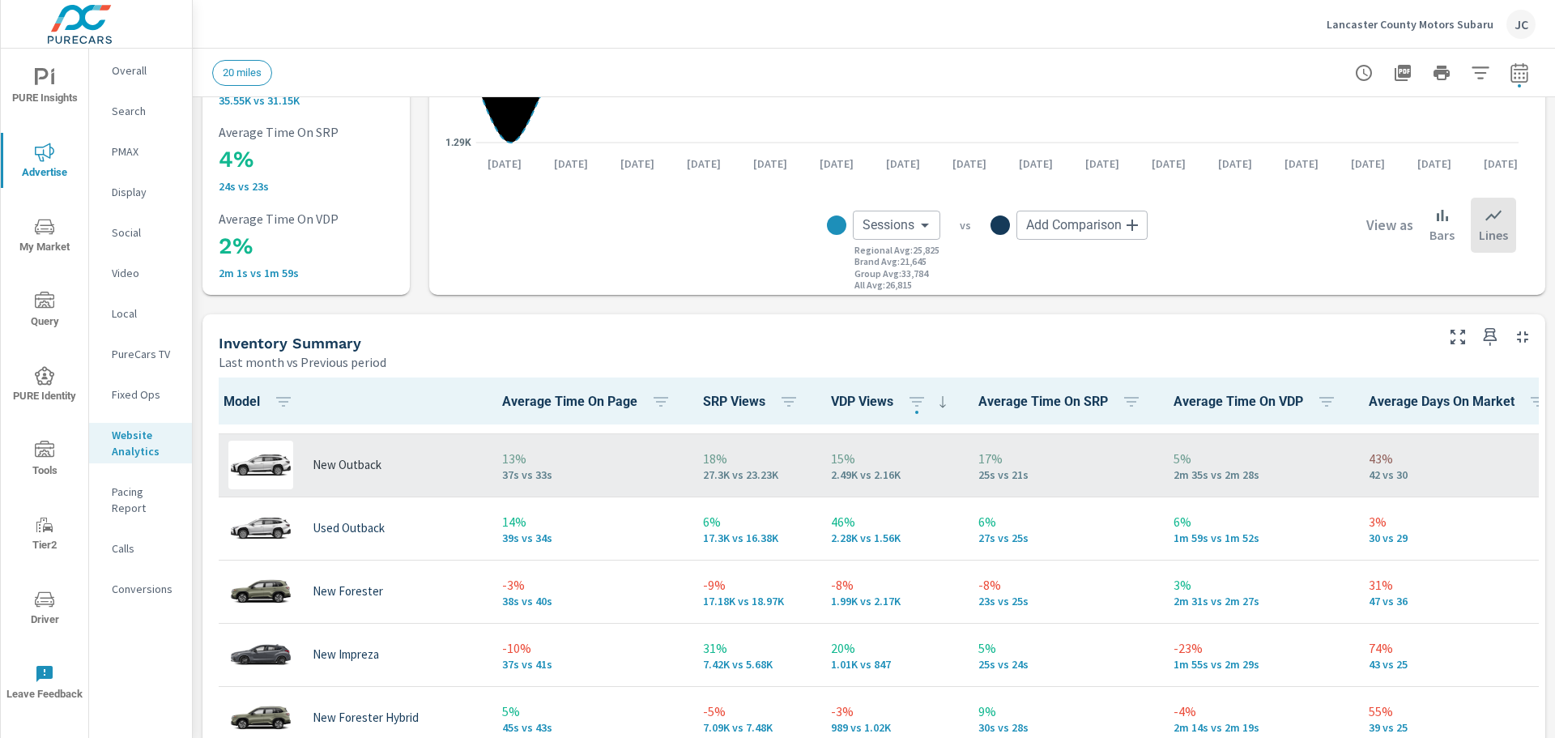
scroll to position [324, 0]
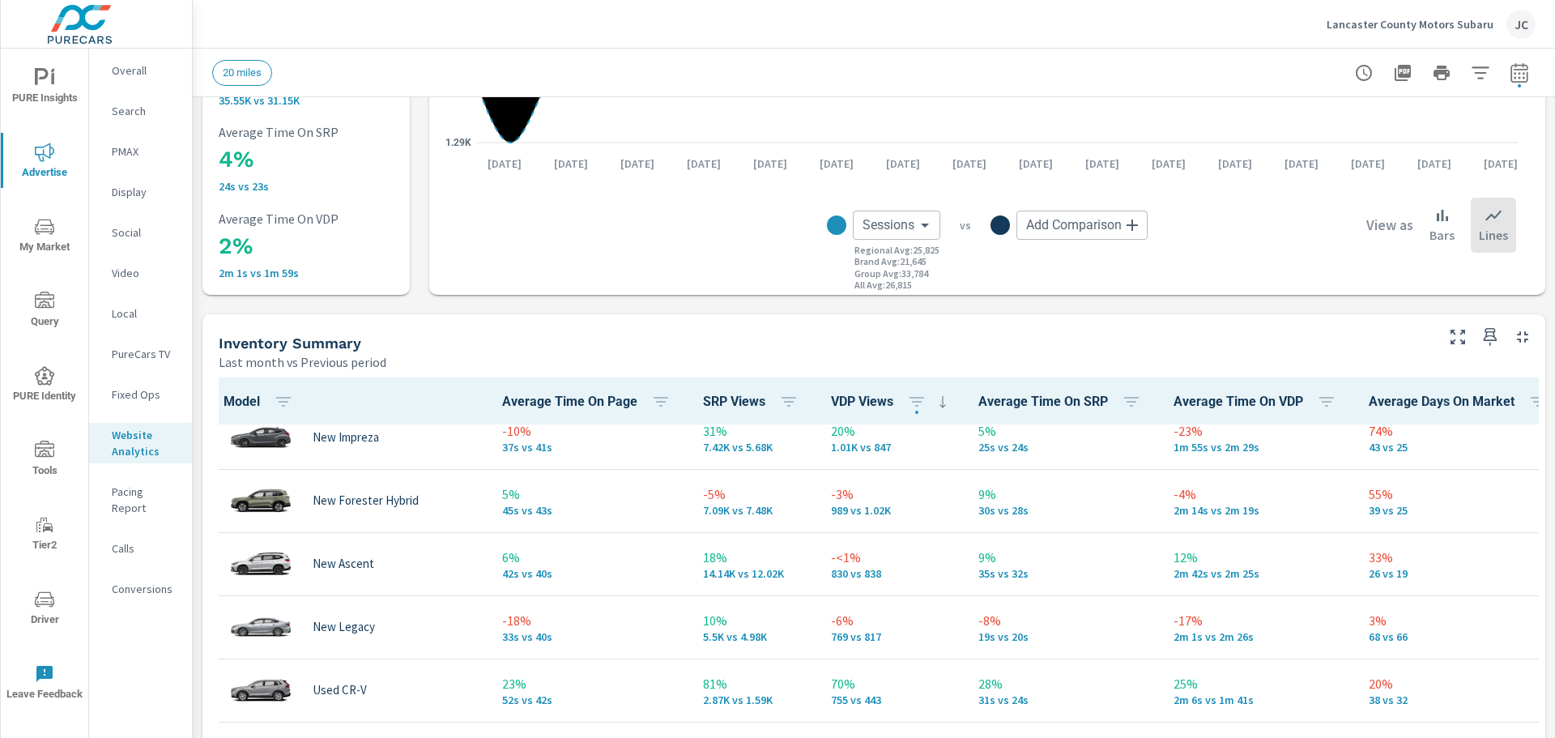
scroll to position [486, 0]
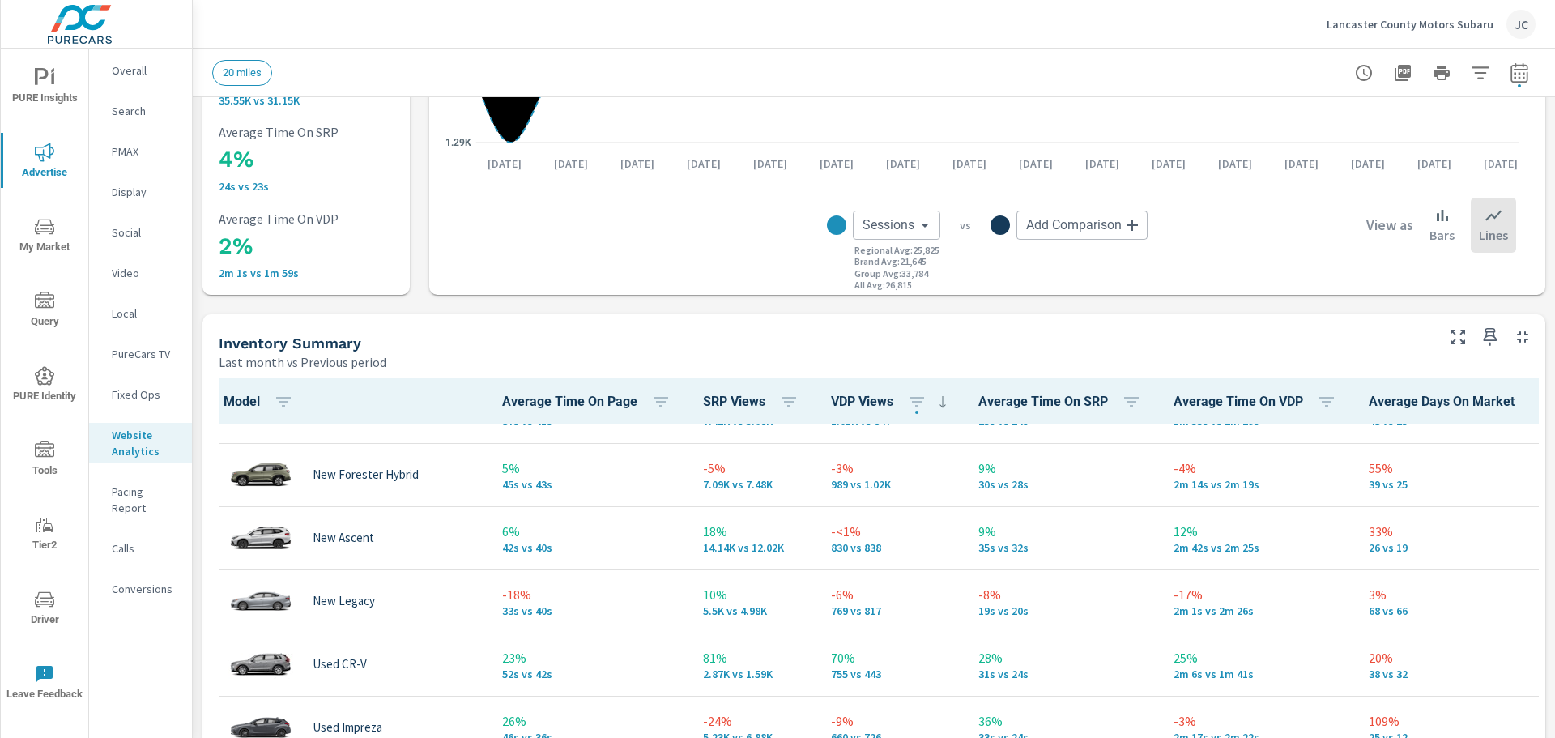
scroll to position [567, 0]
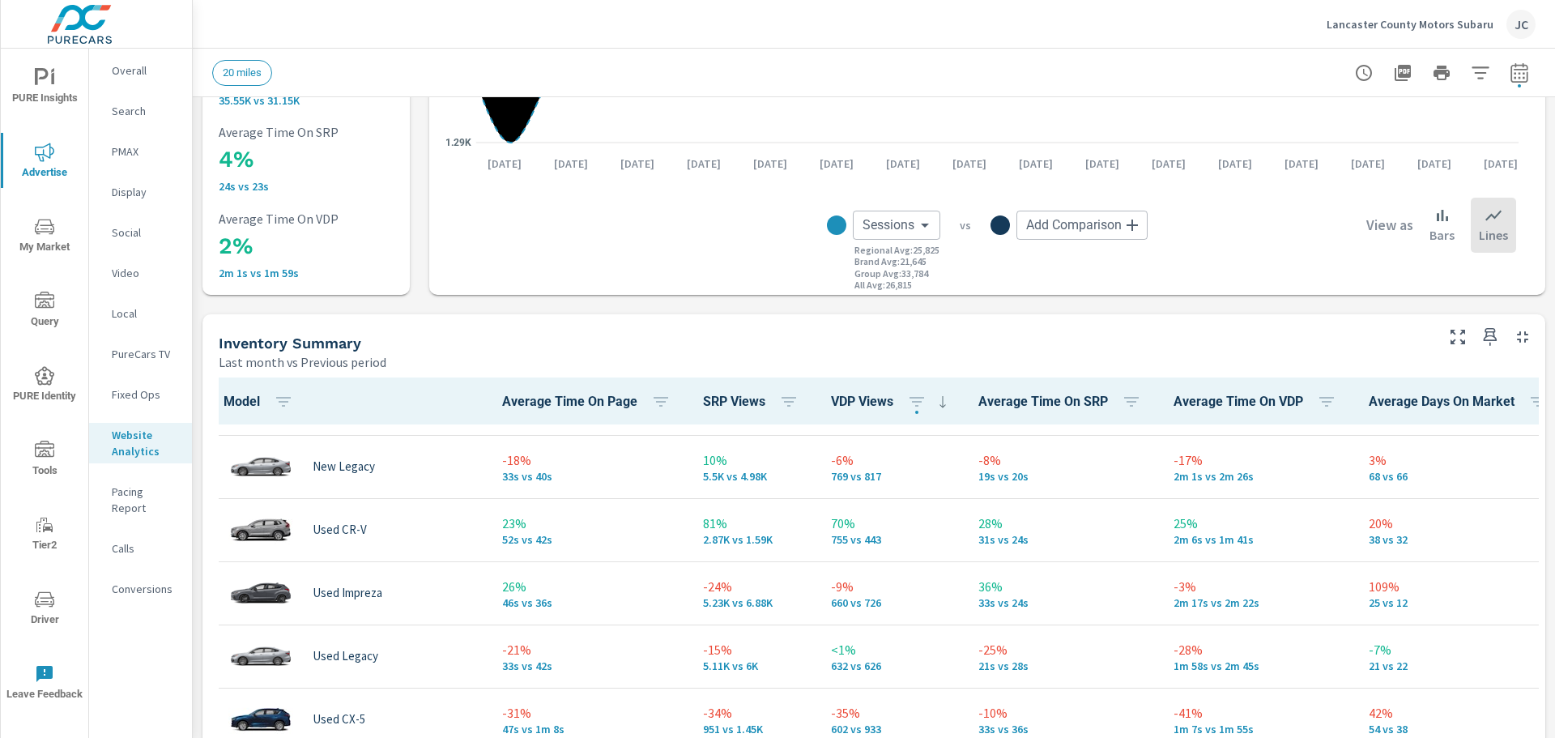
scroll to position [648, 0]
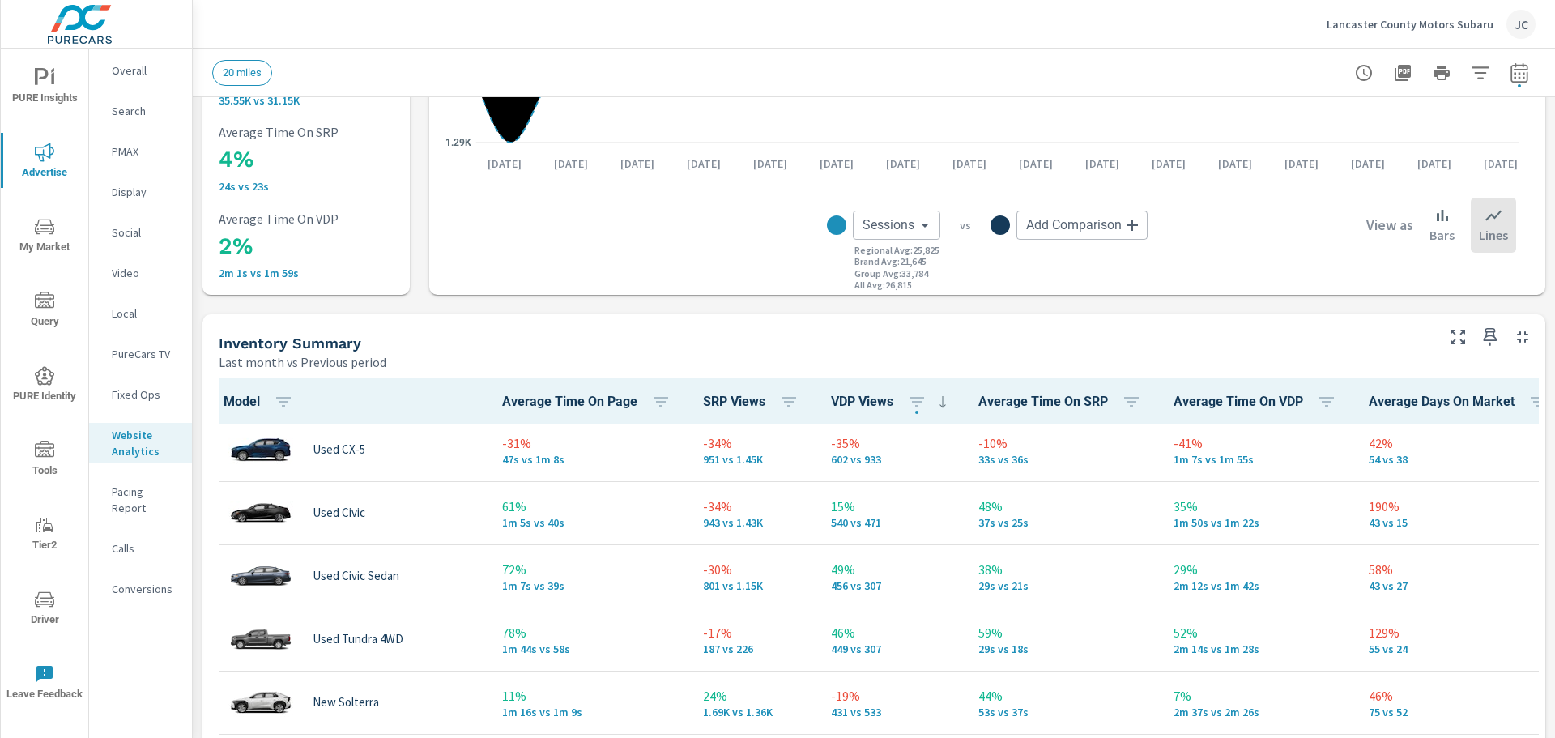
scroll to position [891, 0]
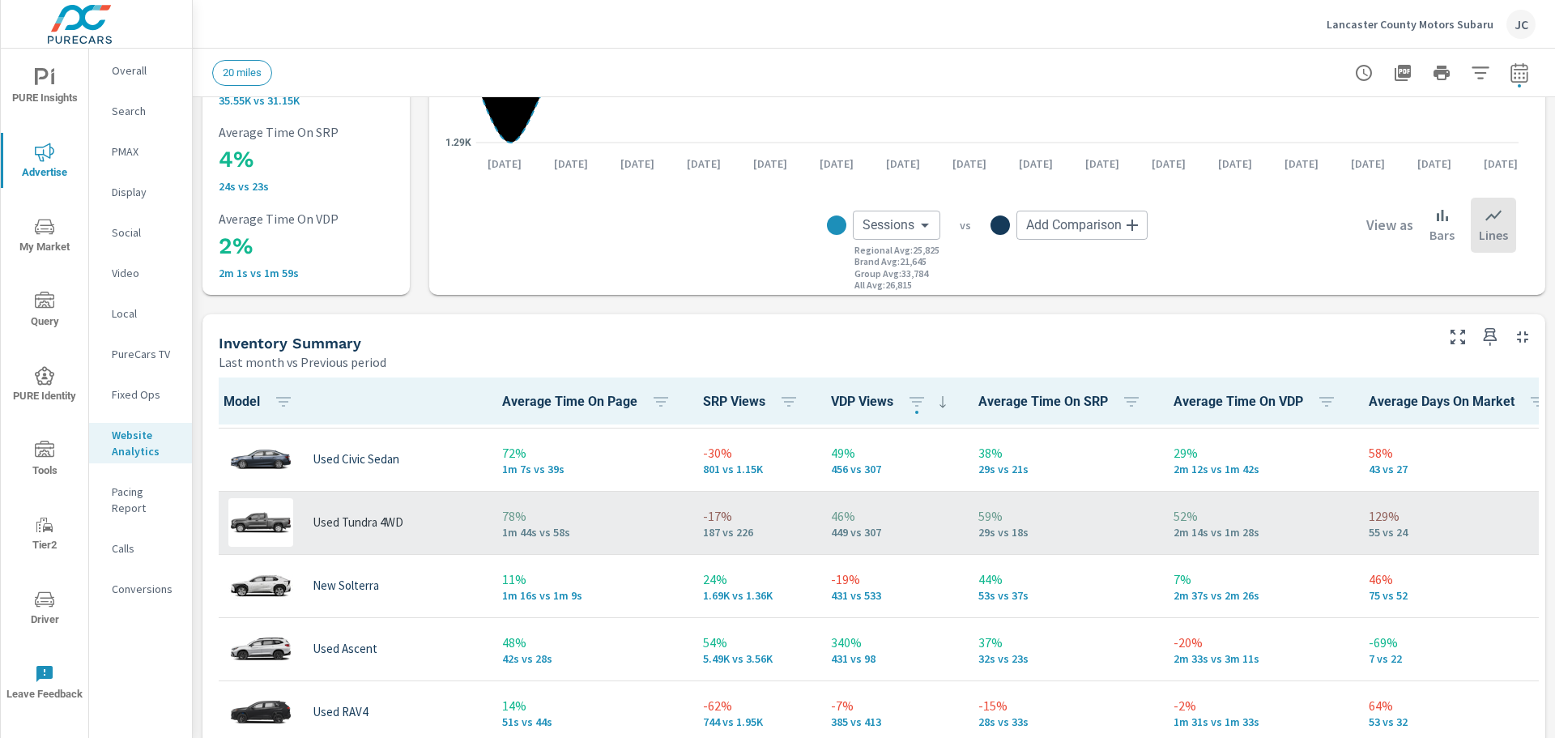
scroll to position [1053, 0]
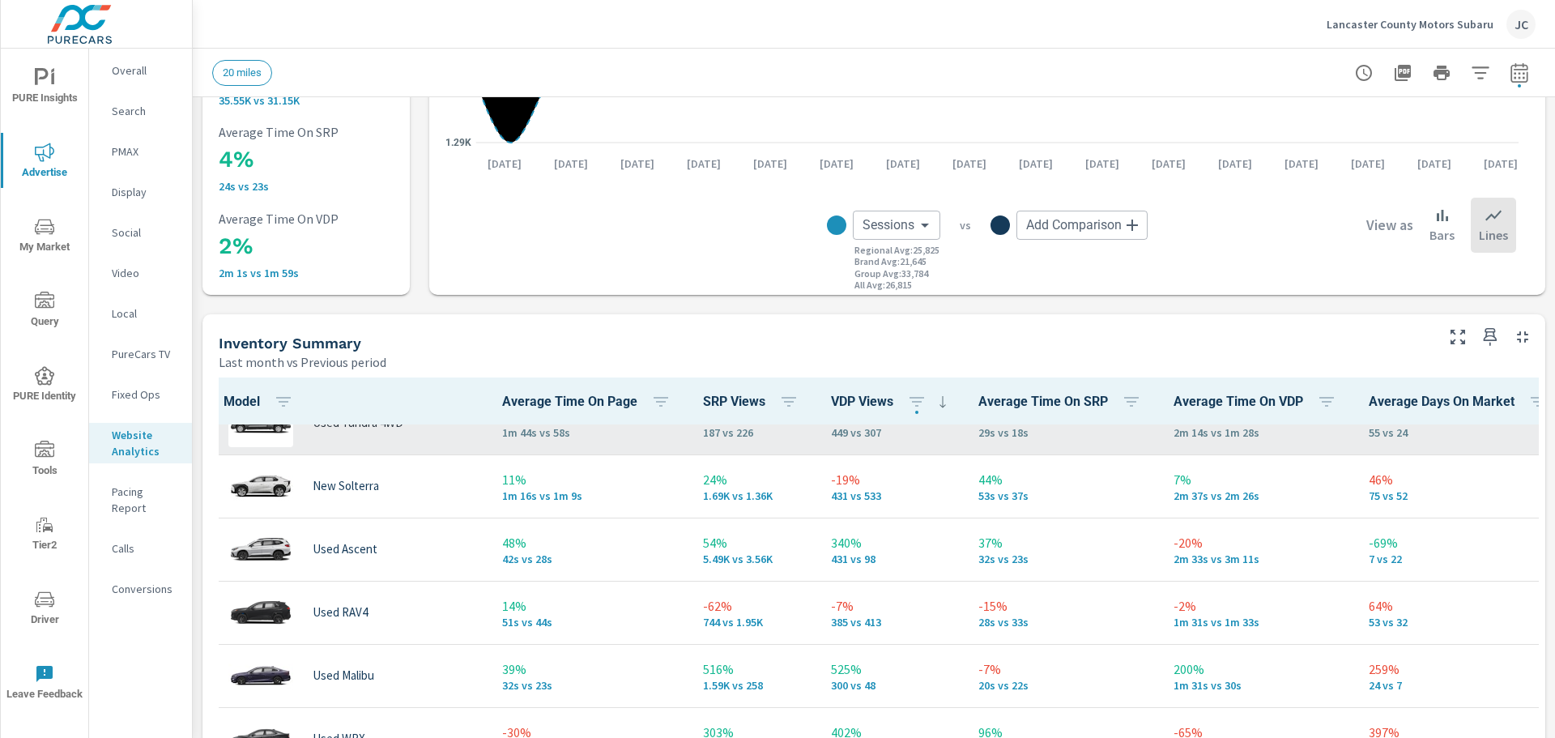
scroll to position [1134, 0]
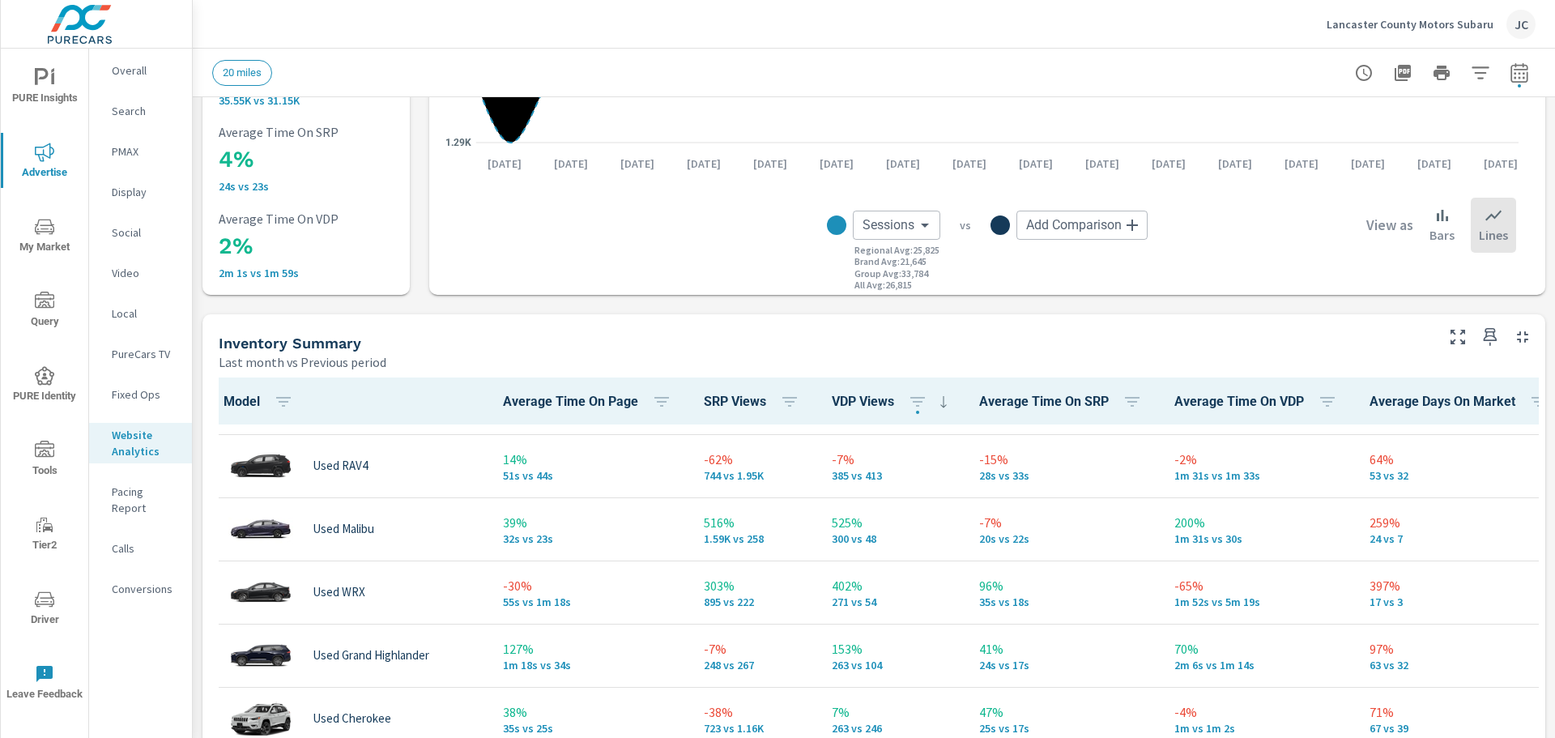
scroll to position [1296, 0]
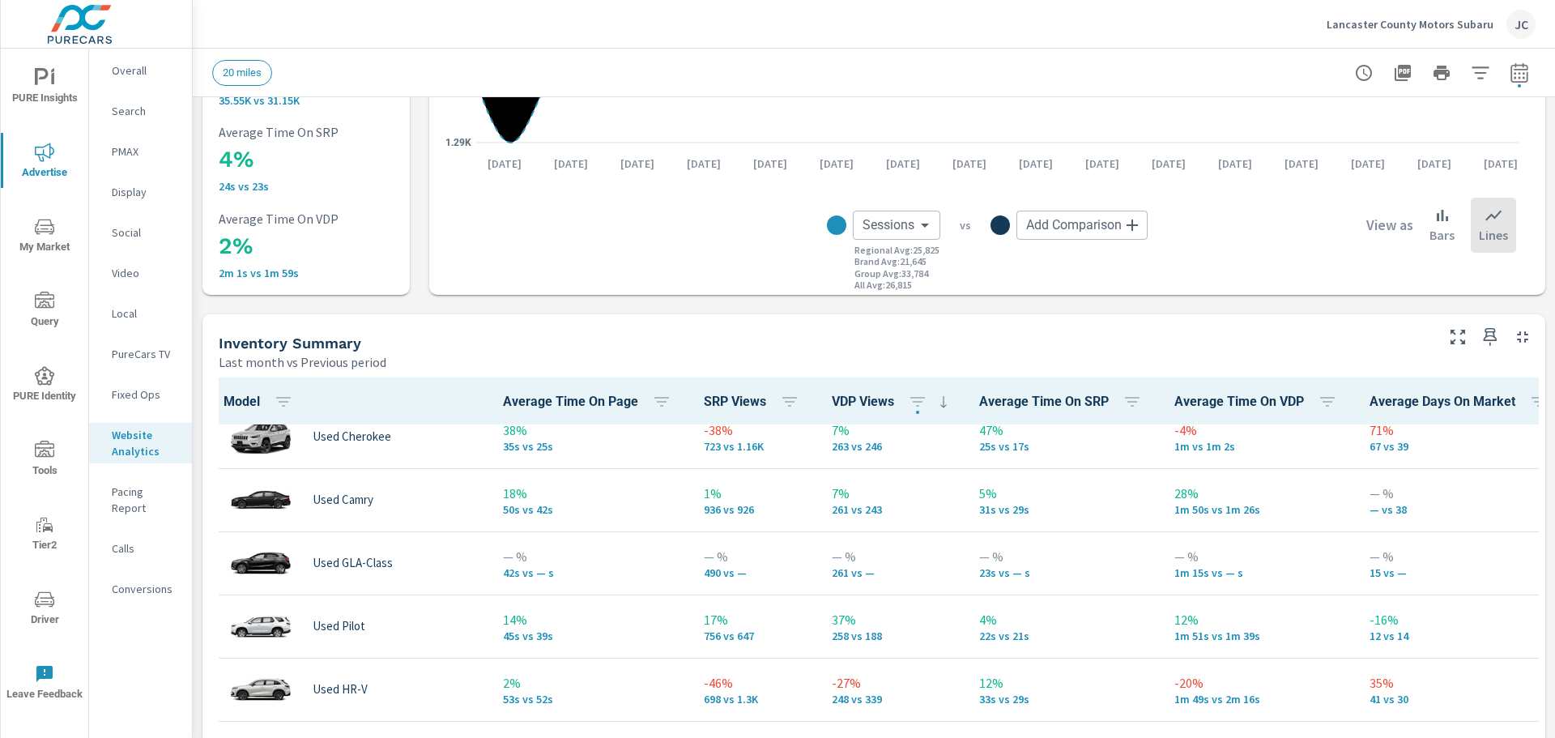
scroll to position [1539, 0]
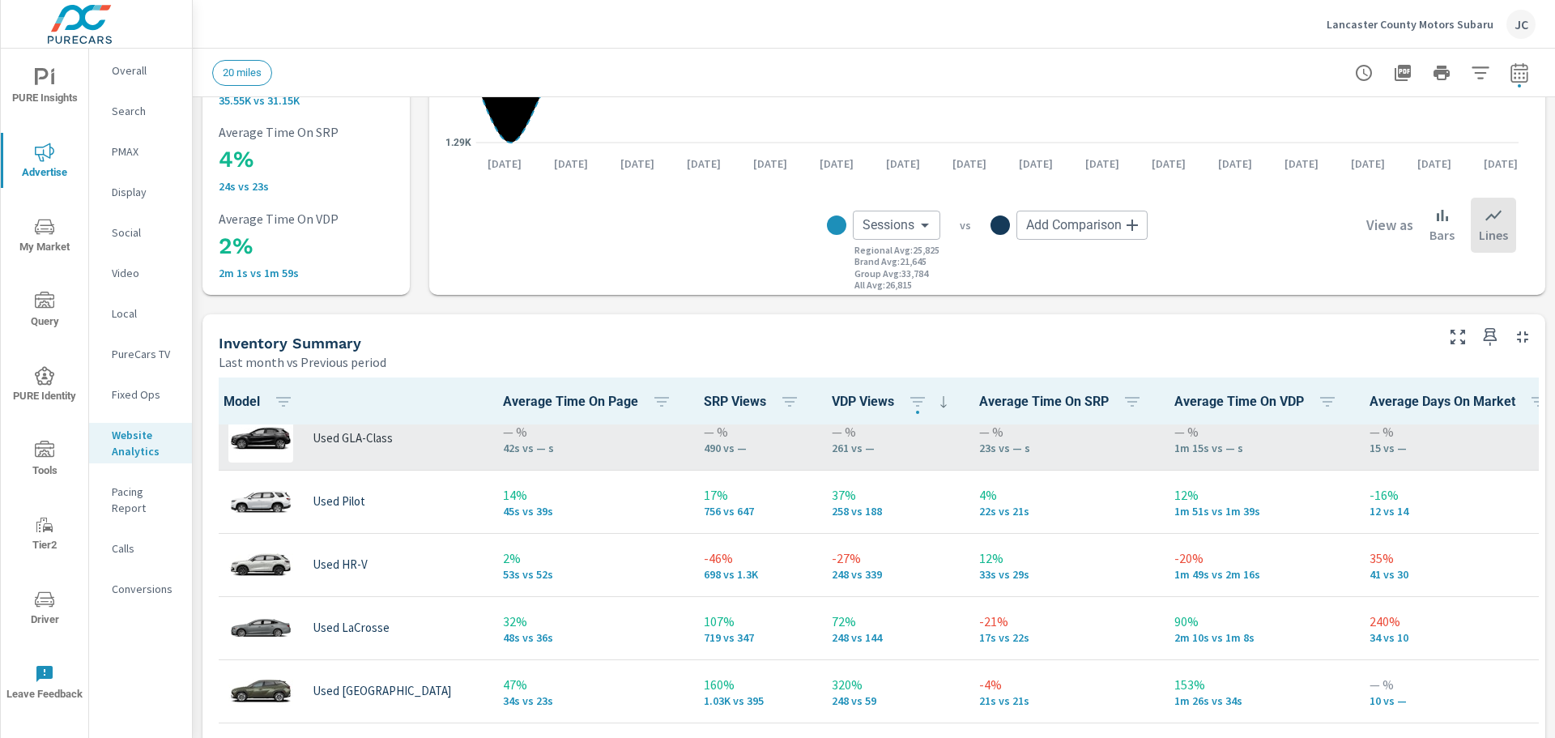
scroll to position [1782, 0]
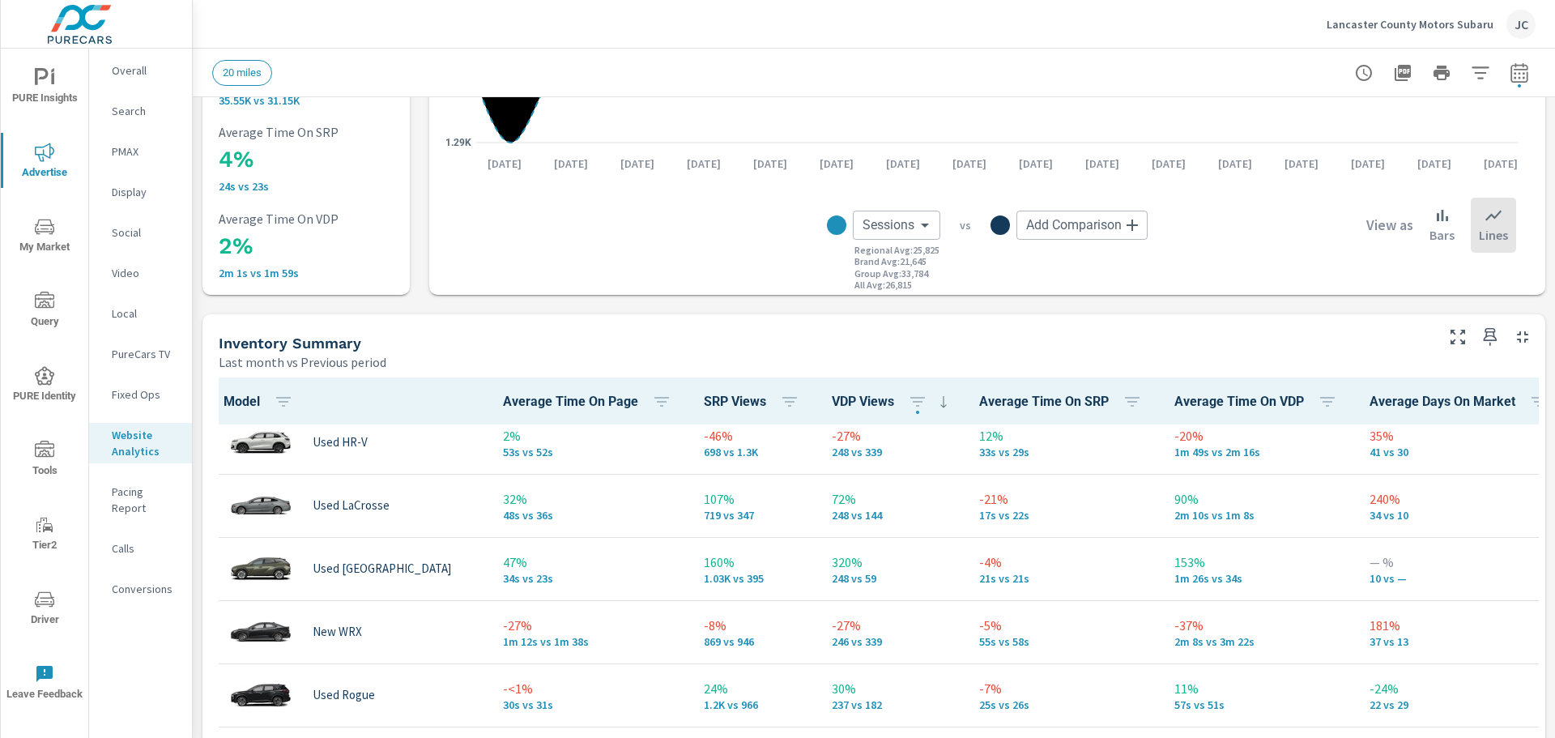
scroll to position [2187, 0]
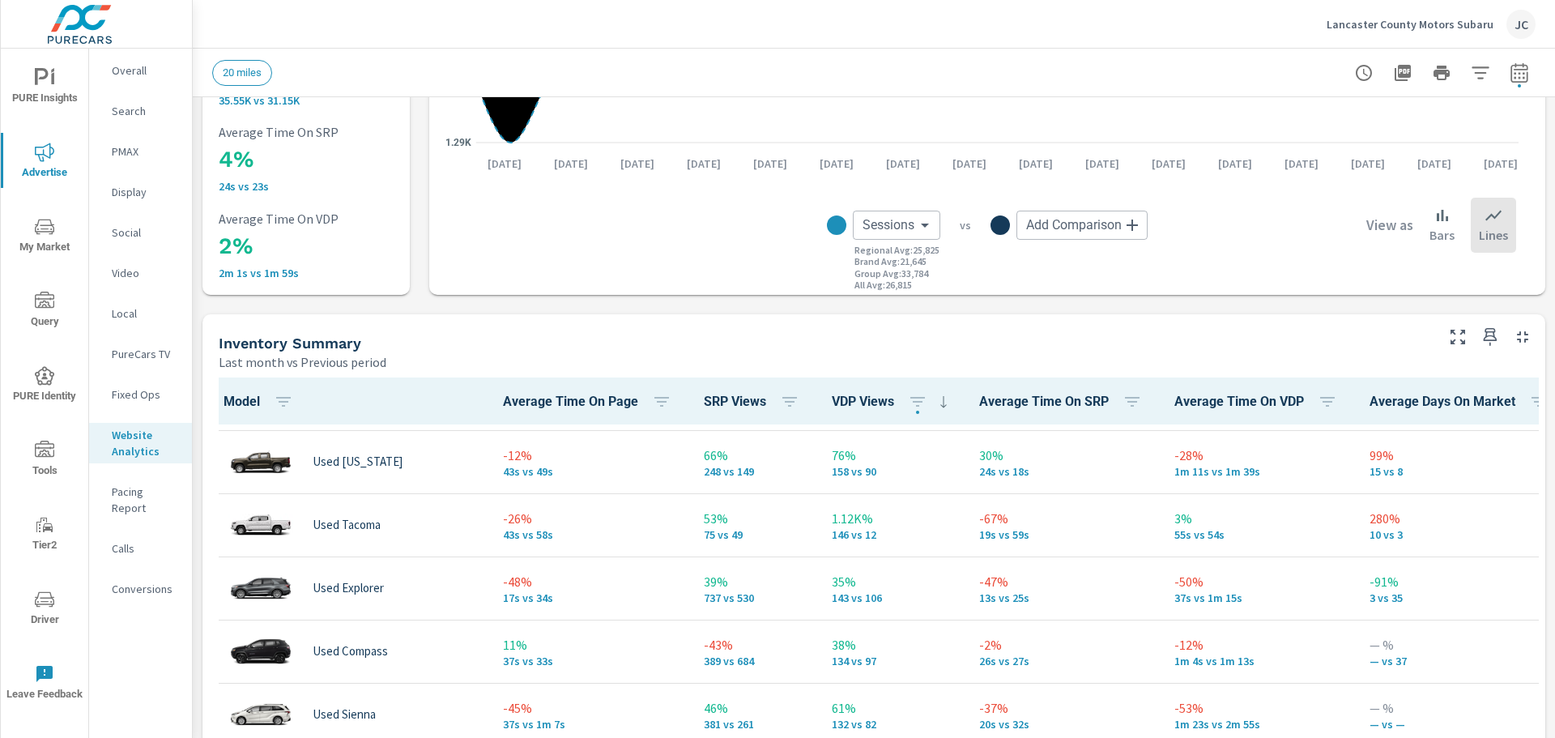
scroll to position [2592, 0]
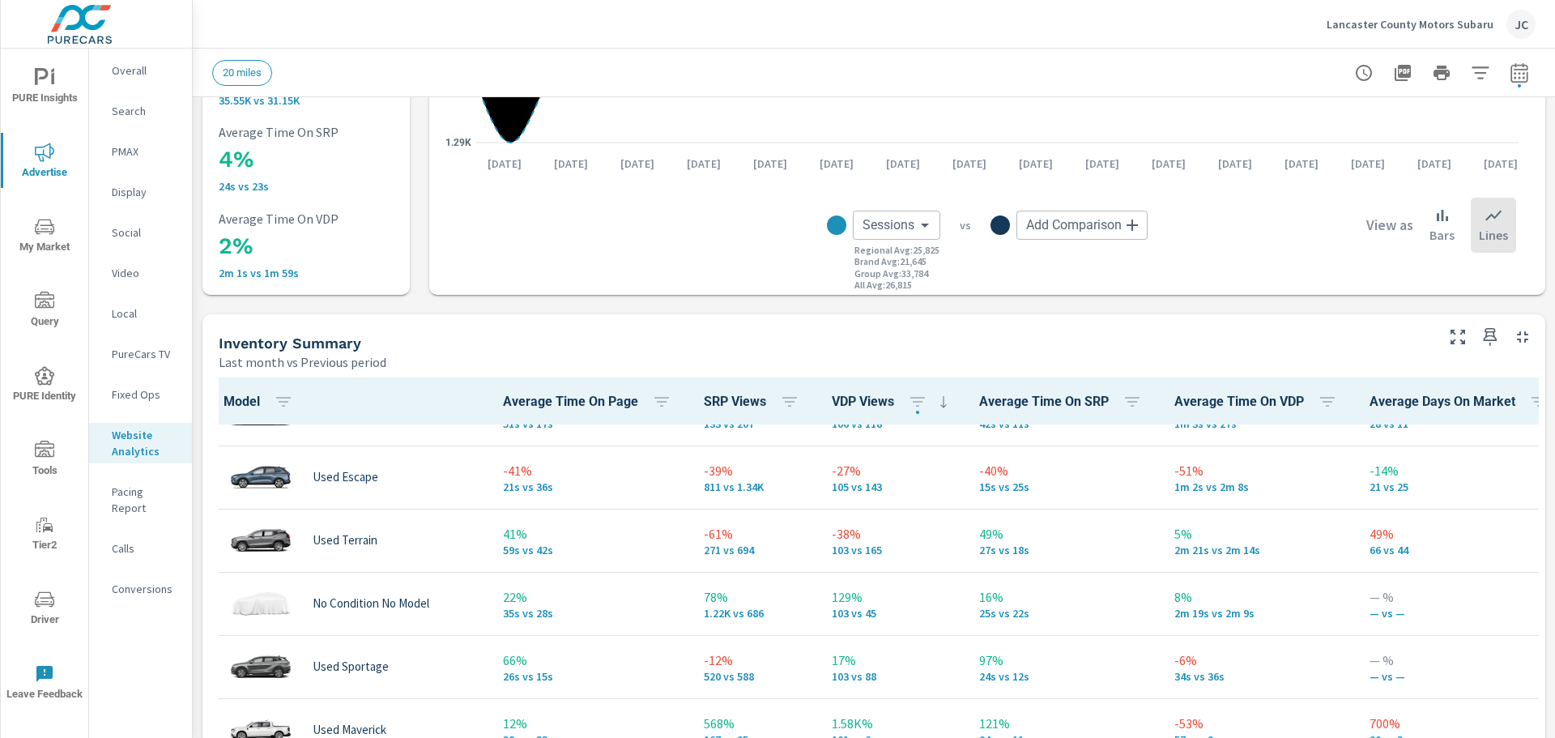
scroll to position [3078, 0]
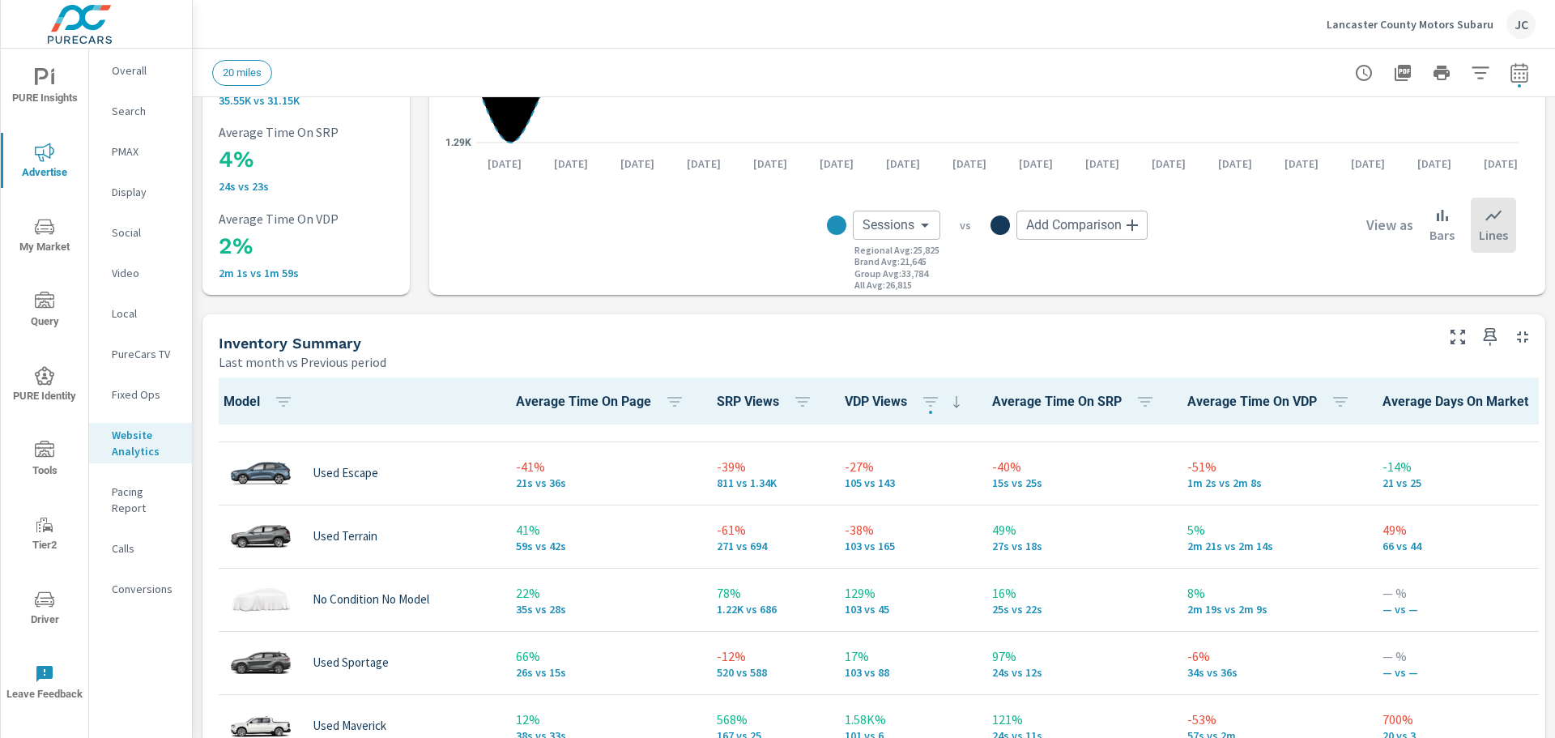
scroll to position [3159, 0]
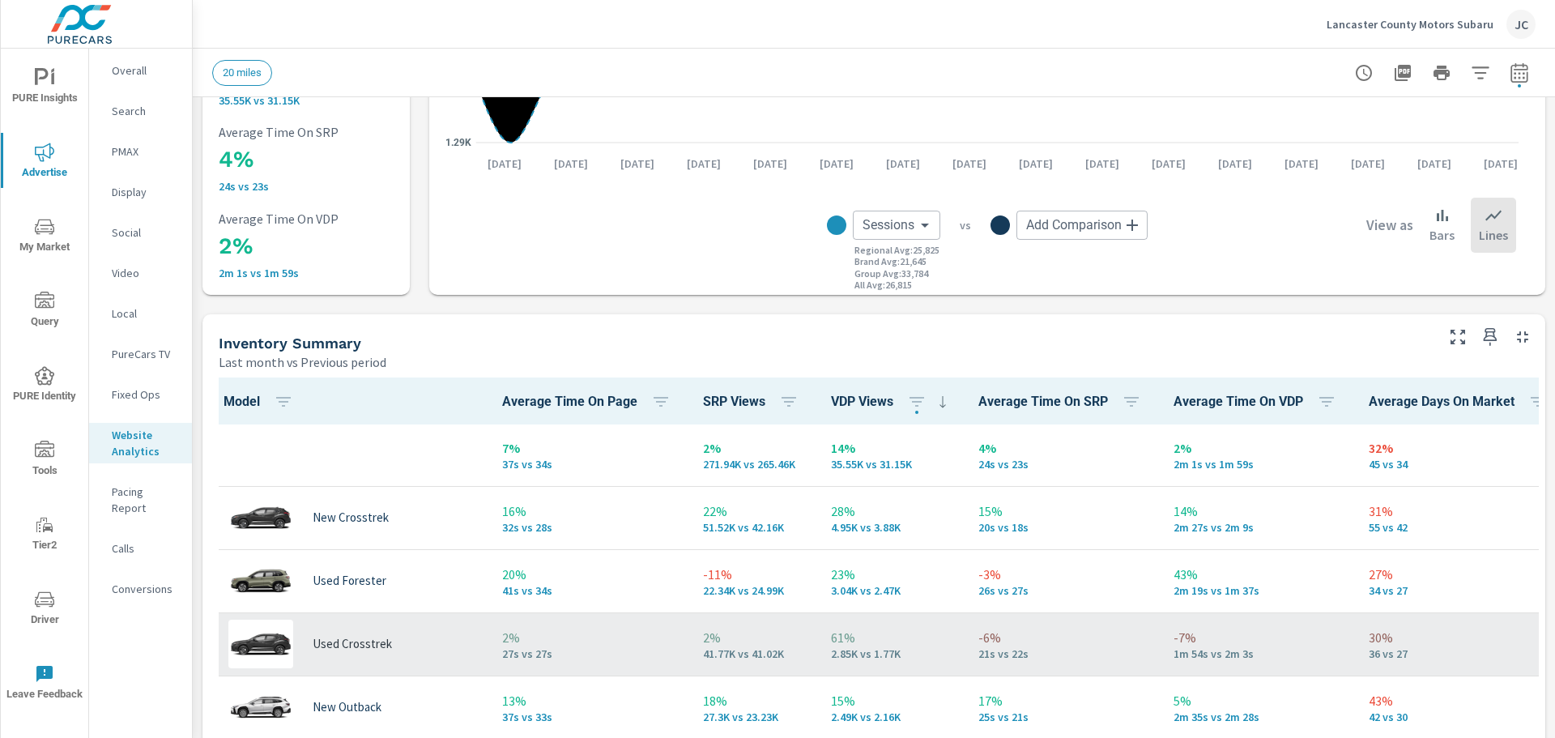
scroll to position [82, 0]
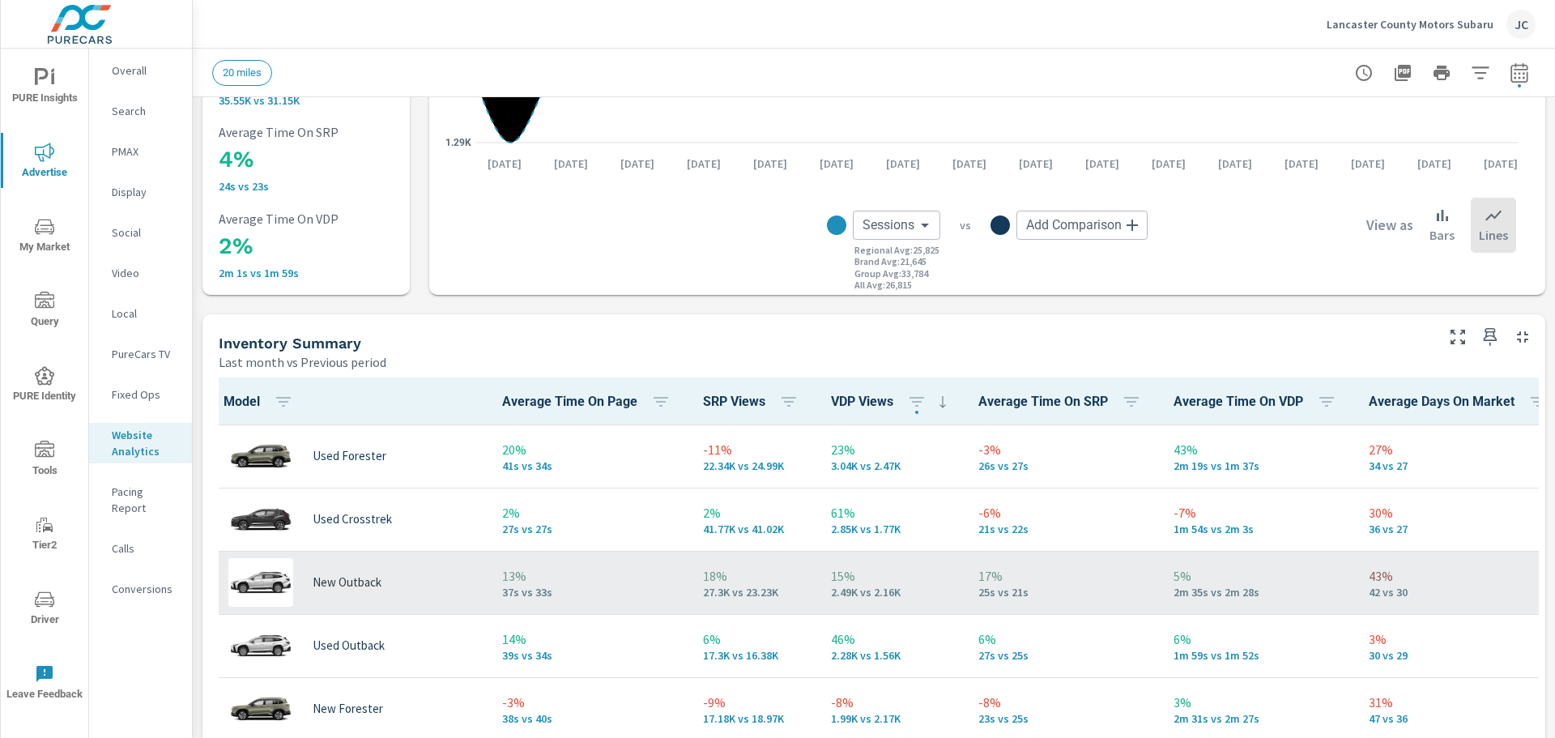
scroll to position [163, 0]
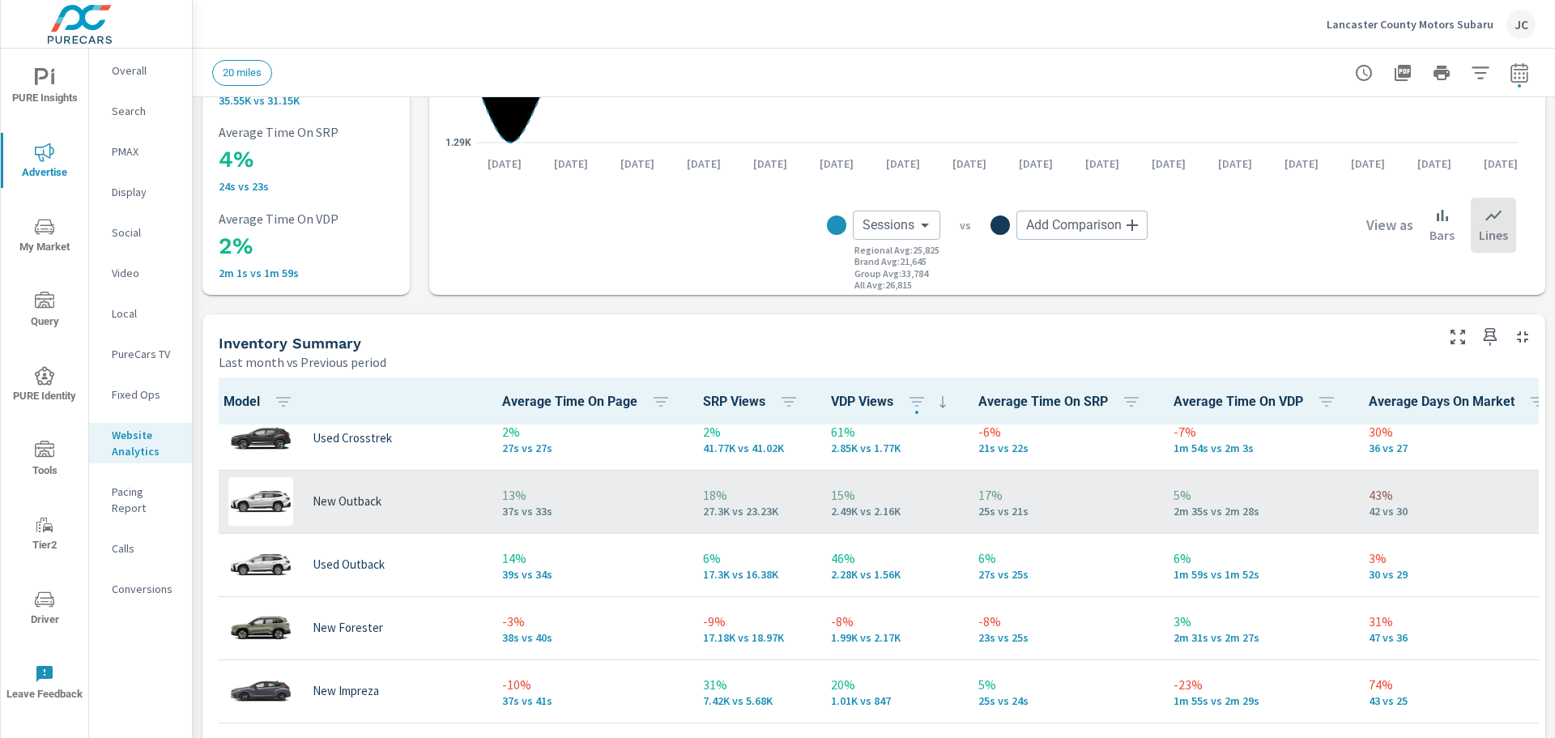
scroll to position [244, 0]
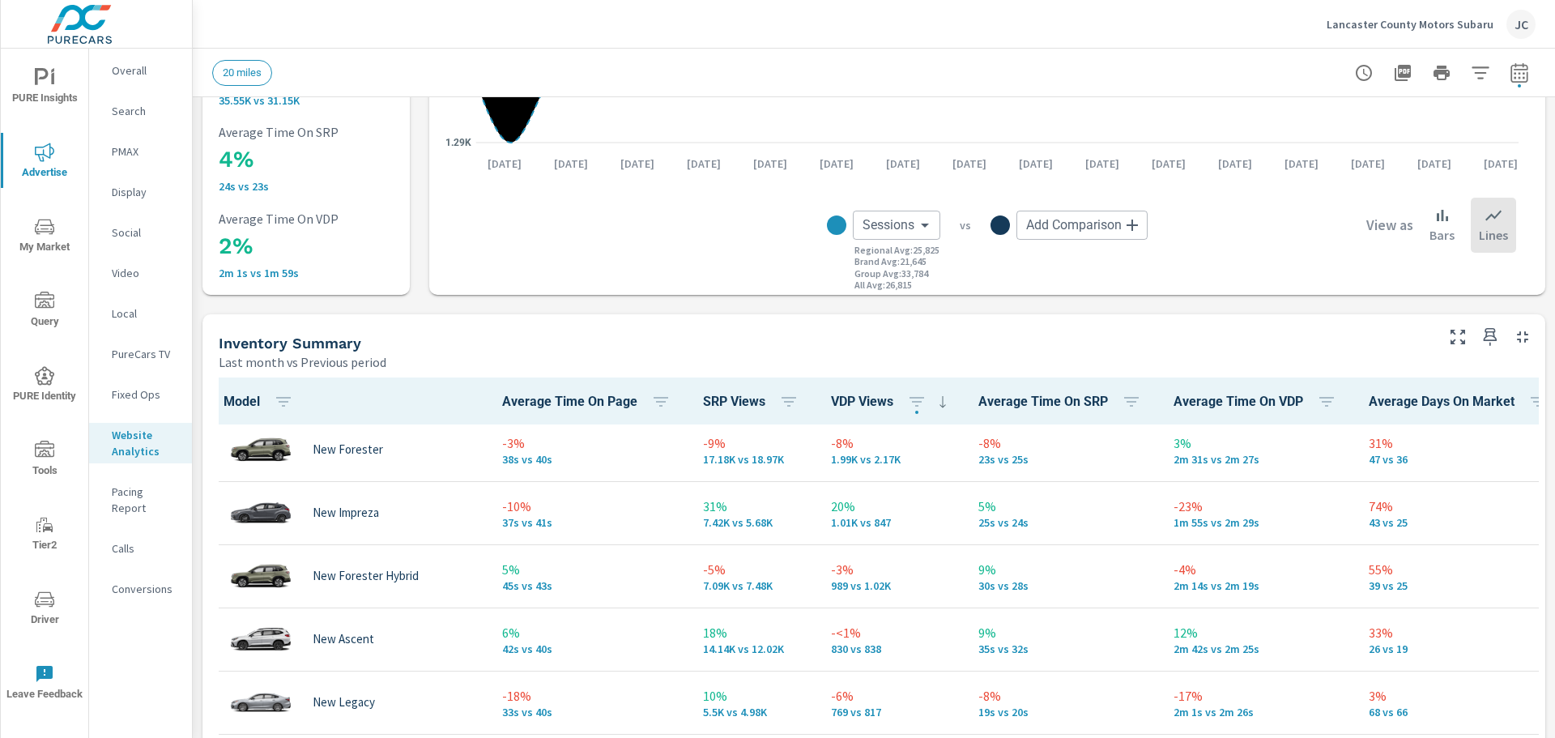
scroll to position [406, 0]
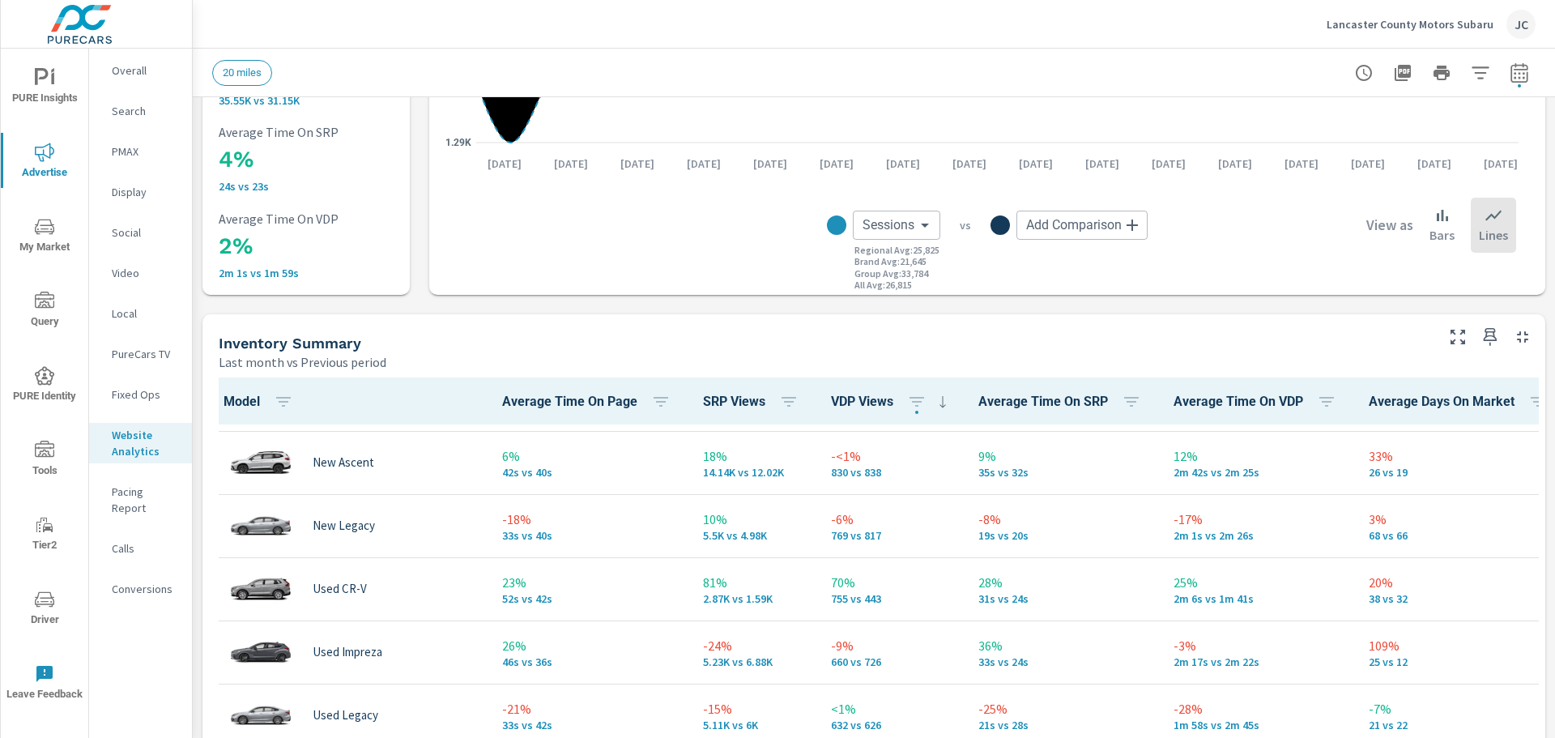
scroll to position [568, 0]
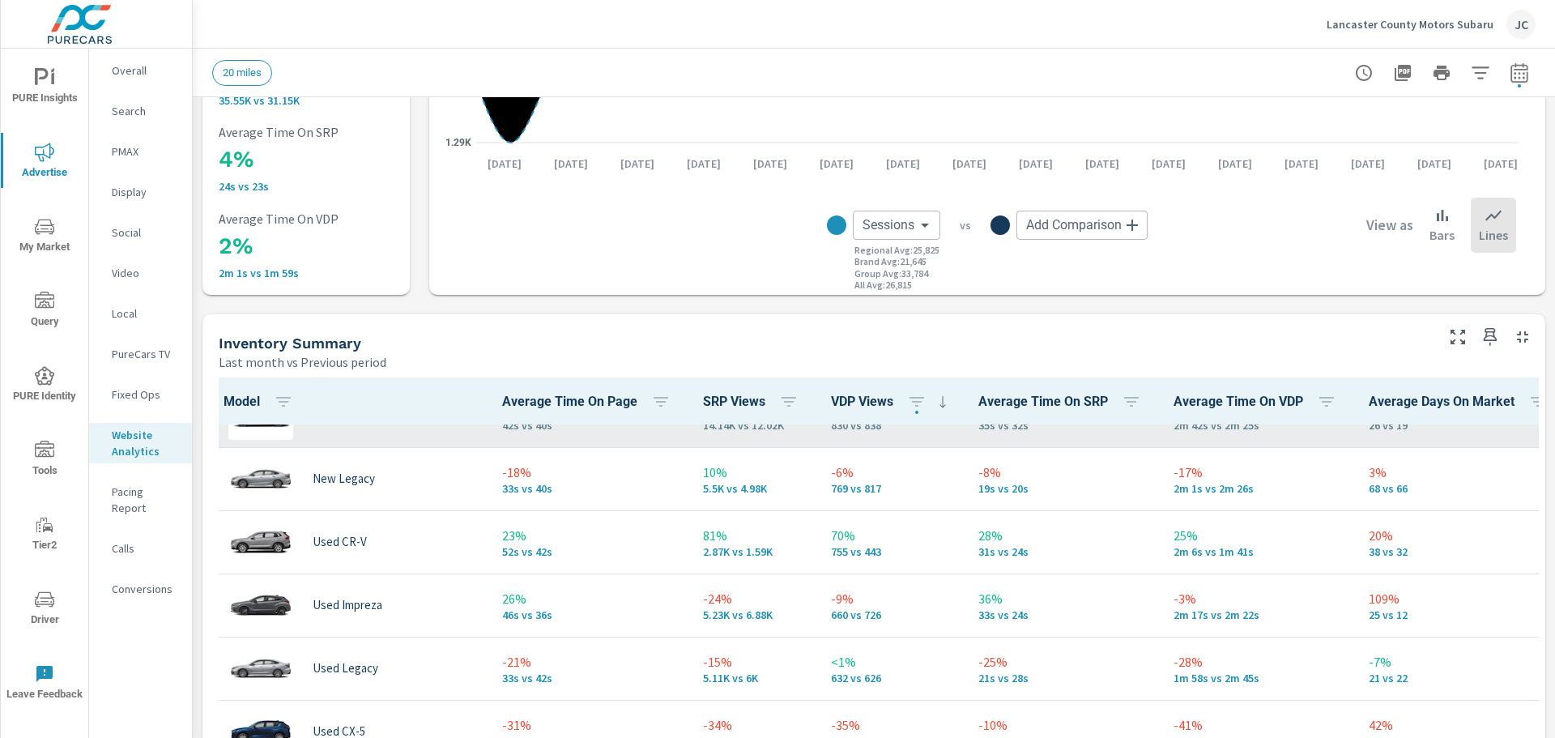
scroll to position [406, 0]
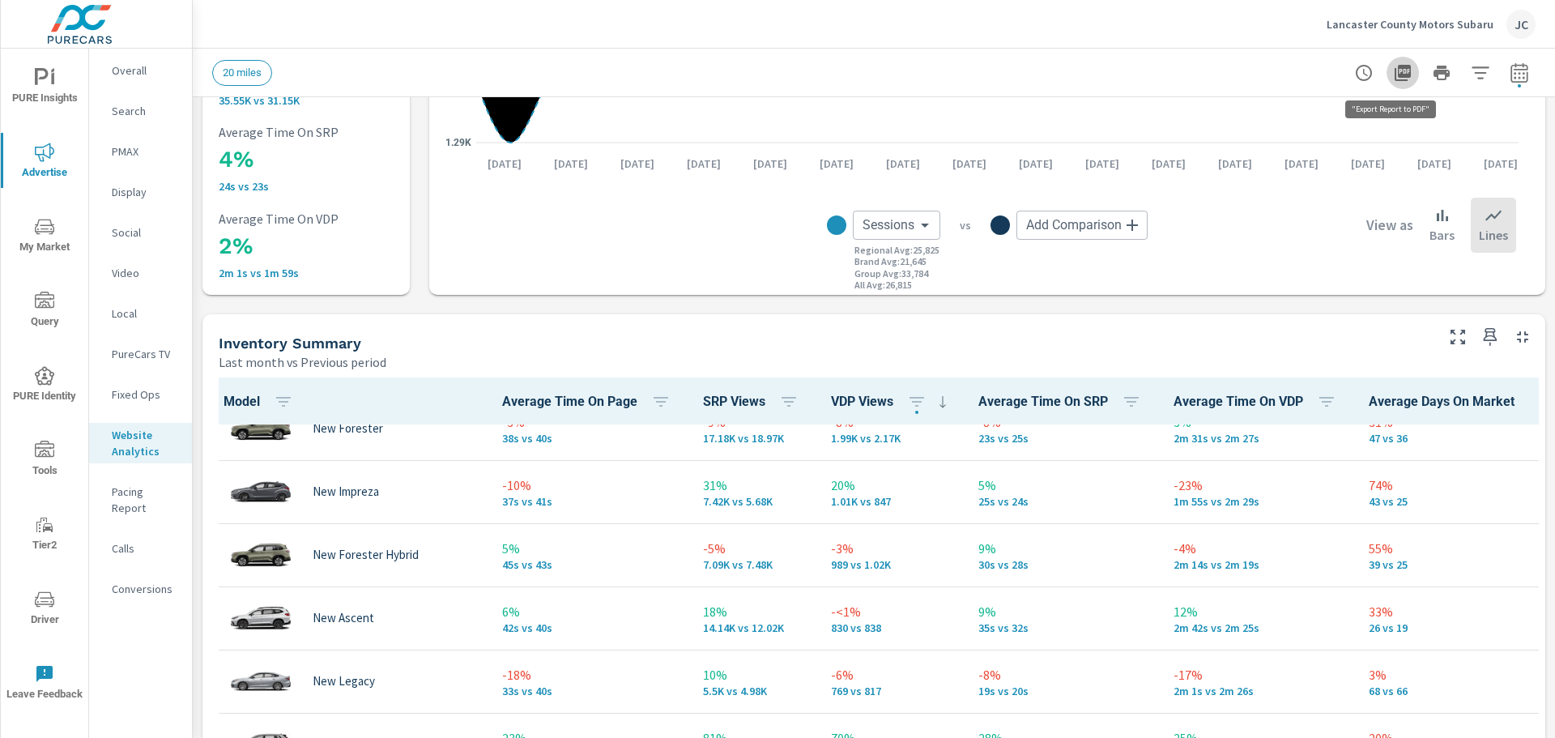
click at [1395, 71] on icon "button" at bounding box center [1403, 73] width 16 height 16
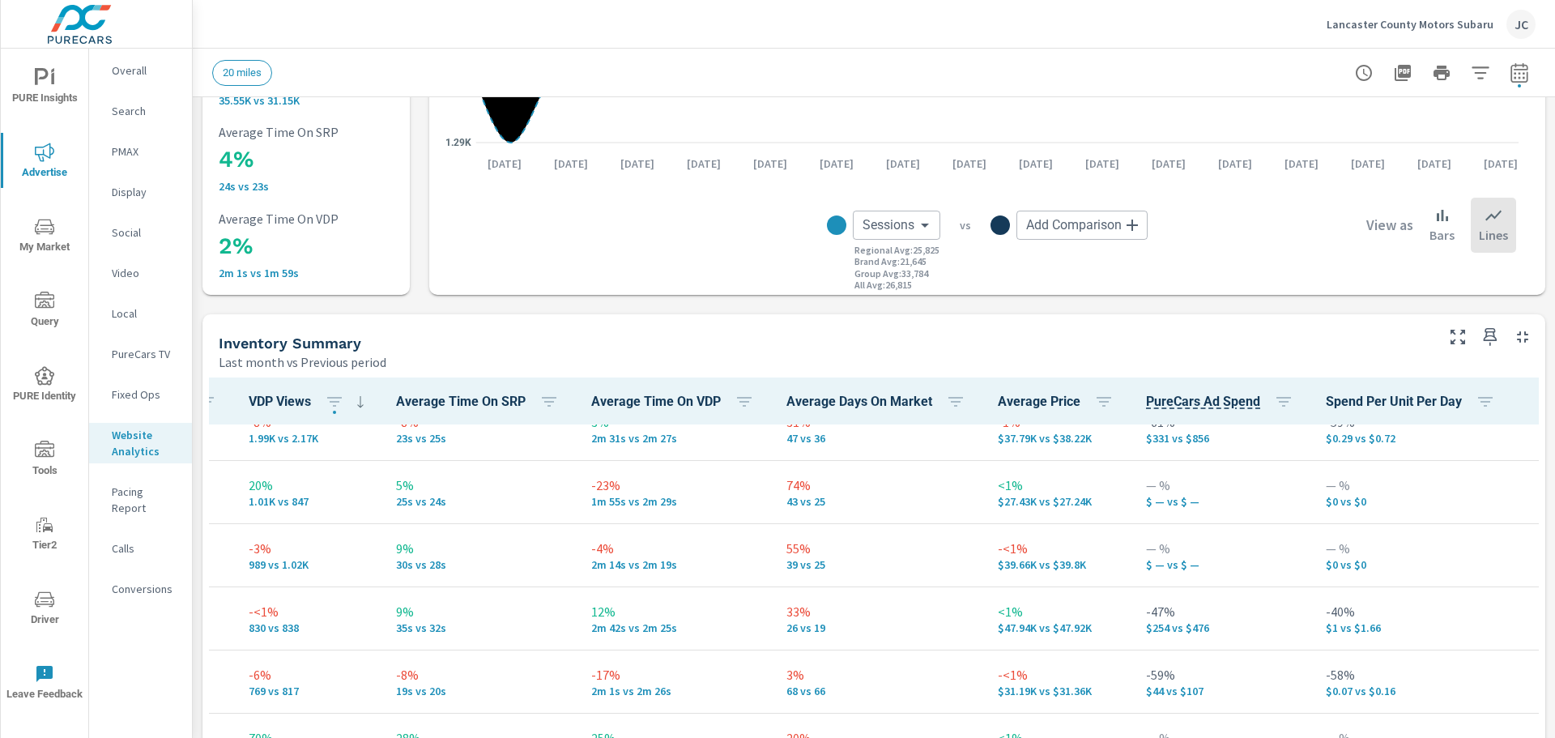
scroll to position [406, 587]
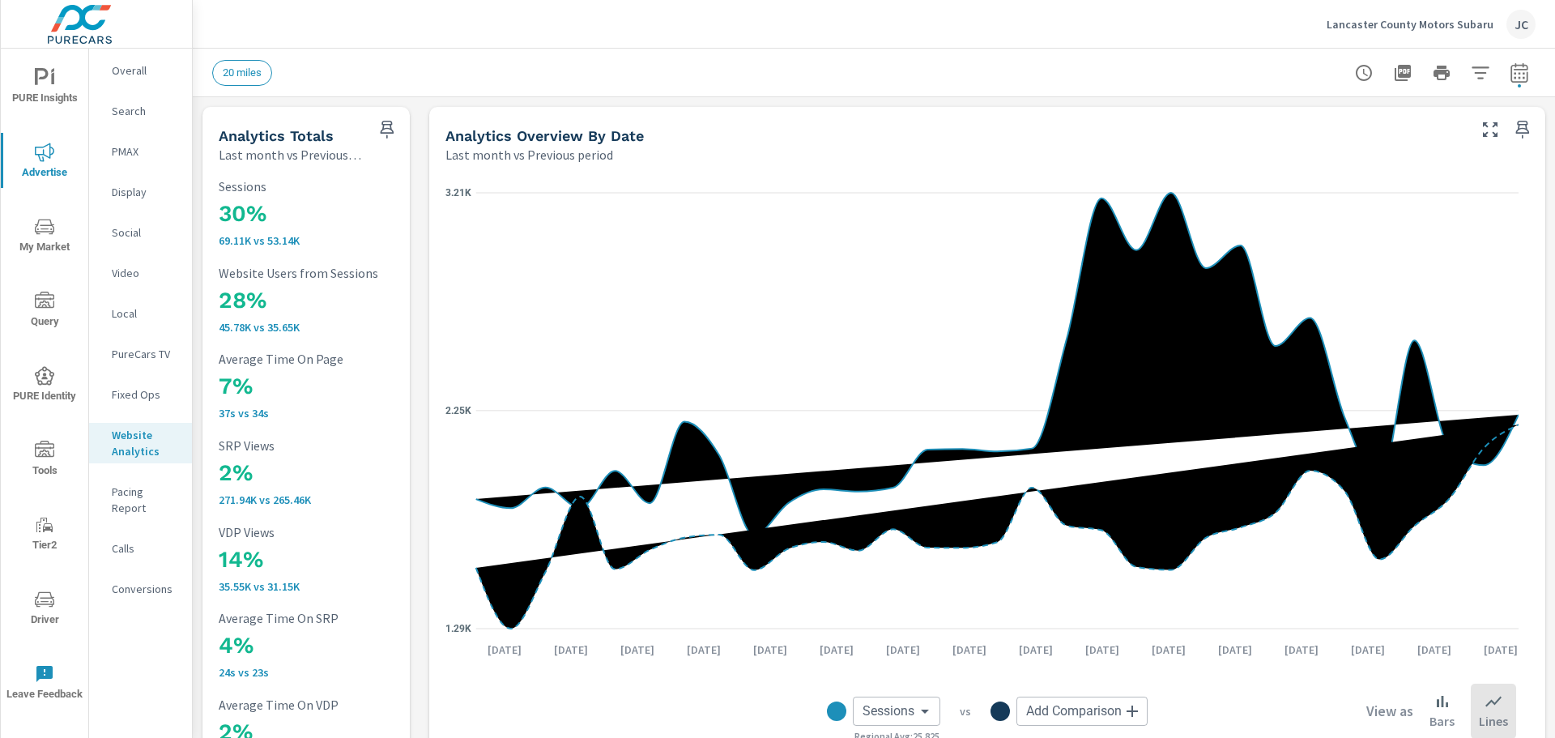
scroll to position [406, 587]
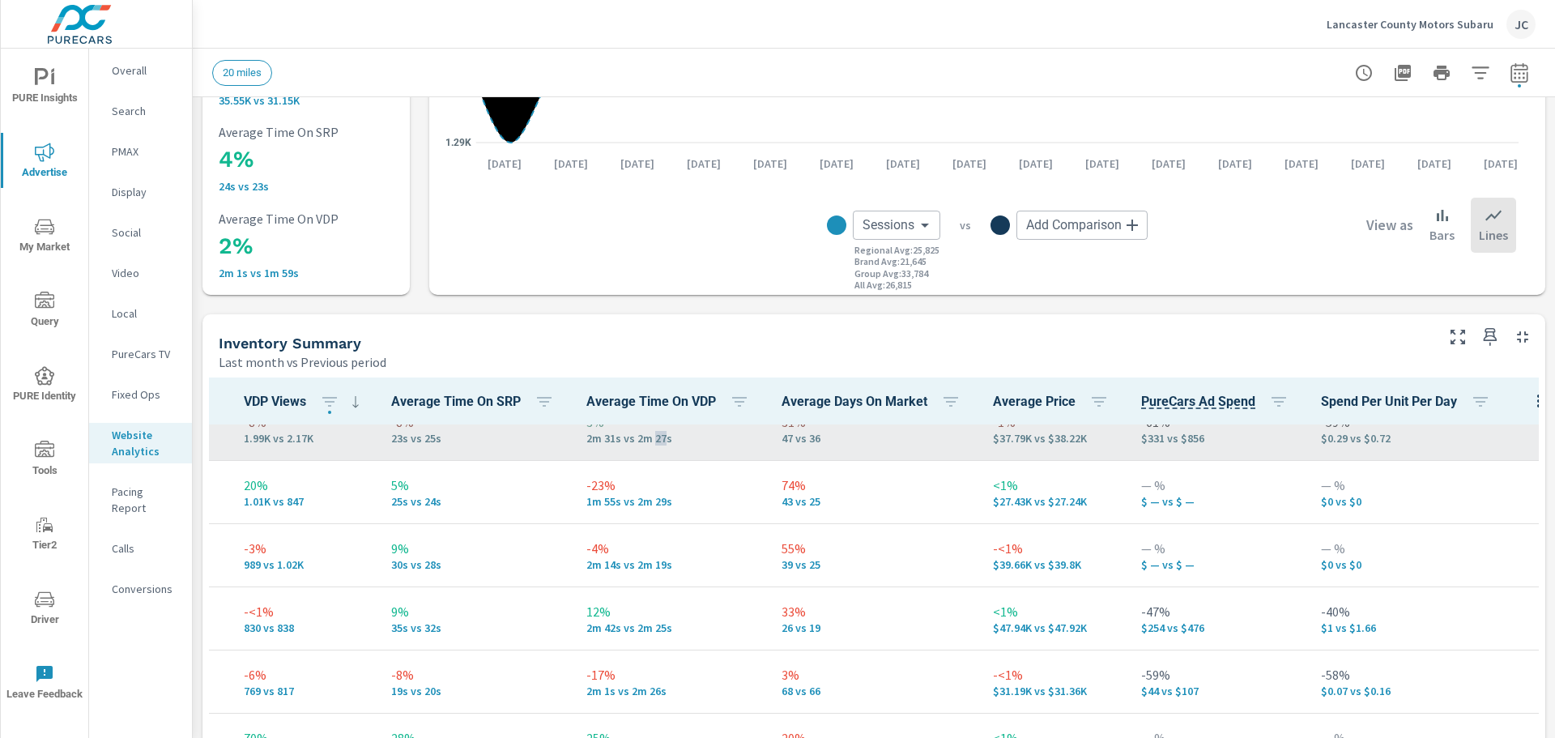
drag, startPoint x: 617, startPoint y: 434, endPoint x: 611, endPoint y: 443, distance: 11.0
click at [611, 443] on p "2m 31s vs 2m 27s" at bounding box center [670, 438] width 169 height 13
